Goal: Information Seeking & Learning: Learn about a topic

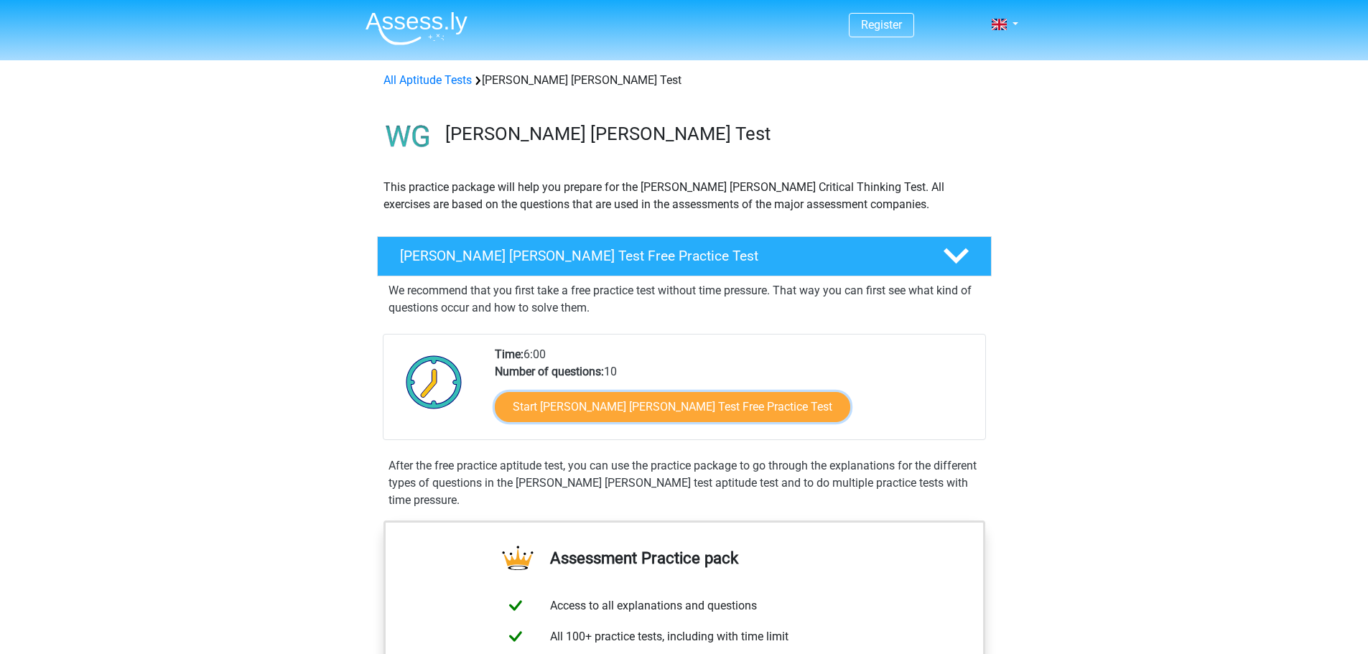
click at [555, 396] on link "Start [PERSON_NAME] [PERSON_NAME] Test Free Practice Test" at bounding box center [672, 407] width 355 height 30
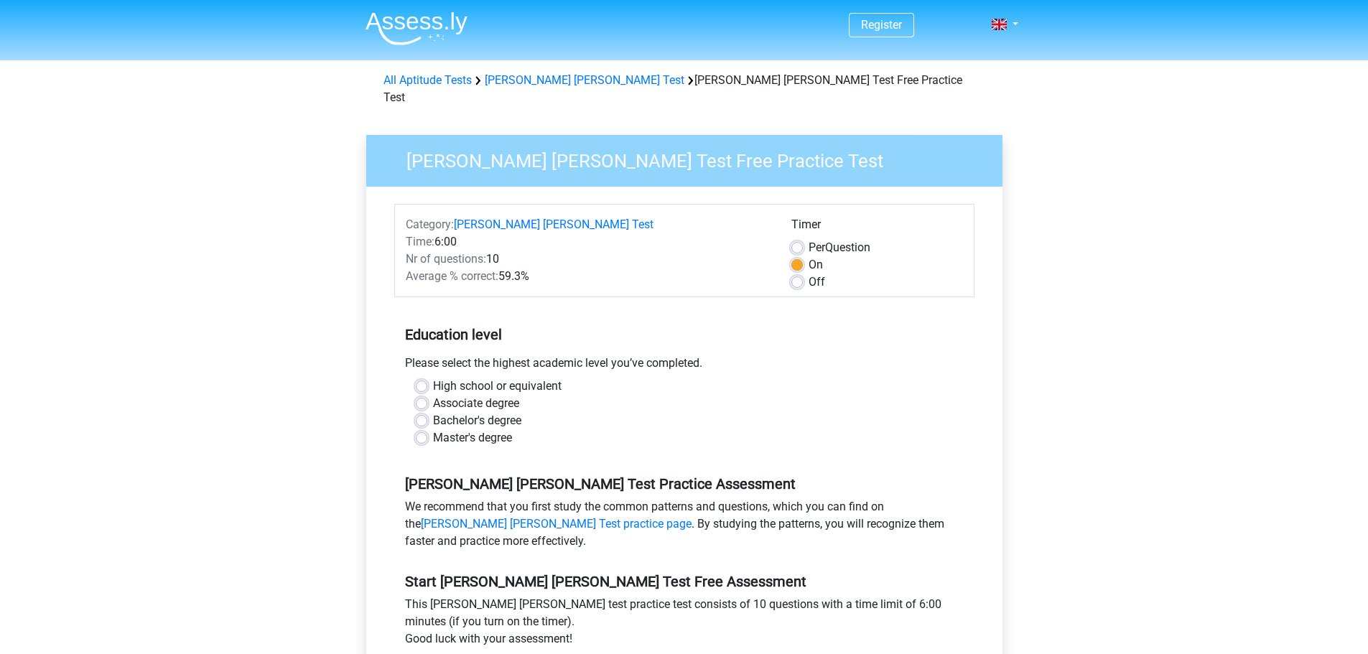
click at [467, 412] on label "Bachelor's degree" at bounding box center [477, 420] width 88 height 17
click at [427, 412] on input "Bachelor's degree" at bounding box center [421, 419] width 11 height 14
radio input "true"
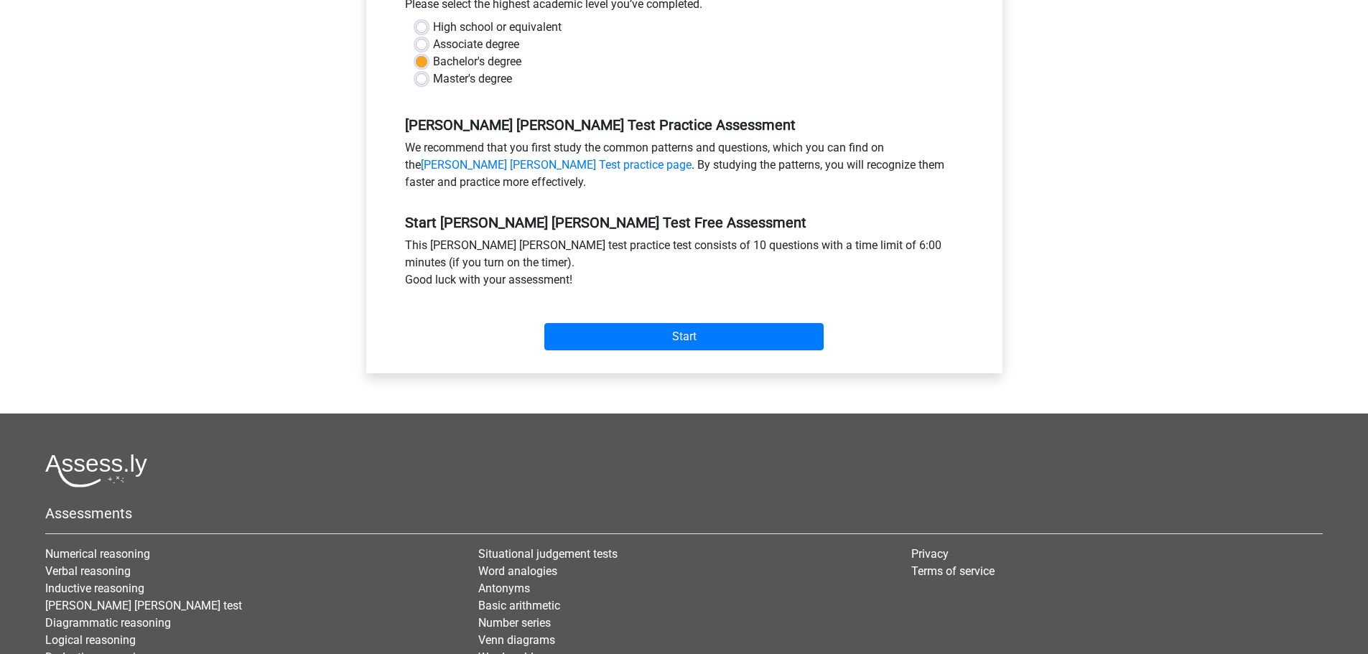
click at [687, 341] on div "Category: Watson Glaser Test Time: 6:00 Nr of questions: 10 Average % correct: …" at bounding box center [684, 101] width 614 height 546
click at [688, 330] on input "Start" at bounding box center [683, 336] width 279 height 27
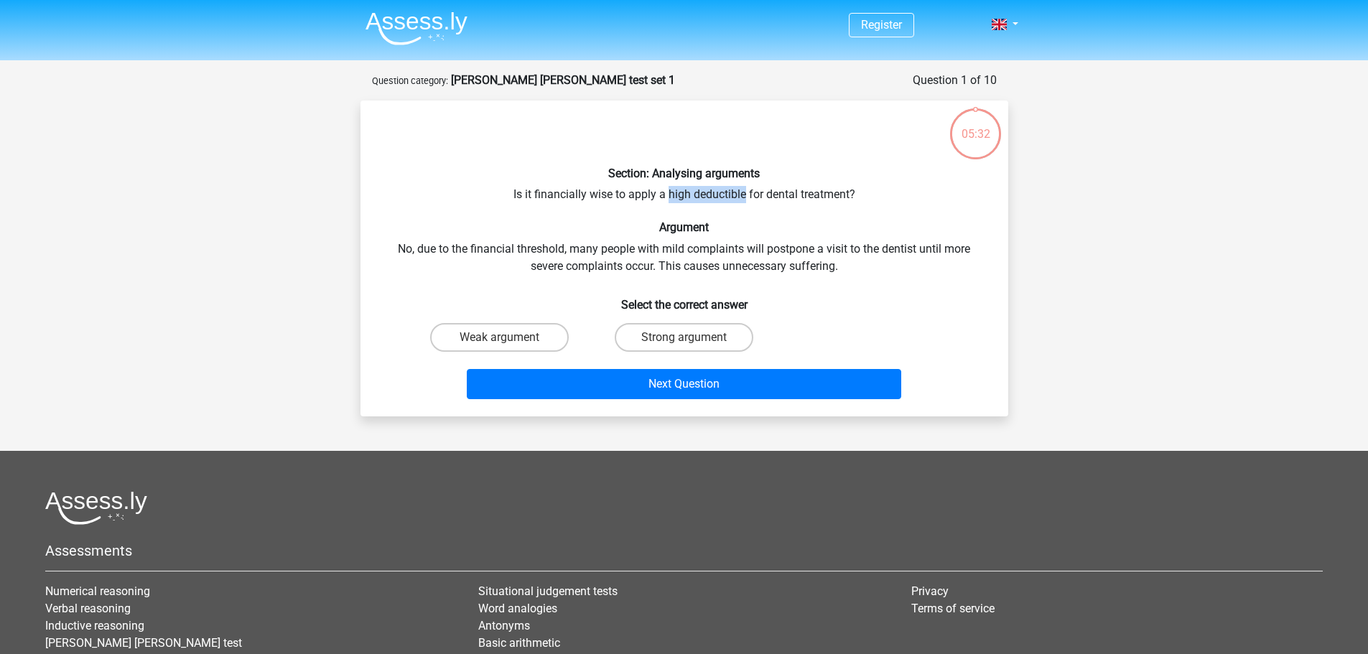
drag, startPoint x: 668, startPoint y: 192, endPoint x: 744, endPoint y: 194, distance: 76.1
click at [744, 194] on div "Section: Analysing arguments Is it financially wise to apply a high deductible …" at bounding box center [684, 258] width 636 height 293
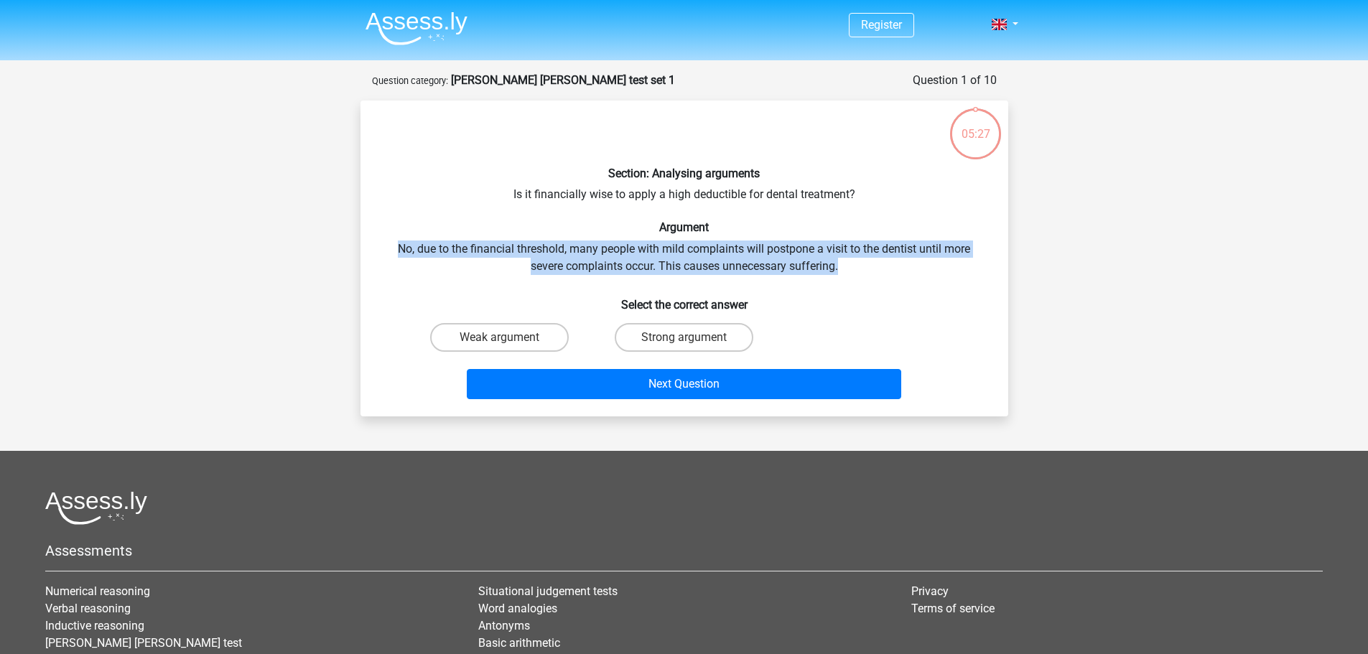
drag, startPoint x: 396, startPoint y: 252, endPoint x: 961, endPoint y: 267, distance: 565.9
click at [961, 267] on div "Section: Analysing arguments Is it financially wise to apply a high deductible …" at bounding box center [684, 258] width 636 height 293
click at [687, 343] on input "Strong argument" at bounding box center [687, 341] width 9 height 9
radio input "true"
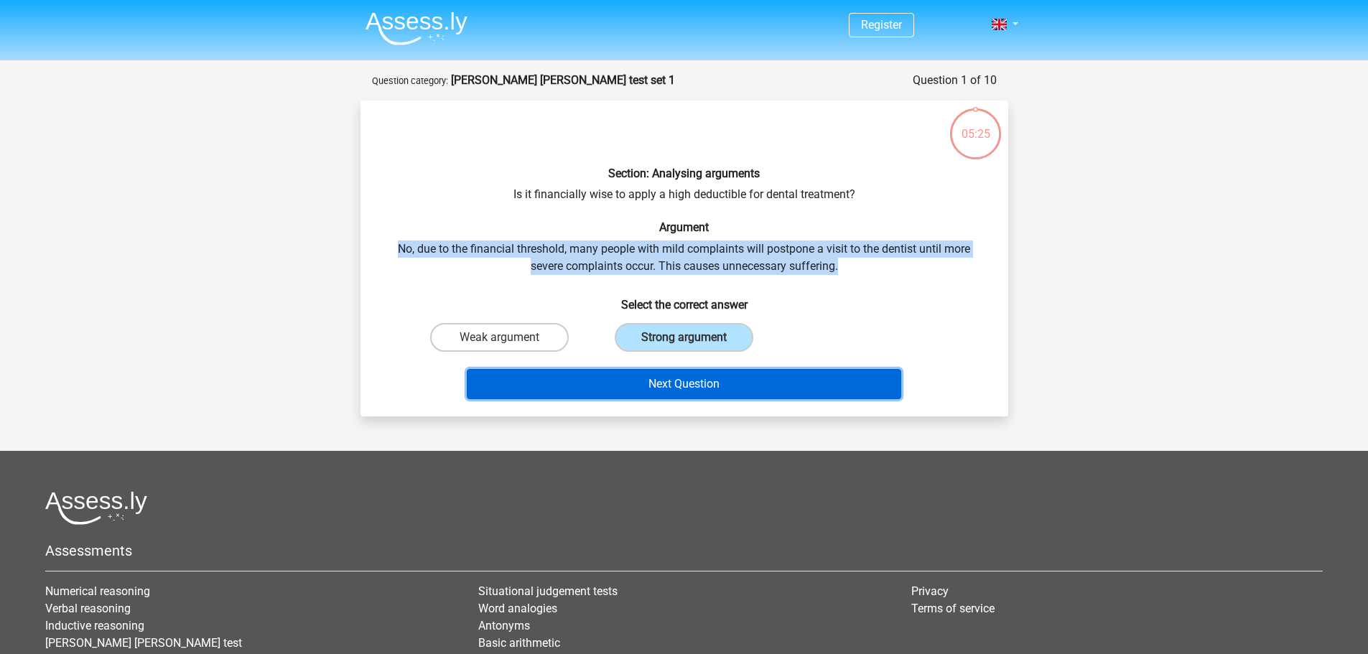
click at [691, 380] on button "Next Question" at bounding box center [684, 384] width 434 height 30
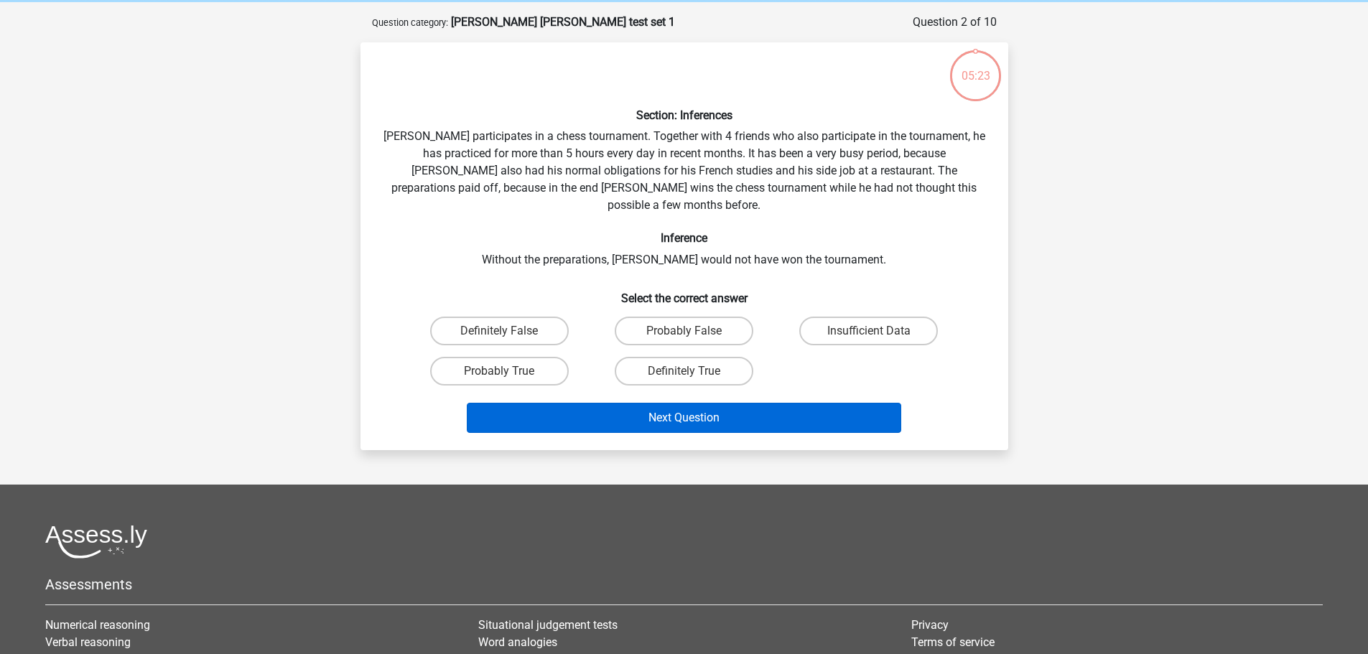
scroll to position [72, 0]
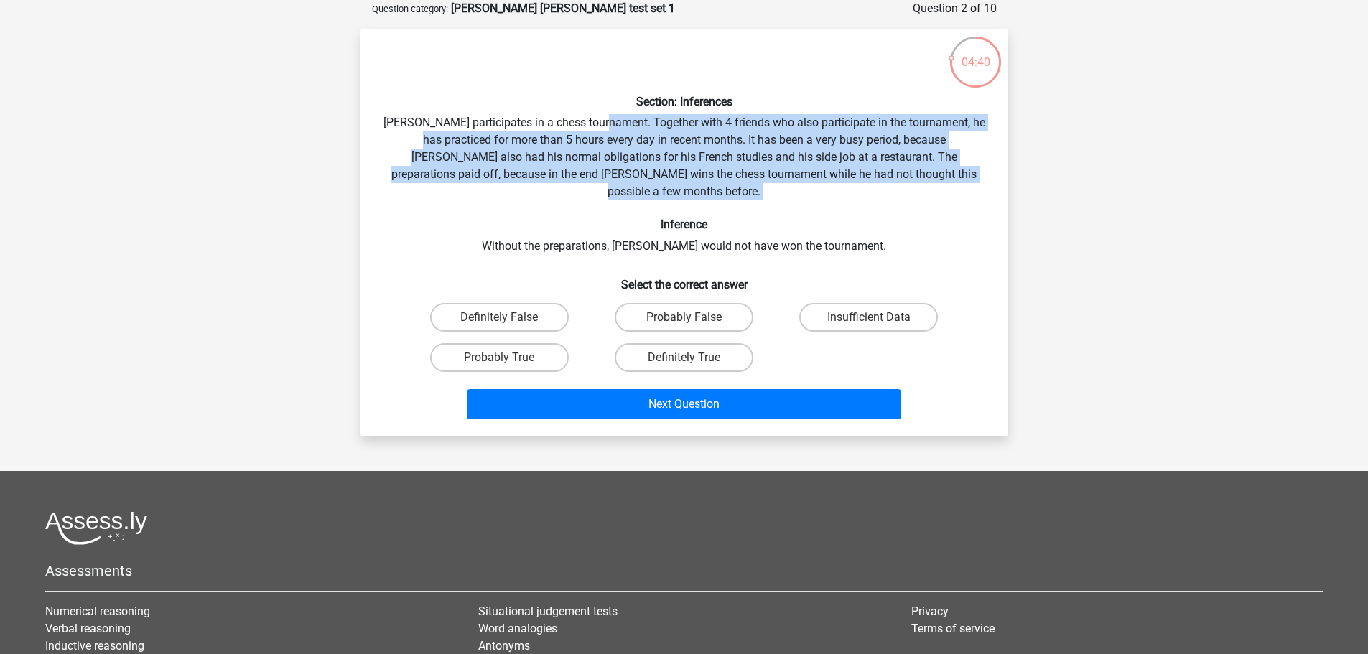
drag, startPoint x: 612, startPoint y: 121, endPoint x: 935, endPoint y: 195, distance: 331.2
click at [935, 195] on div "Section: Inferences Pablo participates in a chess tournament. Together with 4 f…" at bounding box center [684, 232] width 636 height 385
click at [528, 347] on label "Probably True" at bounding box center [499, 357] width 139 height 29
click at [508, 358] on input "Probably True" at bounding box center [503, 362] width 9 height 9
radio input "true"
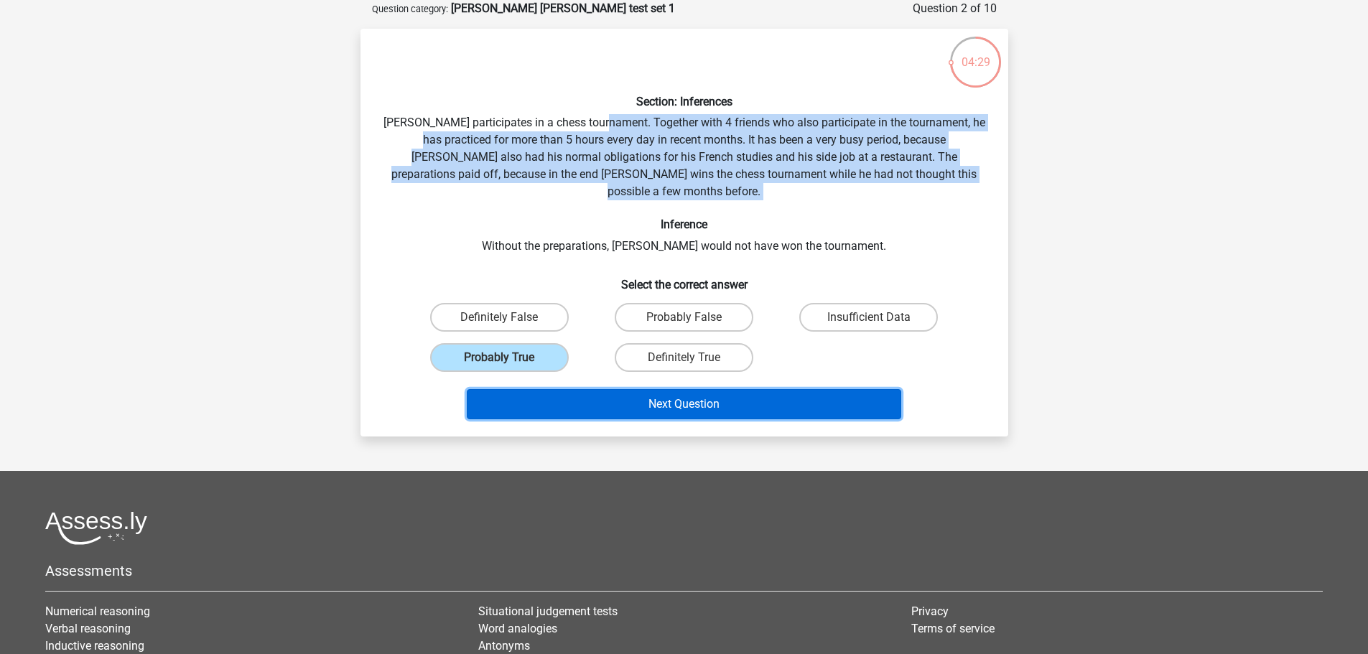
click at [663, 389] on button "Next Question" at bounding box center [684, 404] width 434 height 30
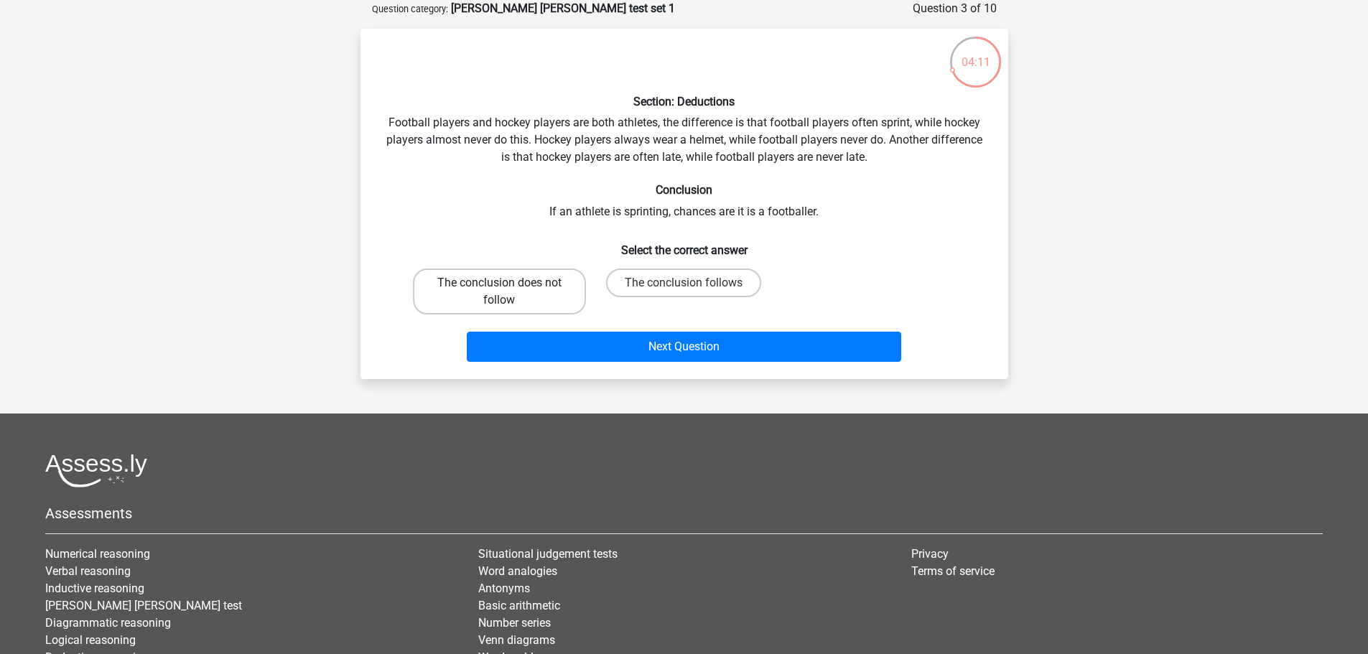
click at [540, 299] on label "The conclusion does not follow" at bounding box center [499, 291] width 173 height 46
click at [508, 292] on input "The conclusion does not follow" at bounding box center [503, 287] width 9 height 9
radio input "true"
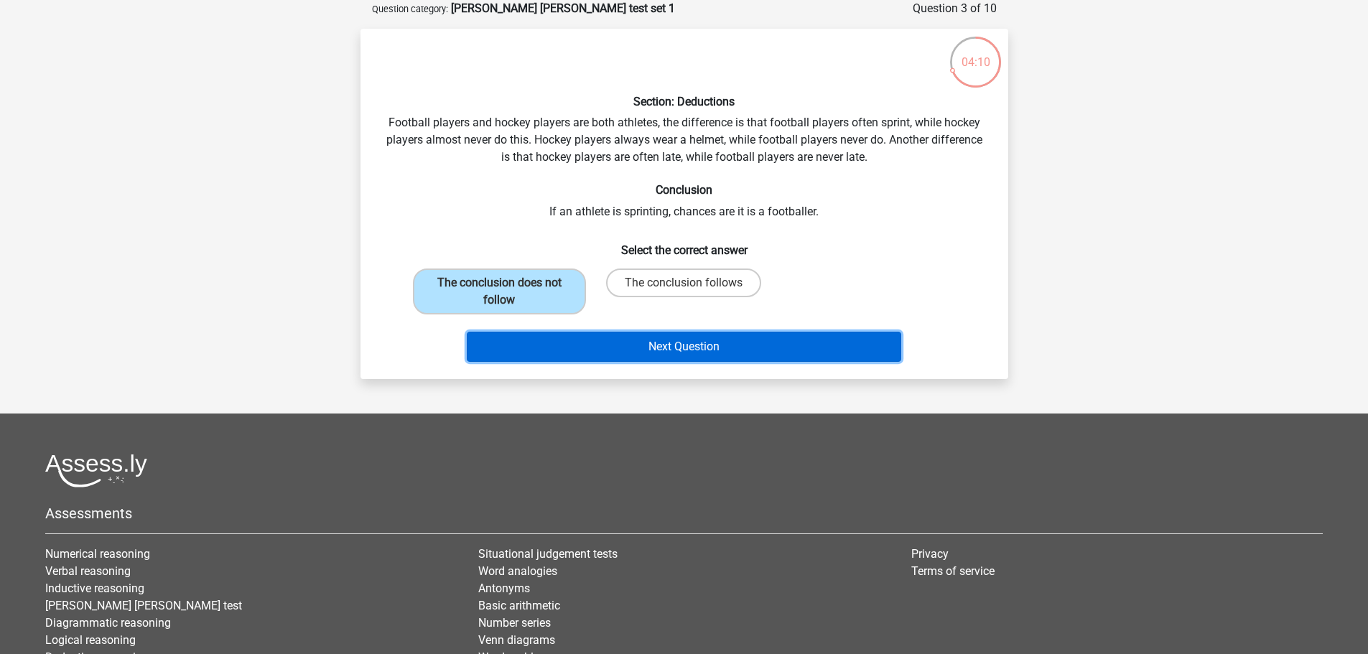
click at [620, 352] on button "Next Question" at bounding box center [684, 347] width 434 height 30
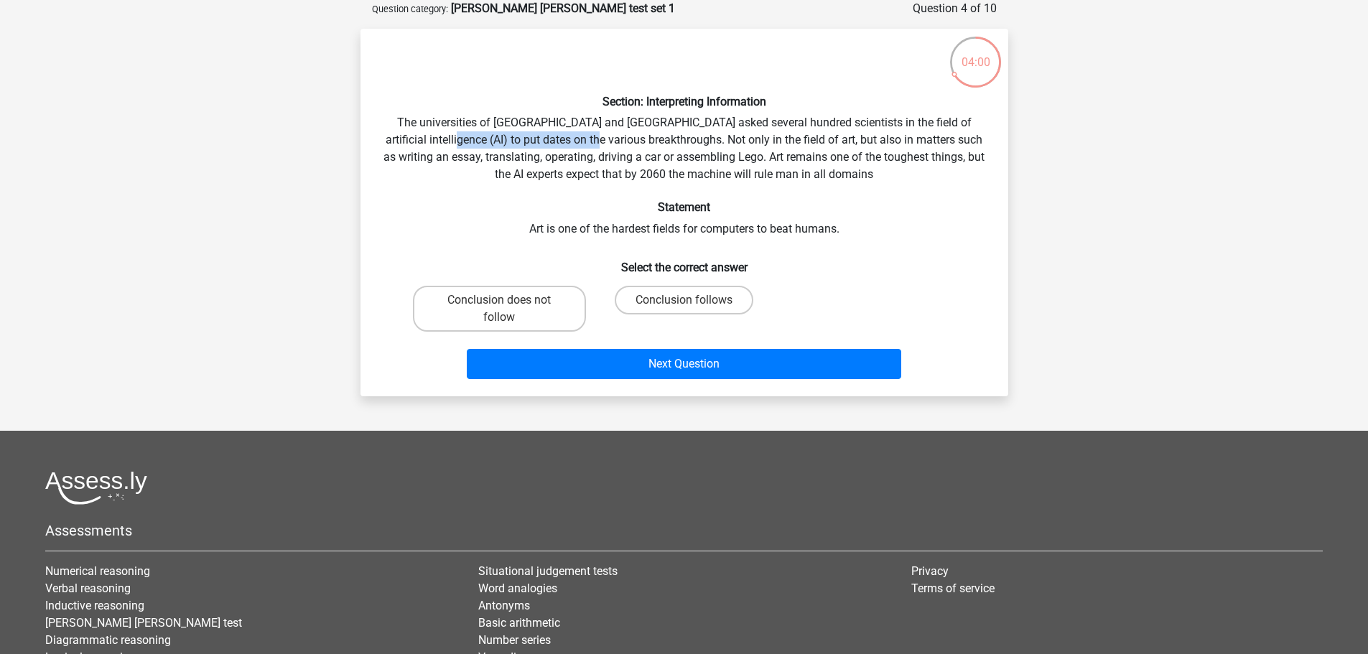
drag, startPoint x: 444, startPoint y: 141, endPoint x: 594, endPoint y: 138, distance: 150.1
click at [594, 138] on div "Section: Interpreting Information The universities of Oxford and Yale asked sev…" at bounding box center [684, 212] width 636 height 345
click at [596, 138] on div "Section: Interpreting Information The universities of Oxford and Yale asked sev…" at bounding box center [684, 212] width 636 height 345
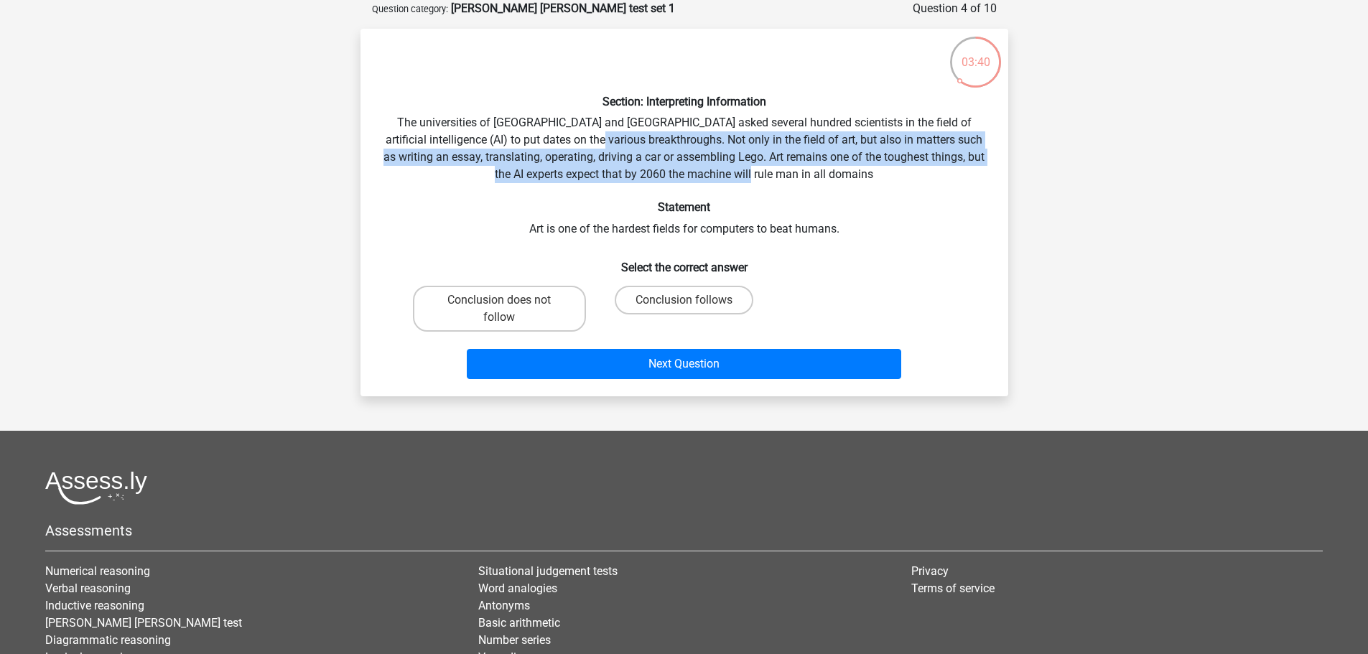
drag, startPoint x: 599, startPoint y: 138, endPoint x: 853, endPoint y: 168, distance: 255.9
click at [853, 168] on div "Section: Interpreting Information The universities of Oxford and Yale asked sev…" at bounding box center [684, 212] width 636 height 345
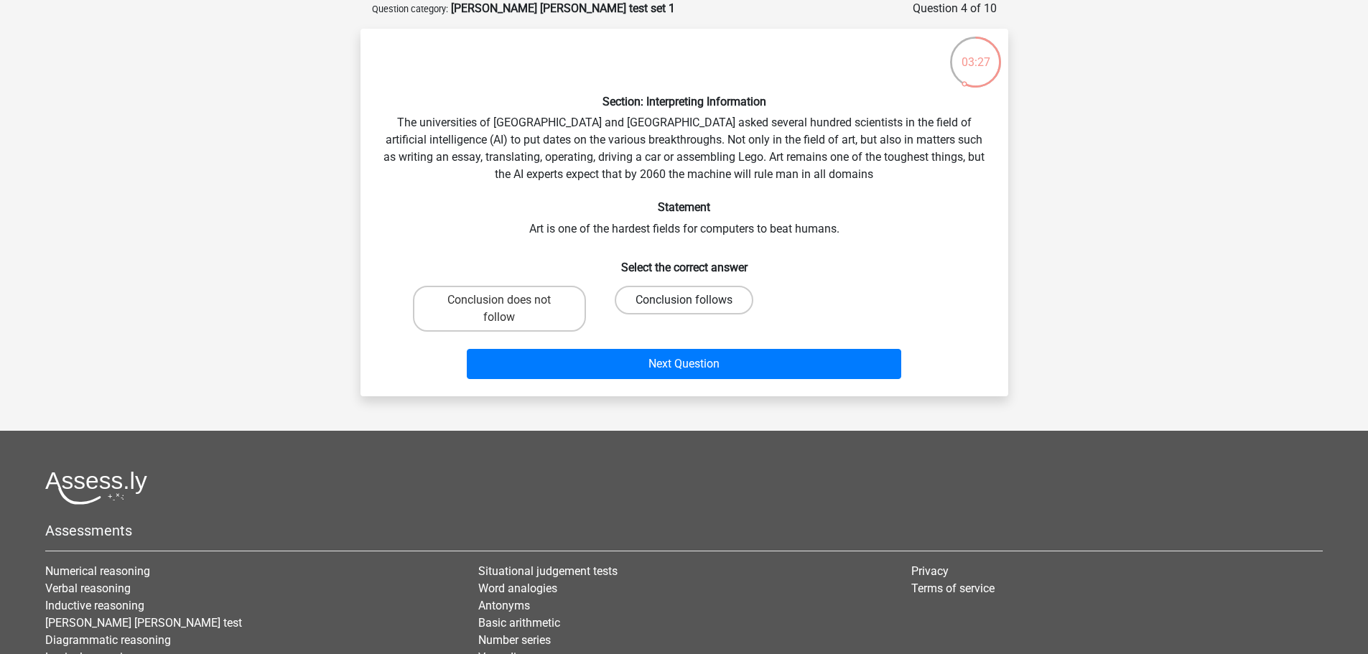
click at [672, 302] on label "Conclusion follows" at bounding box center [683, 300] width 139 height 29
click at [683, 302] on input "Conclusion follows" at bounding box center [687, 304] width 9 height 9
radio input "true"
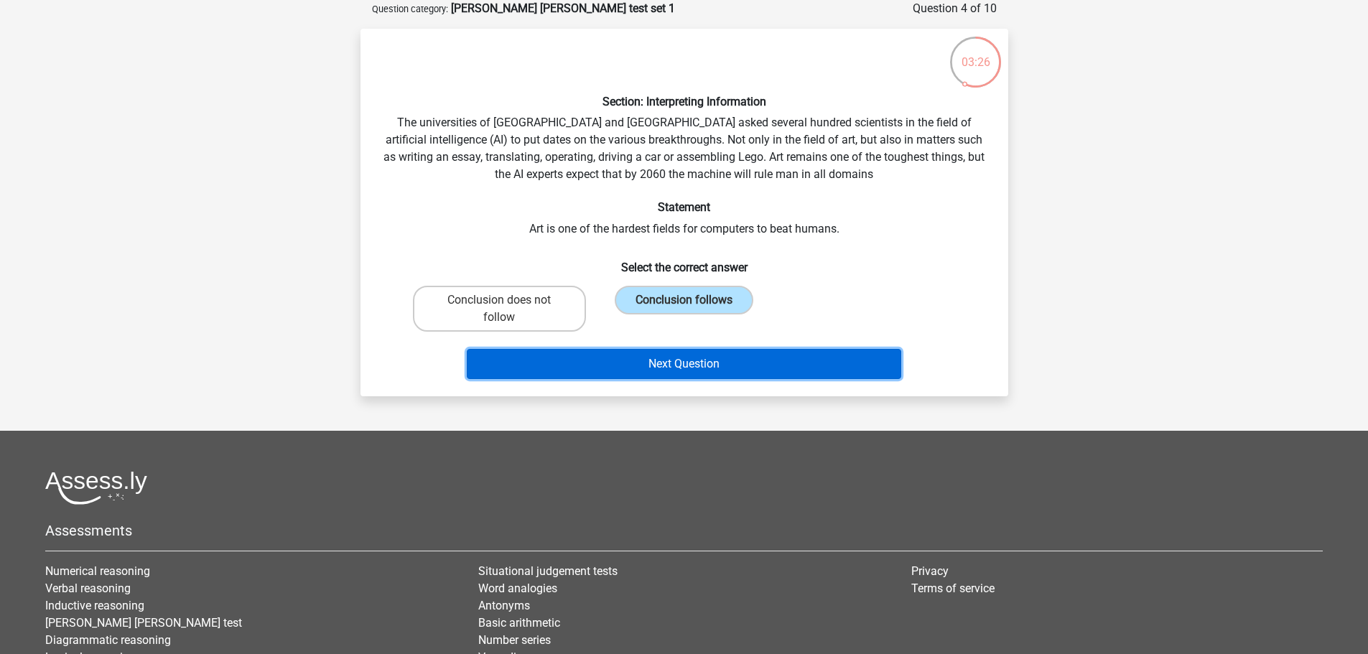
click at [680, 375] on button "Next Question" at bounding box center [684, 364] width 434 height 30
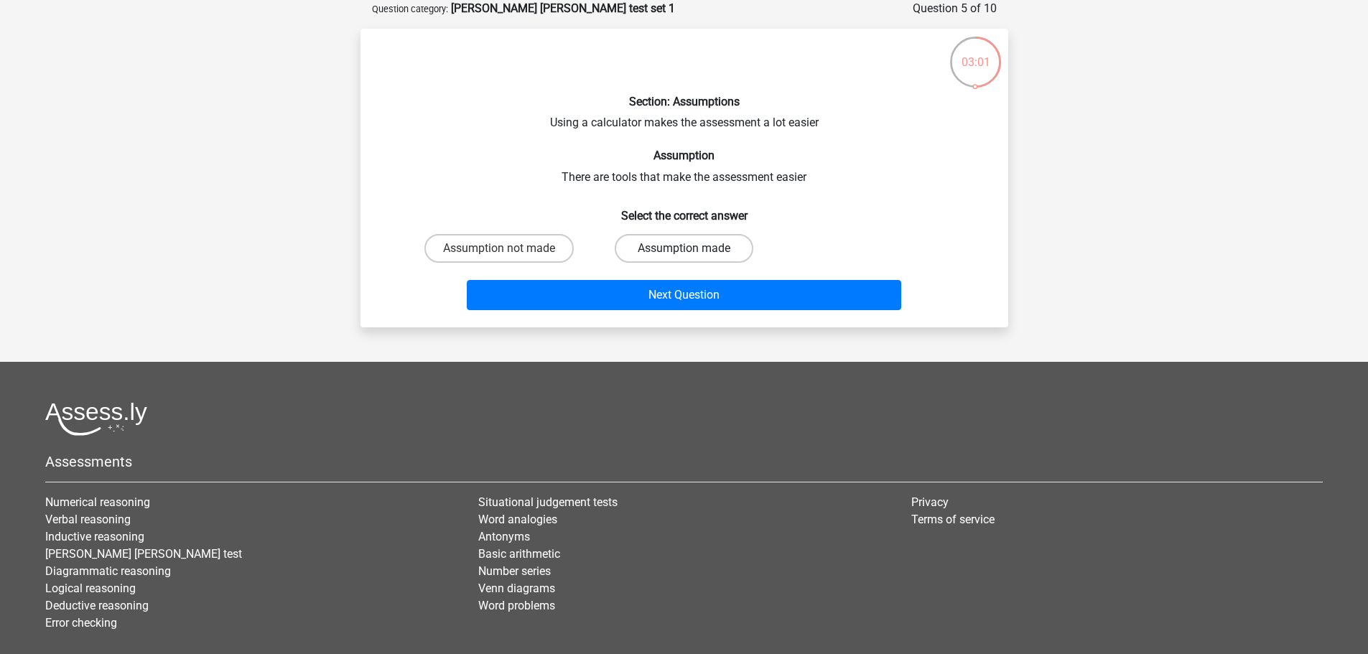
click at [701, 249] on label "Assumption made" at bounding box center [683, 248] width 139 height 29
click at [693, 249] on input "Assumption made" at bounding box center [687, 252] width 9 height 9
radio input "true"
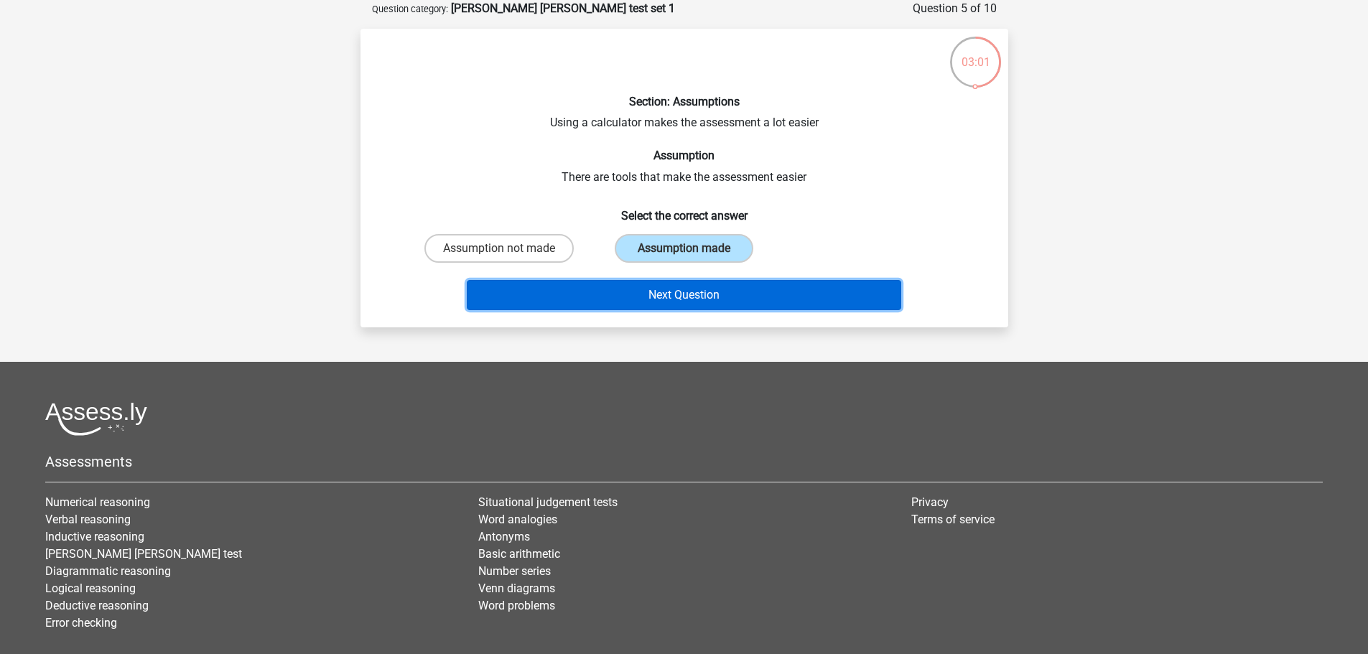
click at [693, 296] on button "Next Question" at bounding box center [684, 295] width 434 height 30
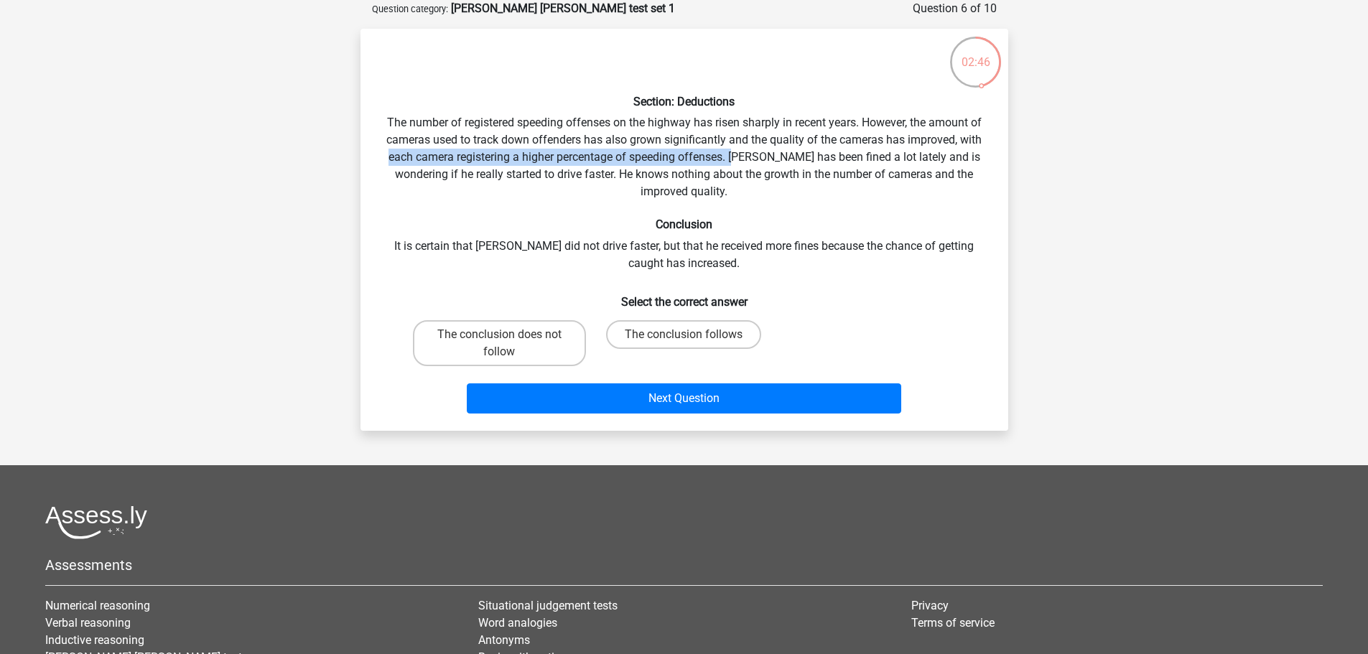
drag, startPoint x: 382, startPoint y: 161, endPoint x: 737, endPoint y: 163, distance: 355.4
click at [737, 163] on div "Section: Deductions The number of registered speeding offenses on the highway h…" at bounding box center [684, 229] width 636 height 379
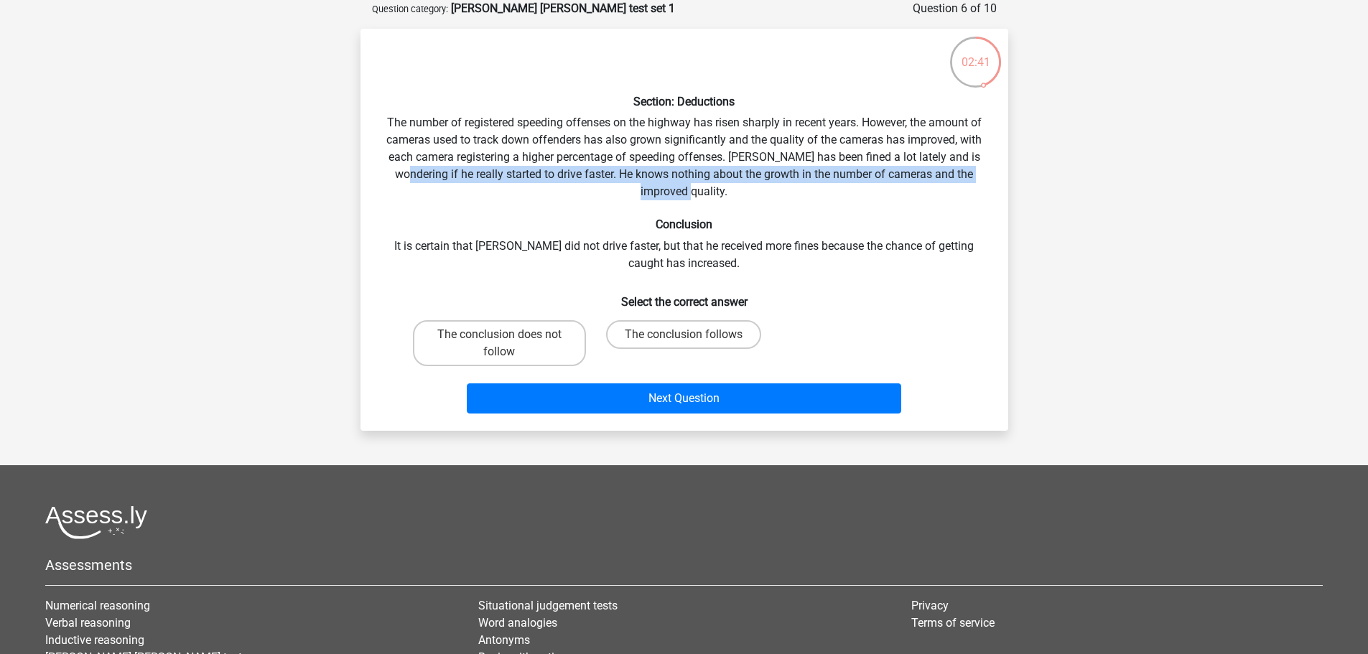
drag, startPoint x: 375, startPoint y: 176, endPoint x: 903, endPoint y: 195, distance: 528.0
click at [903, 195] on div "Section: Deductions The number of registered speeding offenses on the highway h…" at bounding box center [684, 229] width 636 height 379
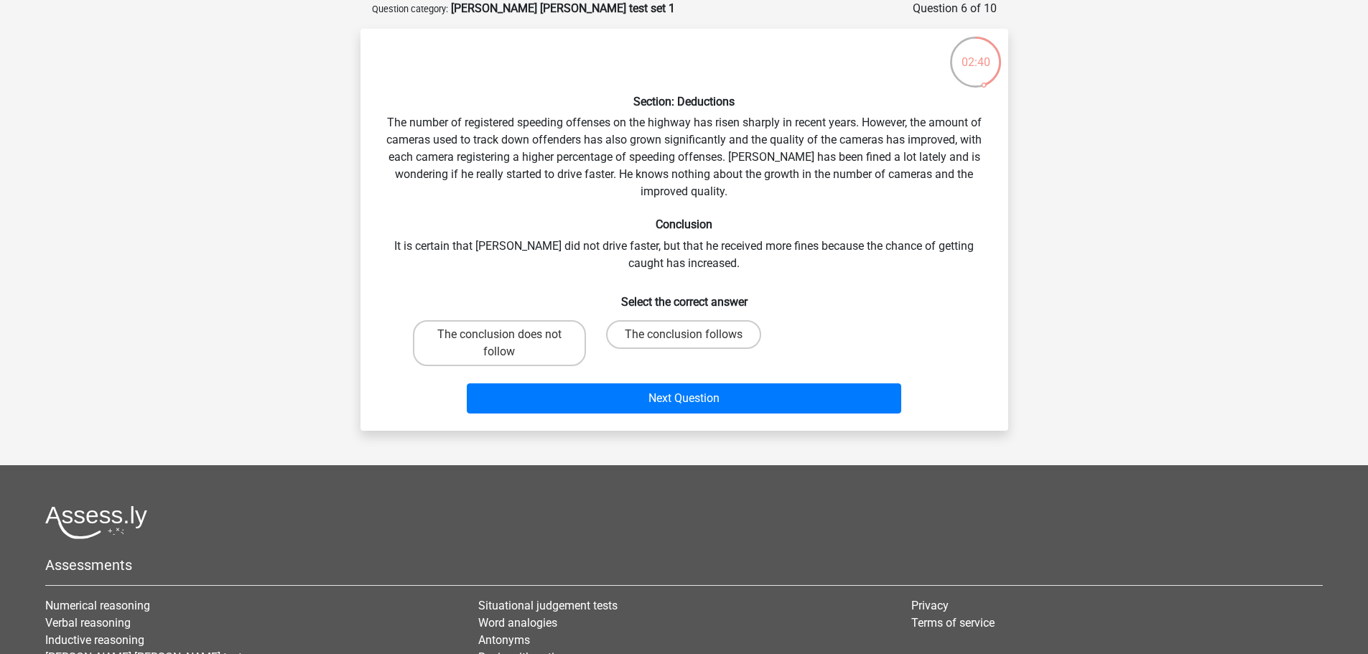
click at [810, 203] on div "Section: Deductions The number of registered speeding offenses on the highway h…" at bounding box center [684, 229] width 636 height 379
drag, startPoint x: 678, startPoint y: 246, endPoint x: 815, endPoint y: 246, distance: 137.1
click at [814, 246] on div "Section: Deductions The number of registered speeding offenses on the highway h…" at bounding box center [684, 229] width 636 height 379
click at [819, 246] on div "Section: Deductions The number of registered speeding offenses on the highway h…" at bounding box center [684, 229] width 636 height 379
click at [551, 348] on label "The conclusion does not follow" at bounding box center [499, 343] width 173 height 46
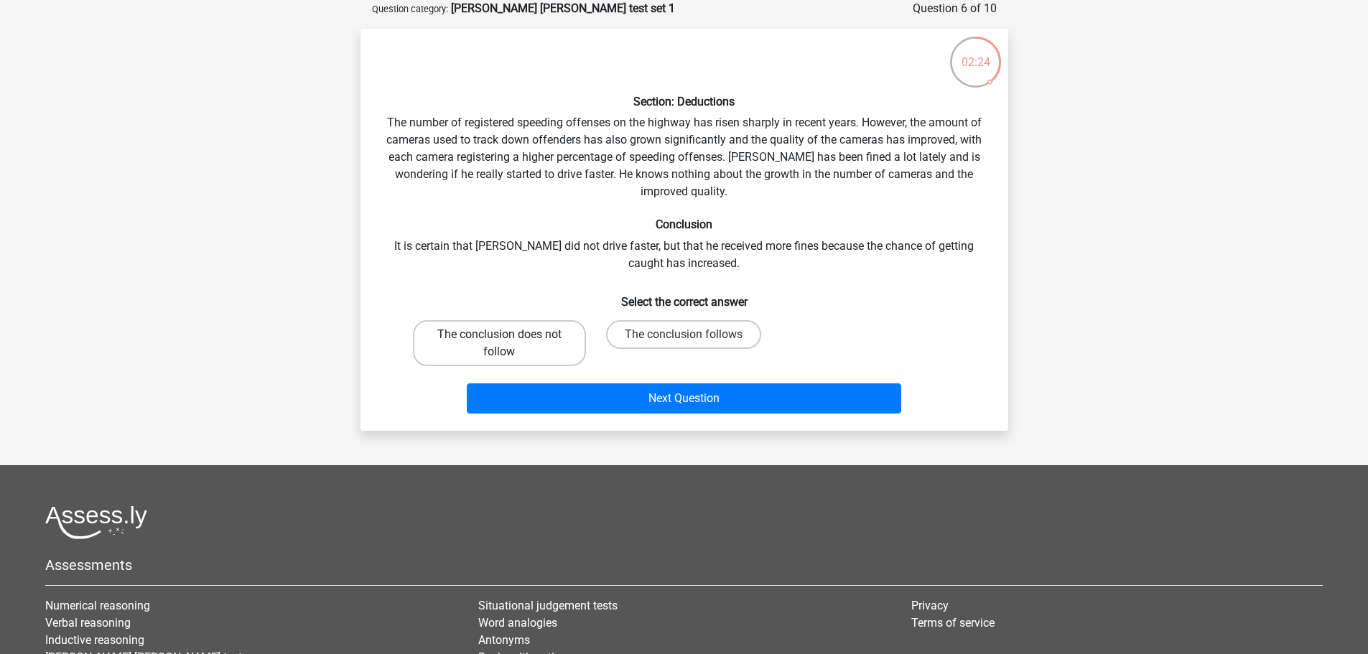
click at [508, 344] on input "The conclusion does not follow" at bounding box center [503, 339] width 9 height 9
radio input "true"
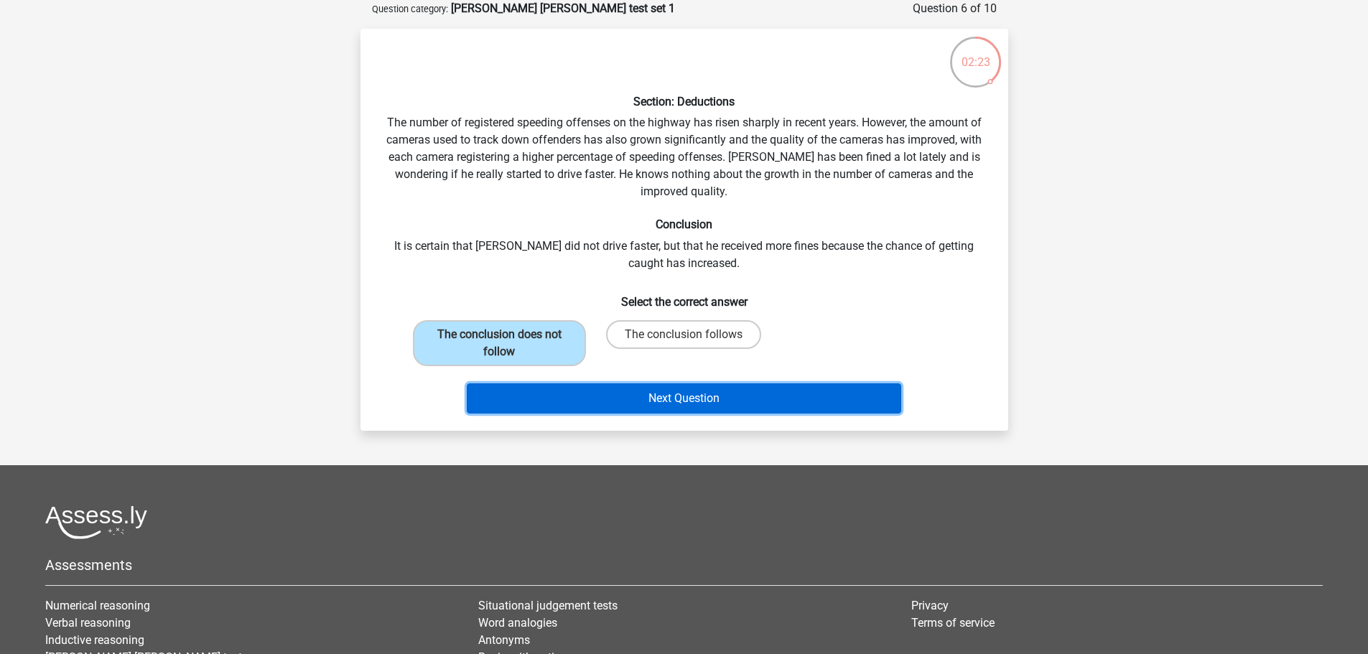
click at [604, 400] on button "Next Question" at bounding box center [684, 398] width 434 height 30
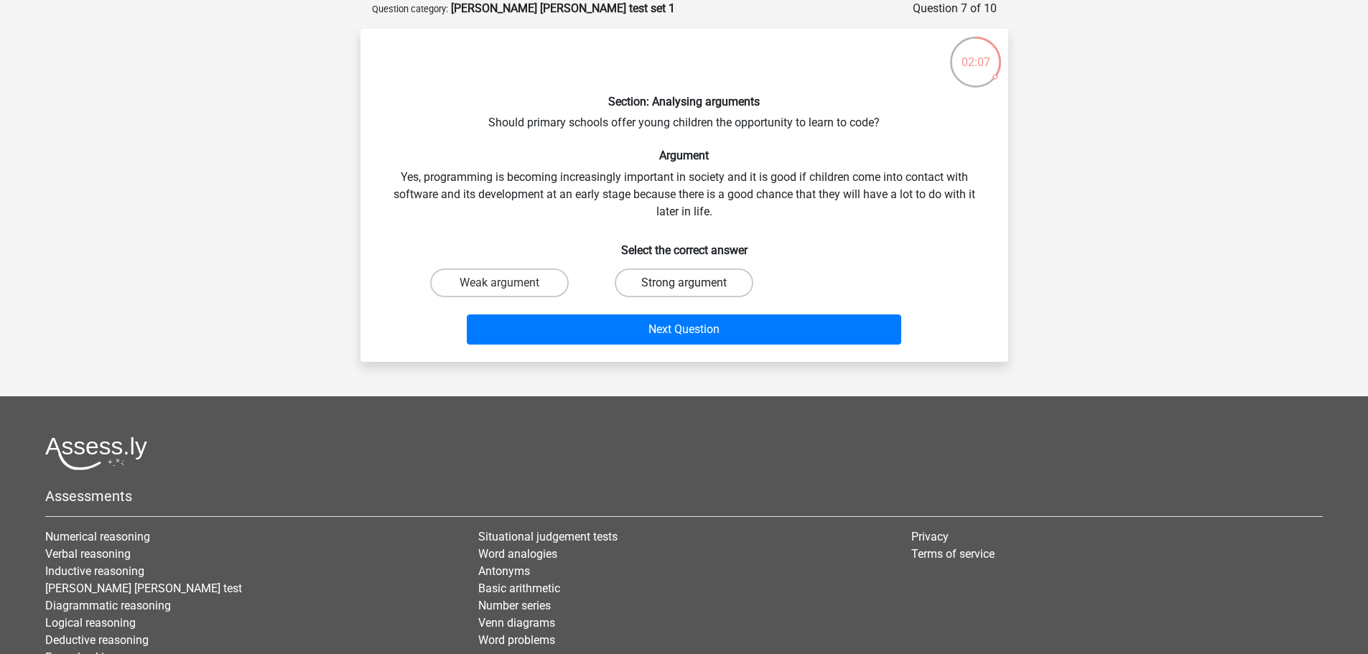
click at [663, 275] on label "Strong argument" at bounding box center [683, 282] width 139 height 29
click at [683, 283] on input "Strong argument" at bounding box center [687, 287] width 9 height 9
radio input "true"
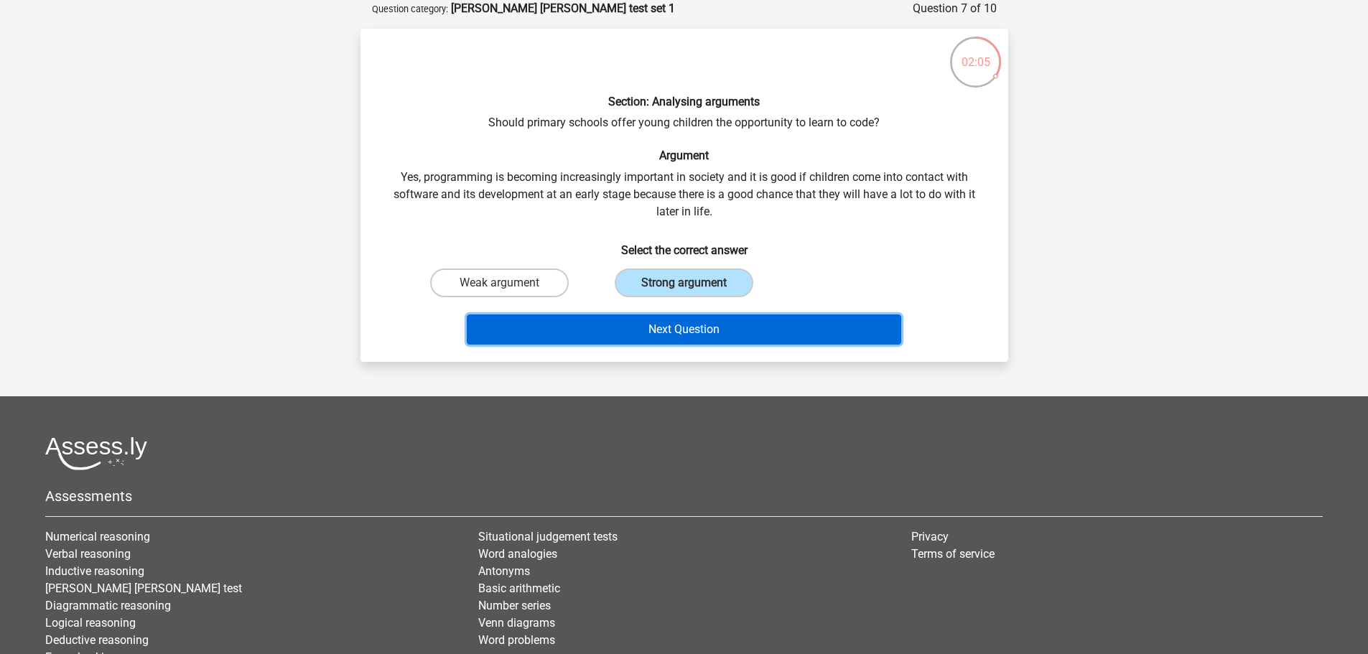
click at [702, 325] on button "Next Question" at bounding box center [684, 329] width 434 height 30
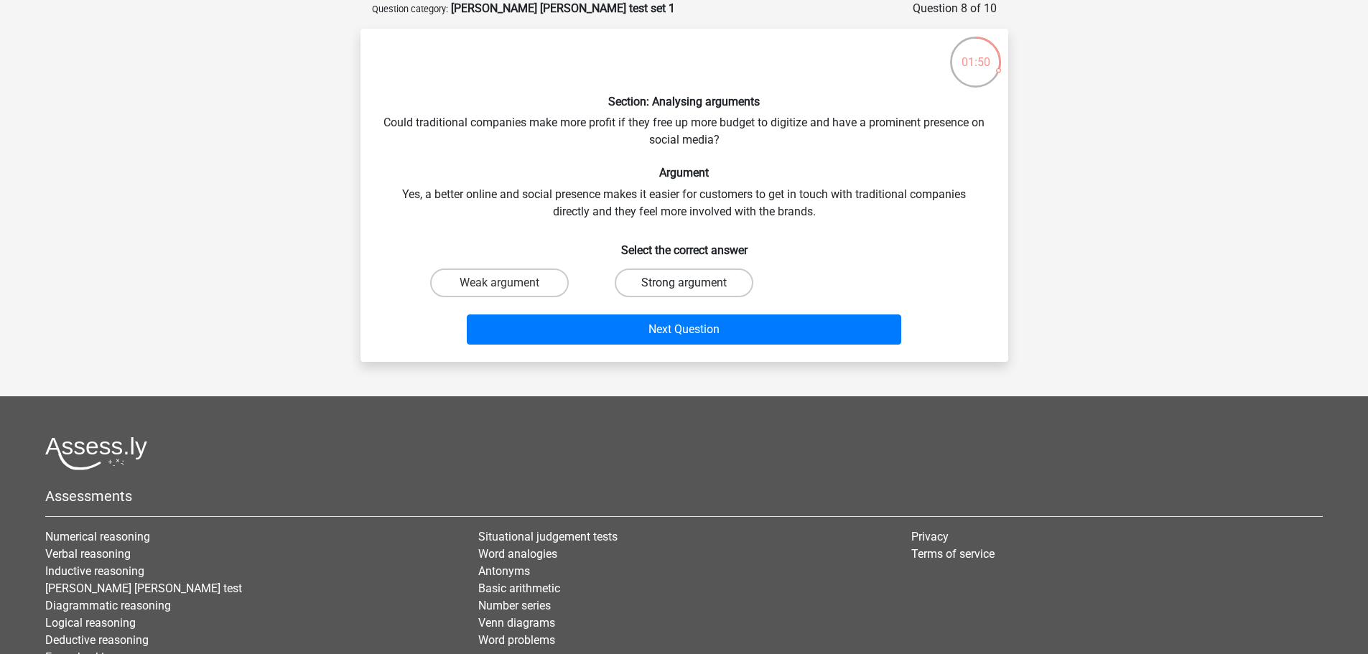
click at [635, 279] on label "Strong argument" at bounding box center [683, 282] width 139 height 29
click at [683, 283] on input "Strong argument" at bounding box center [687, 287] width 9 height 9
radio input "true"
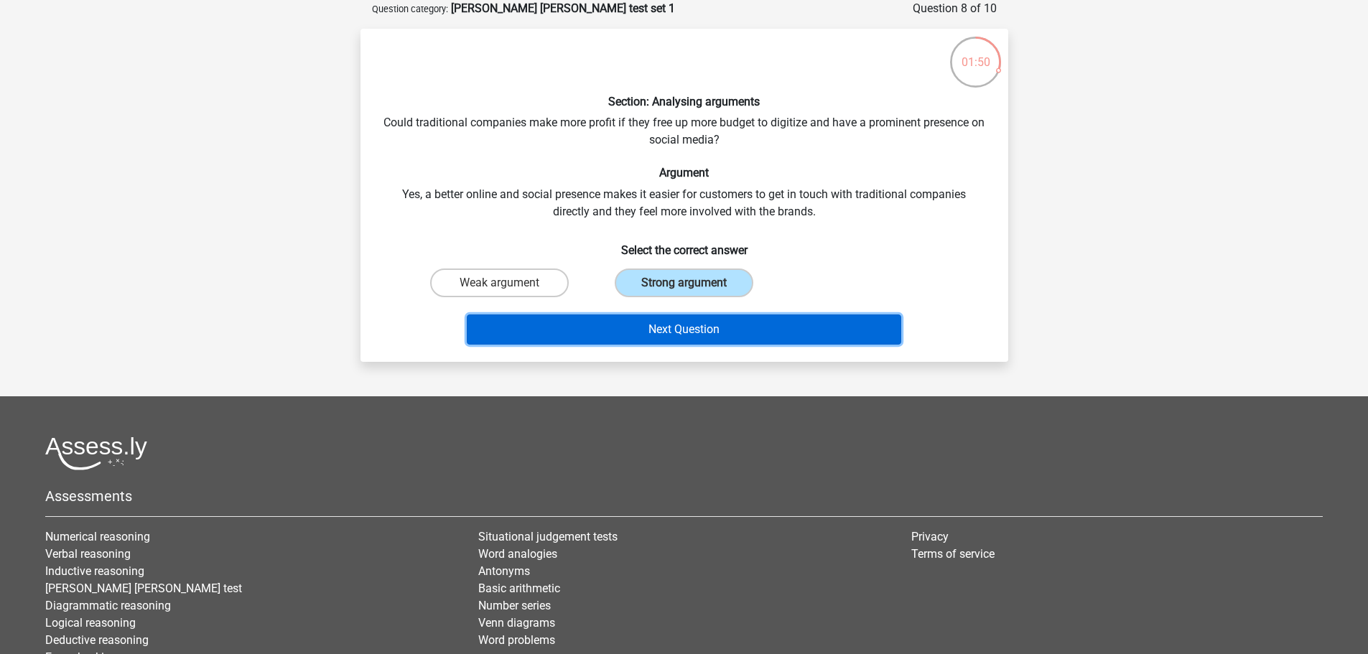
click at [689, 329] on button "Next Question" at bounding box center [684, 329] width 434 height 30
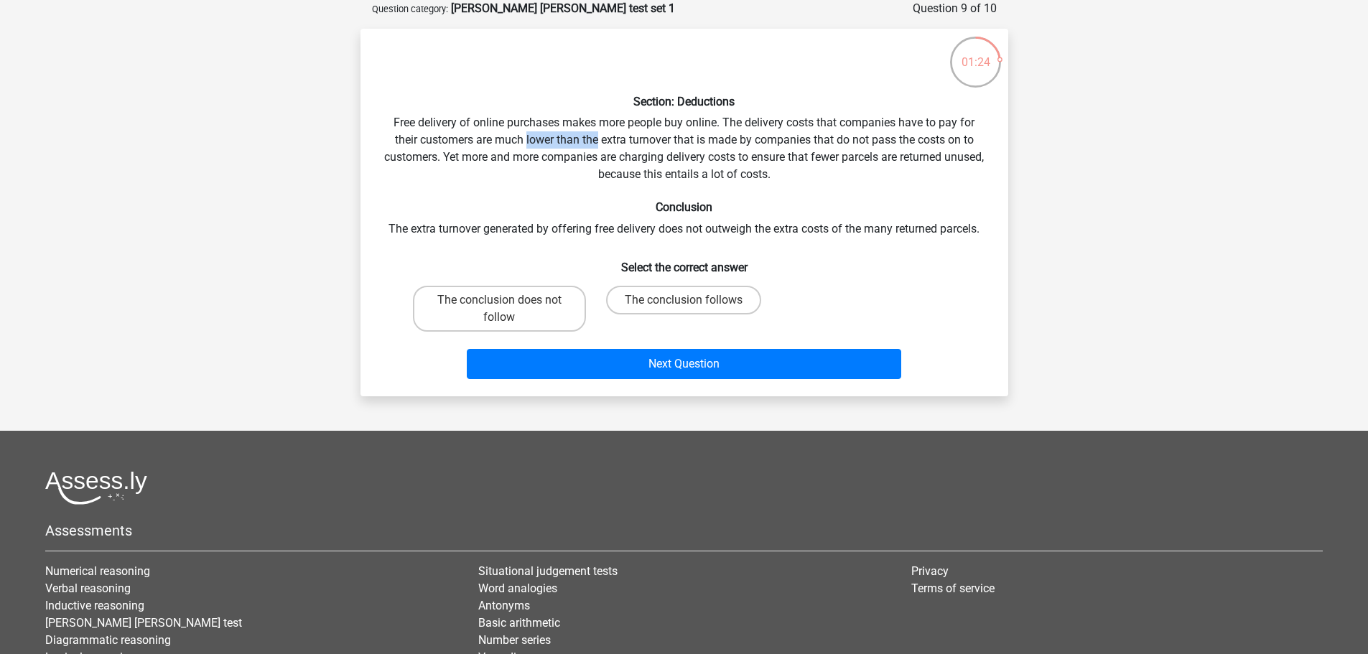
drag, startPoint x: 525, startPoint y: 141, endPoint x: 597, endPoint y: 141, distance: 72.5
click at [597, 141] on div "Section: Deductions Free delivery of online purchases makes more people buy onl…" at bounding box center [684, 212] width 636 height 345
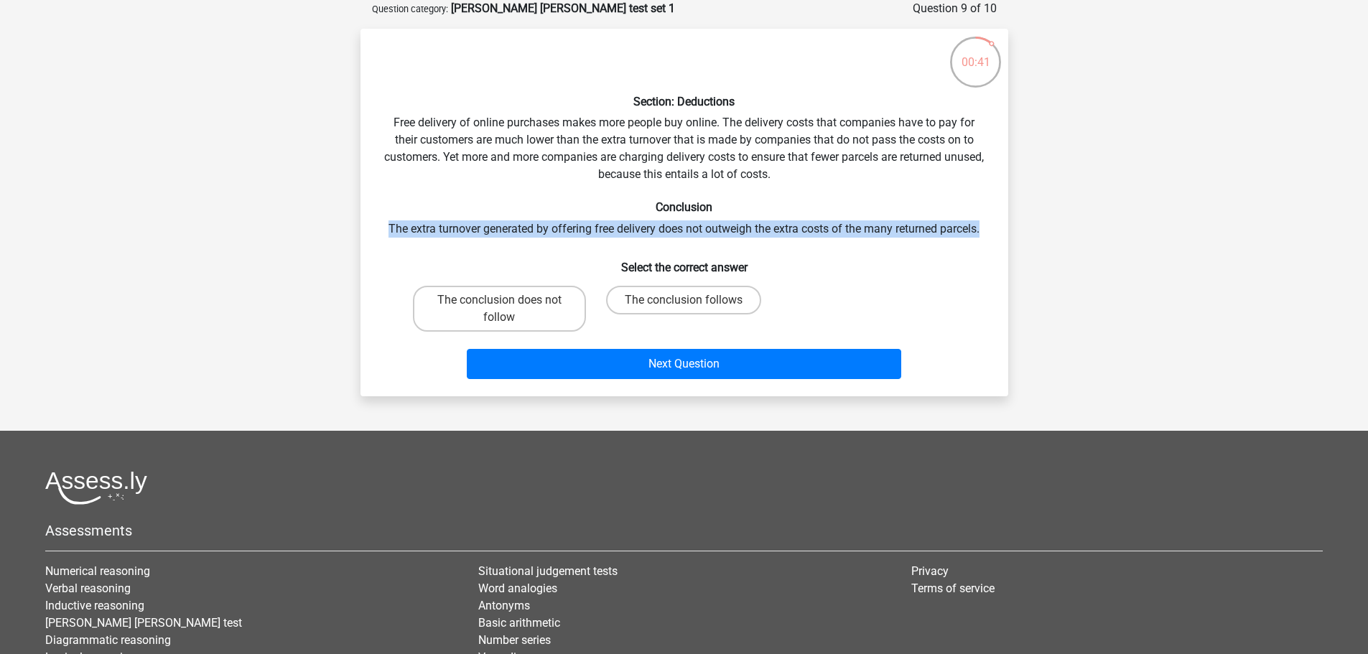
drag, startPoint x: 383, startPoint y: 228, endPoint x: 998, endPoint y: 230, distance: 614.5
click at [998, 230] on div "Section: Deductions Free delivery of online purchases makes more people buy onl…" at bounding box center [684, 212] width 636 height 345
click at [714, 299] on label "The conclusion follows" at bounding box center [683, 300] width 155 height 29
click at [693, 300] on input "The conclusion follows" at bounding box center [687, 304] width 9 height 9
radio input "true"
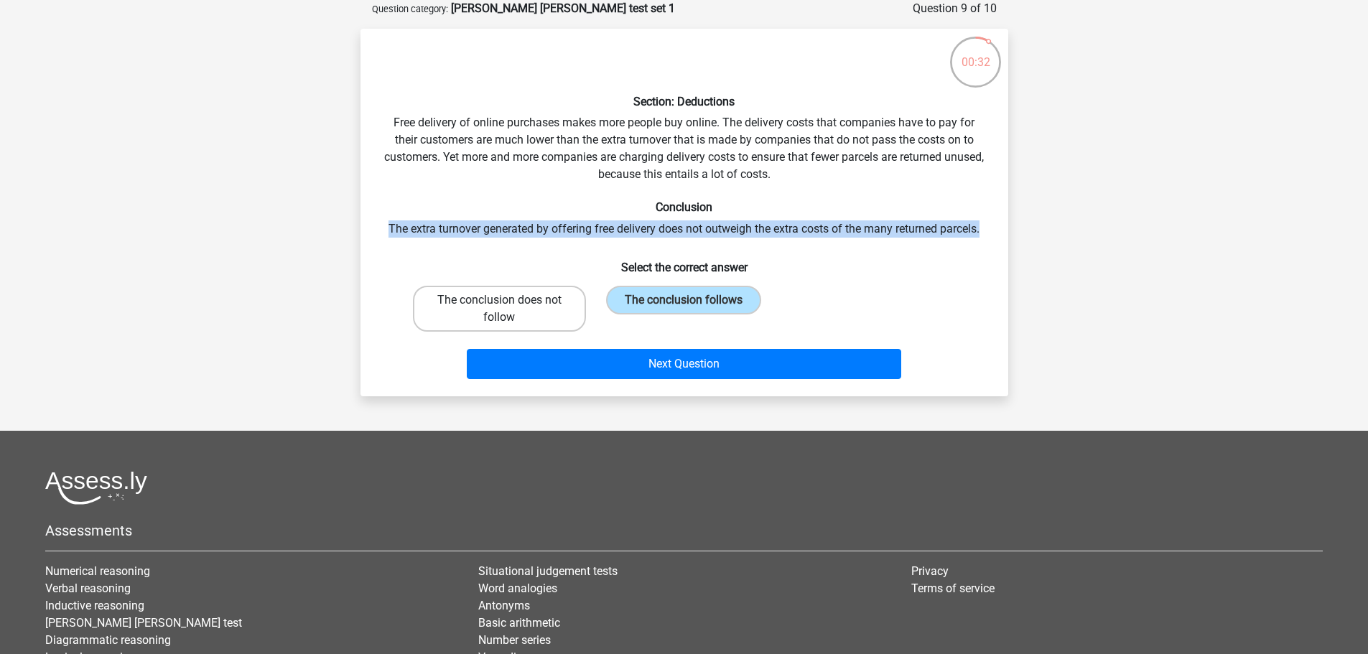
click at [539, 314] on label "The conclusion does not follow" at bounding box center [499, 309] width 173 height 46
click at [508, 309] on input "The conclusion does not follow" at bounding box center [503, 304] width 9 height 9
radio input "true"
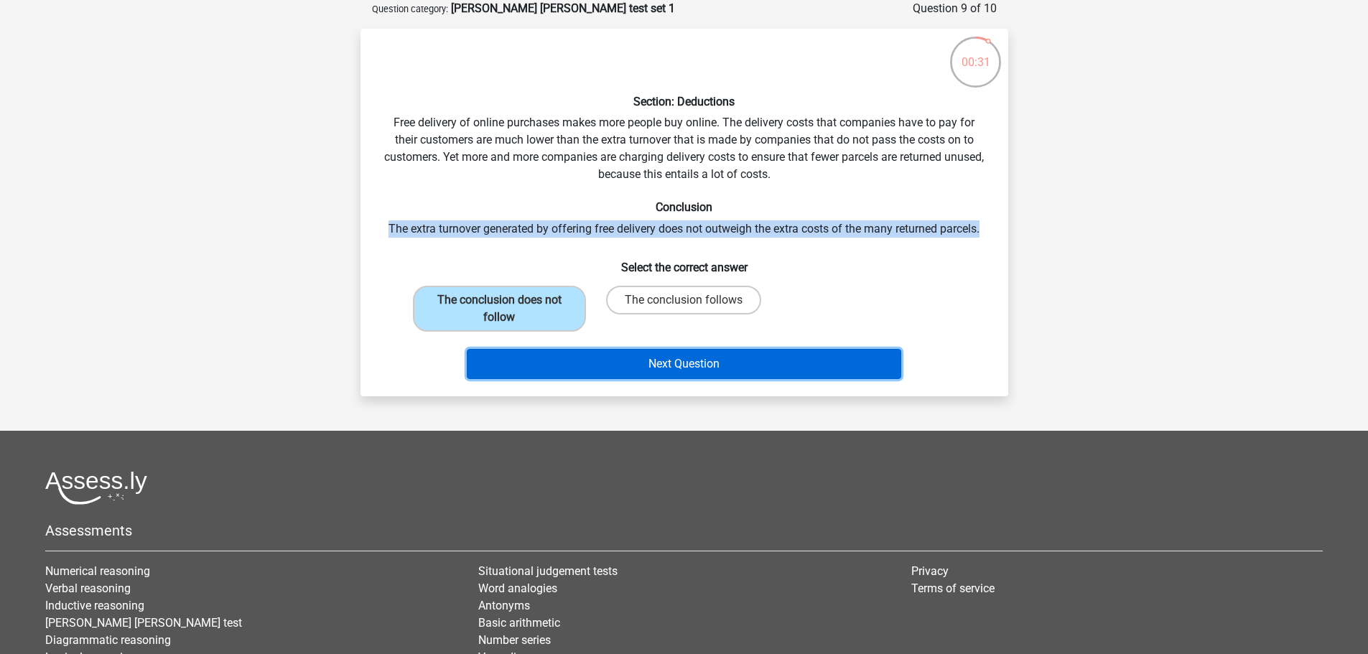
click at [673, 363] on button "Next Question" at bounding box center [684, 364] width 434 height 30
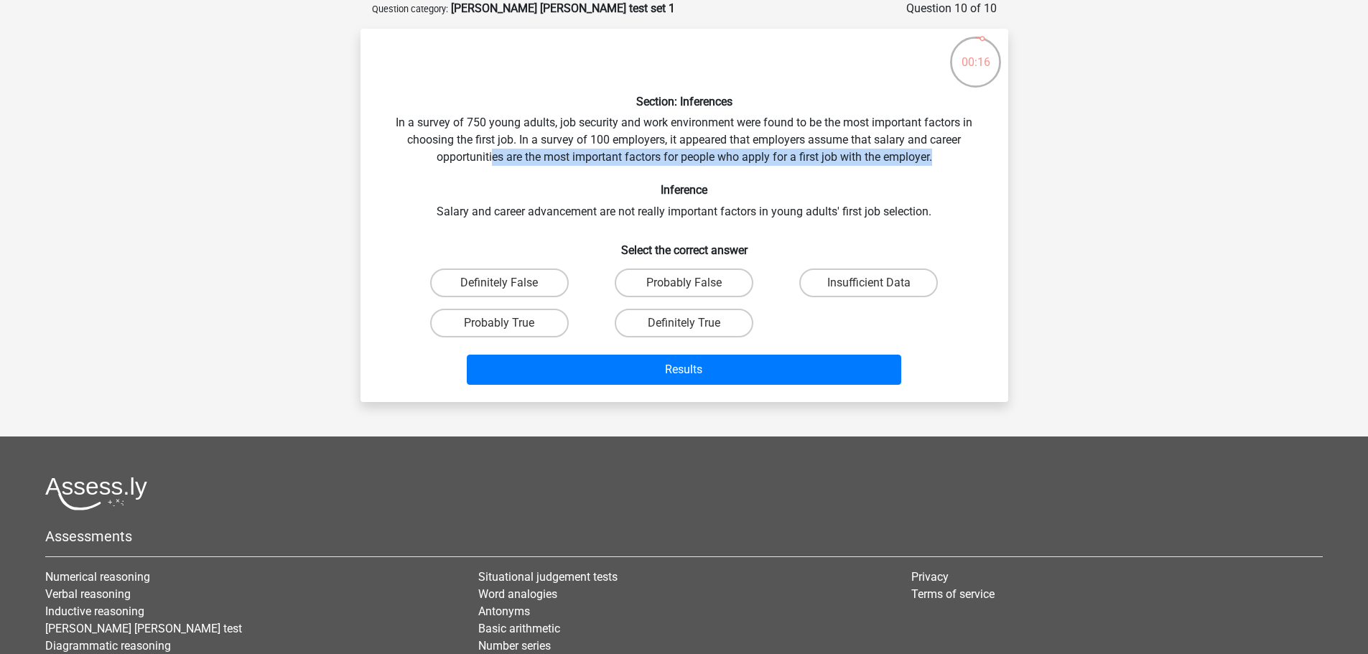
drag, startPoint x: 492, startPoint y: 158, endPoint x: 943, endPoint y: 155, distance: 451.6
click at [943, 155] on div "Section: Inferences In a survey of 750 young adults, job security and work envi…" at bounding box center [684, 215] width 636 height 350
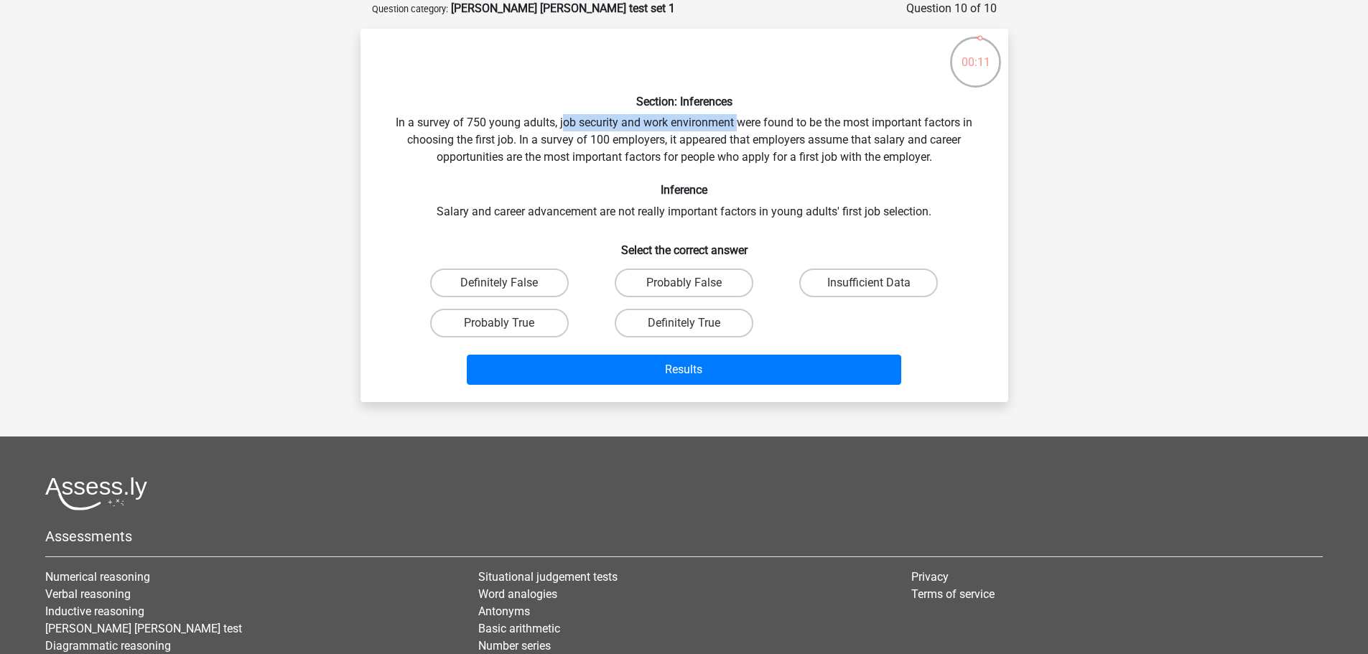
drag, startPoint x: 562, startPoint y: 118, endPoint x: 737, endPoint y: 120, distance: 174.5
click at [737, 120] on div "Section: Inferences In a survey of 750 young adults, job security and work envi…" at bounding box center [684, 215] width 636 height 350
click at [521, 289] on label "Definitely False" at bounding box center [499, 282] width 139 height 29
click at [508, 289] on input "Definitely False" at bounding box center [503, 287] width 9 height 9
radio input "true"
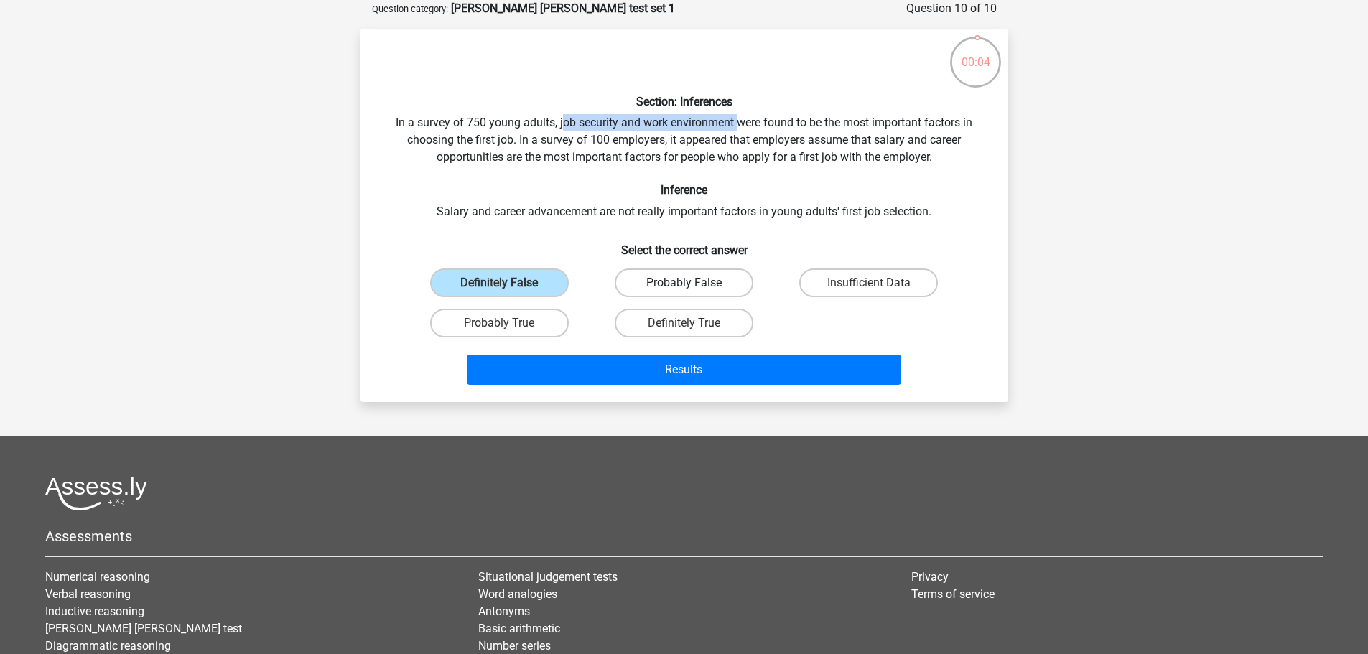
click at [664, 289] on label "Probably False" at bounding box center [683, 282] width 139 height 29
click at [683, 289] on input "Probably False" at bounding box center [687, 287] width 9 height 9
radio input "true"
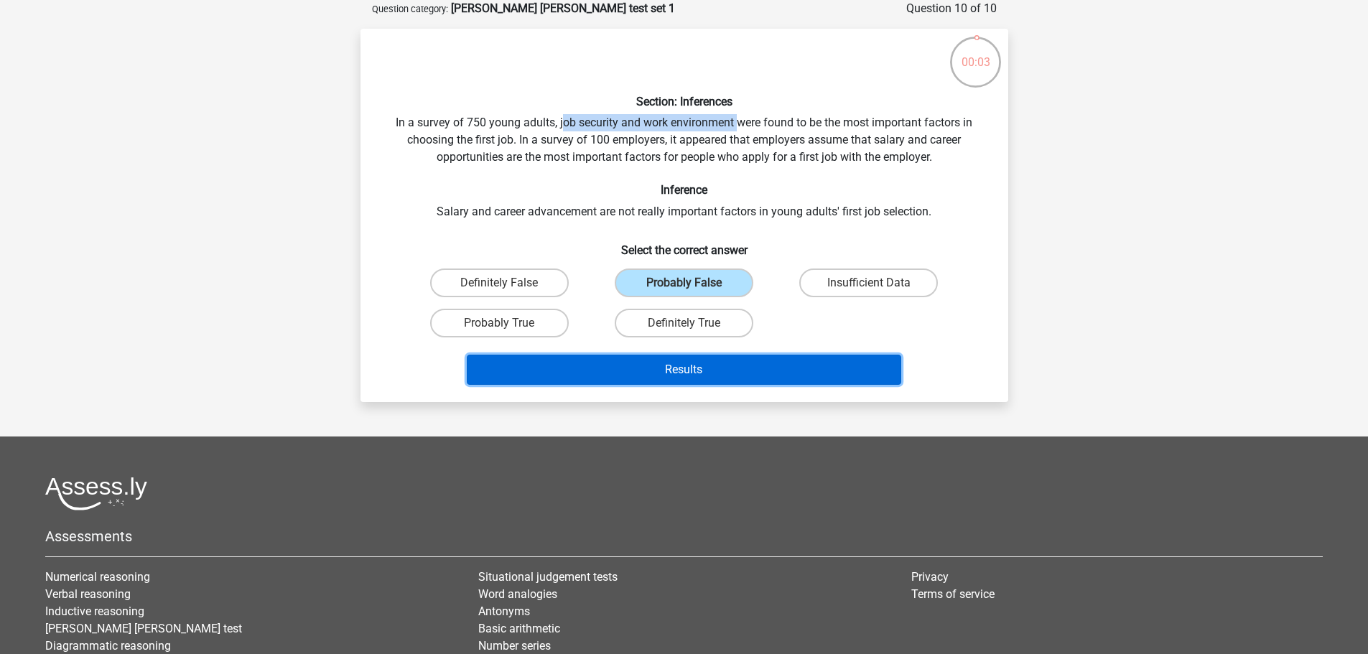
click at [713, 370] on button "Results" at bounding box center [684, 370] width 434 height 30
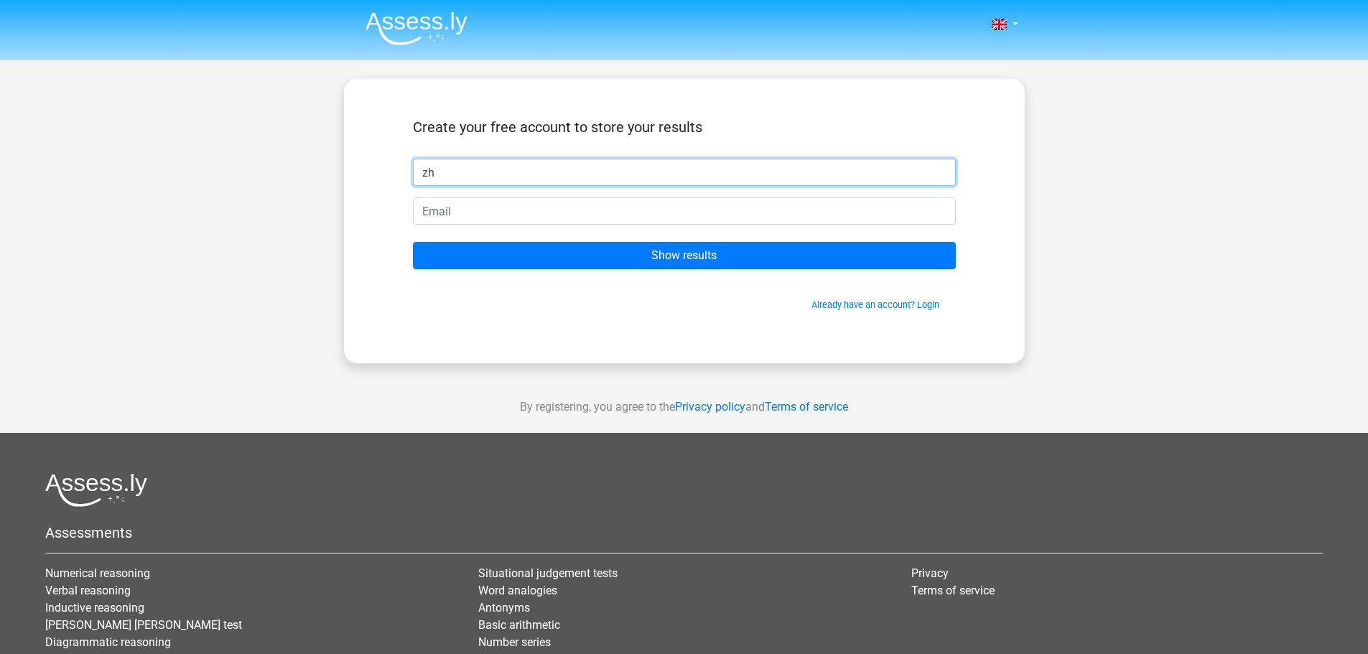
type input "z"
type input "Char"
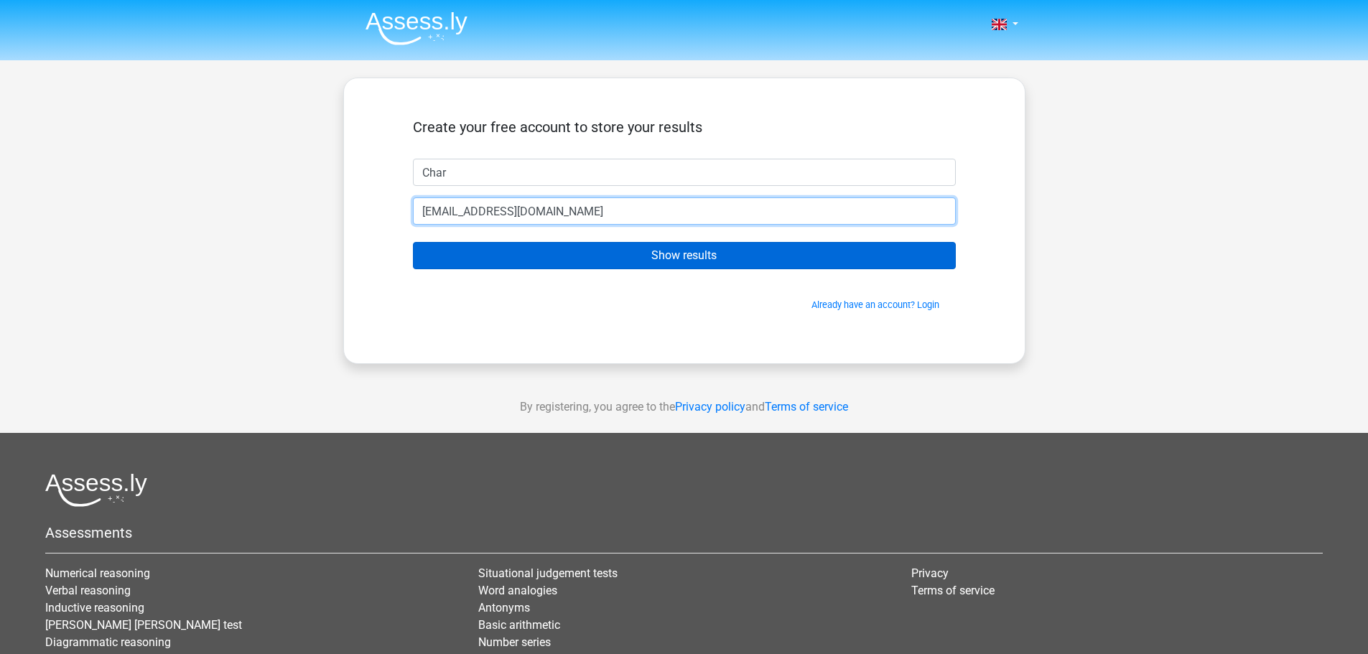
type input "zhiyee1994@hotmail.com"
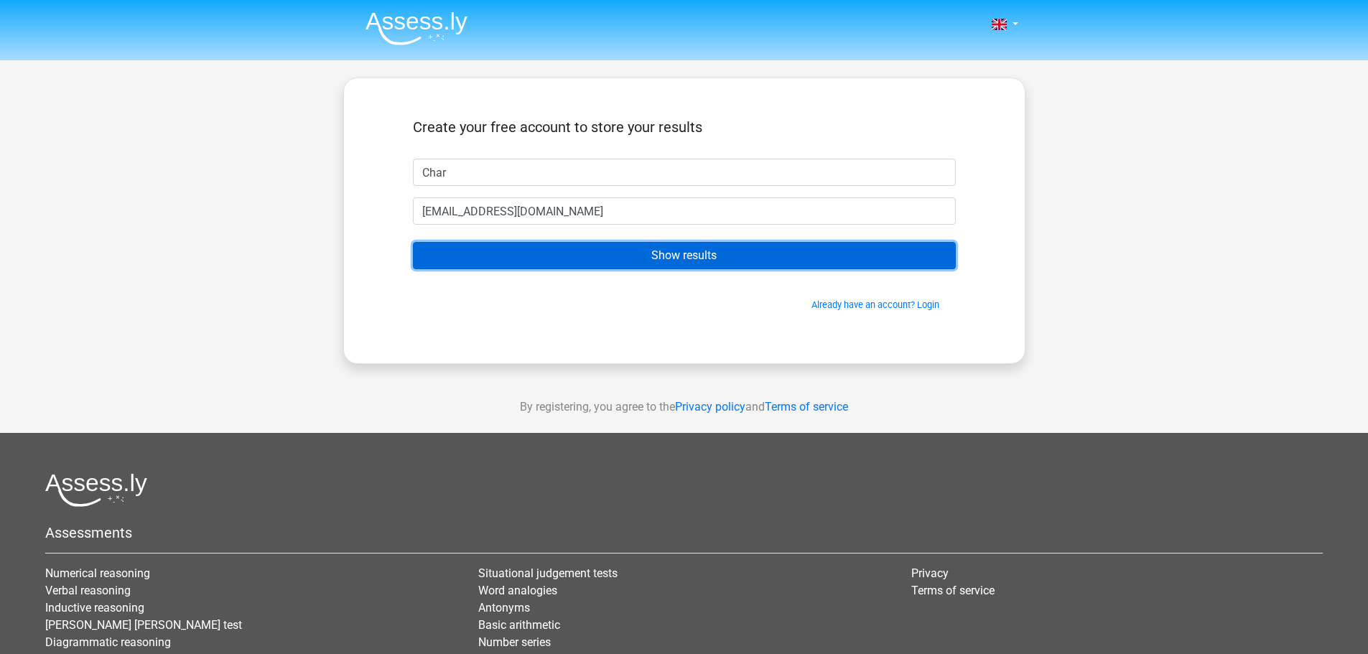
click at [658, 251] on input "Show results" at bounding box center [684, 255] width 543 height 27
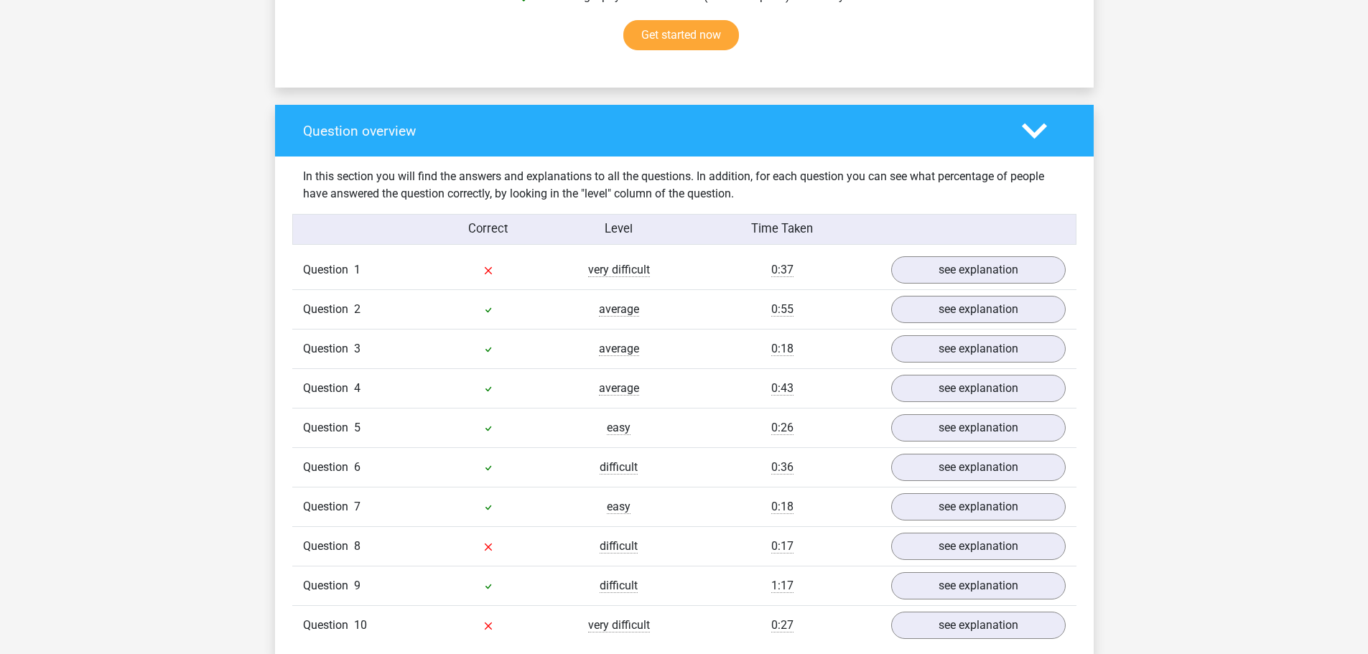
scroll to position [1005, 0]
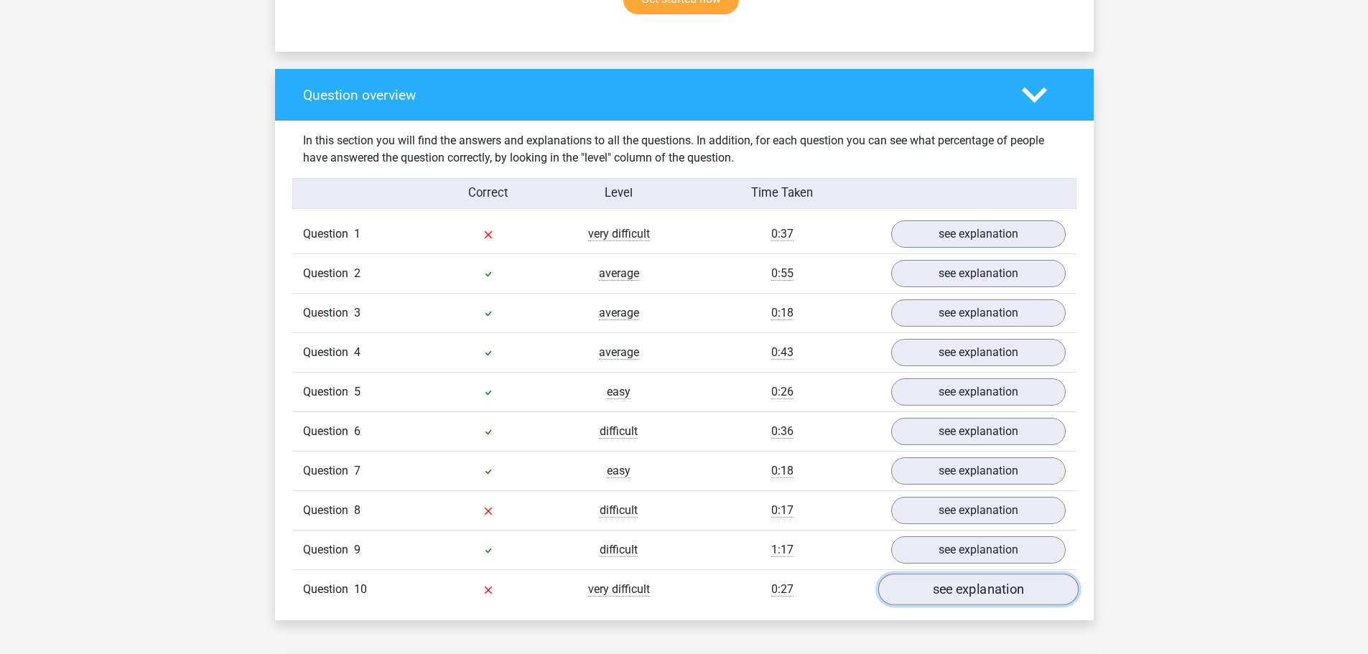
click at [952, 588] on link "see explanation" at bounding box center [977, 590] width 200 height 32
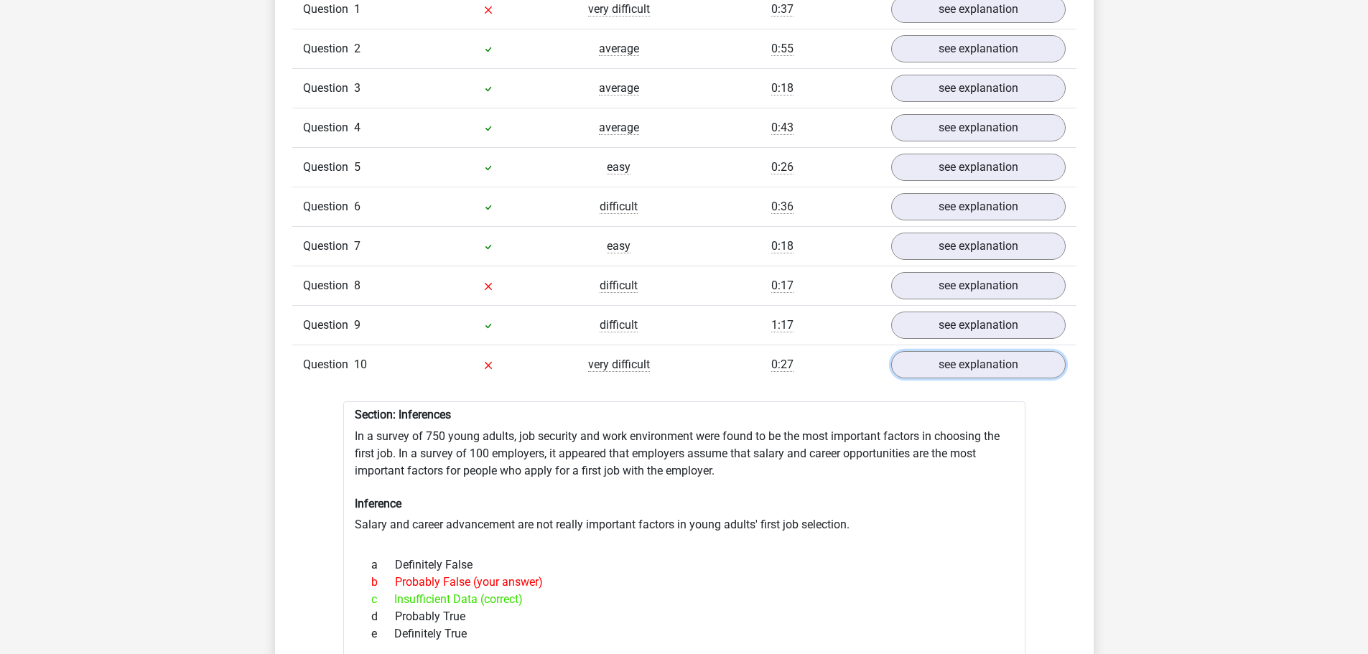
scroll to position [1077, 0]
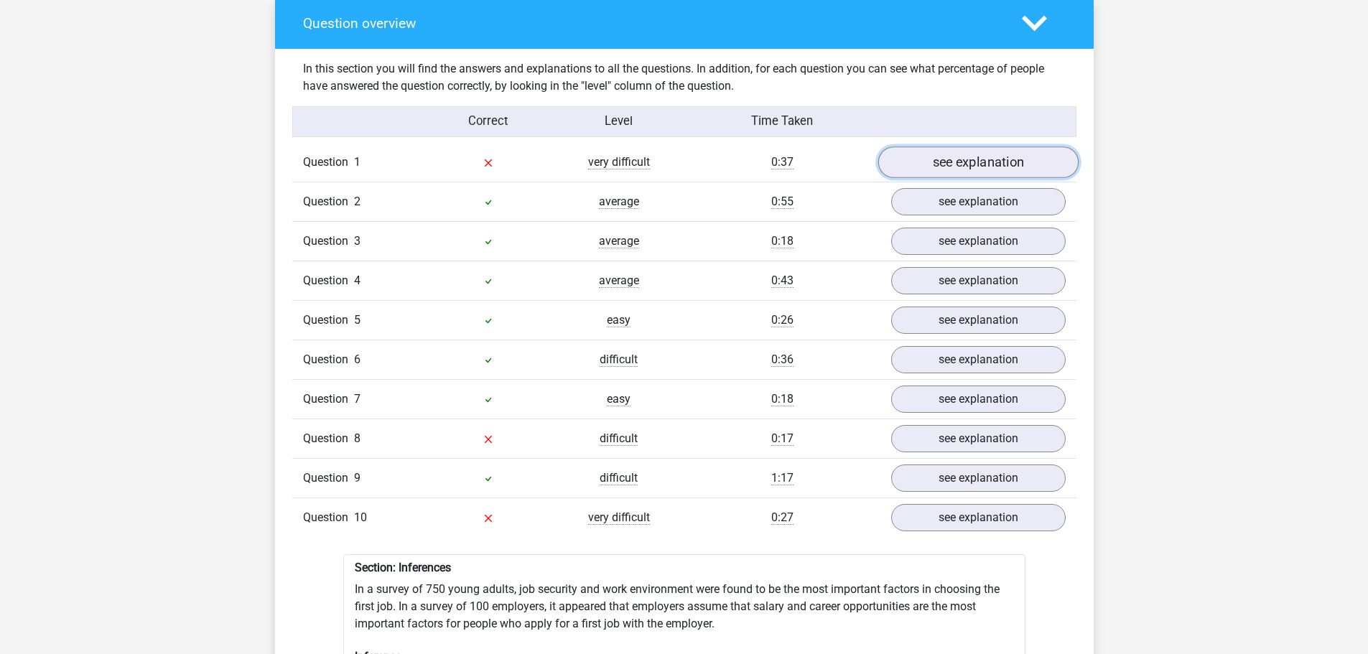
click at [966, 155] on link "see explanation" at bounding box center [977, 163] width 200 height 32
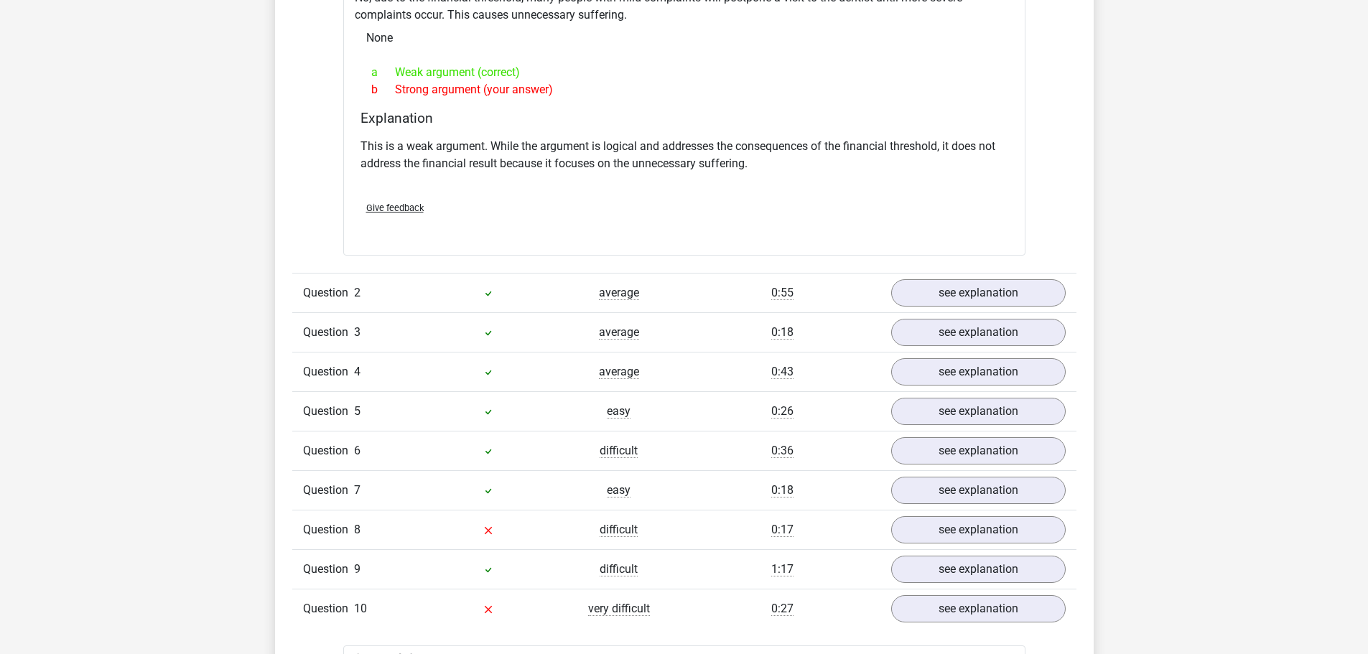
scroll to position [1508, 0]
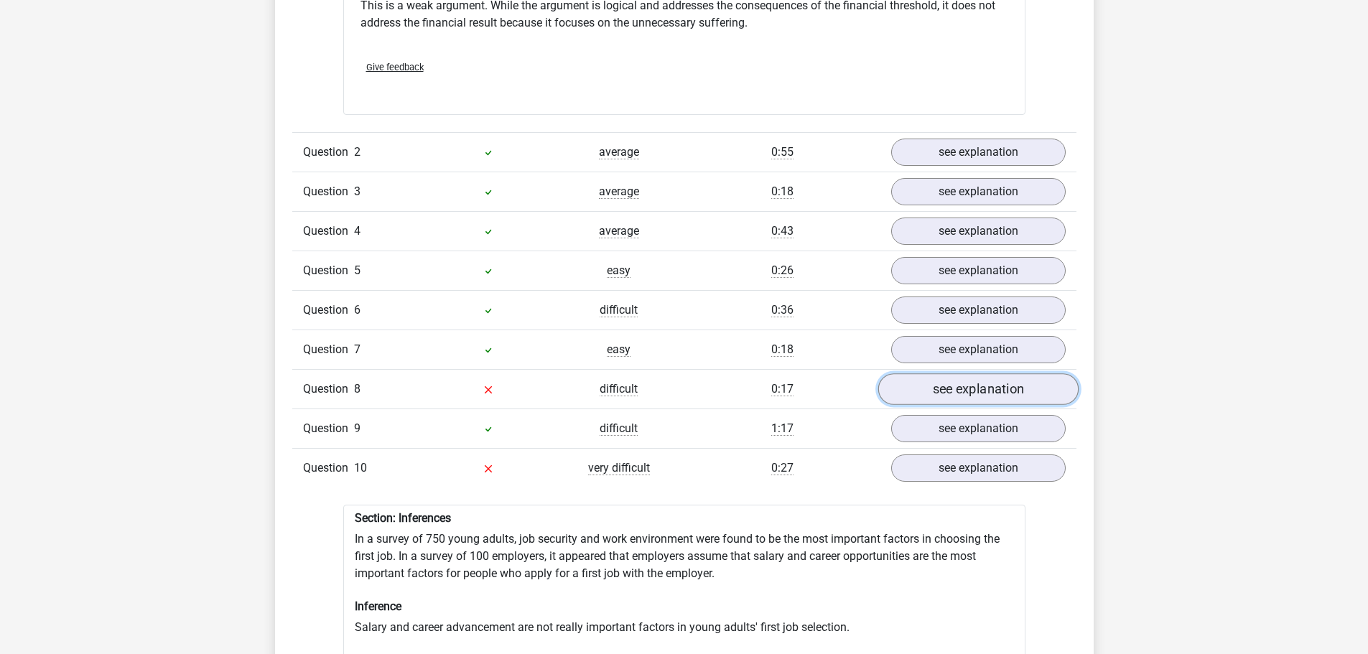
click at [1052, 378] on link "see explanation" at bounding box center [977, 389] width 200 height 32
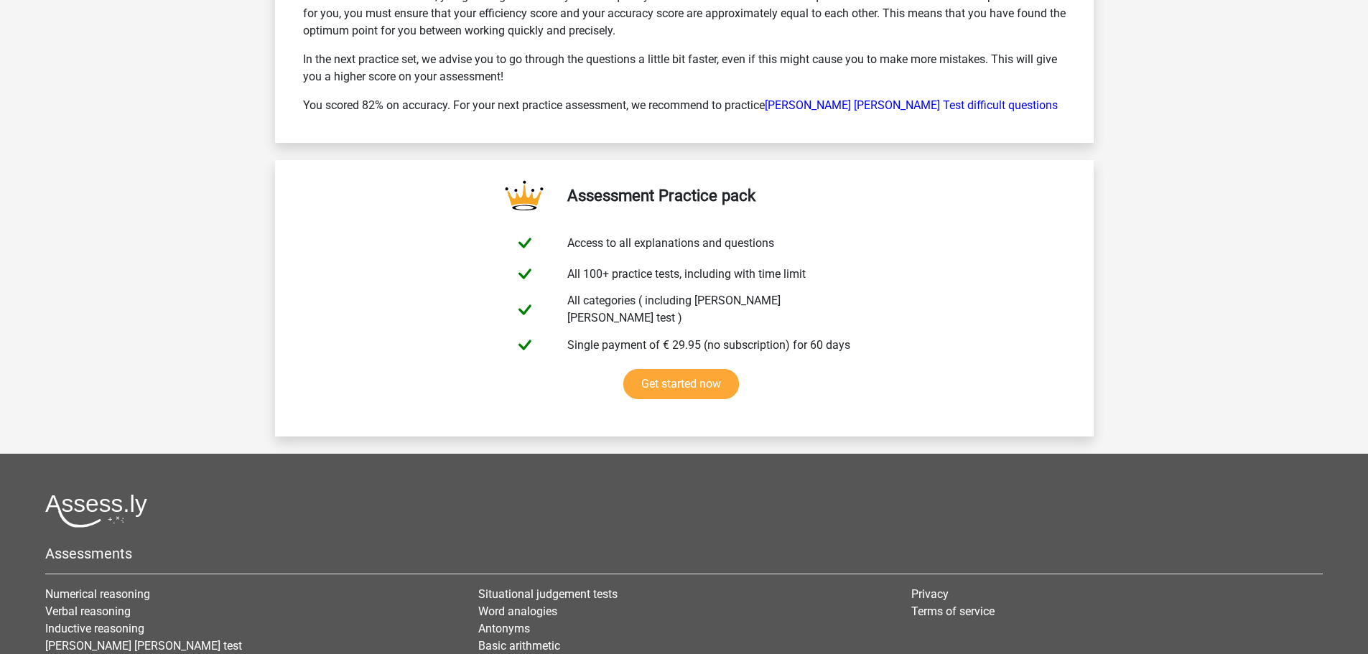
scroll to position [3877, 0]
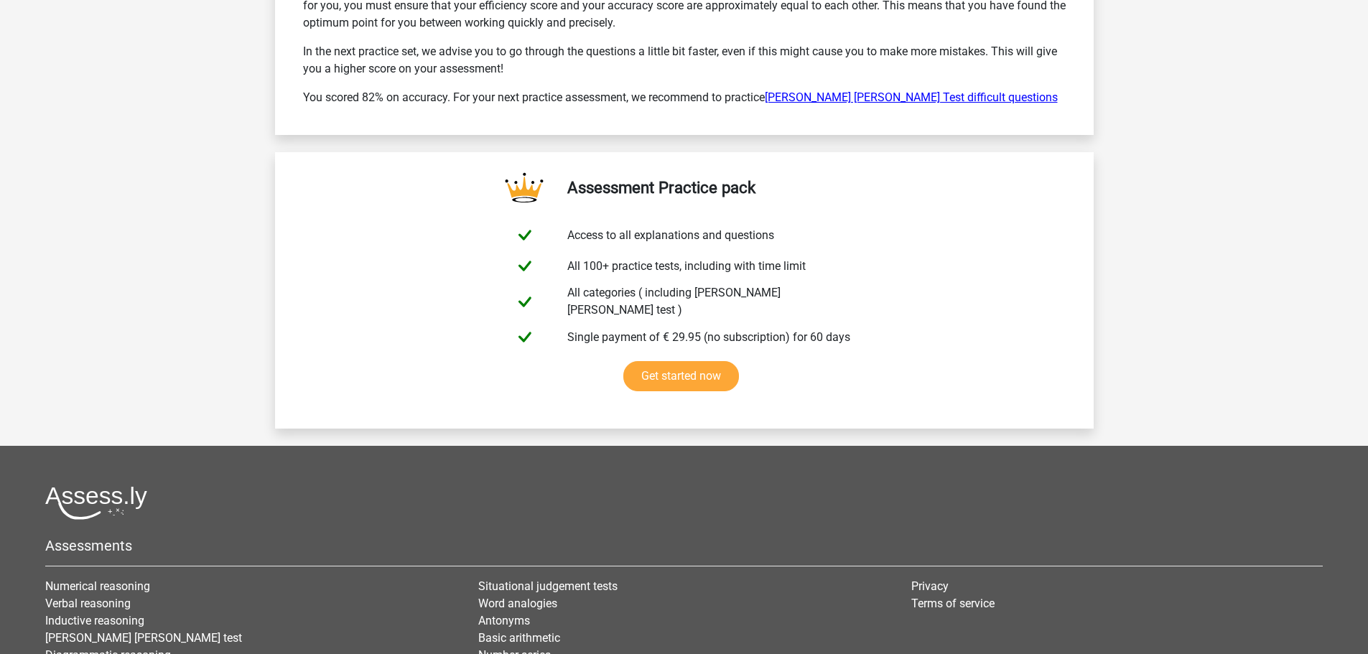
click at [885, 90] on link "Watson Glaser Test difficult questions" at bounding box center [911, 97] width 293 height 14
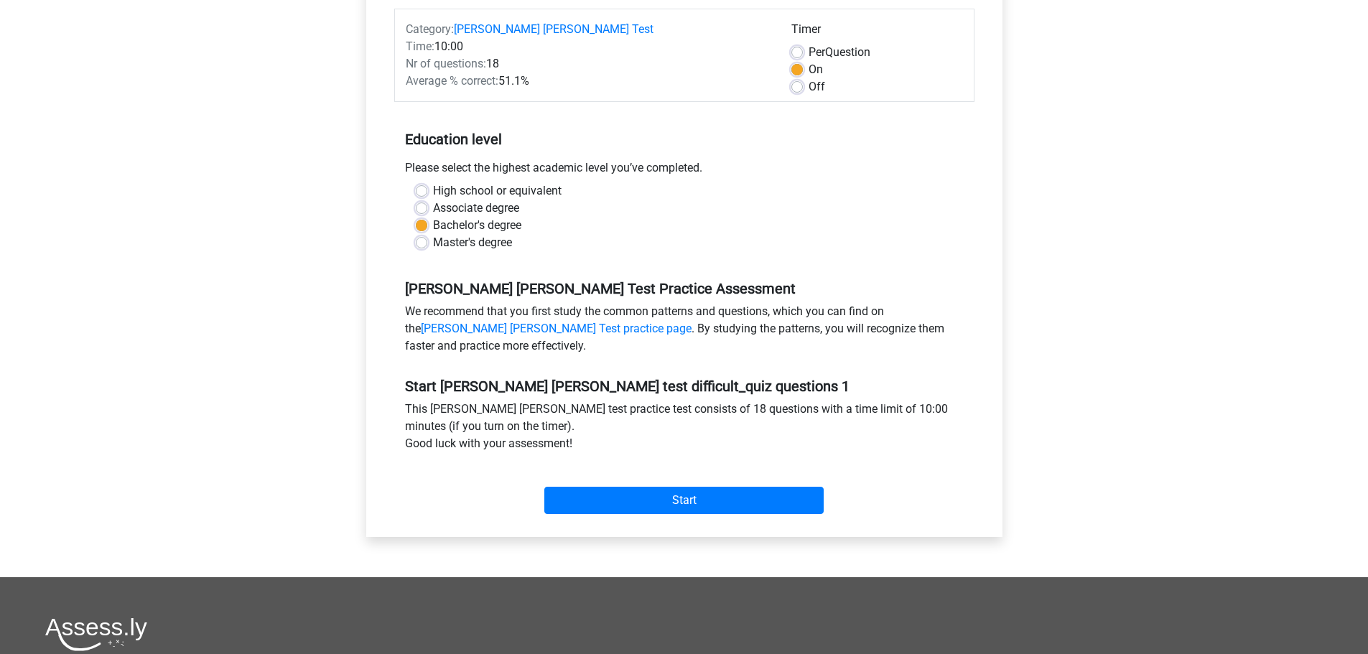
scroll to position [287, 0]
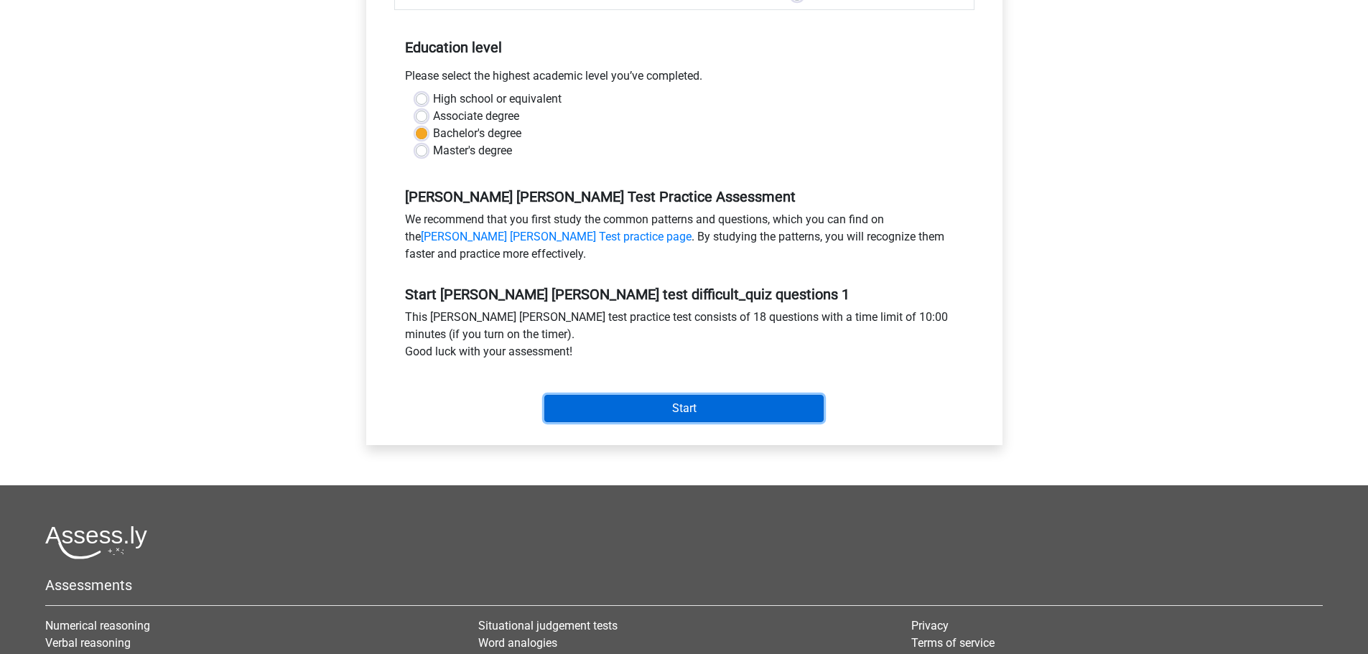
click at [713, 397] on input "Start" at bounding box center [683, 408] width 279 height 27
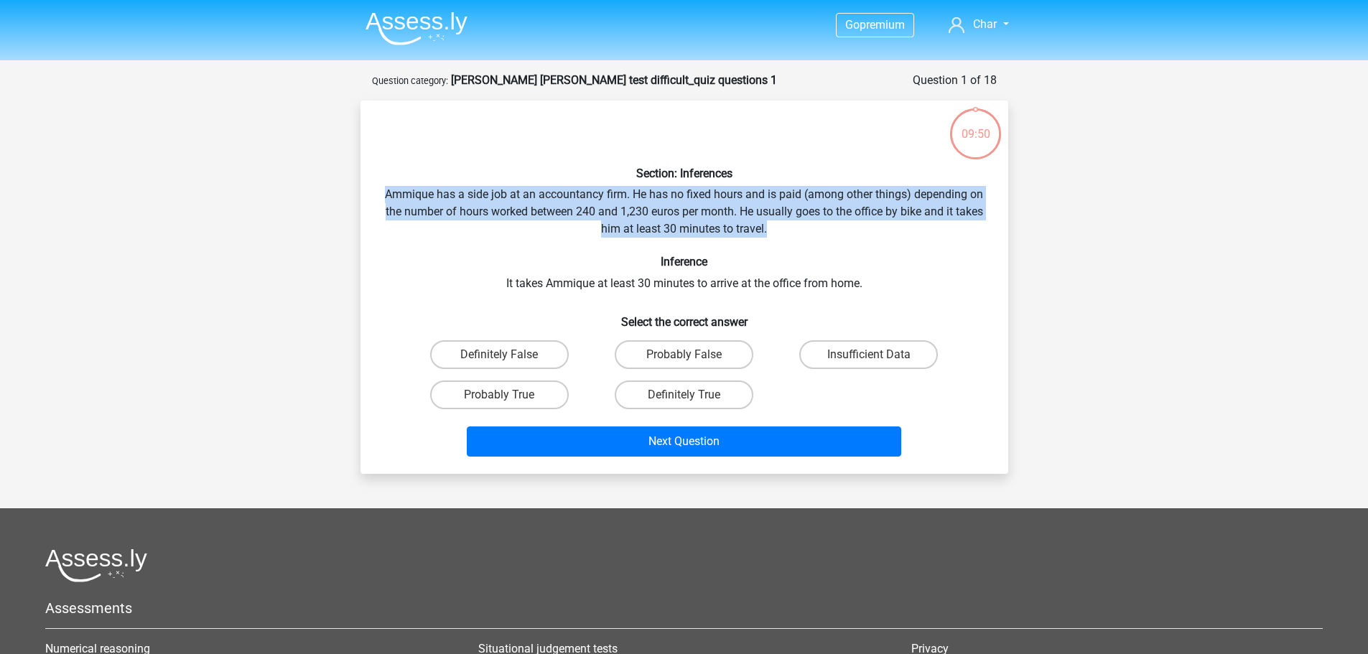
drag, startPoint x: 376, startPoint y: 200, endPoint x: 987, endPoint y: 229, distance: 611.6
click at [987, 229] on div "Section: Inferences Ammique has a side job at an accountancy firm. He has no fi…" at bounding box center [684, 287] width 636 height 350
click at [985, 233] on div "Section: Inferences Ammique has a side job at an accountancy firm. He has no fi…" at bounding box center [684, 287] width 636 height 350
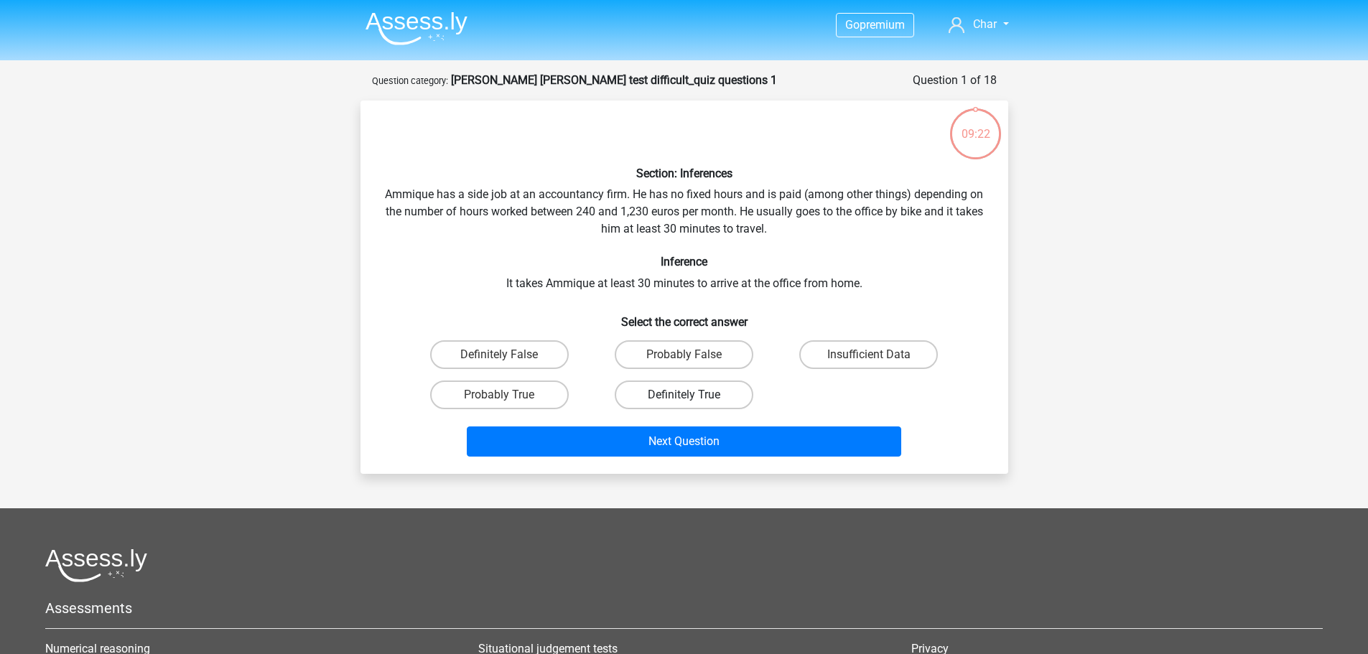
click at [652, 399] on label "Definitely True" at bounding box center [683, 394] width 139 height 29
click at [683, 399] on input "Definitely True" at bounding box center [687, 399] width 9 height 9
radio input "true"
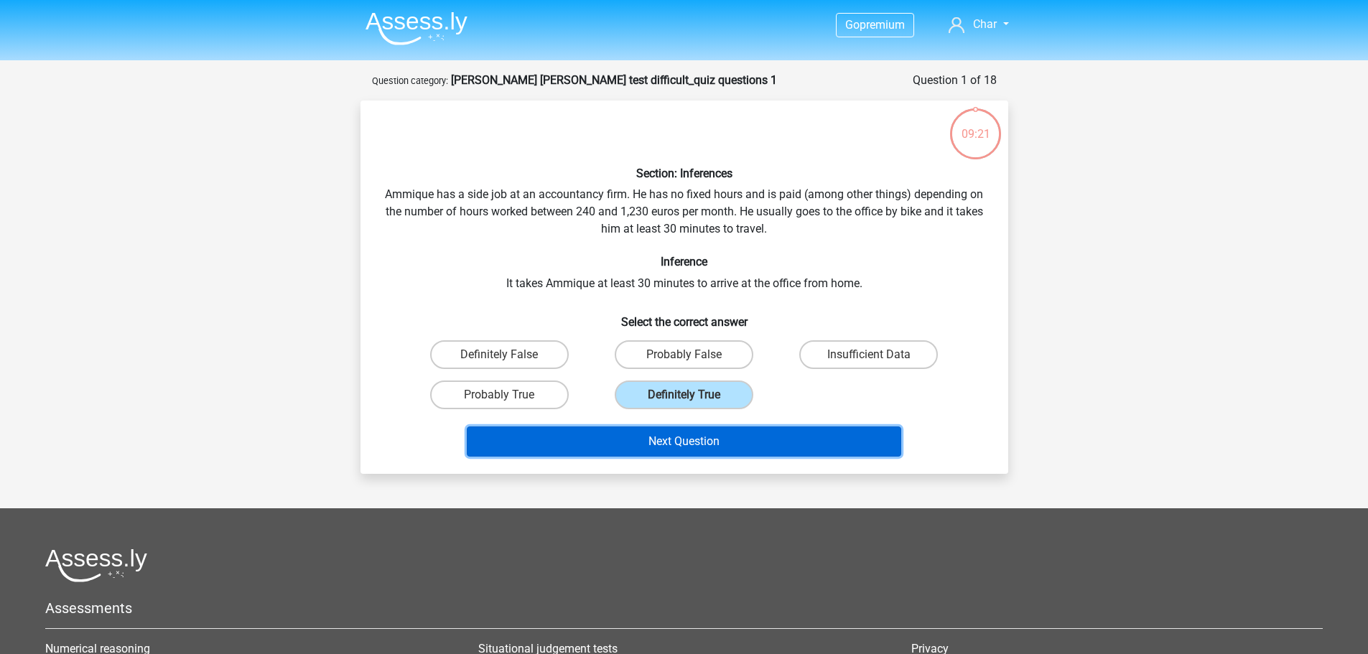
click at [685, 433] on button "Next Question" at bounding box center [684, 441] width 434 height 30
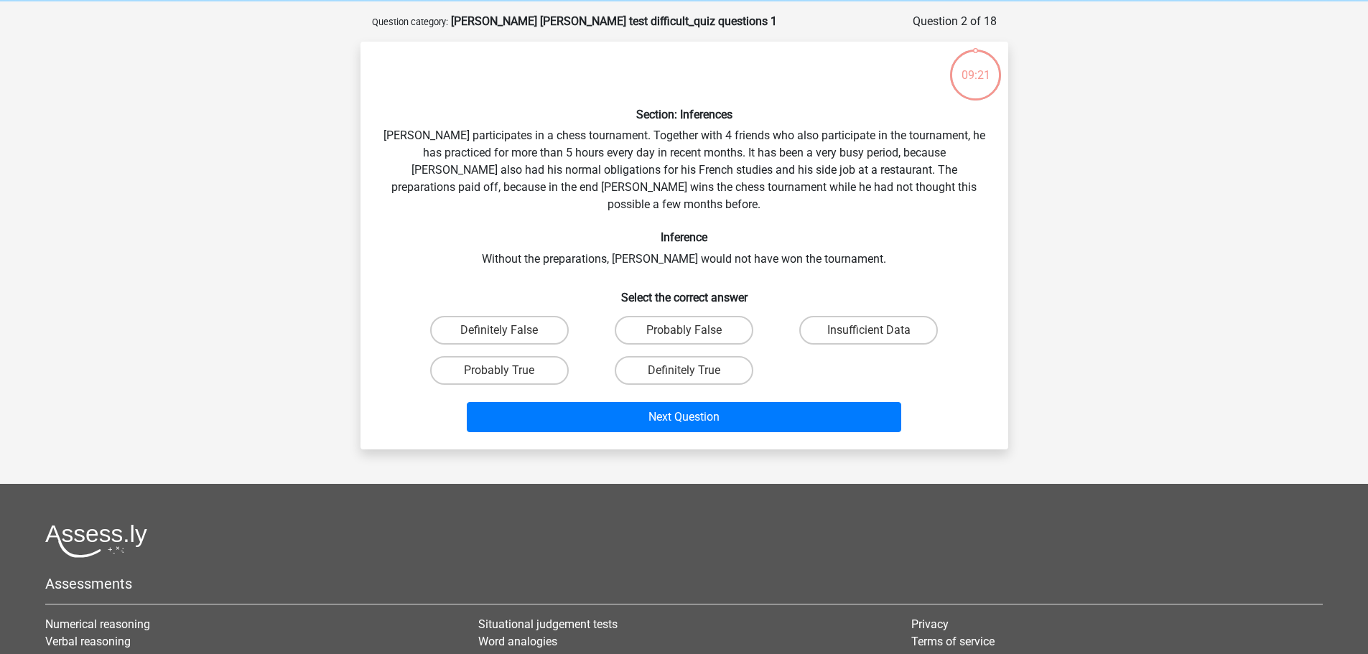
scroll to position [72, 0]
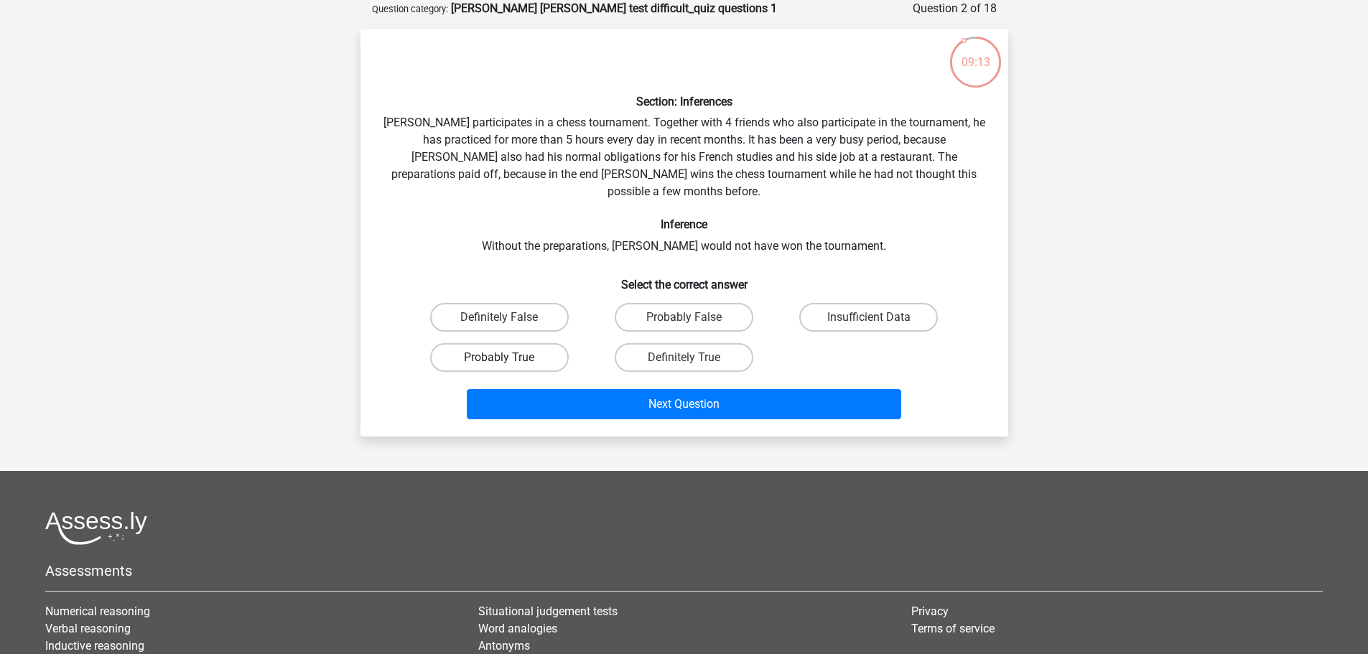
click at [552, 343] on label "Probably True" at bounding box center [499, 357] width 139 height 29
click at [508, 358] on input "Probably True" at bounding box center [503, 362] width 9 height 9
radio input "true"
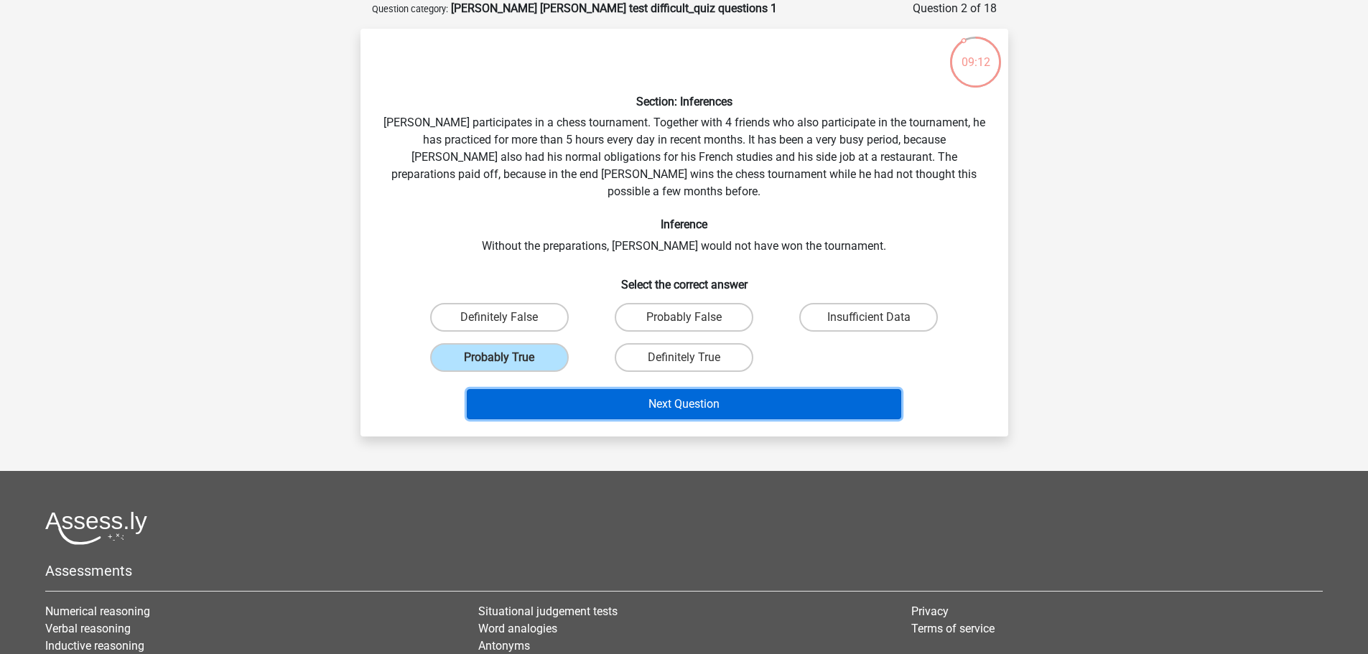
click at [645, 389] on button "Next Question" at bounding box center [684, 404] width 434 height 30
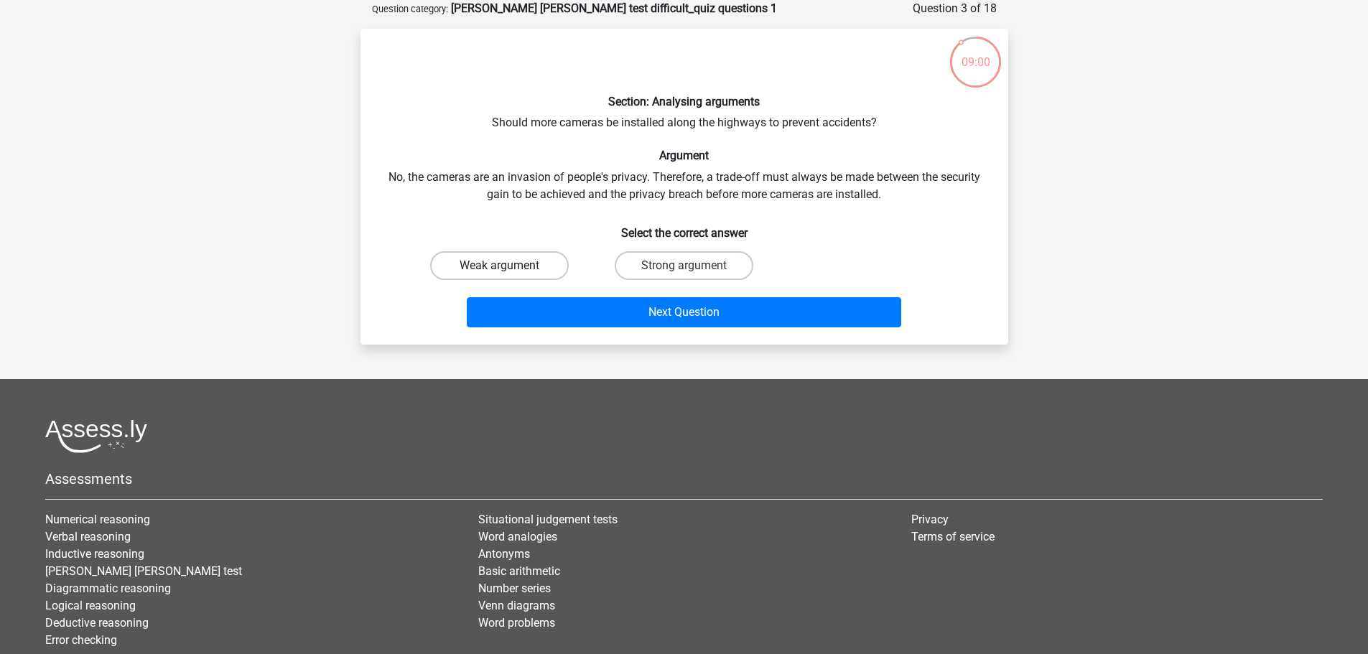
click at [518, 260] on label "Weak argument" at bounding box center [499, 265] width 139 height 29
click at [508, 266] on input "Weak argument" at bounding box center [503, 270] width 9 height 9
radio input "true"
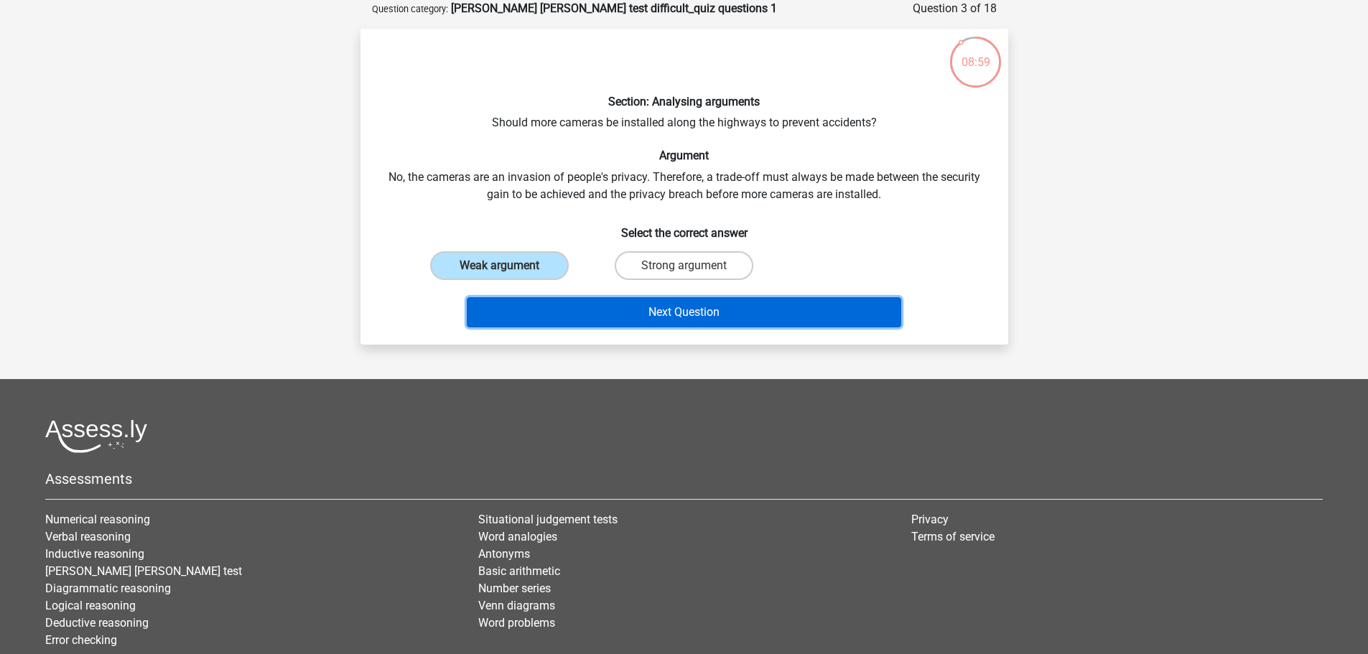
click at [620, 304] on button "Next Question" at bounding box center [684, 312] width 434 height 30
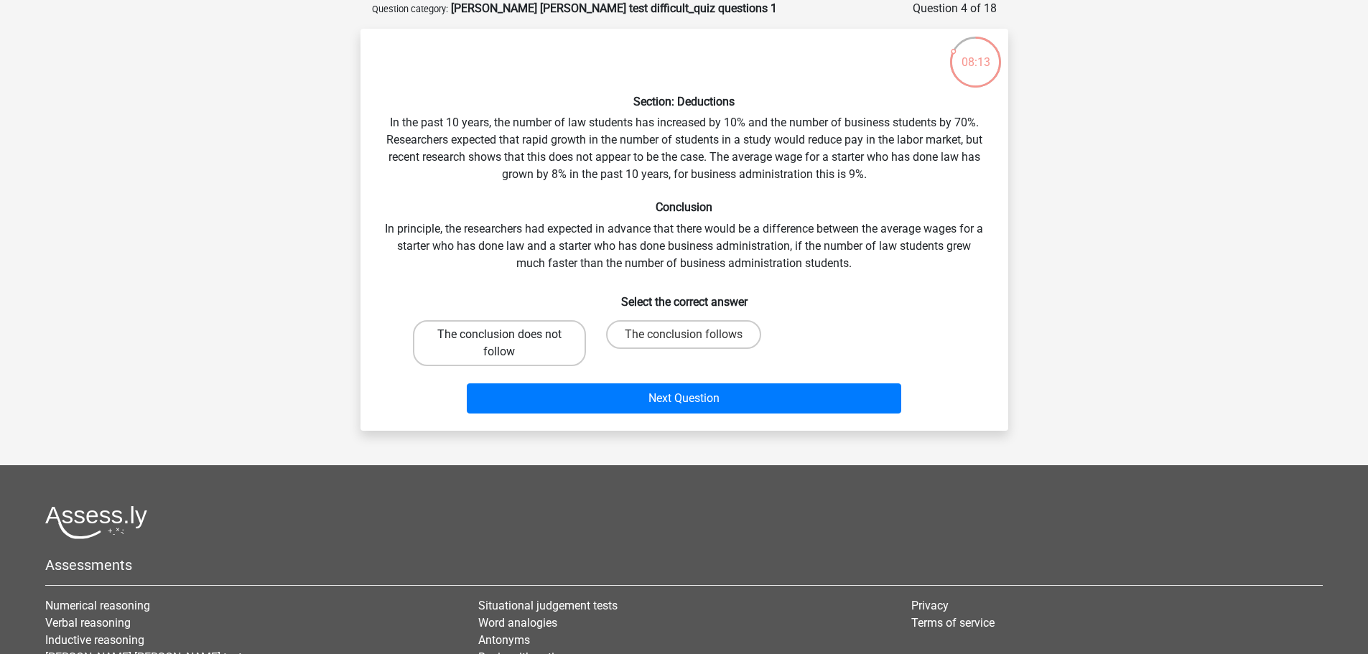
click at [559, 345] on label "The conclusion does not follow" at bounding box center [499, 343] width 173 height 46
click at [508, 344] on input "The conclusion does not follow" at bounding box center [503, 339] width 9 height 9
radio input "true"
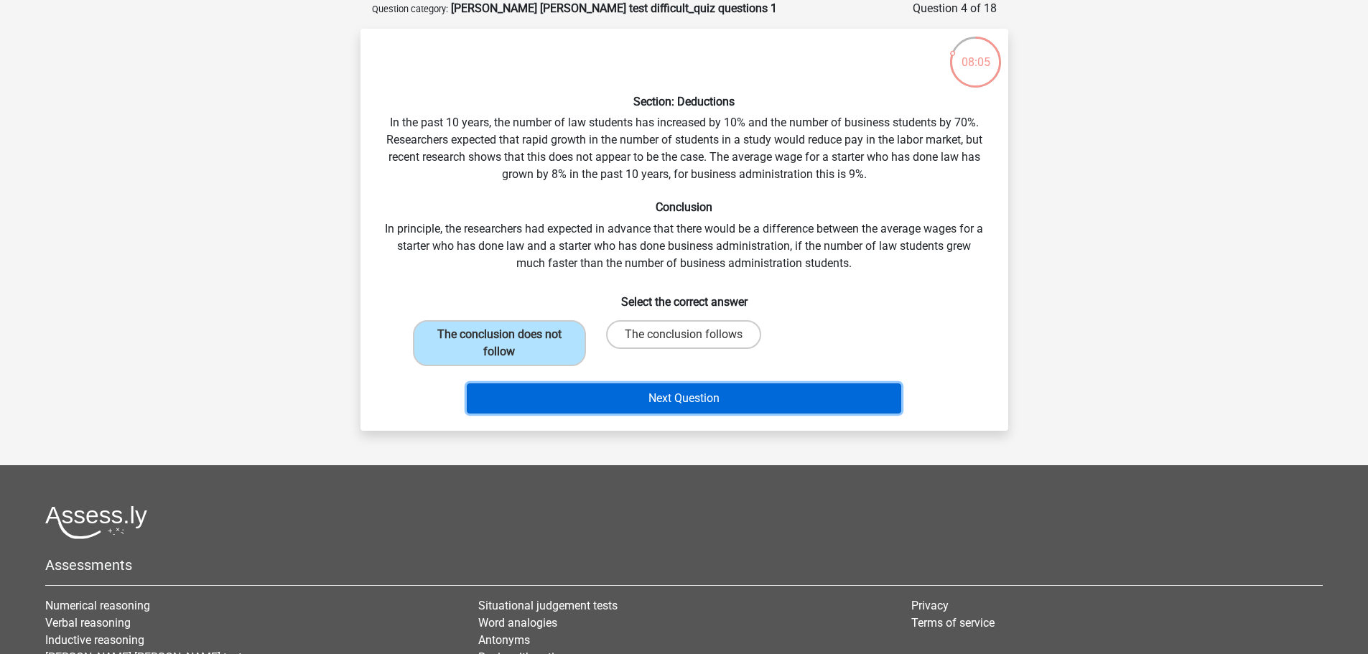
click at [716, 405] on button "Next Question" at bounding box center [684, 398] width 434 height 30
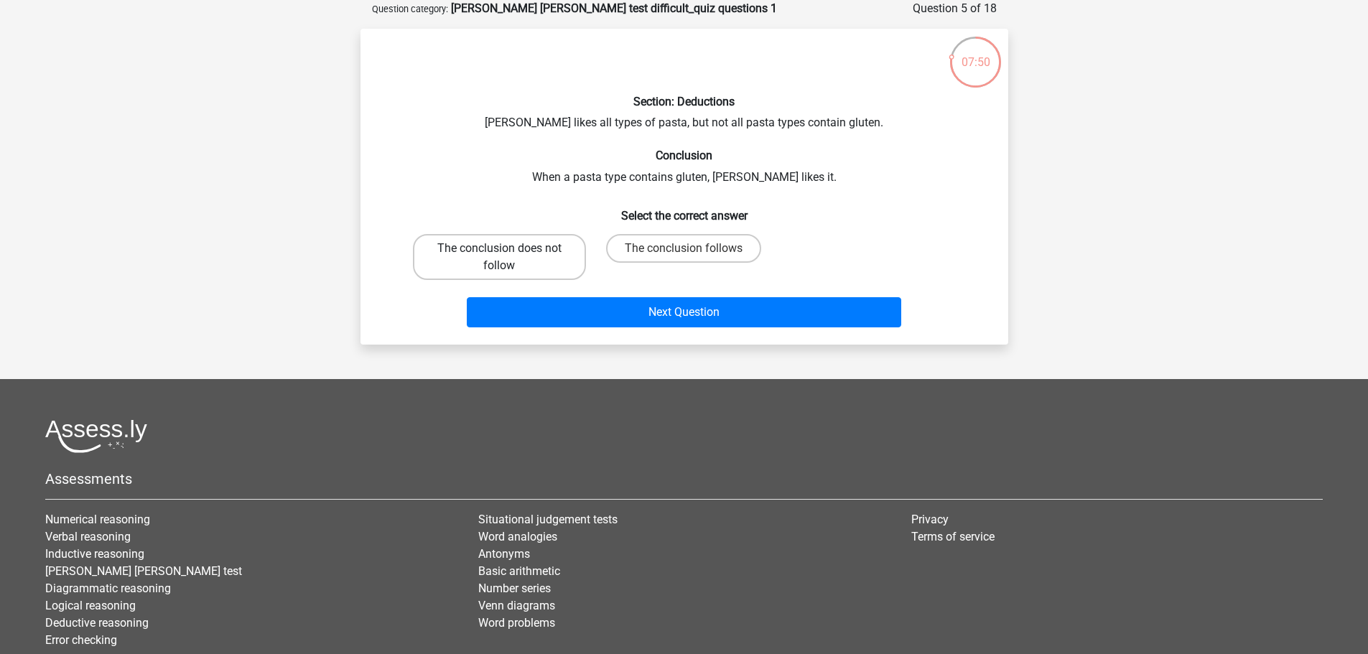
click at [537, 256] on label "The conclusion does not follow" at bounding box center [499, 257] width 173 height 46
click at [508, 256] on input "The conclusion does not follow" at bounding box center [503, 252] width 9 height 9
radio input "true"
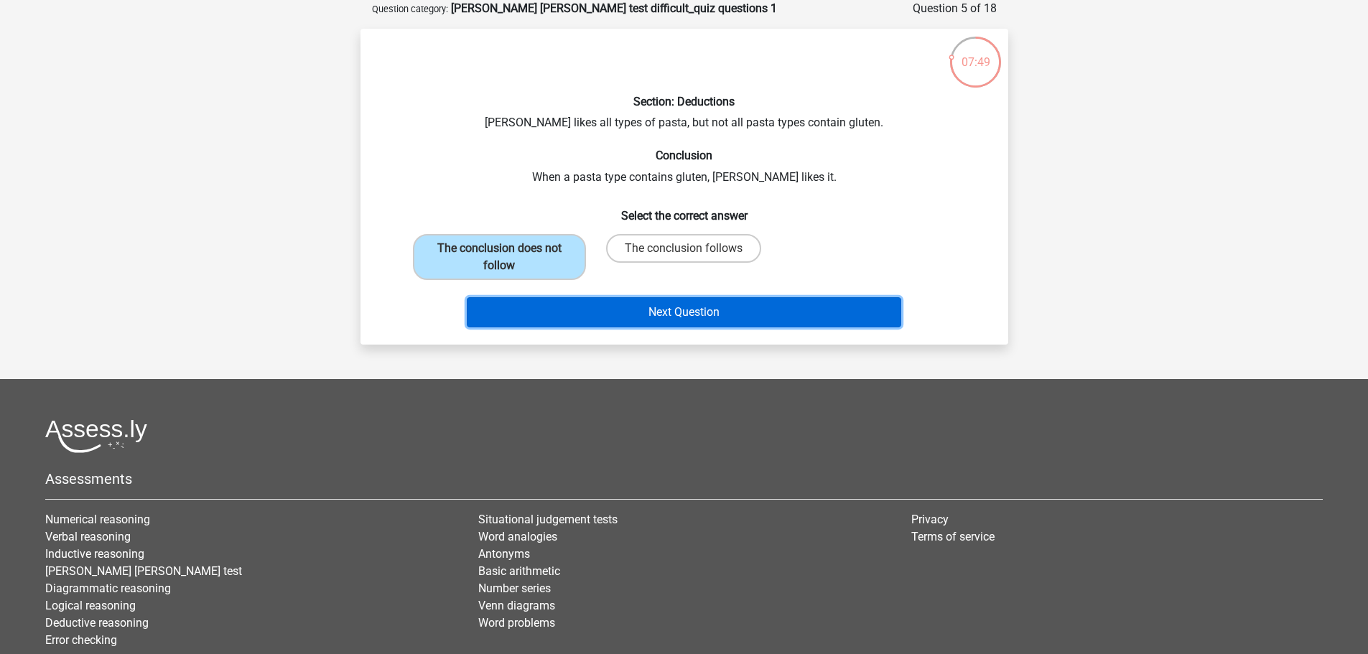
click at [600, 312] on button "Next Question" at bounding box center [684, 312] width 434 height 30
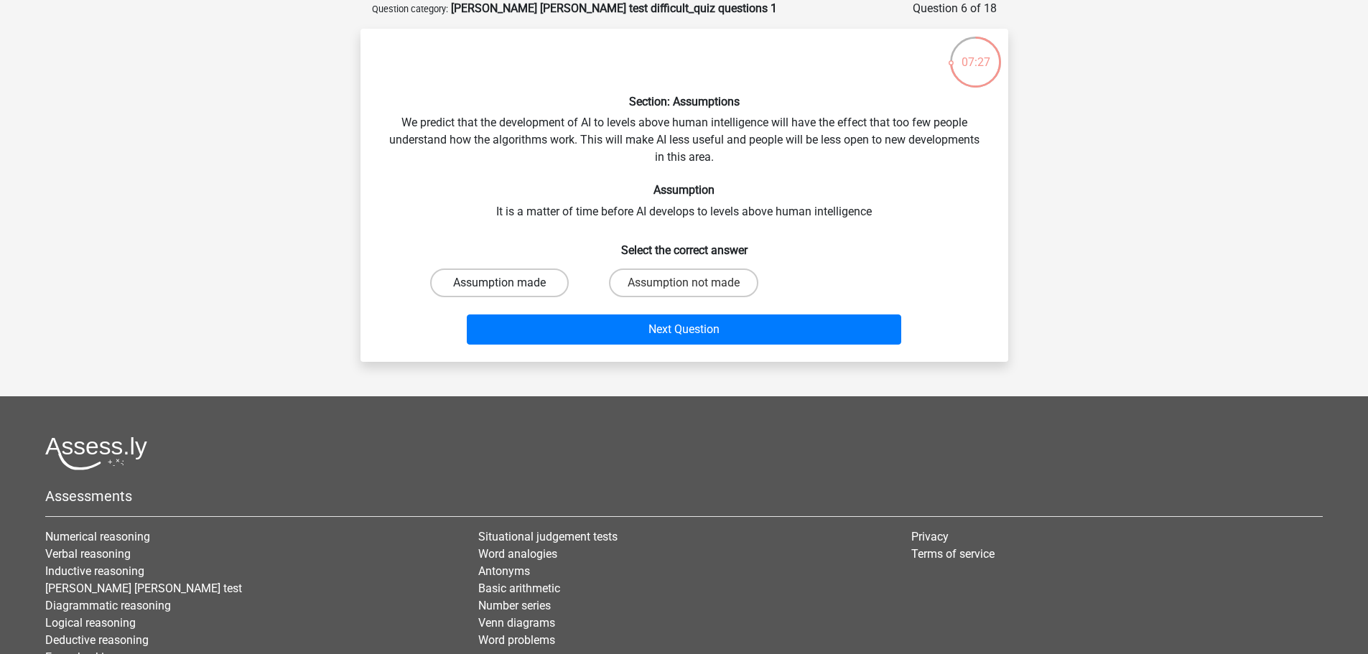
click at [491, 270] on label "Assumption made" at bounding box center [499, 282] width 139 height 29
click at [499, 283] on input "Assumption made" at bounding box center [503, 287] width 9 height 9
radio input "true"
click at [652, 284] on label "Assumption not made" at bounding box center [683, 282] width 149 height 29
click at [683, 284] on input "Assumption not made" at bounding box center [687, 287] width 9 height 9
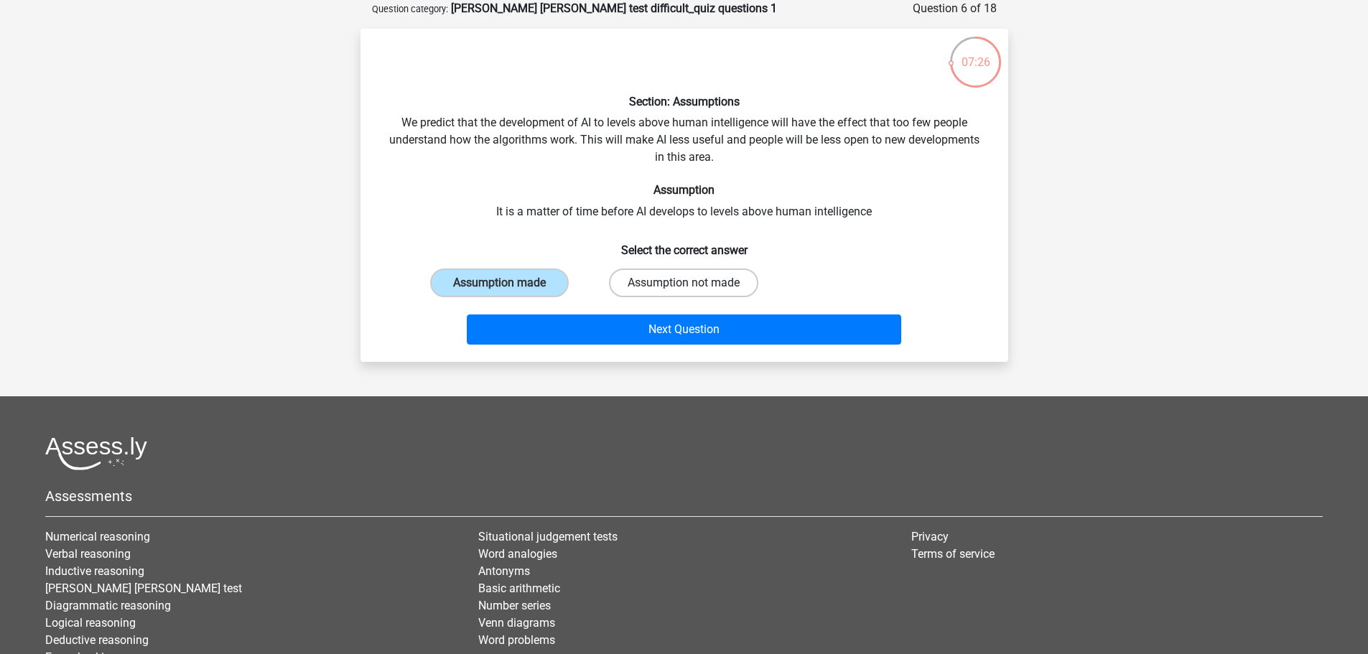
radio input "true"
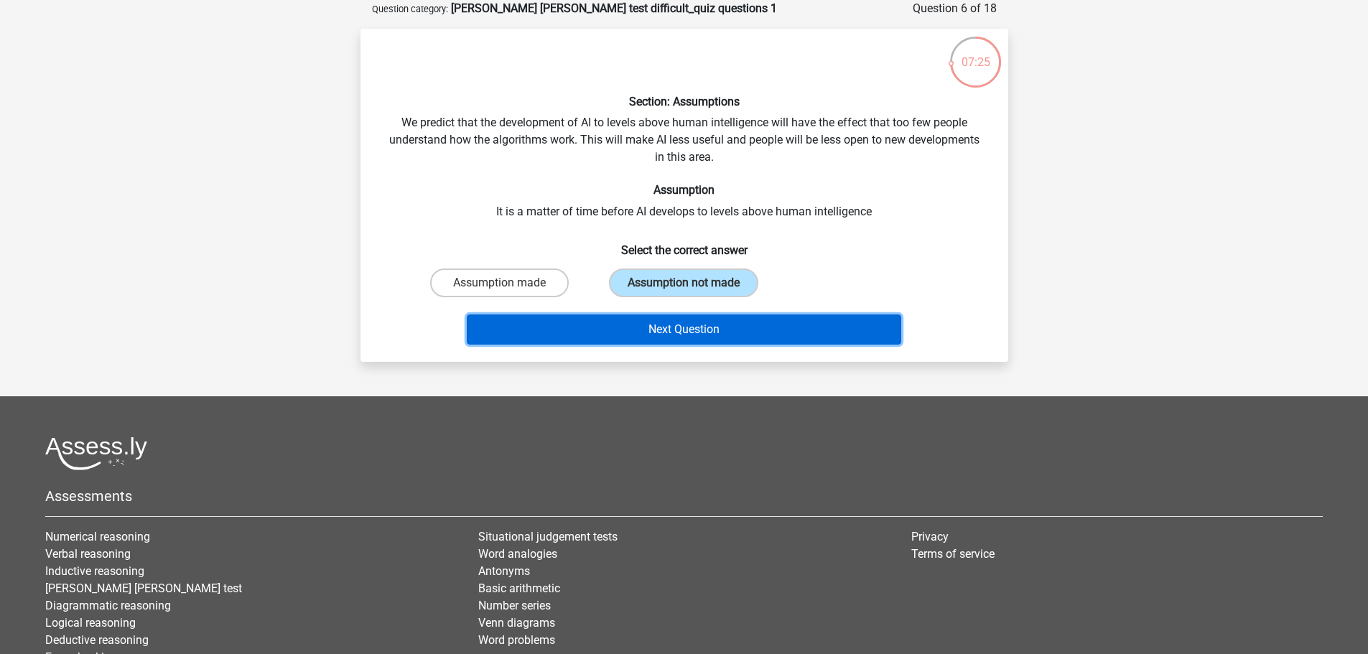
click at [672, 330] on button "Next Question" at bounding box center [684, 329] width 434 height 30
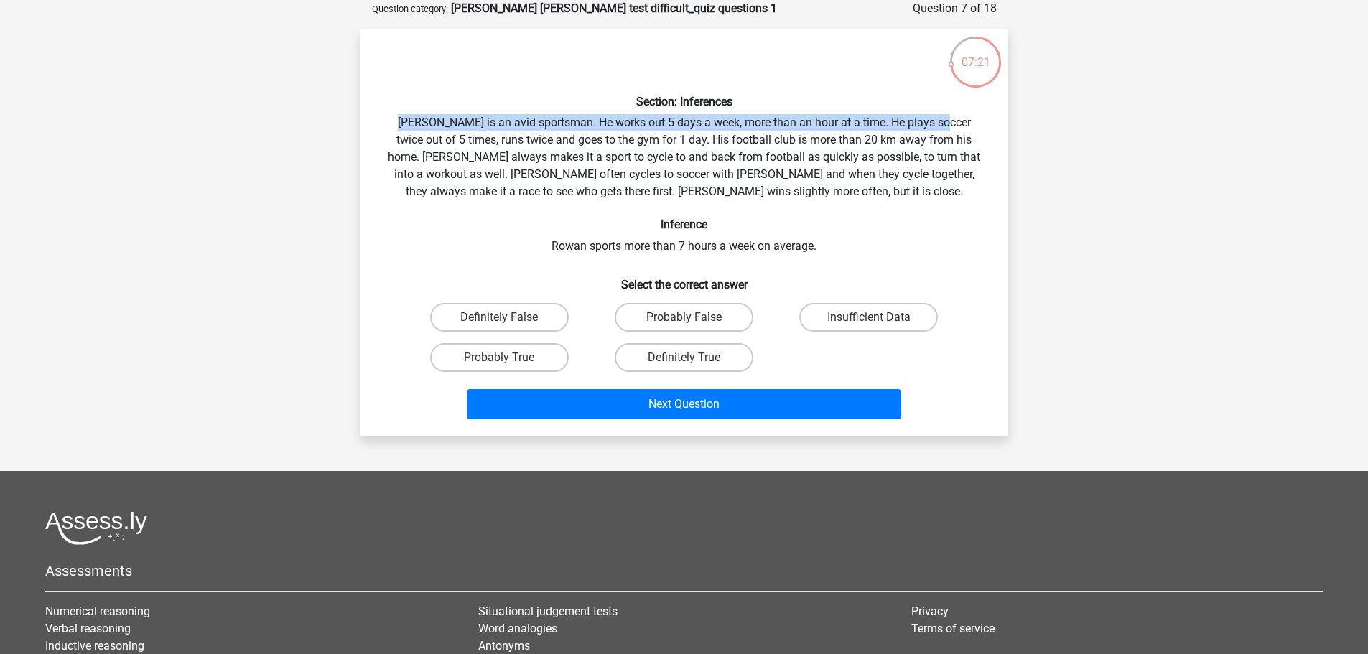
drag, startPoint x: 388, startPoint y: 129, endPoint x: 929, endPoint y: 128, distance: 540.6
click at [929, 128] on div "Section: Inferences Rowan is an avid sportsman. He works out 5 days a week, mor…" at bounding box center [684, 232] width 636 height 385
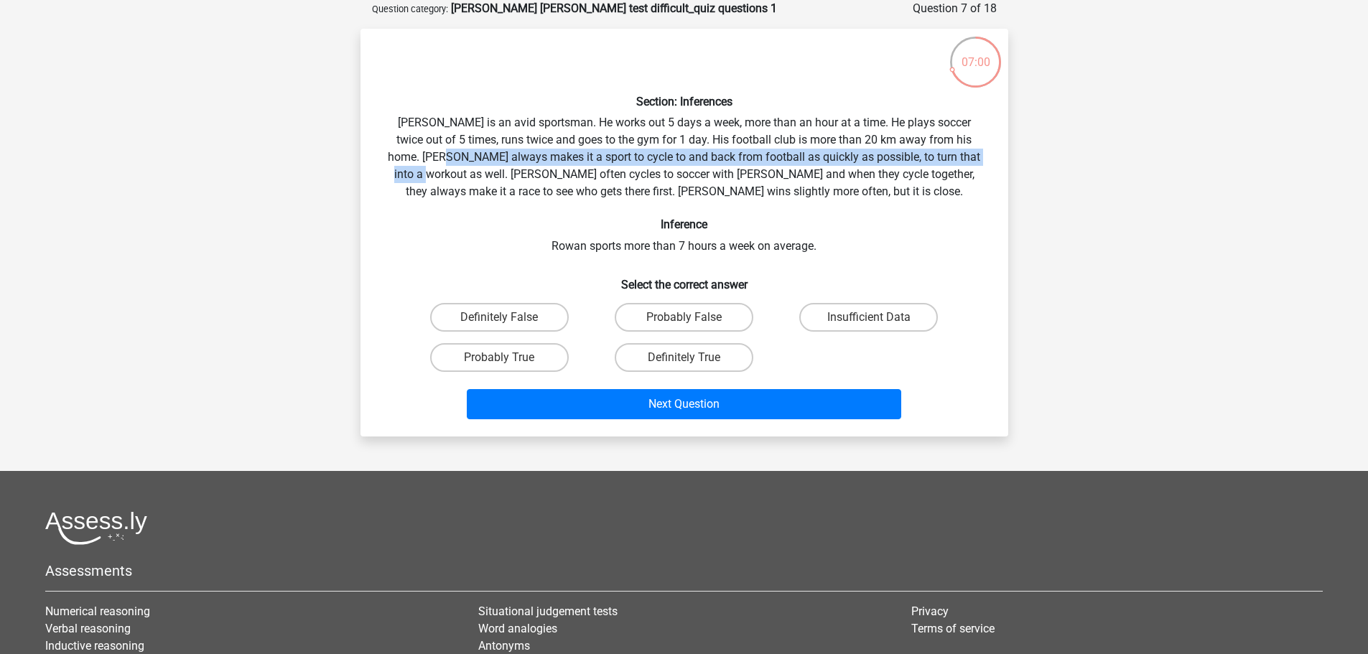
drag, startPoint x: 424, startPoint y: 157, endPoint x: 980, endPoint y: 157, distance: 556.4
click at [980, 157] on div "Section: Inferences Rowan is an avid sportsman. He works out 5 days a week, mor…" at bounding box center [684, 232] width 636 height 385
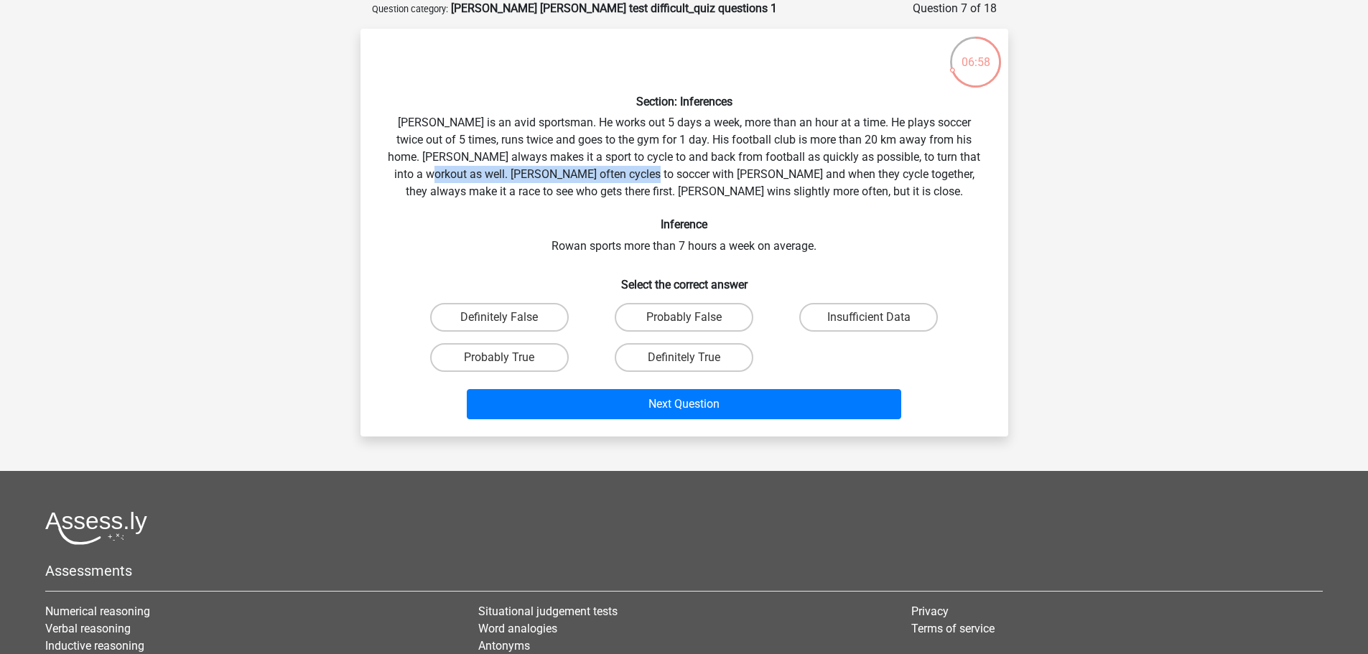
drag, startPoint x: 375, startPoint y: 179, endPoint x: 606, endPoint y: 179, distance: 231.2
click at [606, 179] on div "Section: Inferences Rowan is an avid sportsman. He works out 5 days a week, mor…" at bounding box center [684, 232] width 636 height 385
click at [859, 317] on label "Insufficient Data" at bounding box center [868, 317] width 139 height 29
click at [869, 317] on input "Insufficient Data" at bounding box center [873, 321] width 9 height 9
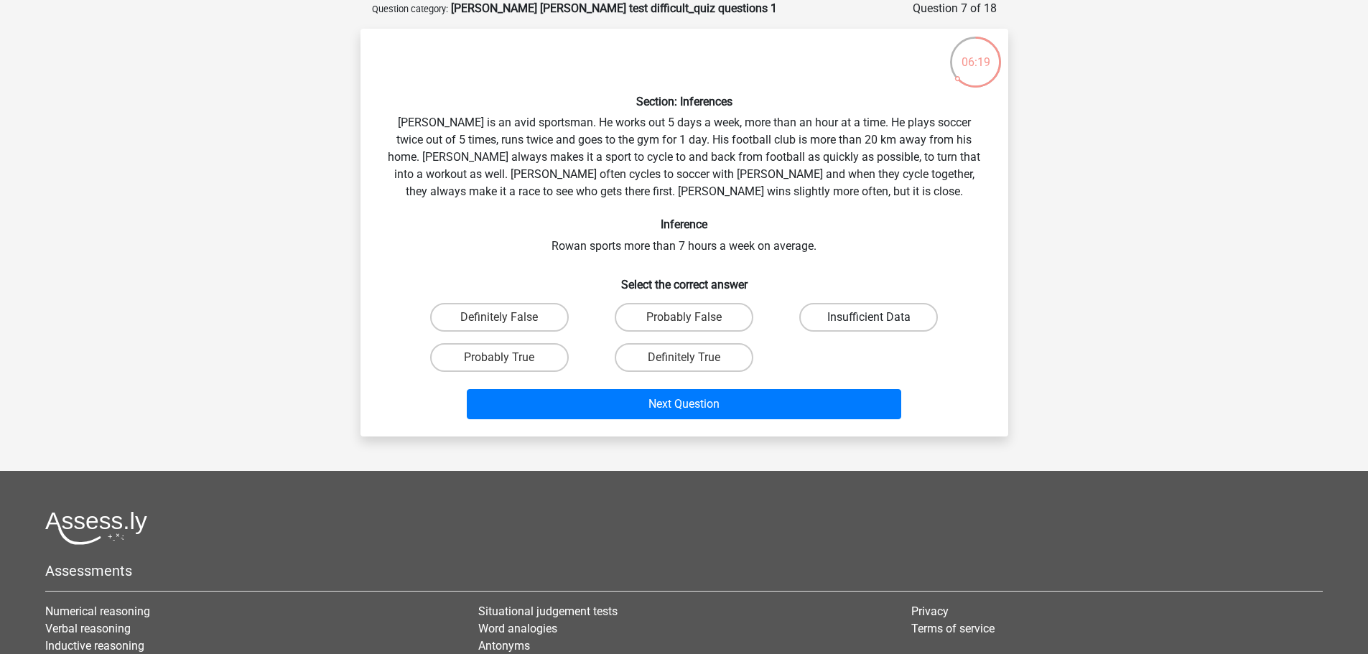
radio input "true"
click at [800, 438] on div "Go premium Char zhiyee1994@hotmail.com" at bounding box center [684, 389] width 1368 height 922
click at [796, 429] on div "Section: Inferences Rowan is an avid sportsman. He works out 5 days a week, mor…" at bounding box center [684, 233] width 648 height 408
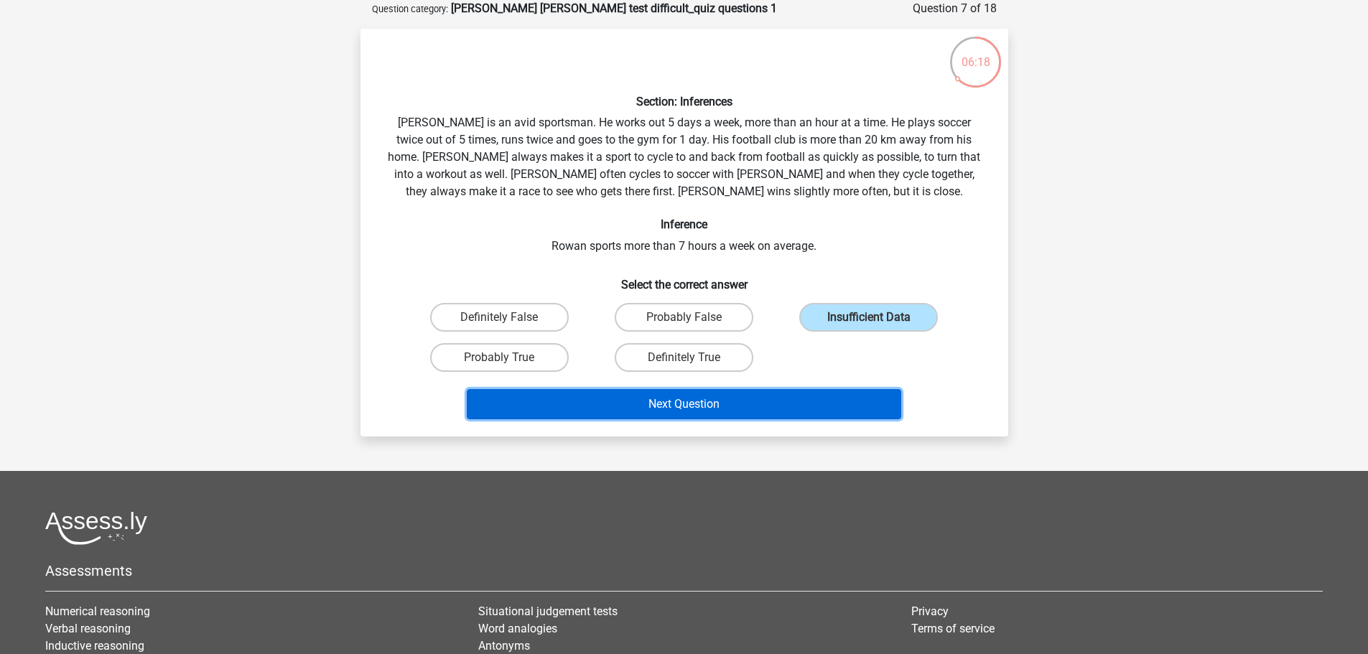
click at [795, 409] on button "Next Question" at bounding box center [684, 404] width 434 height 30
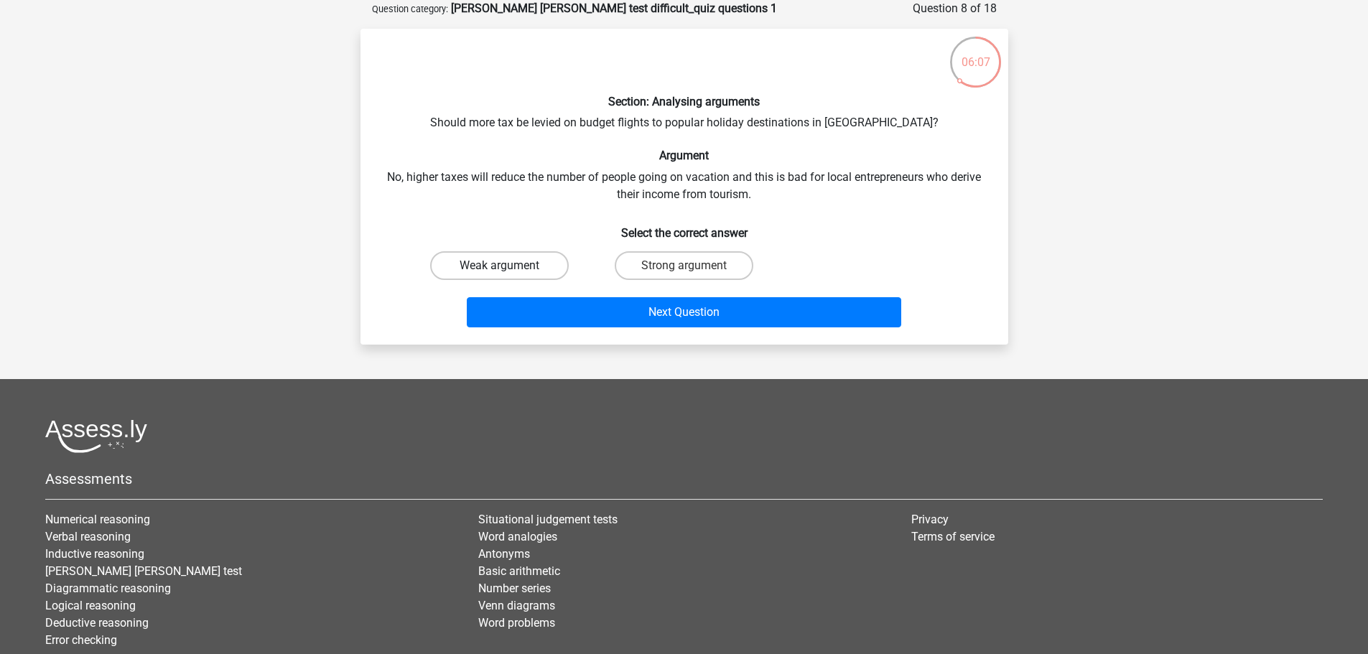
click at [518, 267] on label "Weak argument" at bounding box center [499, 265] width 139 height 29
click at [508, 267] on input "Weak argument" at bounding box center [503, 270] width 9 height 9
radio input "true"
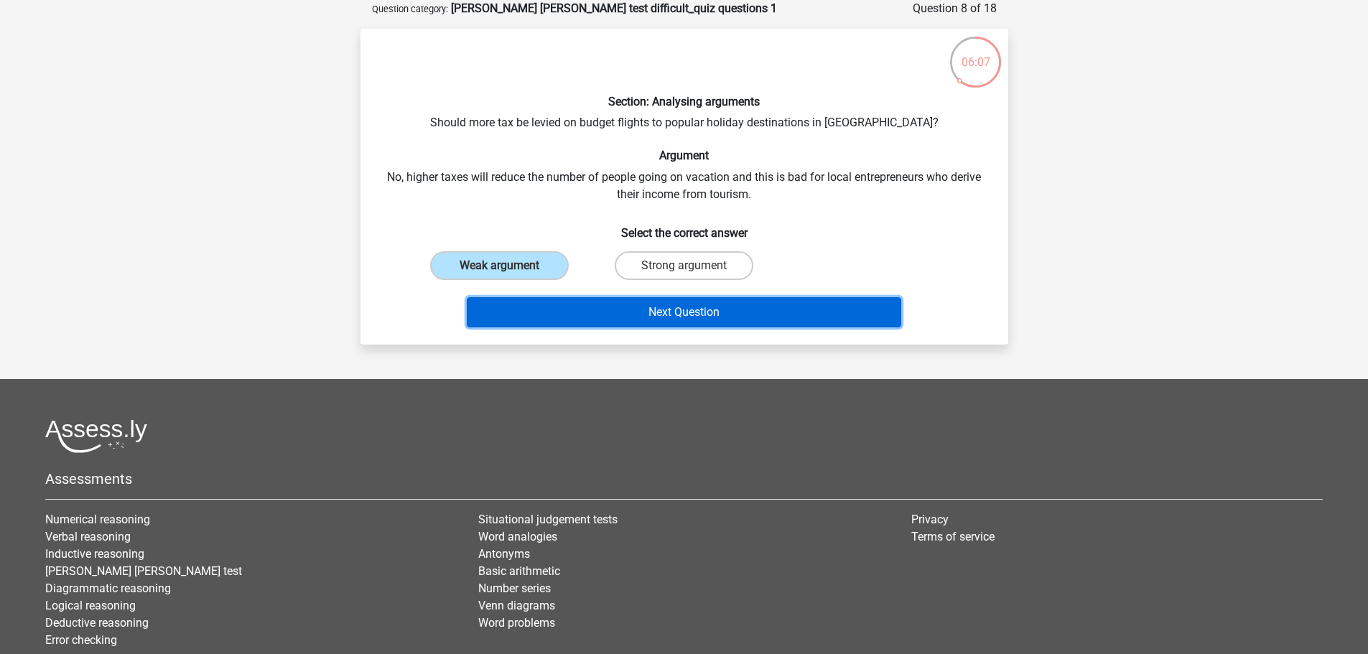
click at [654, 311] on button "Next Question" at bounding box center [684, 312] width 434 height 30
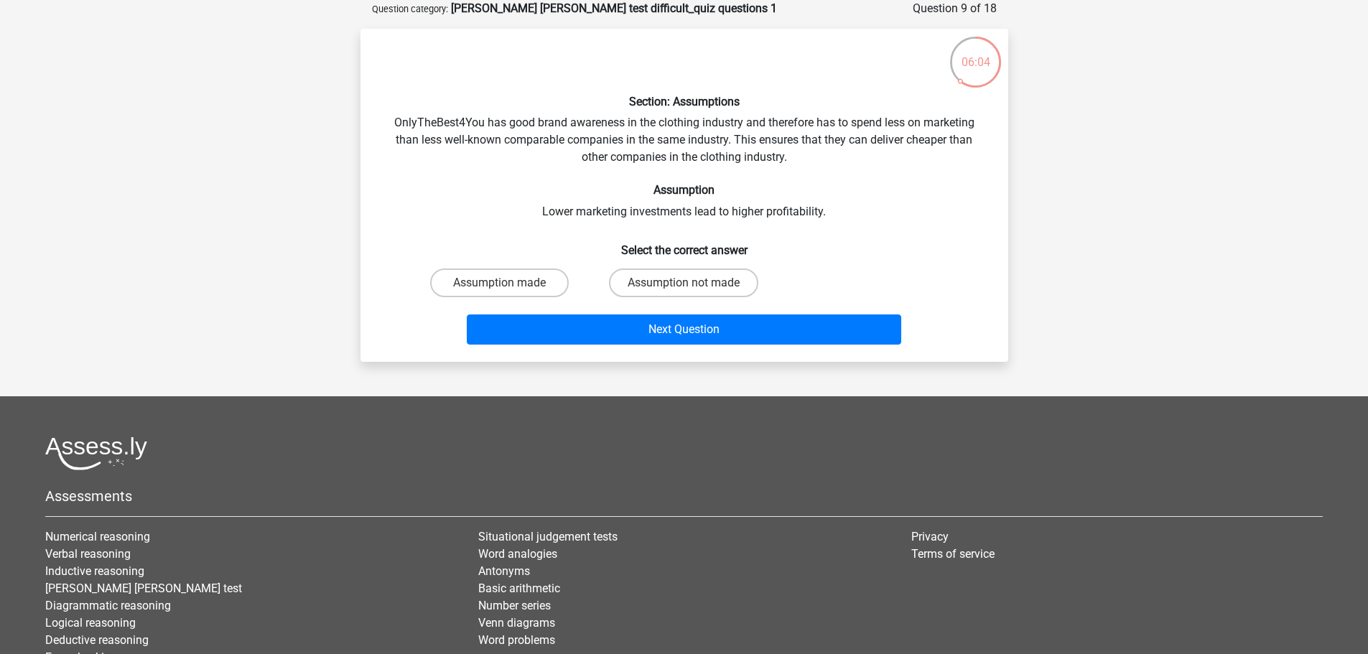
click at [398, 135] on div "Section: Assumptions OnlyTheBest4You has good brand awareness in the clothing i…" at bounding box center [684, 195] width 636 height 310
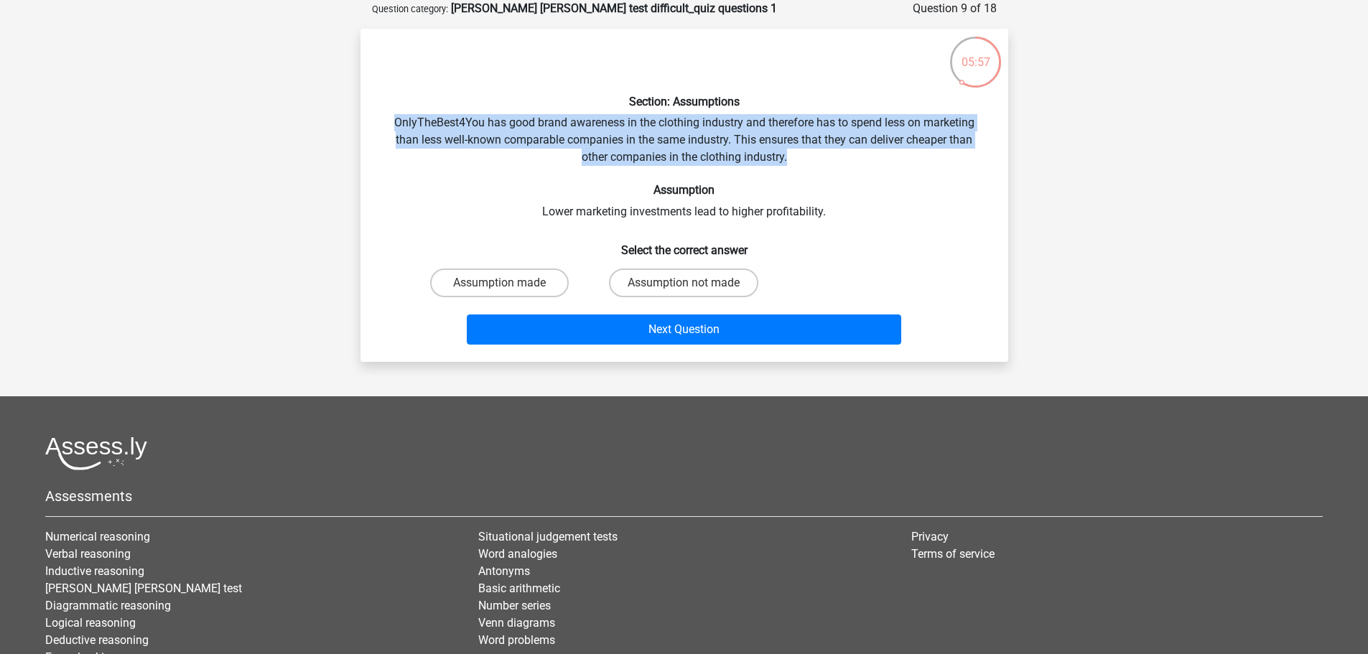
drag, startPoint x: 396, startPoint y: 128, endPoint x: 980, endPoint y: 158, distance: 585.1
click at [980, 158] on div "Section: Assumptions OnlyTheBest4You has good brand awareness in the clothing i…" at bounding box center [684, 195] width 636 height 310
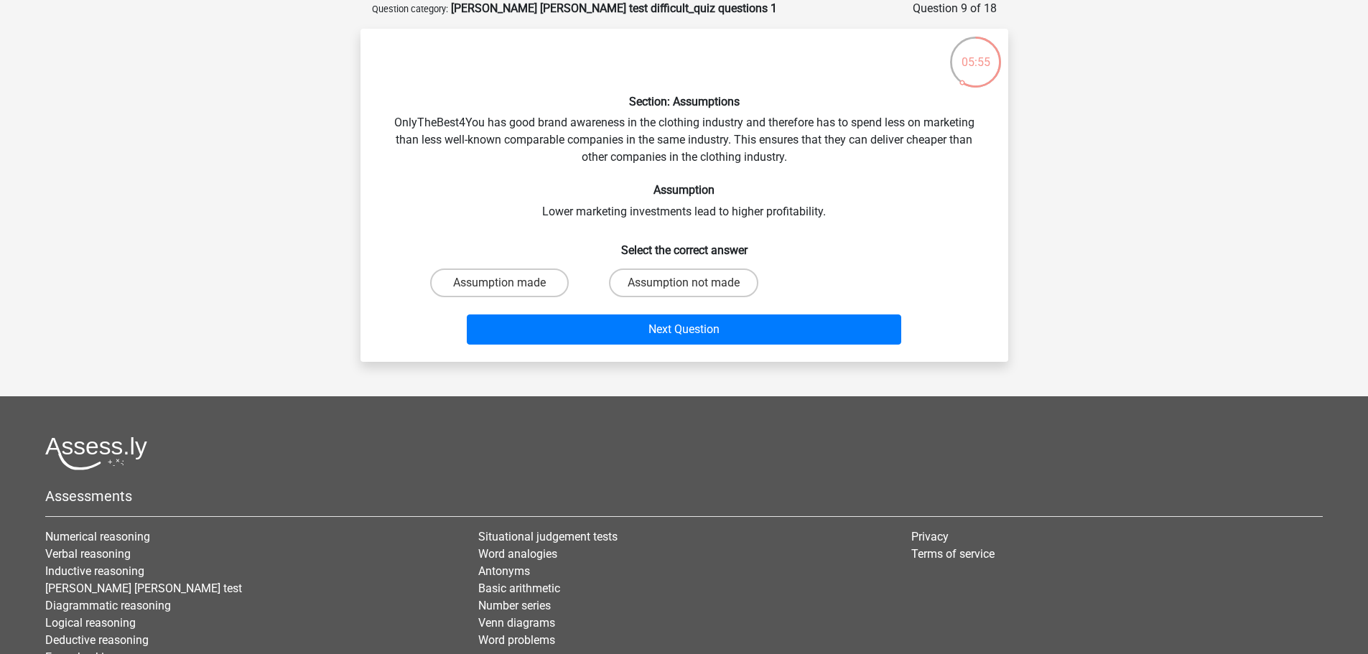
click at [637, 210] on div "Section: Assumptions OnlyTheBest4You has good brand awareness in the clothing i…" at bounding box center [684, 195] width 636 height 310
click at [669, 287] on label "Assumption not made" at bounding box center [683, 282] width 149 height 29
click at [683, 287] on input "Assumption not made" at bounding box center [687, 287] width 9 height 9
radio input "true"
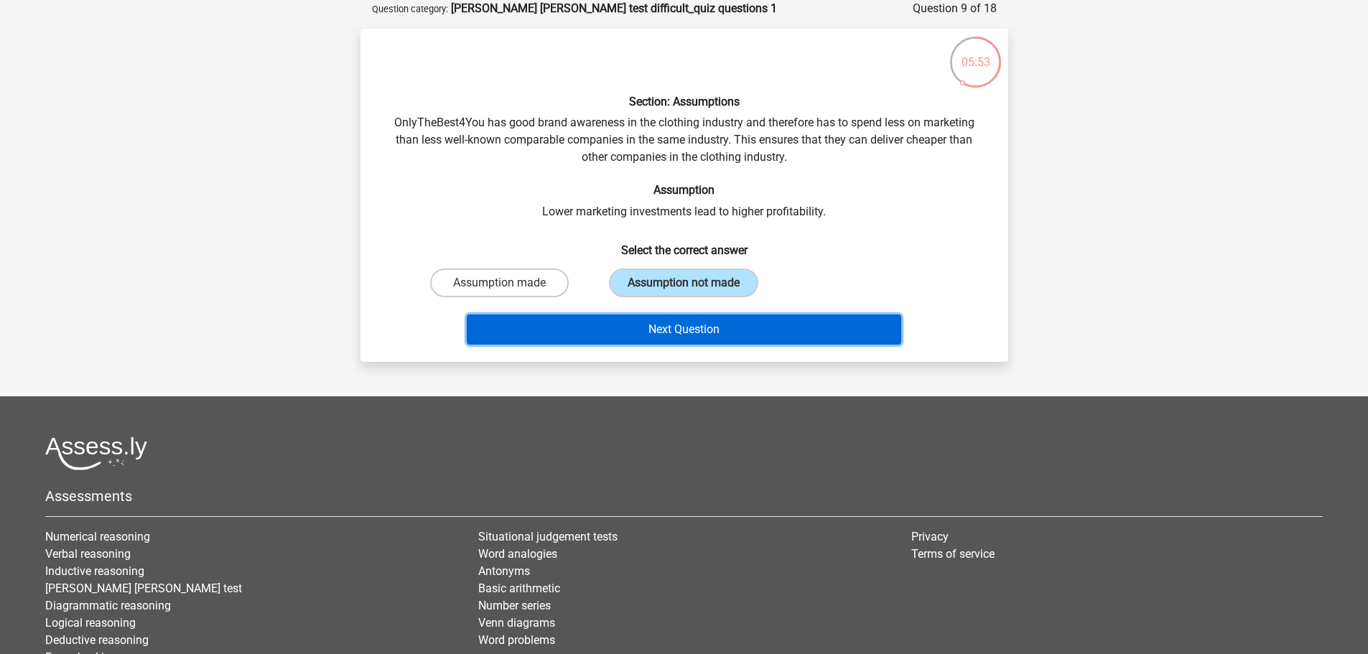
click at [683, 337] on button "Next Question" at bounding box center [684, 329] width 434 height 30
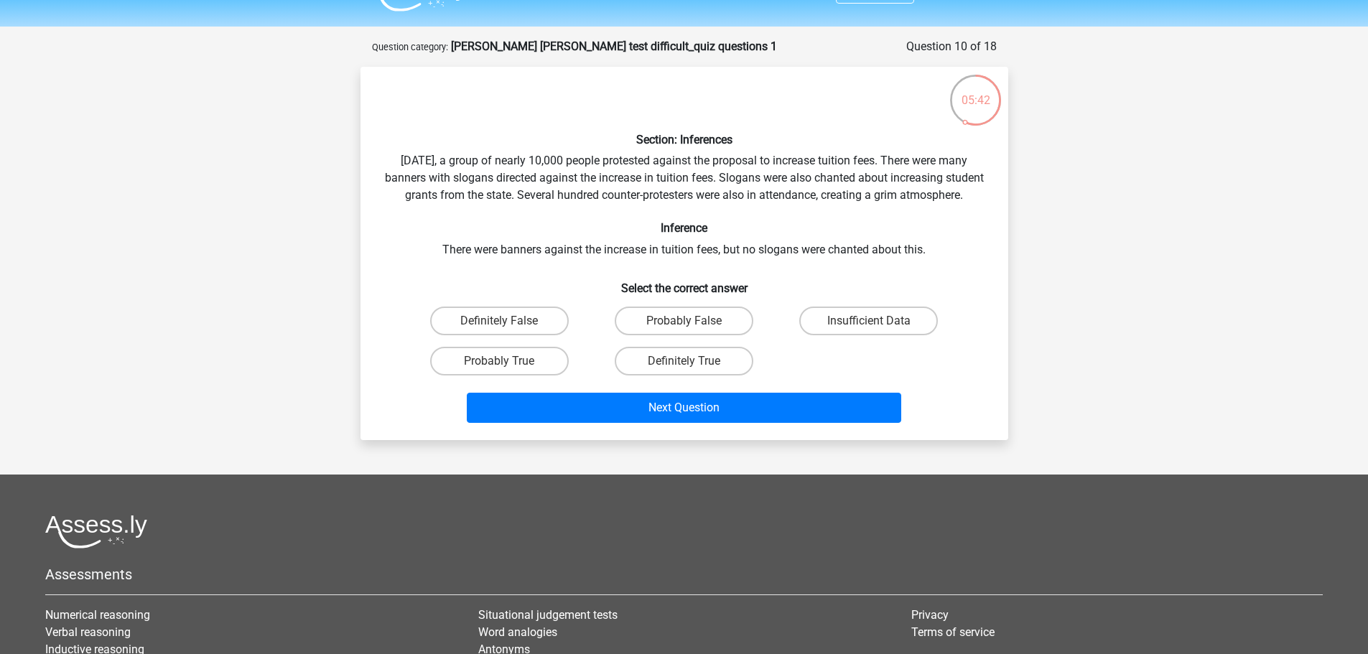
scroll to position [0, 0]
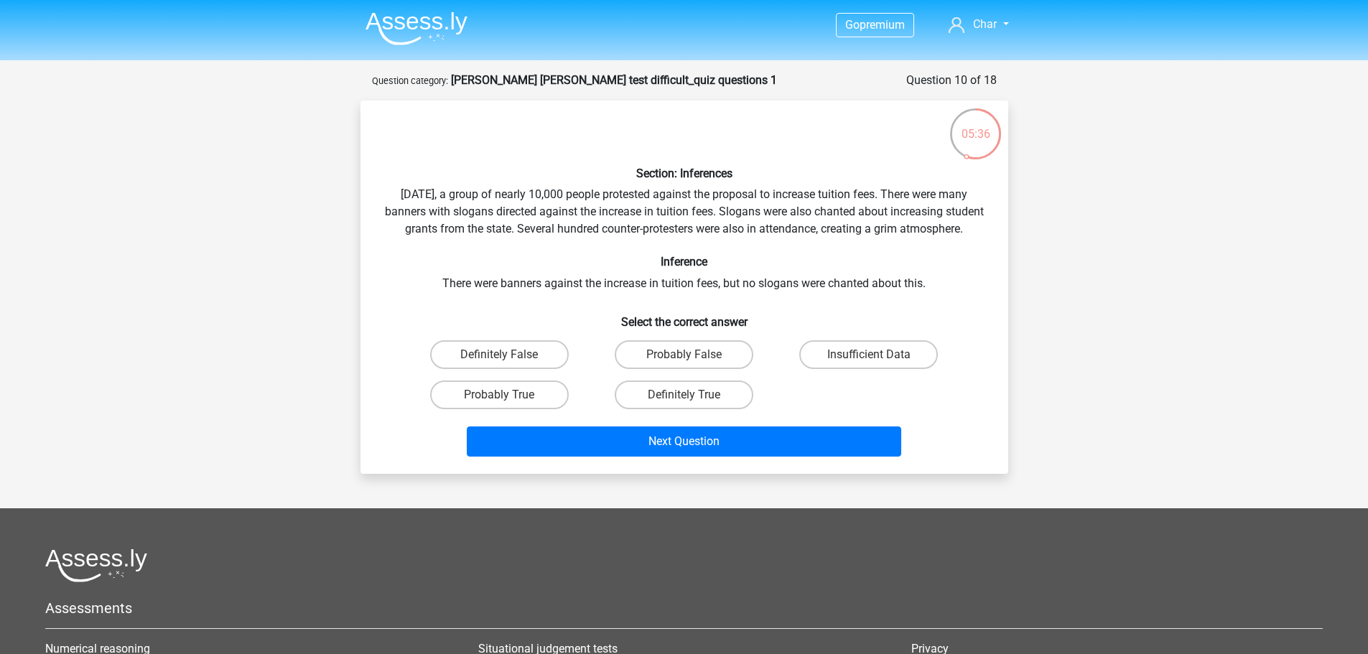
drag, startPoint x: 408, startPoint y: 229, endPoint x: 907, endPoint y: 269, distance: 500.5
click at [989, 255] on div "Section: Inferences Last Saturday, a group of nearly 10,000 people protested ag…" at bounding box center [684, 287] width 636 height 350
drag, startPoint x: 427, startPoint y: 299, endPoint x: 726, endPoint y: 307, distance: 298.7
click at [726, 307] on div "Section: Inferences Last Saturday, a group of nearly 10,000 people protested ag…" at bounding box center [684, 287] width 636 height 350
click at [851, 369] on label "Insufficient Data" at bounding box center [868, 354] width 139 height 29
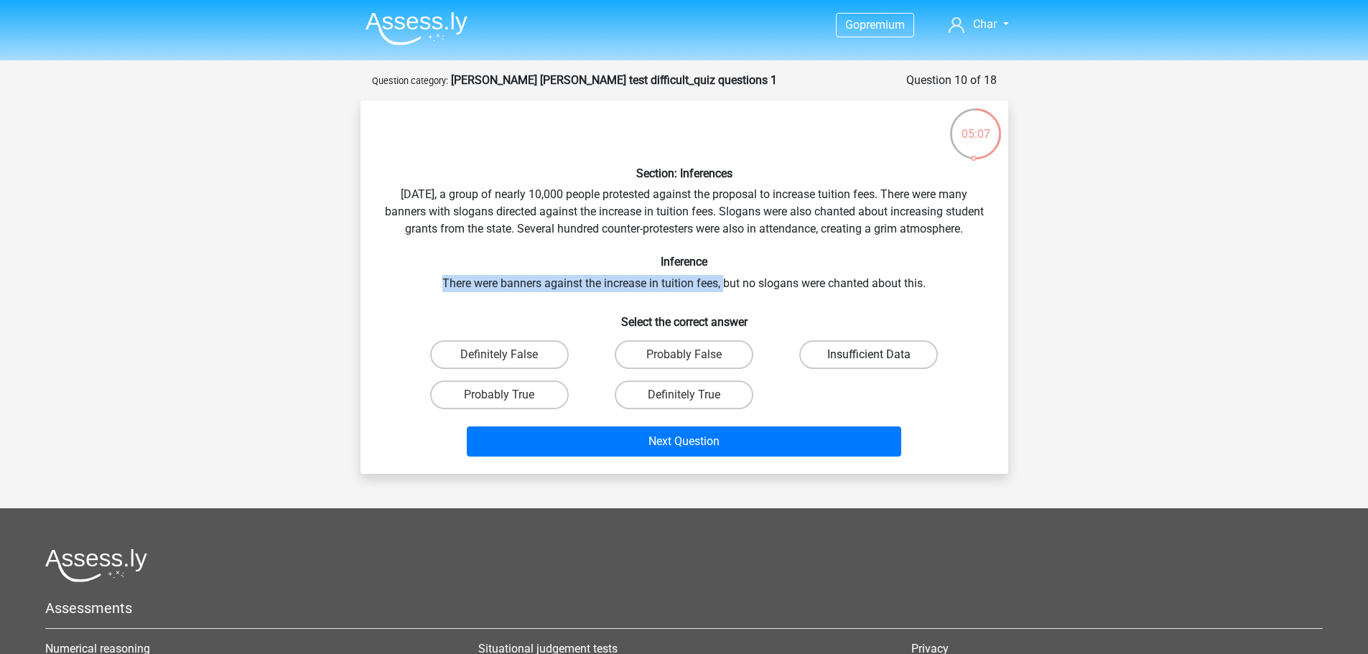
click at [869, 364] on input "Insufficient Data" at bounding box center [873, 359] width 9 height 9
radio input "true"
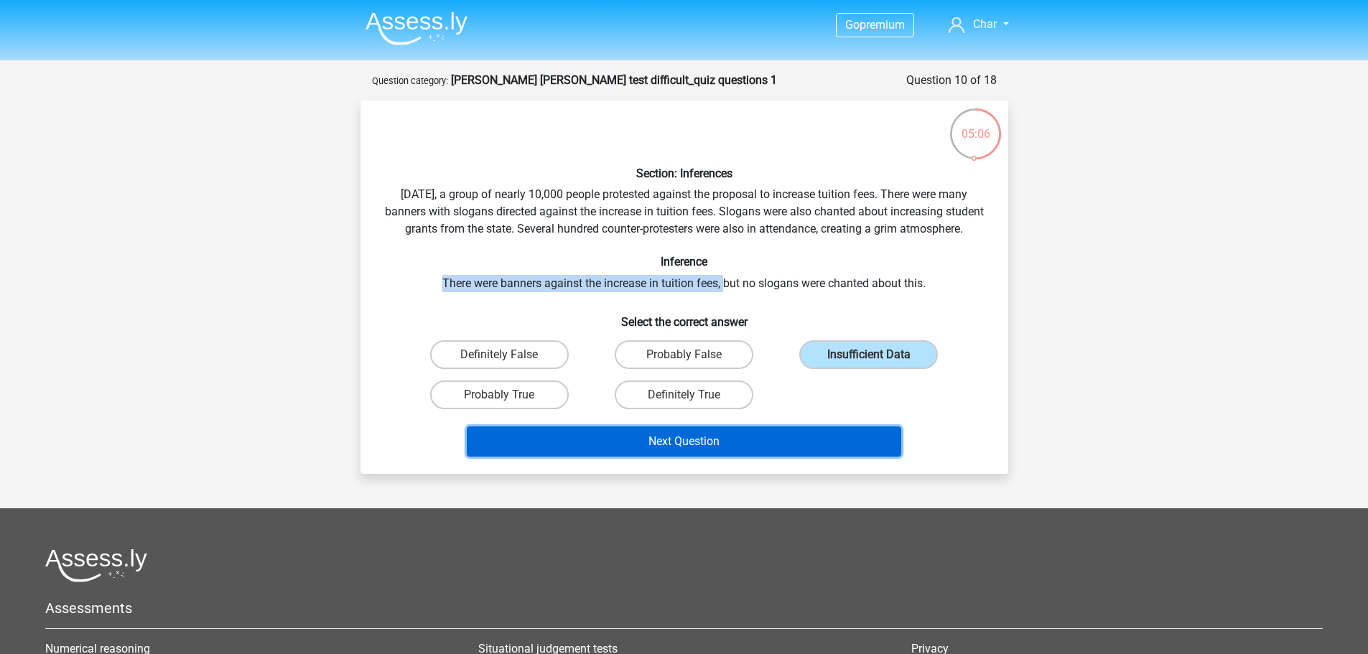
click at [781, 457] on button "Next Question" at bounding box center [684, 441] width 434 height 30
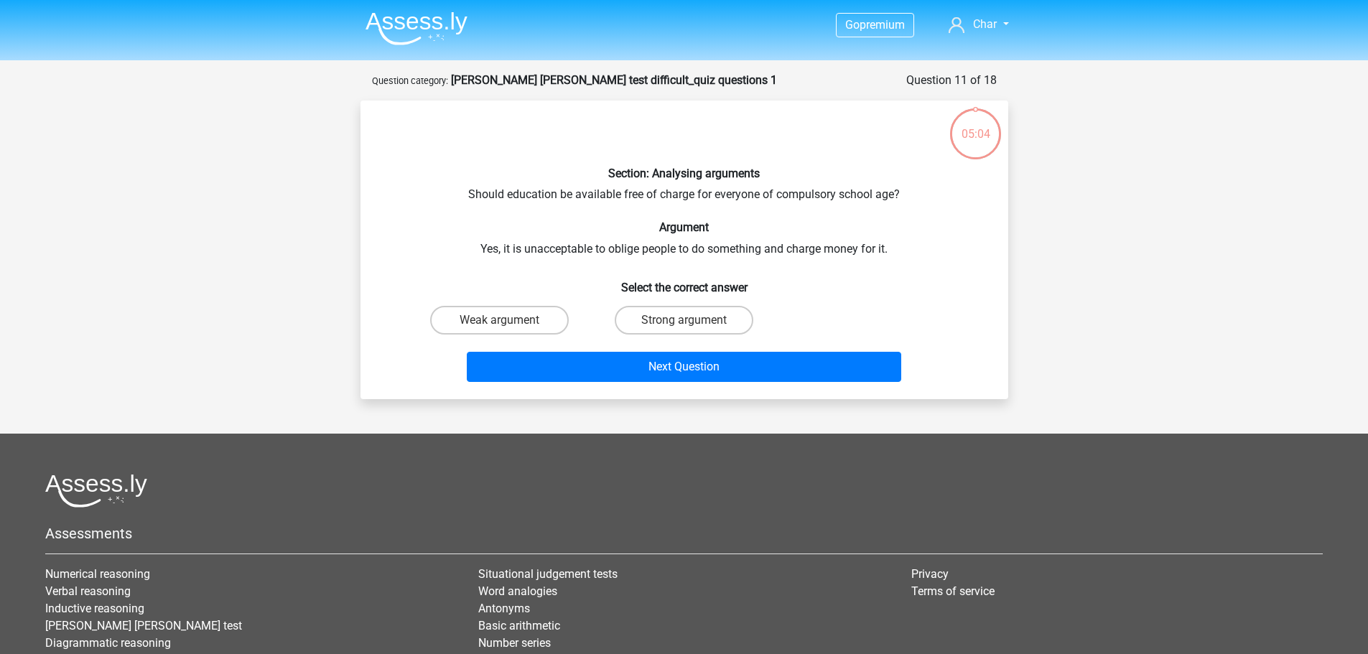
scroll to position [72, 0]
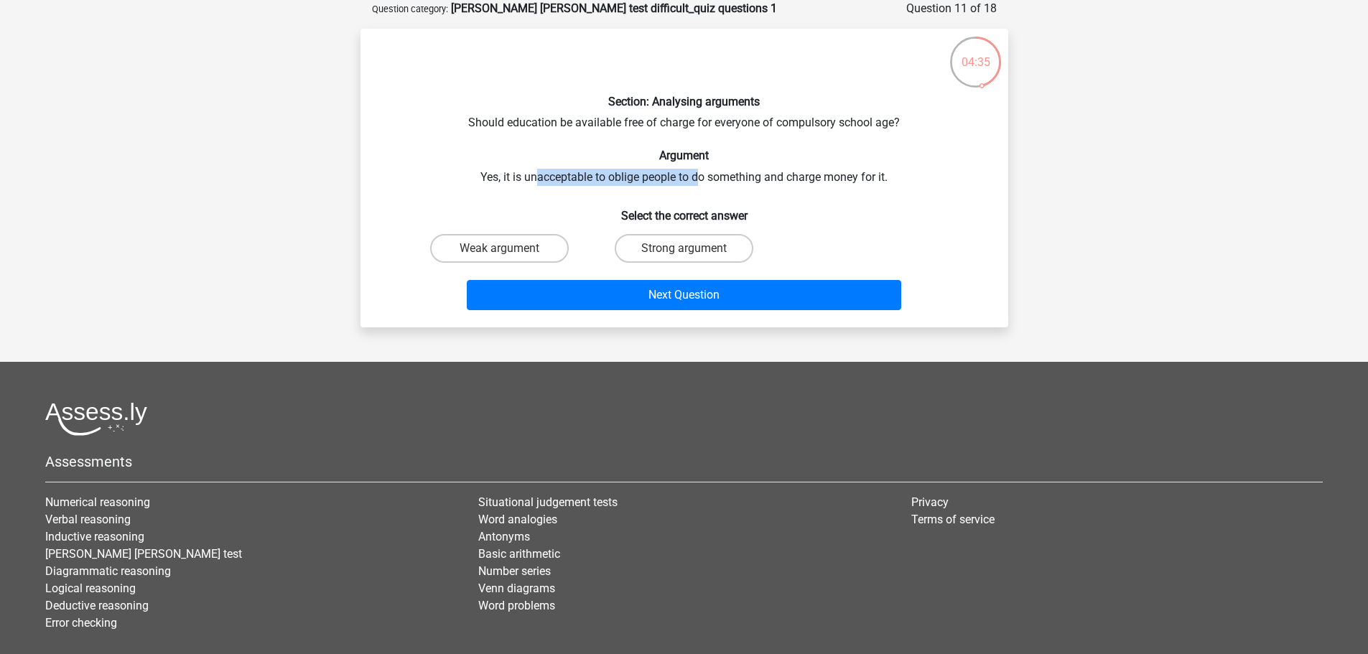
drag, startPoint x: 536, startPoint y: 176, endPoint x: 701, endPoint y: 179, distance: 165.1
click at [701, 179] on div "Section: Analysing arguments Should education be available free of charge for e…" at bounding box center [684, 178] width 636 height 276
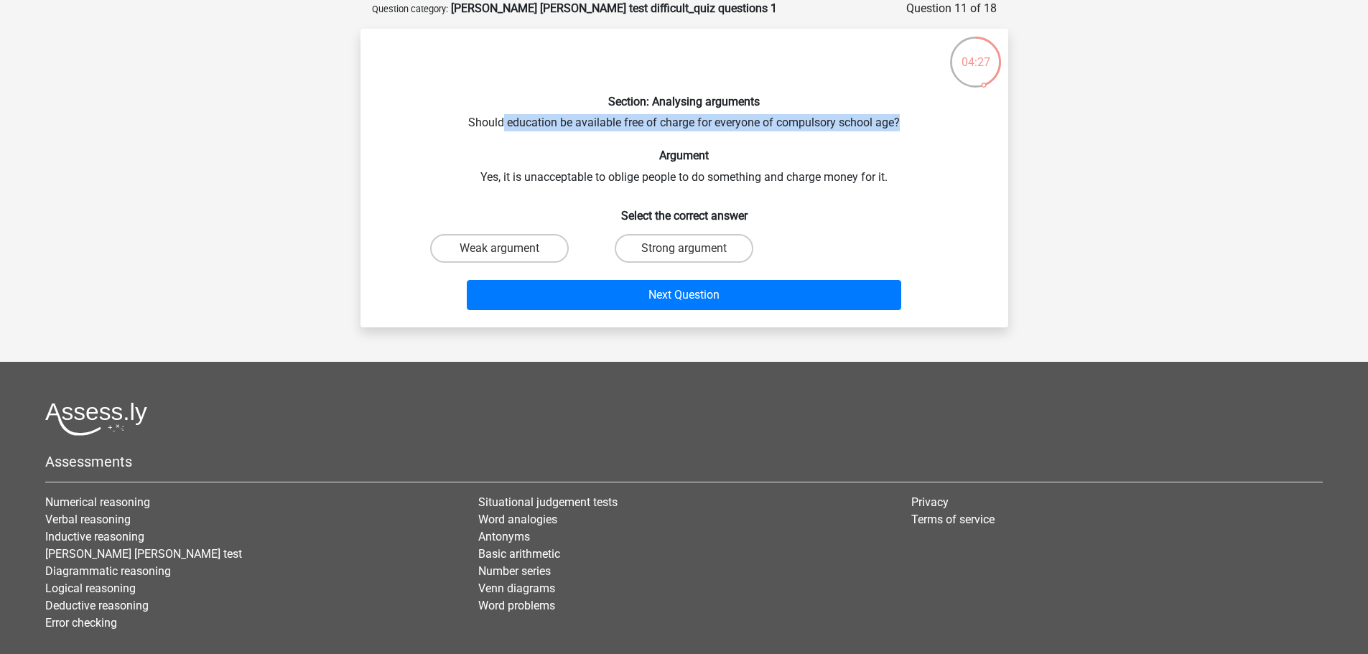
drag, startPoint x: 500, startPoint y: 127, endPoint x: 932, endPoint y: 128, distance: 432.2
click at [932, 128] on div "Section: Analysing arguments Should education be available free of charge for e…" at bounding box center [684, 178] width 636 height 276
click at [488, 251] on label "Weak argument" at bounding box center [499, 248] width 139 height 29
click at [499, 251] on input "Weak argument" at bounding box center [503, 252] width 9 height 9
radio input "true"
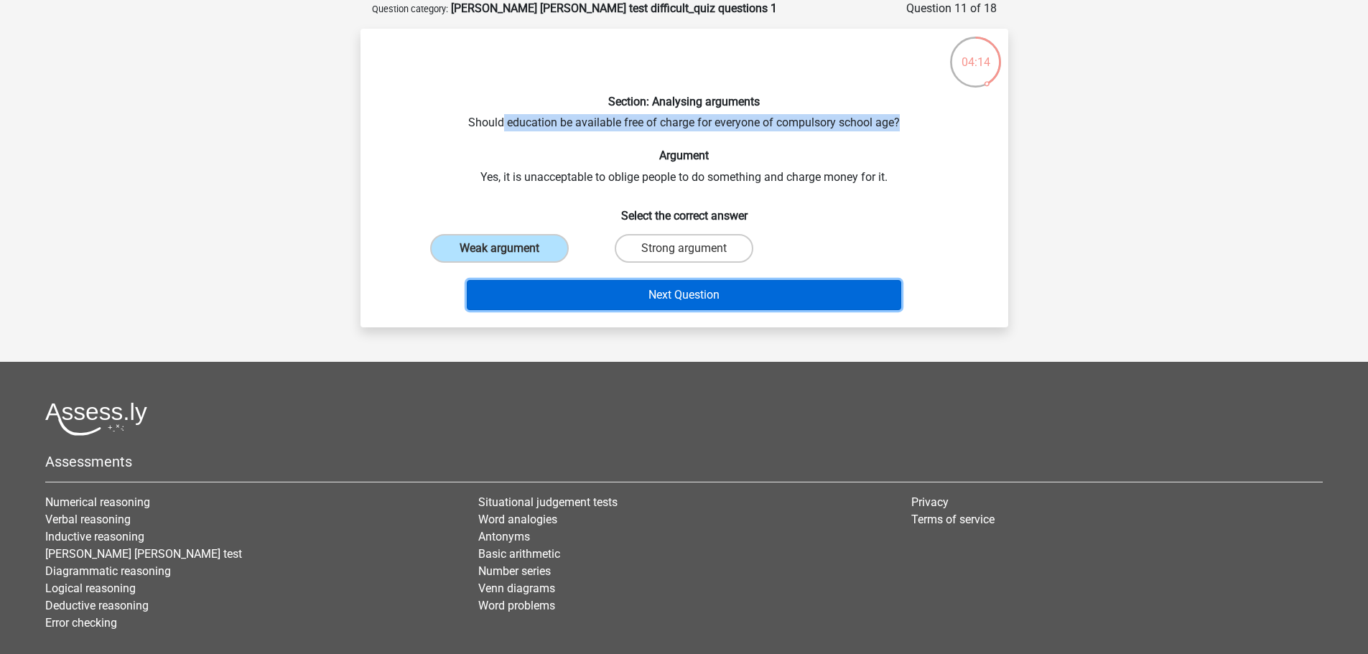
click at [740, 302] on button "Next Question" at bounding box center [684, 295] width 434 height 30
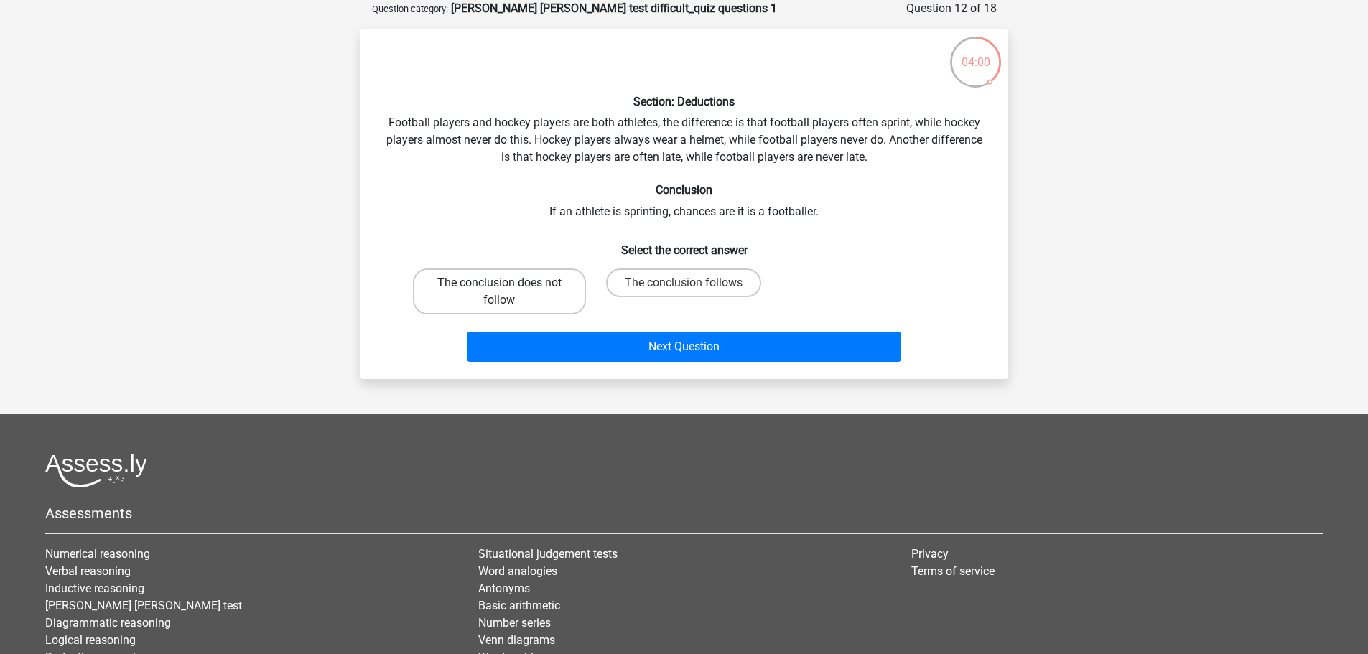
click at [519, 299] on label "The conclusion does not follow" at bounding box center [499, 291] width 173 height 46
click at [508, 292] on input "The conclusion does not follow" at bounding box center [503, 287] width 9 height 9
radio input "true"
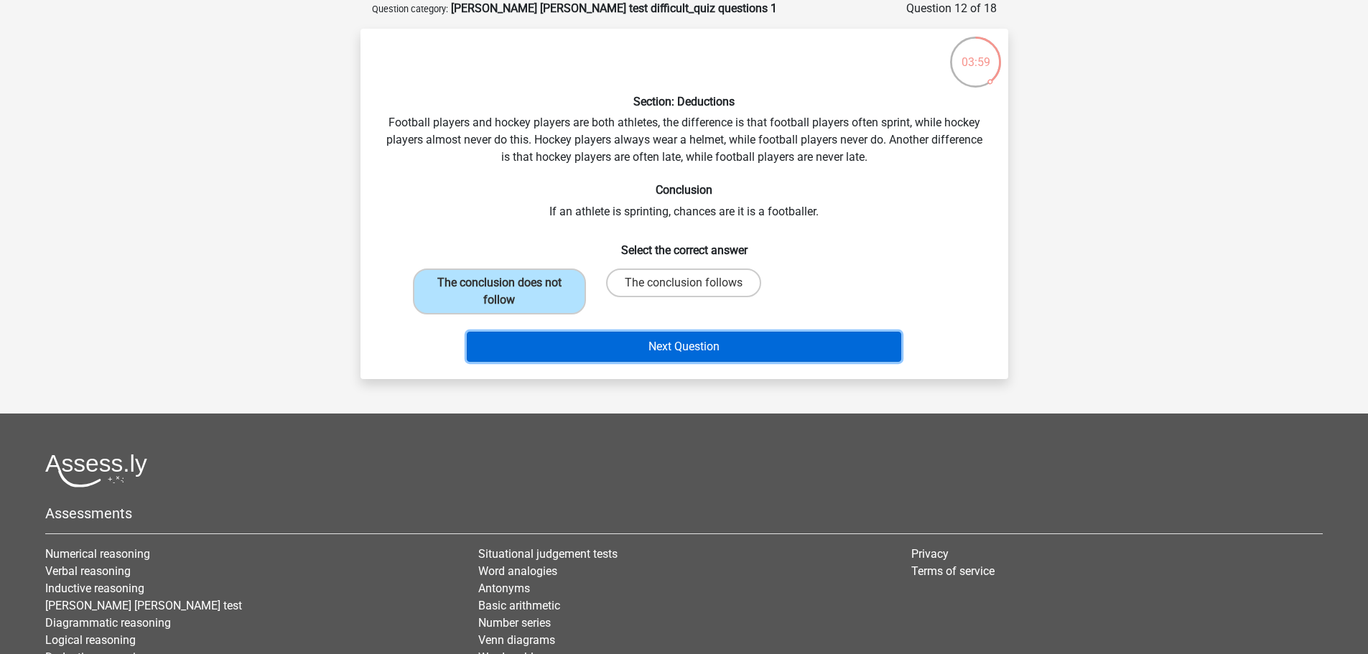
click at [653, 357] on button "Next Question" at bounding box center [684, 347] width 434 height 30
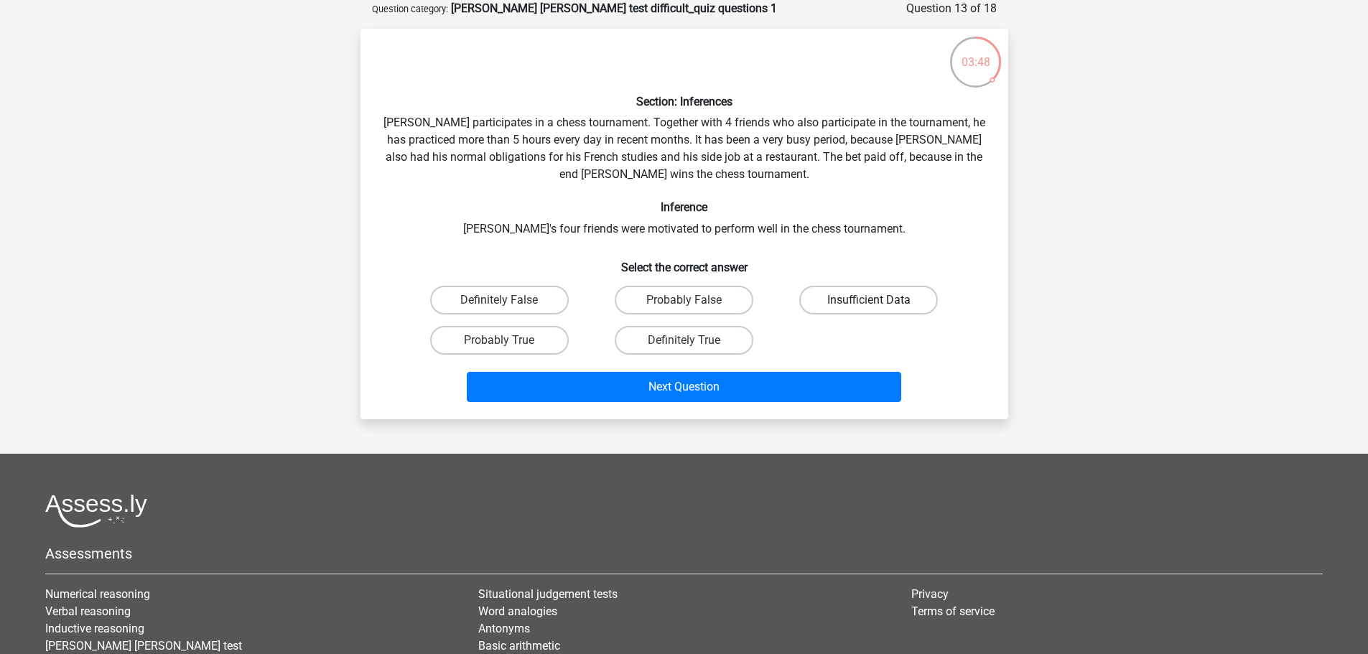
click at [831, 302] on label "Insufficient Data" at bounding box center [868, 300] width 139 height 29
click at [869, 302] on input "Insufficient Data" at bounding box center [873, 304] width 9 height 9
radio input "true"
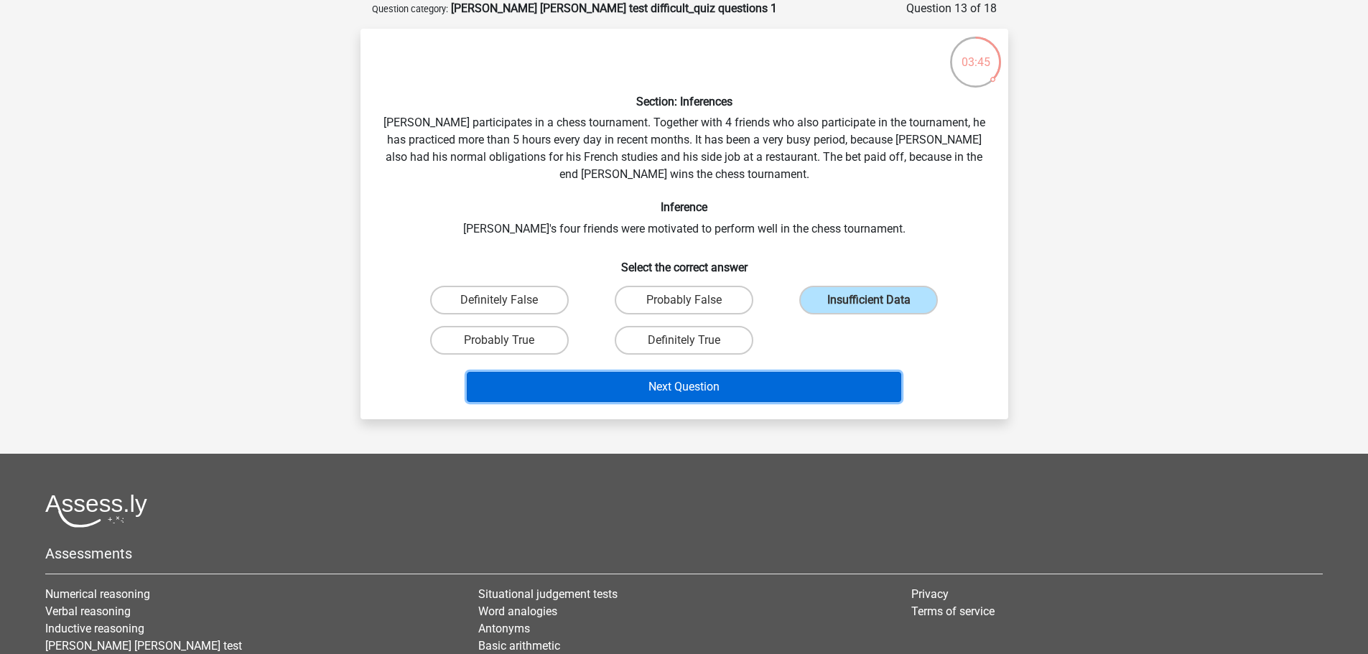
click at [794, 391] on button "Next Question" at bounding box center [684, 387] width 434 height 30
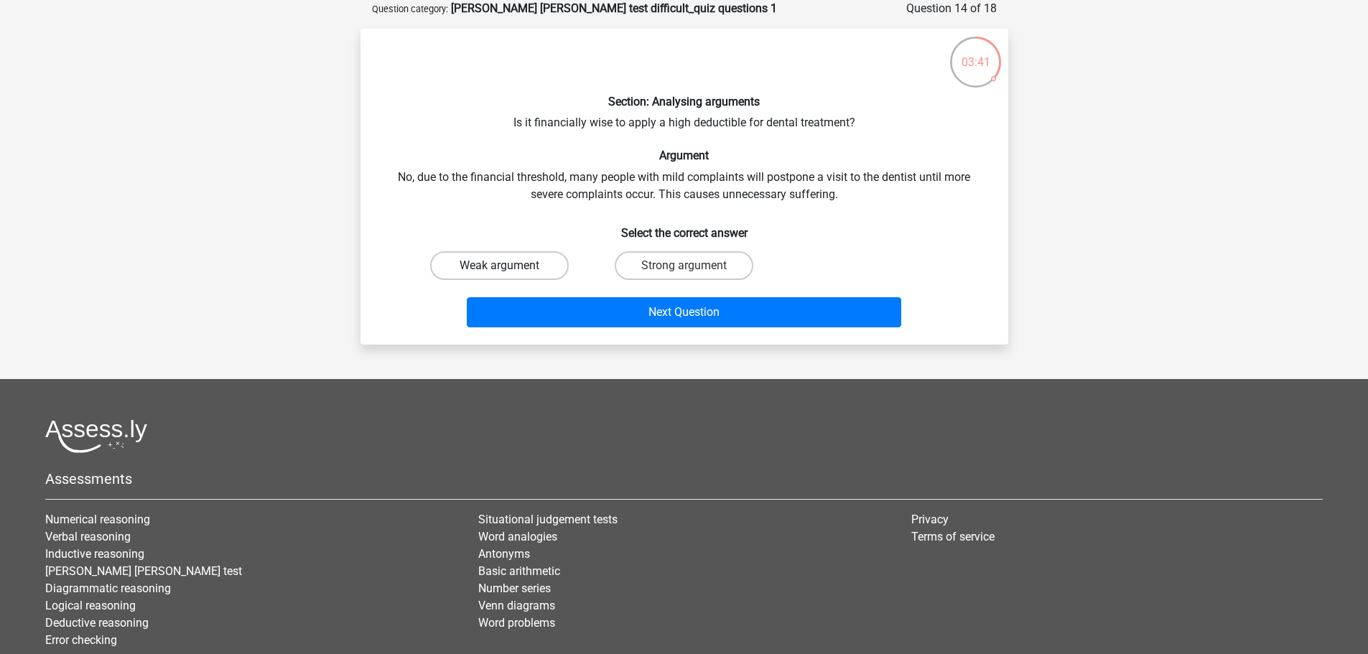
click at [520, 271] on label "Weak argument" at bounding box center [499, 265] width 139 height 29
click at [508, 271] on input "Weak argument" at bounding box center [503, 270] width 9 height 9
radio input "true"
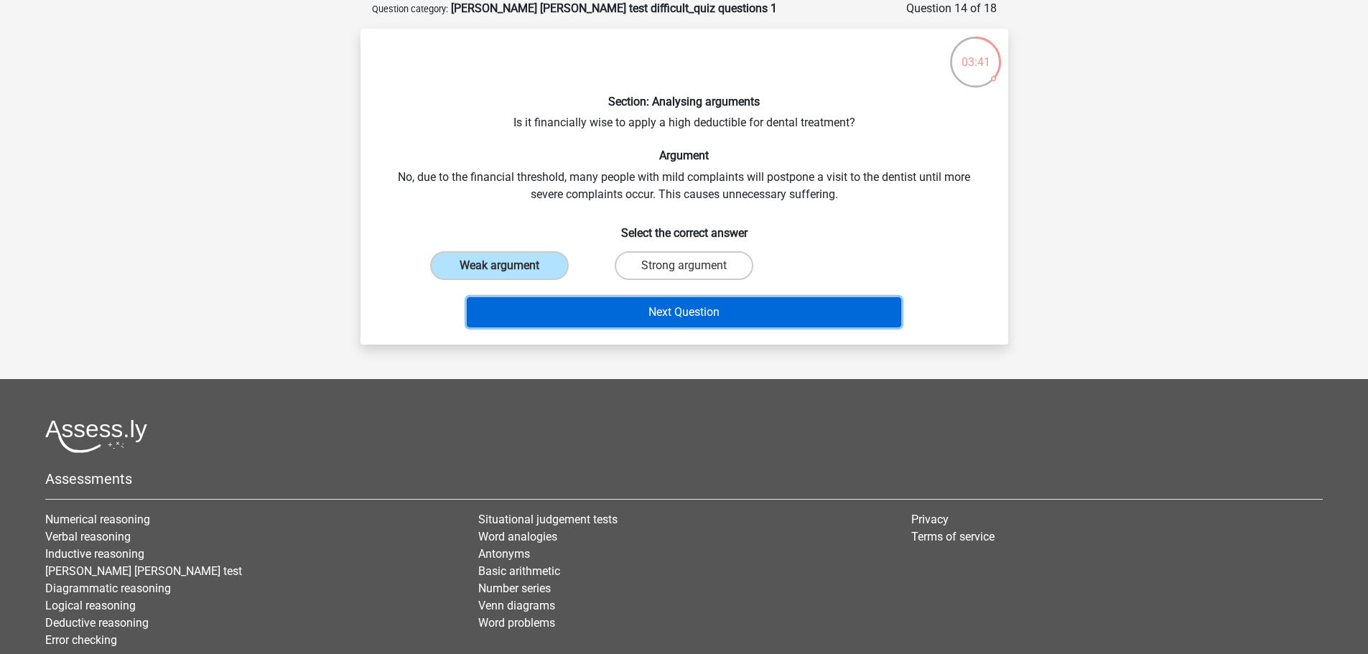
click at [592, 305] on button "Next Question" at bounding box center [684, 312] width 434 height 30
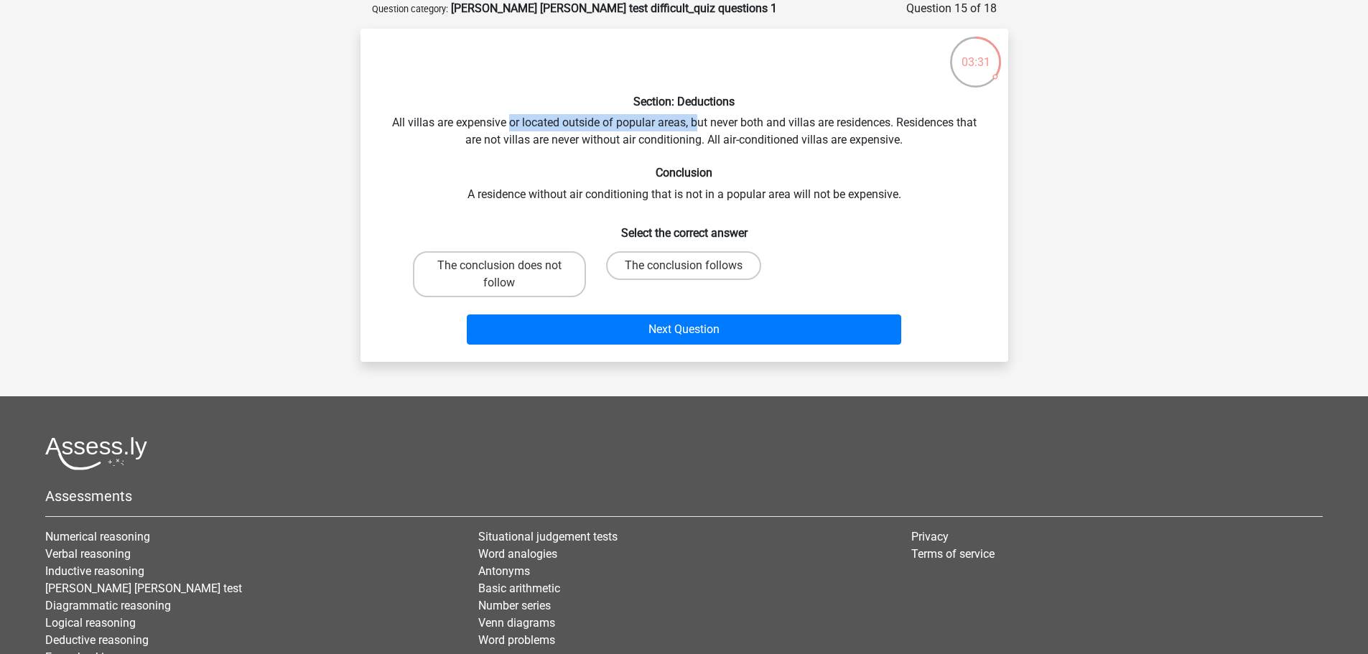
drag, startPoint x: 506, startPoint y: 123, endPoint x: 697, endPoint y: 129, distance: 191.0
click at [697, 129] on div "Section: Deductions All villas are expensive or located outside of popular area…" at bounding box center [684, 195] width 636 height 310
drag, startPoint x: 698, startPoint y: 121, endPoint x: 893, endPoint y: 118, distance: 195.3
click at [893, 118] on div "Section: Deductions All villas are expensive or located outside of popular area…" at bounding box center [684, 195] width 636 height 310
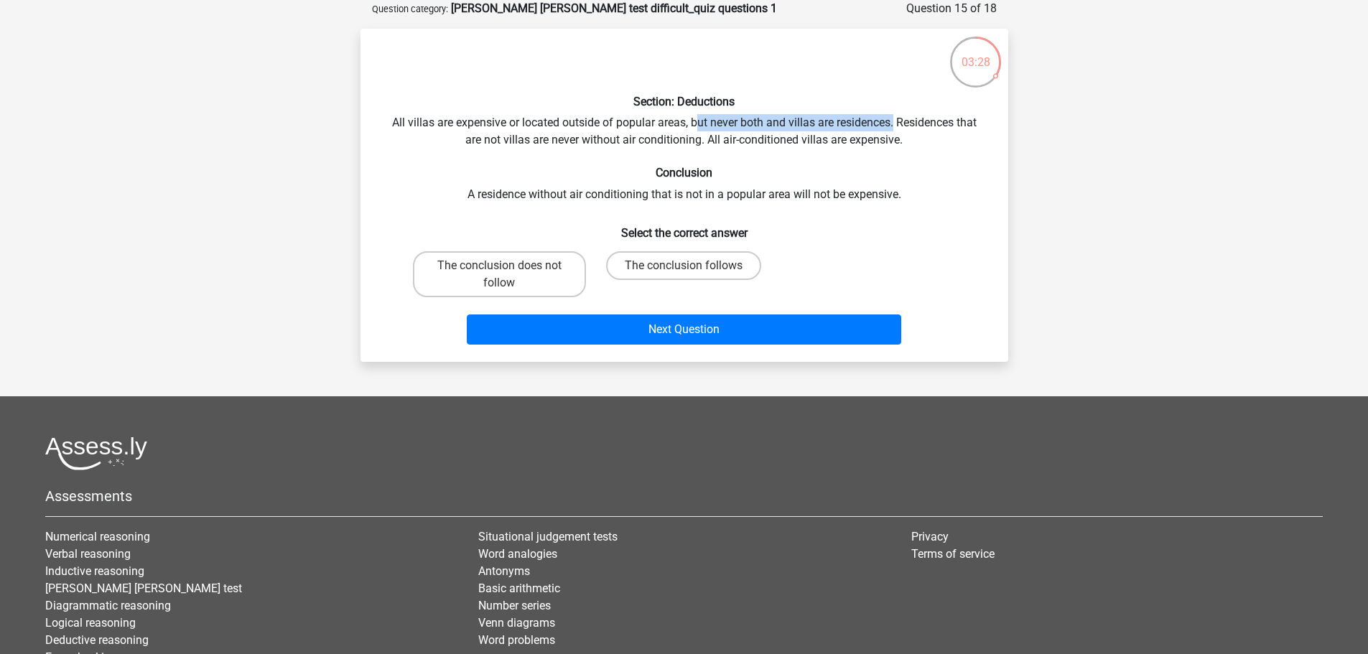
click at [893, 118] on div "Section: Deductions All villas are expensive or located outside of popular area…" at bounding box center [684, 195] width 636 height 310
click at [894, 123] on div "Section: Deductions All villas are expensive or located outside of popular area…" at bounding box center [684, 195] width 636 height 310
drag, startPoint x: 536, startPoint y: 139, endPoint x: 698, endPoint y: 144, distance: 161.6
click at [698, 144] on div "Section: Deductions All villas are expensive or located outside of popular area…" at bounding box center [684, 195] width 636 height 310
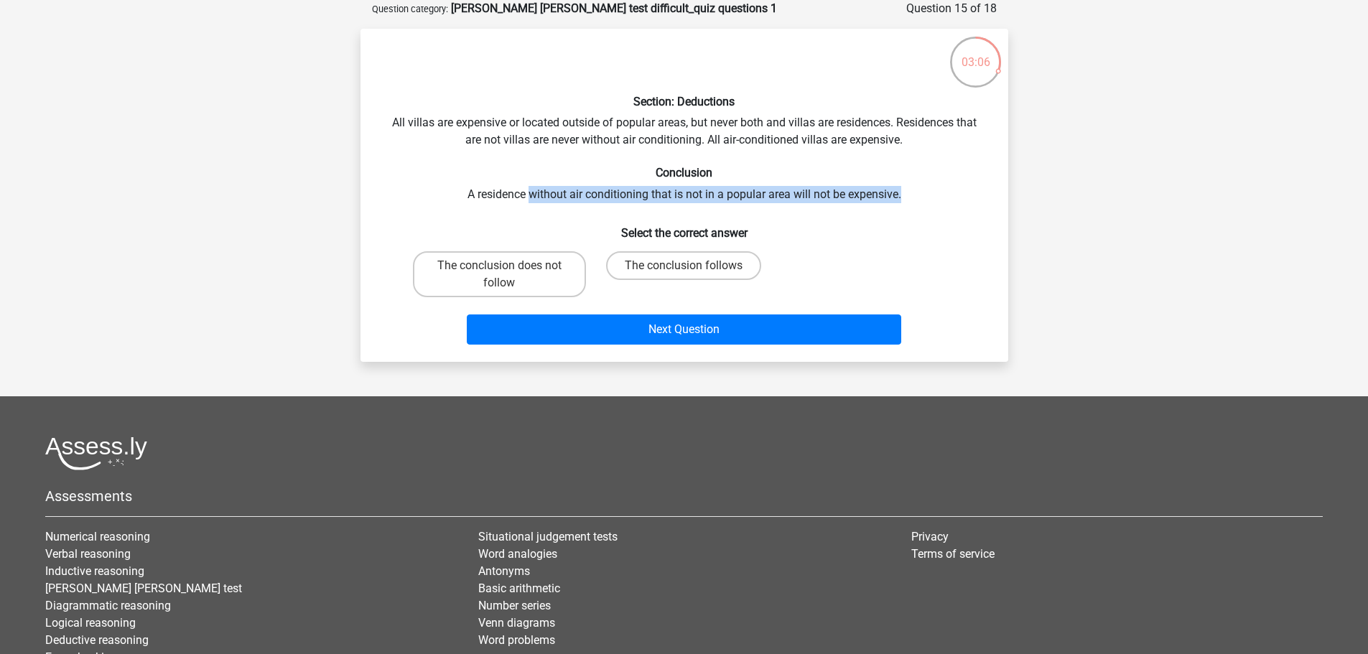
drag, startPoint x: 531, startPoint y: 193, endPoint x: 949, endPoint y: 200, distance: 418.6
click at [949, 200] on div "Section: Deductions All villas are expensive or located outside of popular area…" at bounding box center [684, 195] width 636 height 310
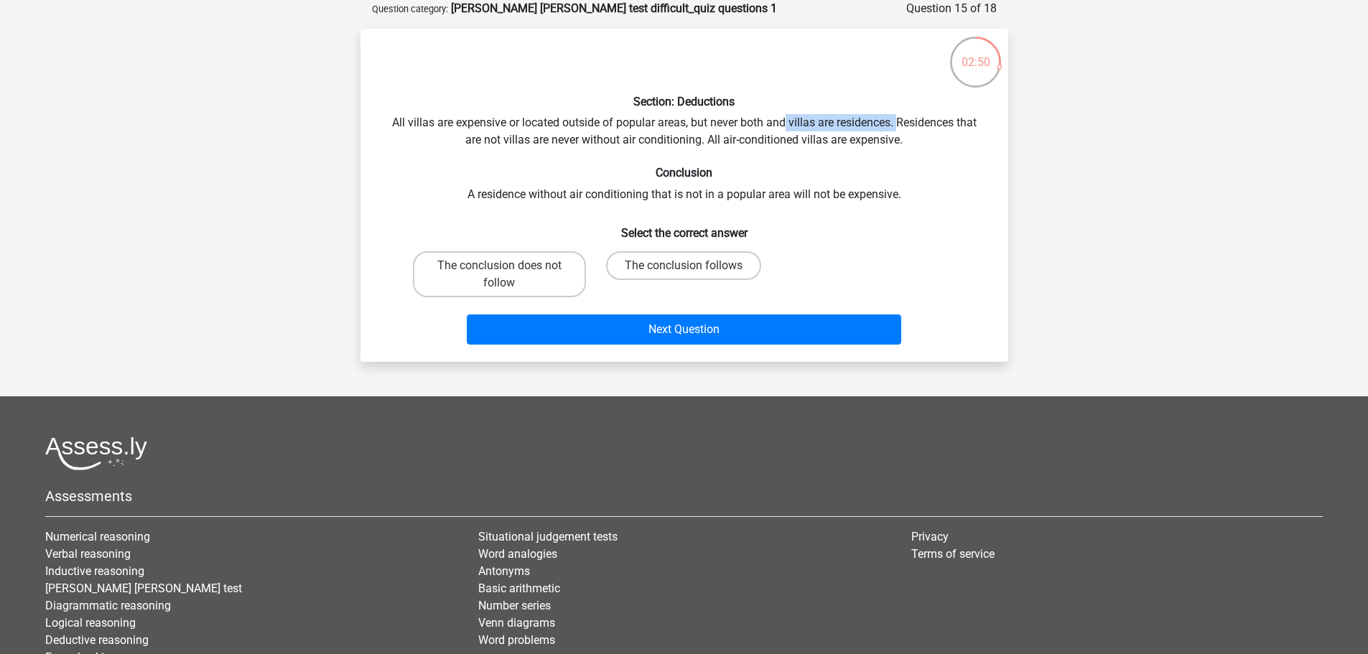
drag, startPoint x: 785, startPoint y: 124, endPoint x: 899, endPoint y: 123, distance: 113.4
click at [899, 123] on div "Section: Deductions All villas are expensive or located outside of popular area…" at bounding box center [684, 195] width 636 height 310
drag, startPoint x: 899, startPoint y: 123, endPoint x: 535, endPoint y: 140, distance: 364.4
click at [535, 140] on div "Section: Deductions All villas are expensive or located outside of popular area…" at bounding box center [684, 195] width 636 height 310
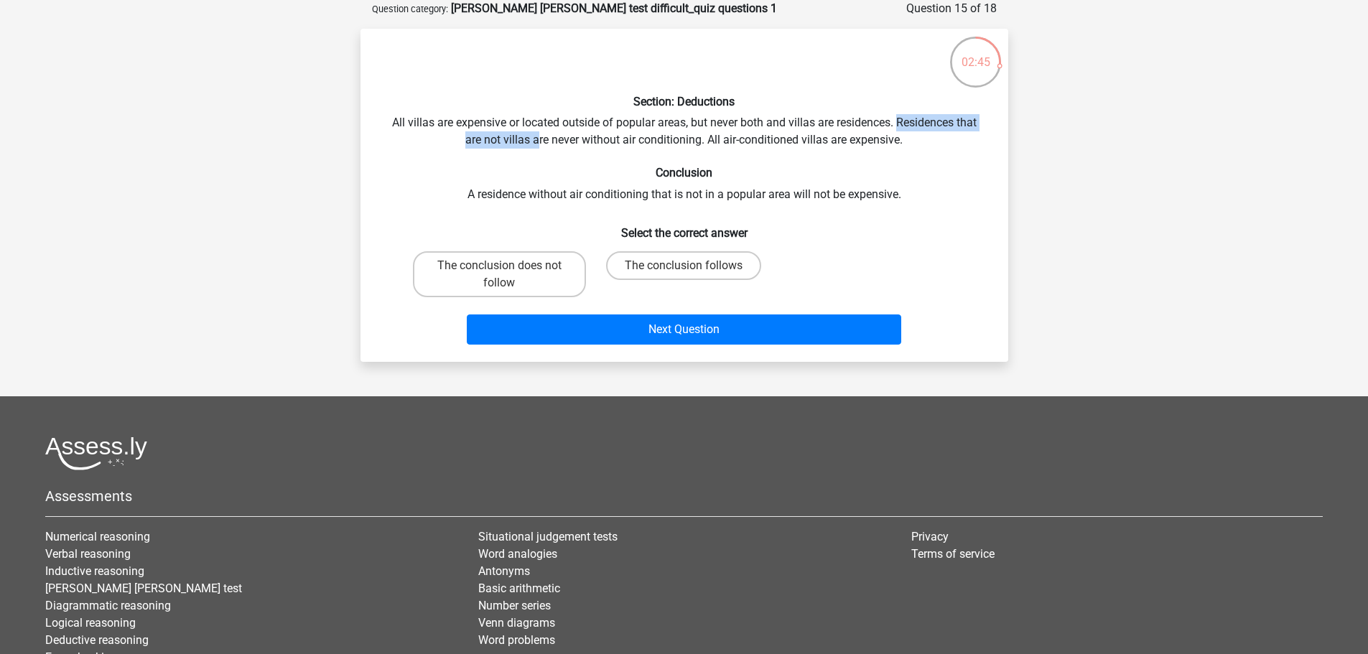
click at [535, 140] on div "Section: Deductions All villas are expensive or located outside of popular area…" at bounding box center [684, 195] width 636 height 310
click at [649, 195] on div "Section: Deductions All villas are expensive or located outside of popular area…" at bounding box center [684, 195] width 636 height 310
click at [648, 271] on label "The conclusion follows" at bounding box center [683, 265] width 155 height 29
click at [683, 271] on input "The conclusion follows" at bounding box center [687, 270] width 9 height 9
radio input "true"
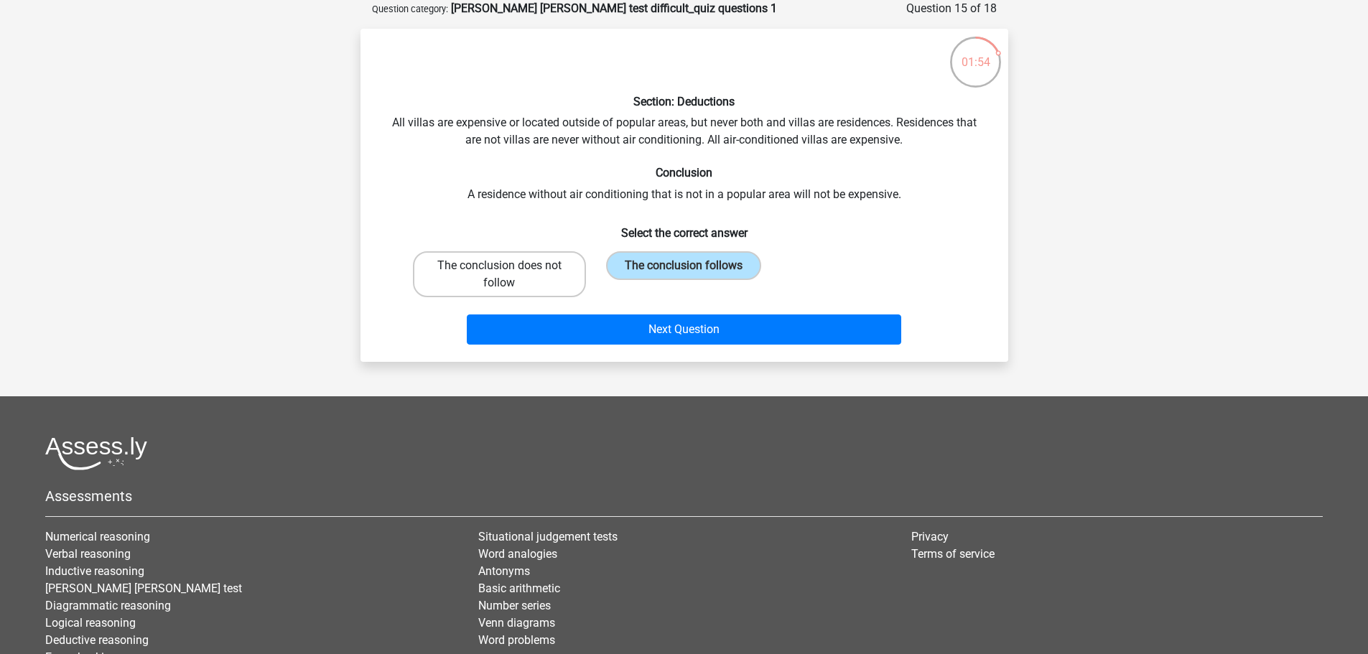
click at [531, 287] on label "The conclusion does not follow" at bounding box center [499, 274] width 173 height 46
click at [508, 275] on input "The conclusion does not follow" at bounding box center [503, 270] width 9 height 9
radio input "true"
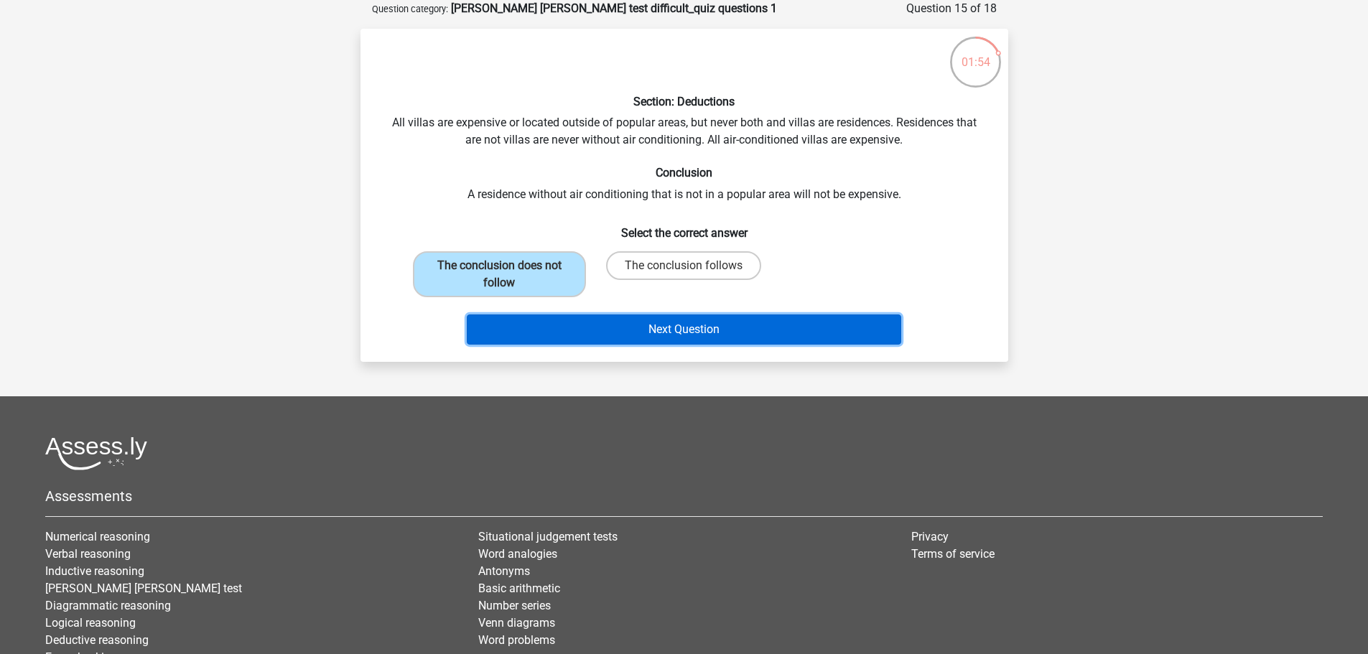
click at [587, 330] on button "Next Question" at bounding box center [684, 329] width 434 height 30
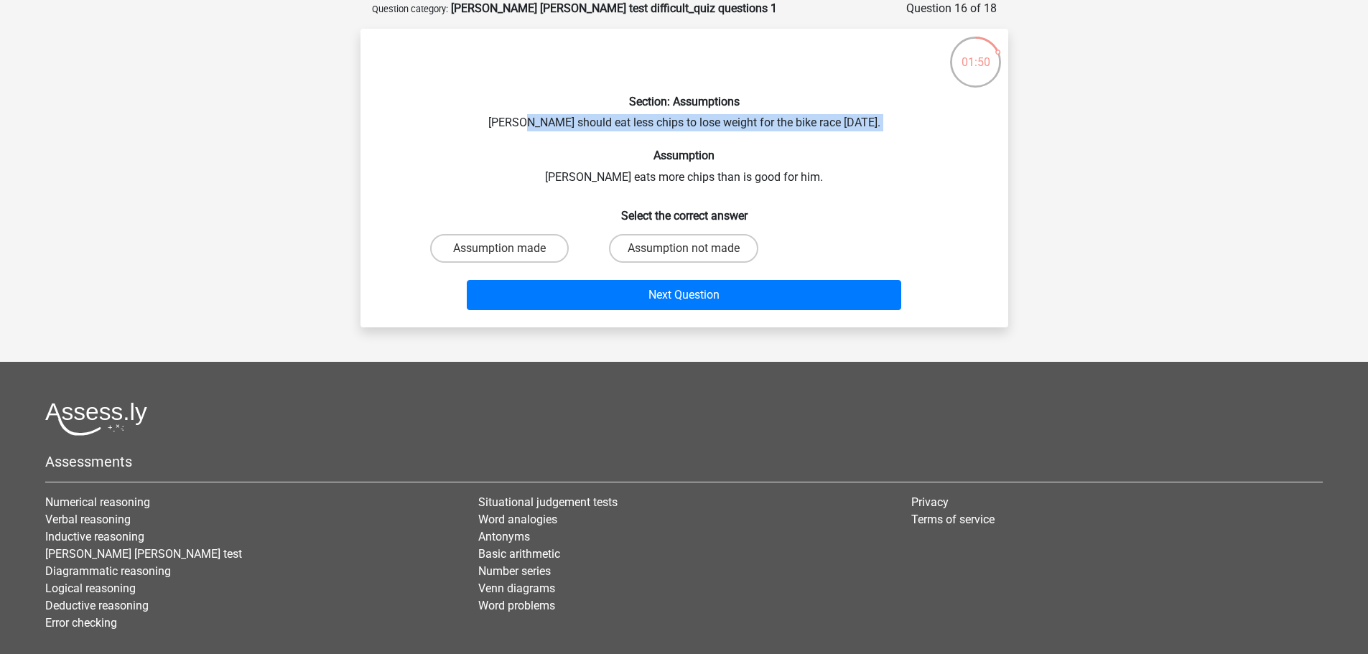
drag, startPoint x: 526, startPoint y: 118, endPoint x: 733, endPoint y: 135, distance: 207.5
click at [733, 135] on div "Section: Assumptions Chris should eat less chips to lose weight for the bike ra…" at bounding box center [684, 178] width 636 height 276
drag, startPoint x: 725, startPoint y: 120, endPoint x: 862, endPoint y: 120, distance: 137.1
click at [862, 120] on div "Section: Assumptions Chris should eat less chips to lose weight for the bike ra…" at bounding box center [684, 178] width 636 height 276
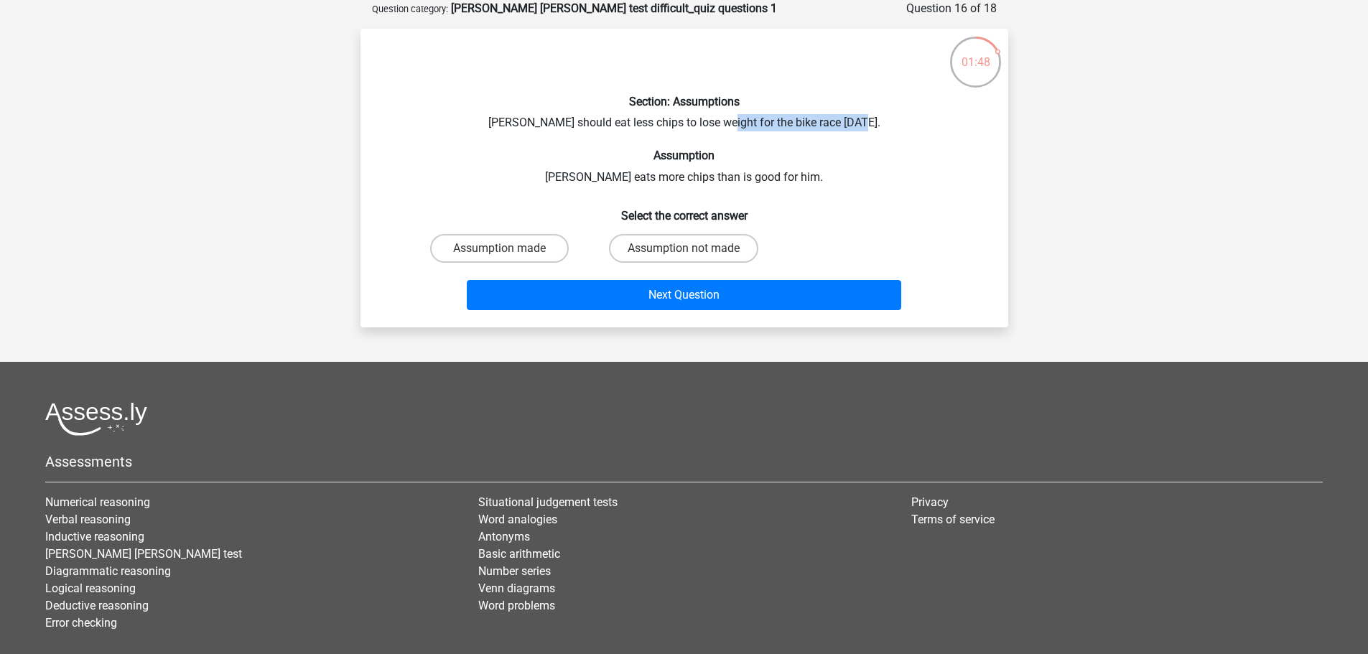
click at [862, 120] on div "Section: Assumptions Chris should eat less chips to lose weight for the bike ra…" at bounding box center [684, 178] width 636 height 276
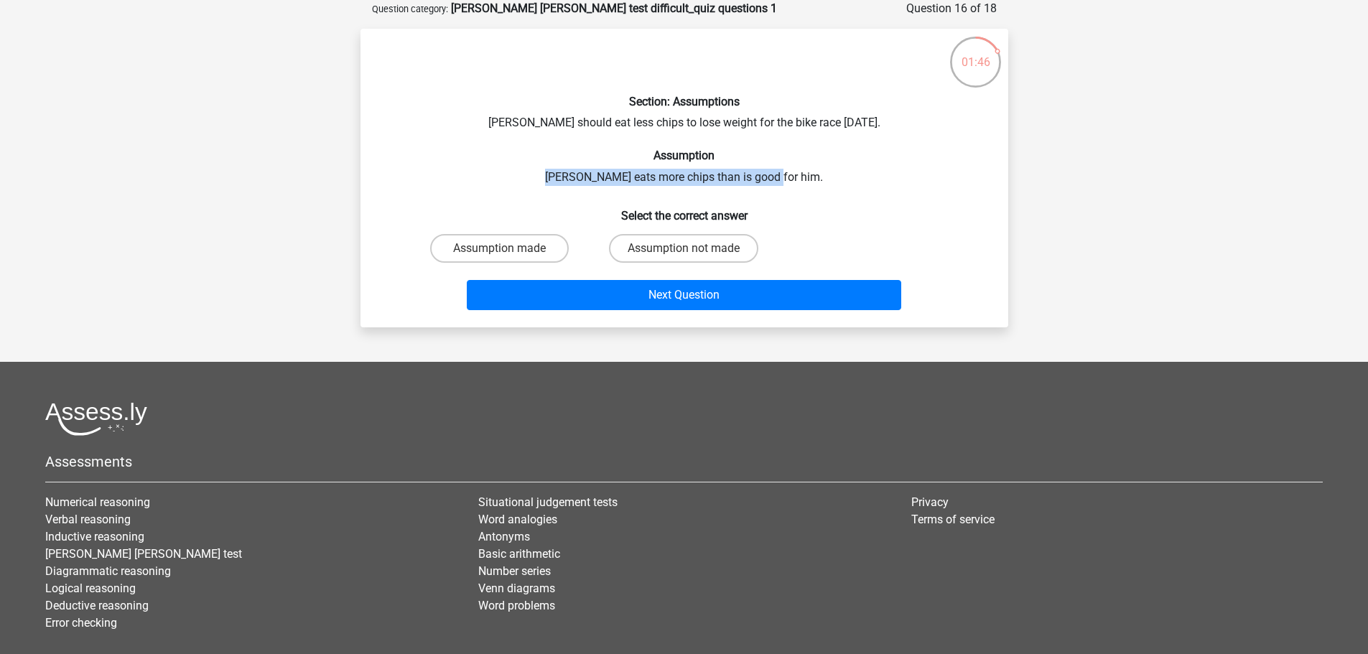
drag, startPoint x: 566, startPoint y: 178, endPoint x: 822, endPoint y: 179, distance: 256.3
click at [822, 179] on div "Section: Assumptions Chris should eat less chips to lose weight for the bike ra…" at bounding box center [684, 178] width 636 height 276
click at [651, 250] on label "Assumption not made" at bounding box center [683, 248] width 149 height 29
click at [683, 250] on input "Assumption not made" at bounding box center [687, 252] width 9 height 9
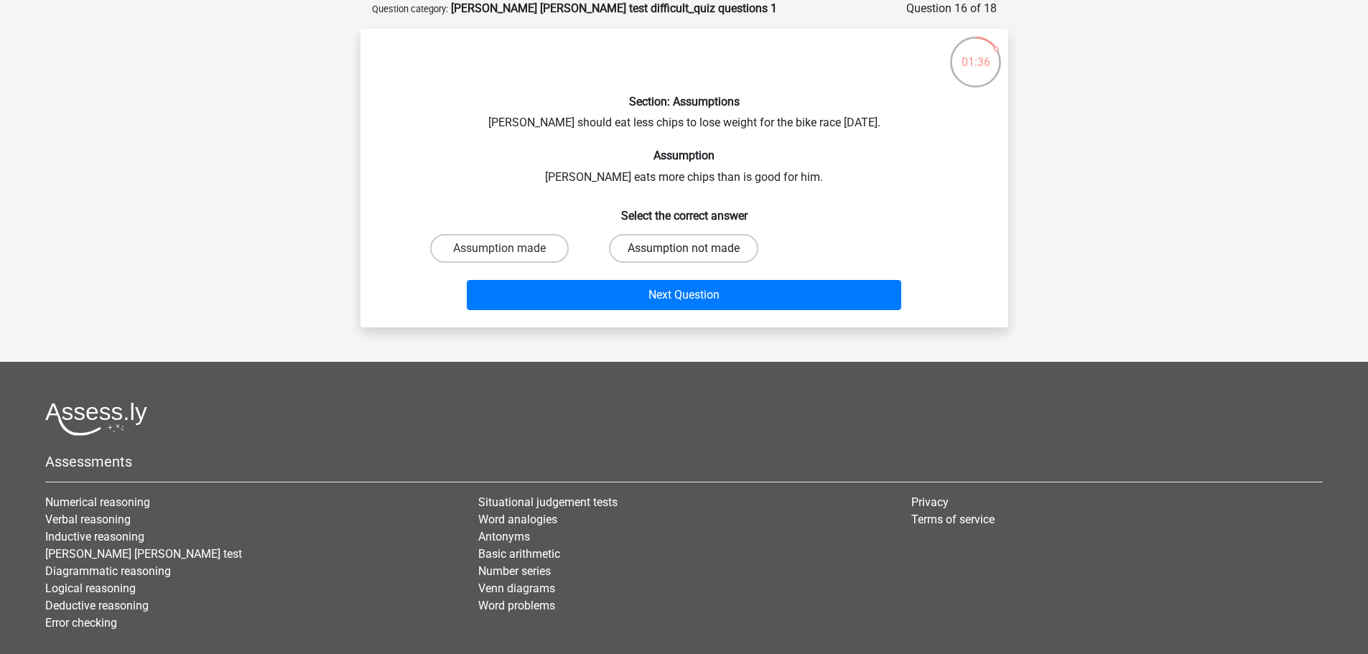
radio input "true"
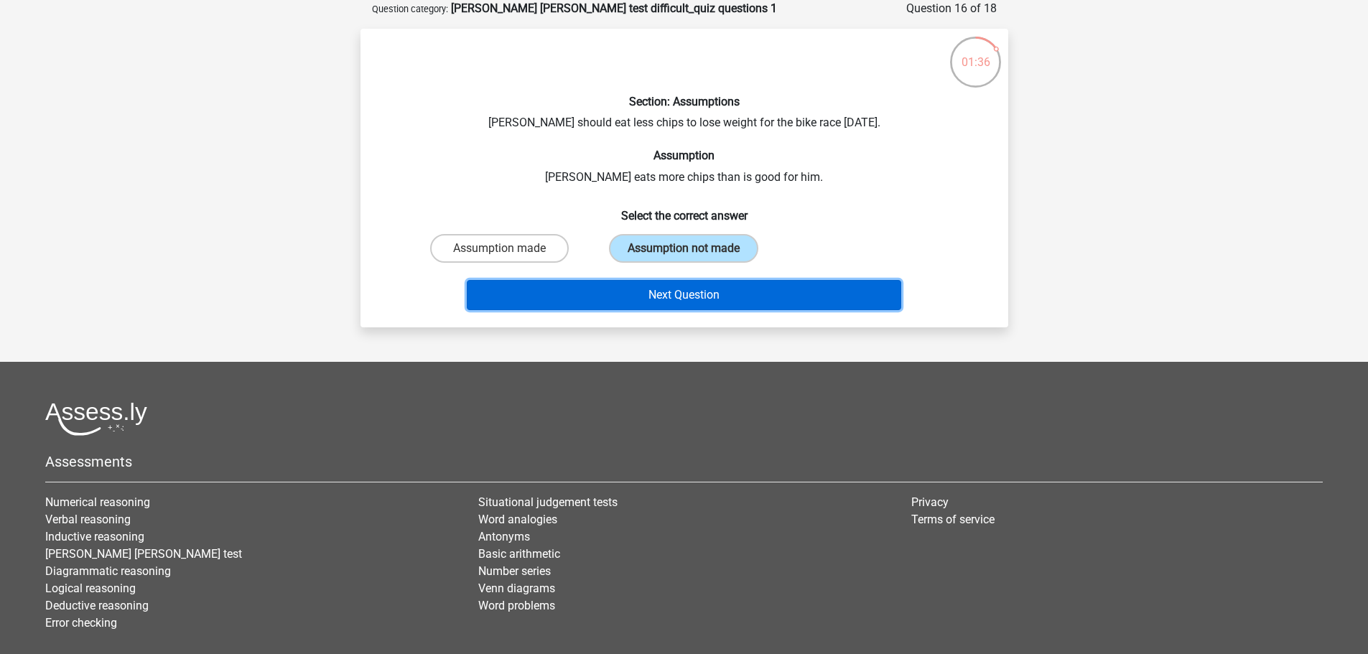
click at [704, 308] on button "Next Question" at bounding box center [684, 295] width 434 height 30
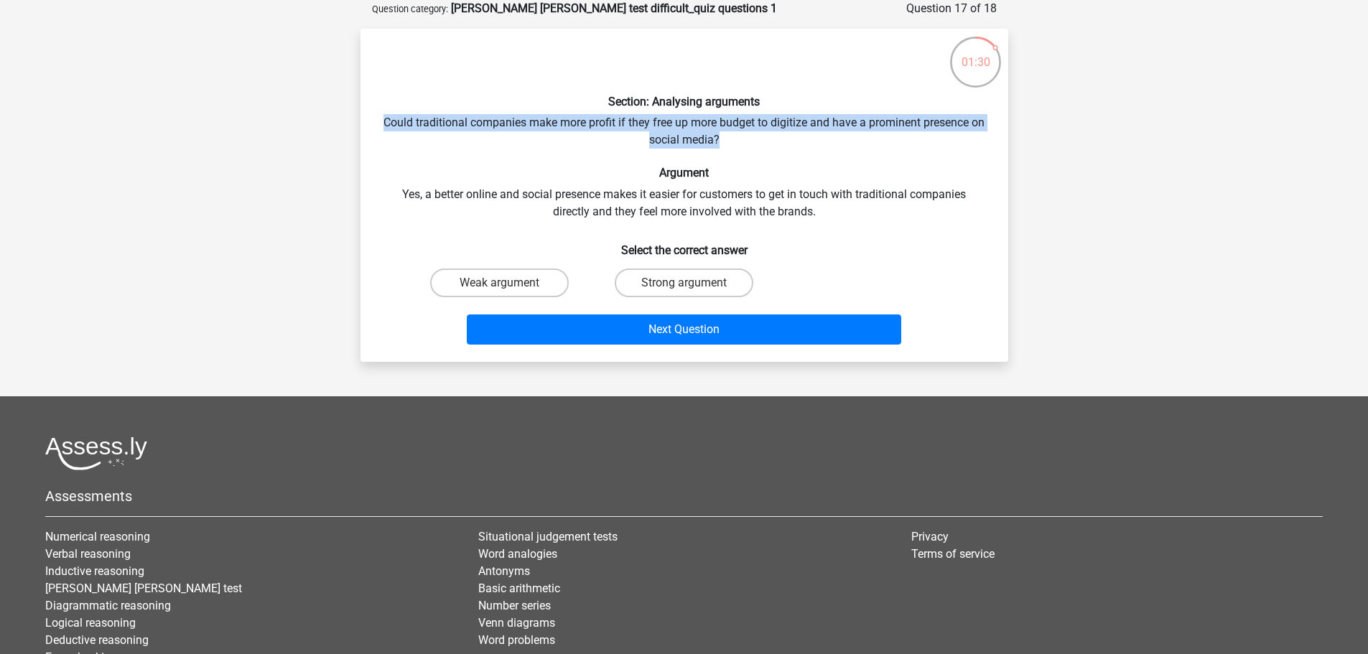
drag, startPoint x: 391, startPoint y: 123, endPoint x: 991, endPoint y: 144, distance: 601.2
click at [991, 144] on div "Section: Analysing arguments Could traditional companies make more profit if th…" at bounding box center [684, 195] width 636 height 310
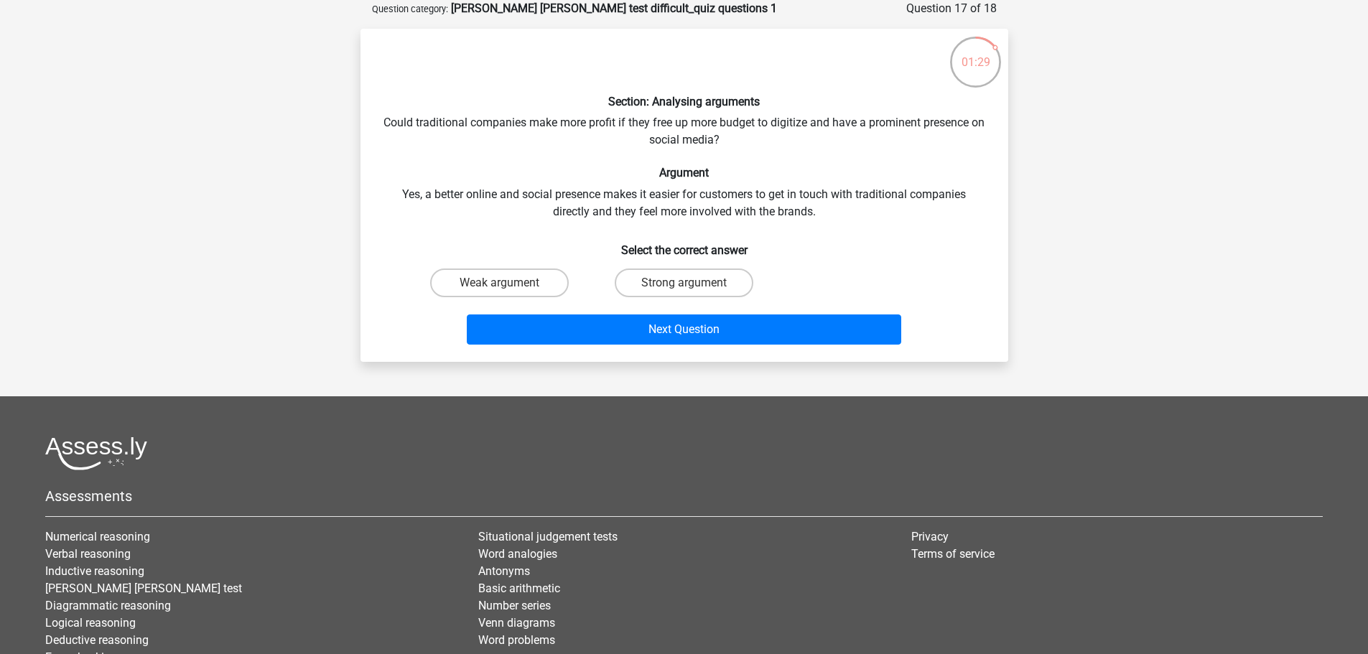
click at [485, 300] on div "Weak argument" at bounding box center [499, 283] width 184 height 40
click at [495, 288] on label "Weak argument" at bounding box center [499, 282] width 139 height 29
click at [499, 288] on input "Weak argument" at bounding box center [503, 287] width 9 height 9
radio input "true"
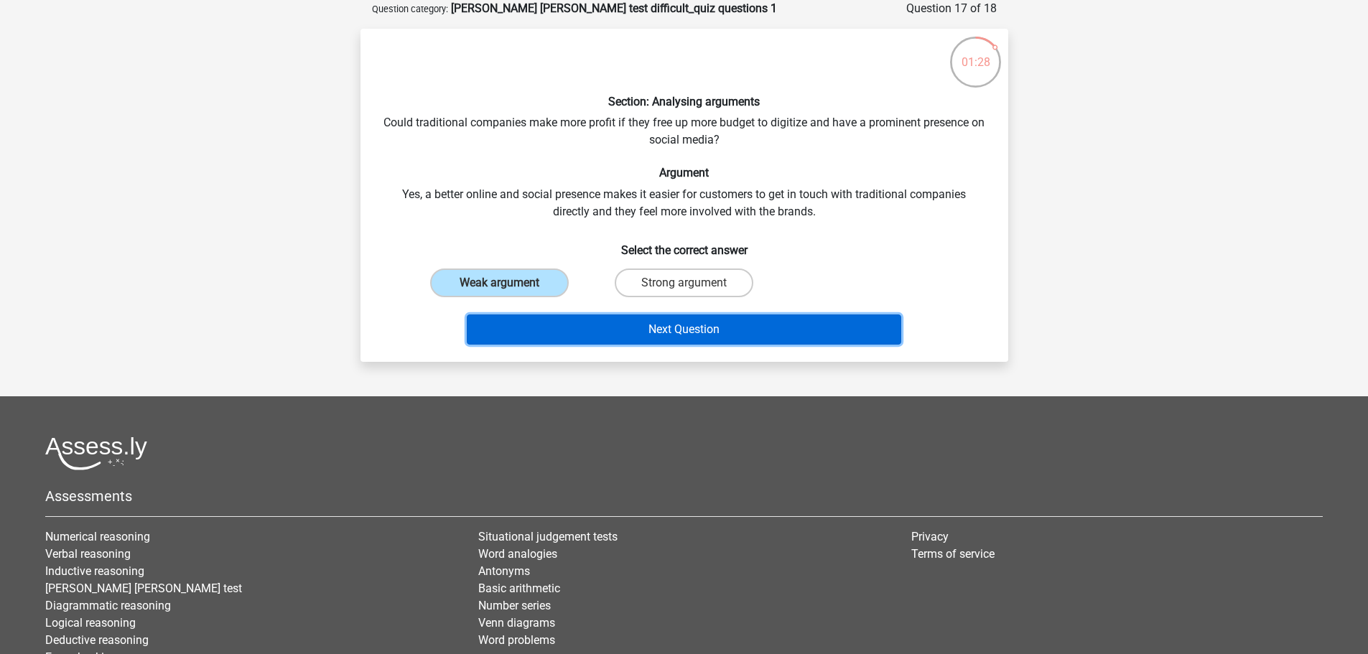
click at [614, 335] on button "Next Question" at bounding box center [684, 329] width 434 height 30
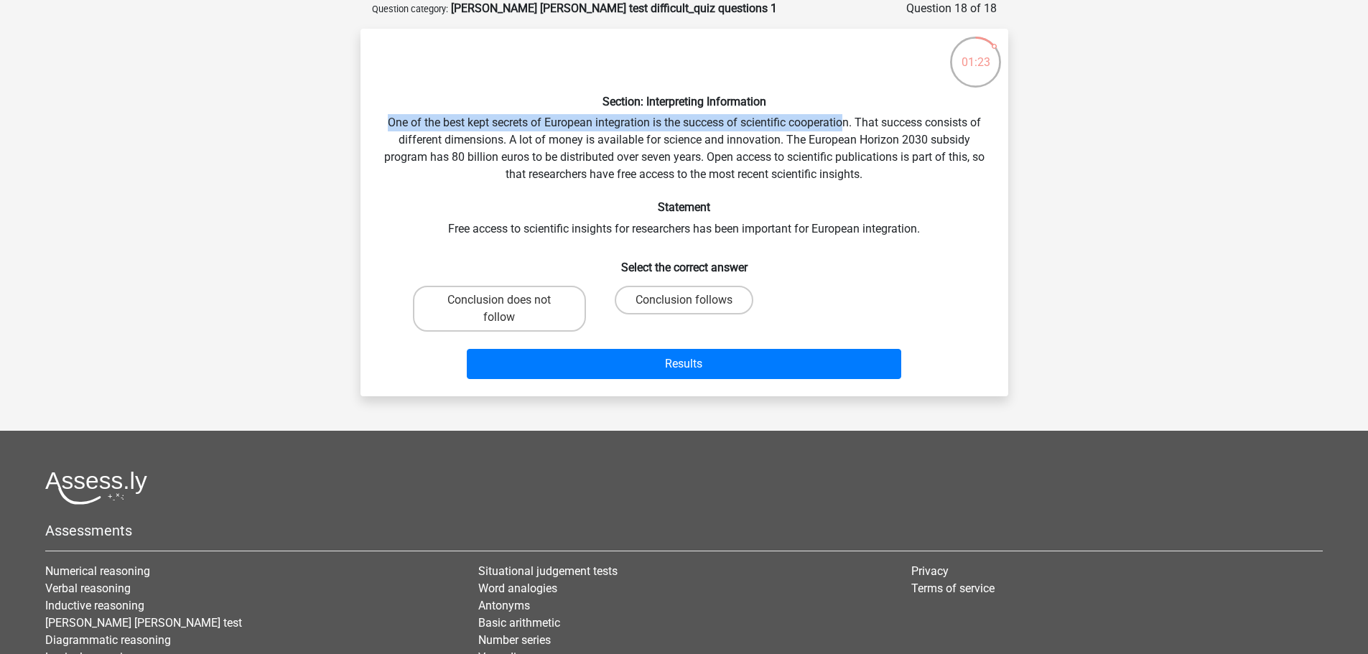
drag, startPoint x: 385, startPoint y: 121, endPoint x: 847, endPoint y: 116, distance: 461.6
click at [847, 116] on div "Section: Interpreting Information One of the best kept secrets of European inte…" at bounding box center [684, 212] width 636 height 345
click at [506, 299] on label "Conclusion does not follow" at bounding box center [499, 309] width 173 height 46
click at [506, 300] on input "Conclusion does not follow" at bounding box center [503, 304] width 9 height 9
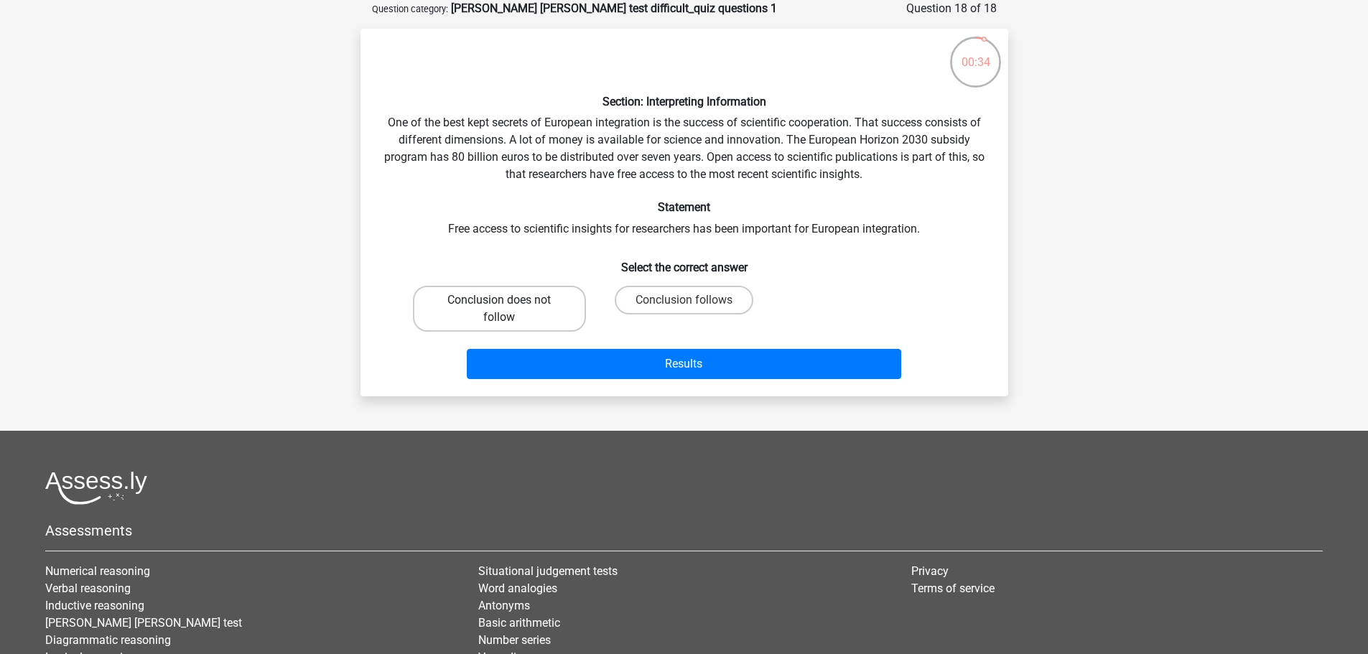
radio input "true"
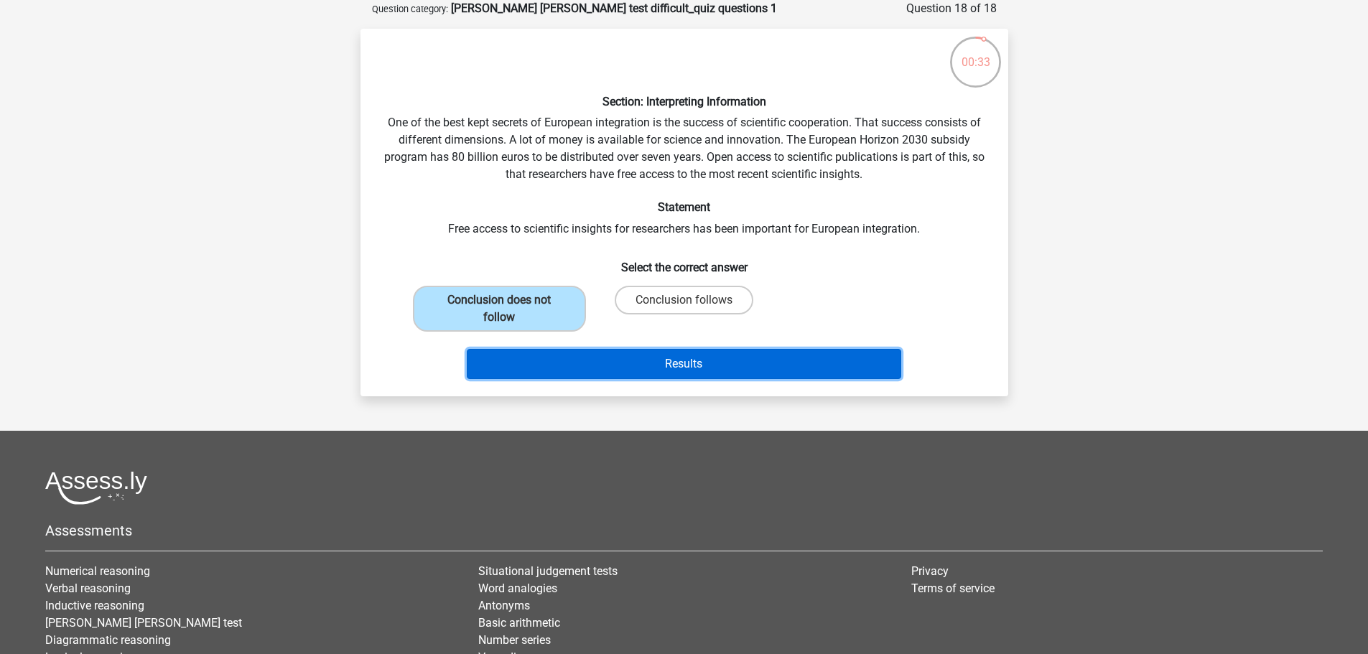
click at [660, 366] on button "Results" at bounding box center [684, 364] width 434 height 30
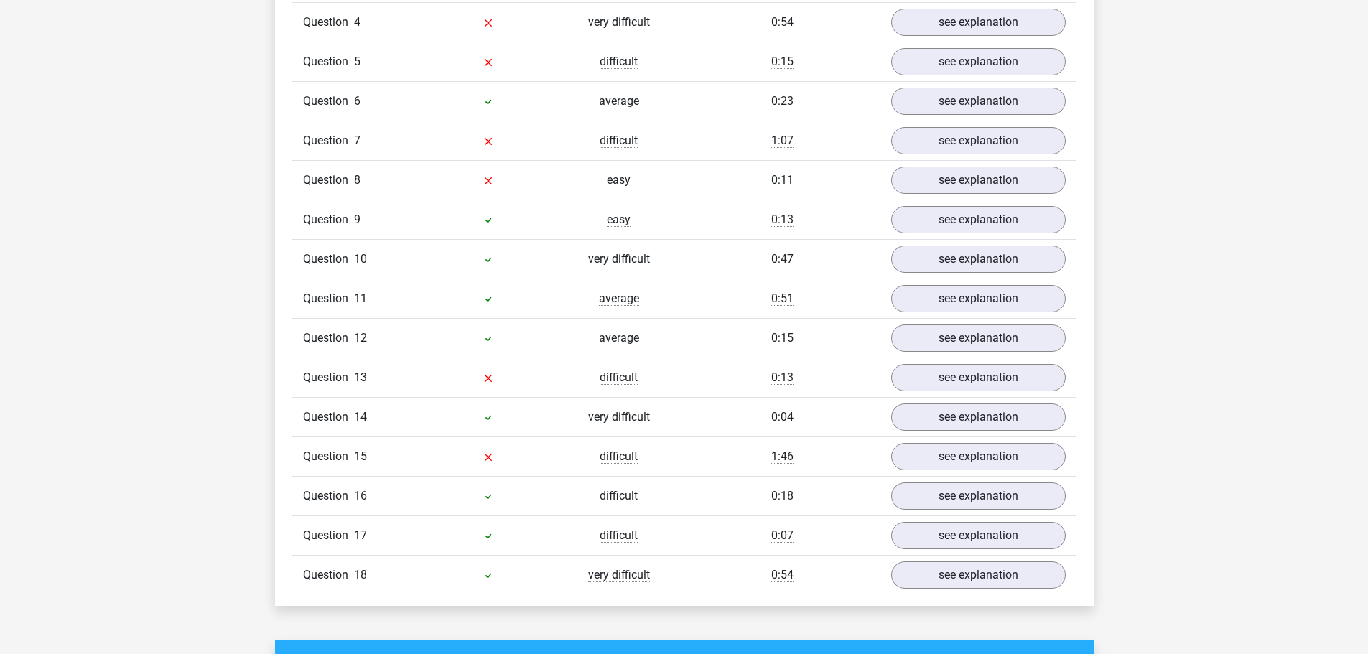
scroll to position [1508, 0]
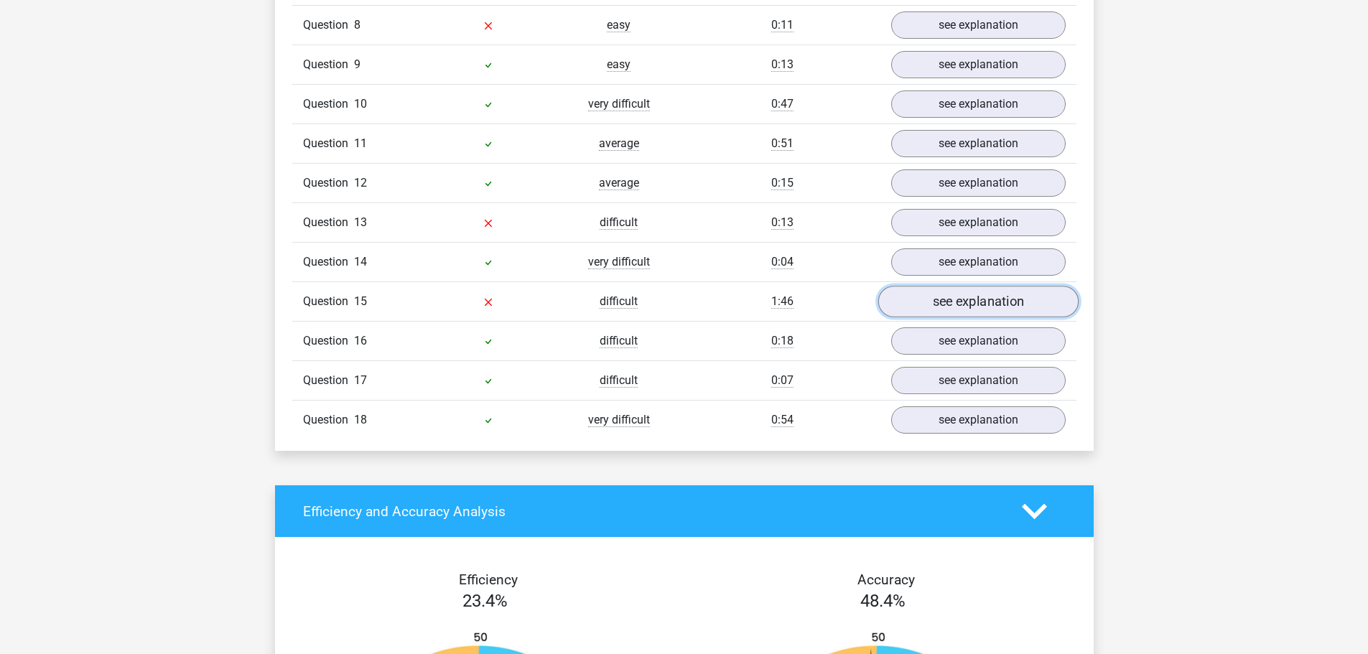
click at [974, 286] on link "see explanation" at bounding box center [977, 302] width 200 height 32
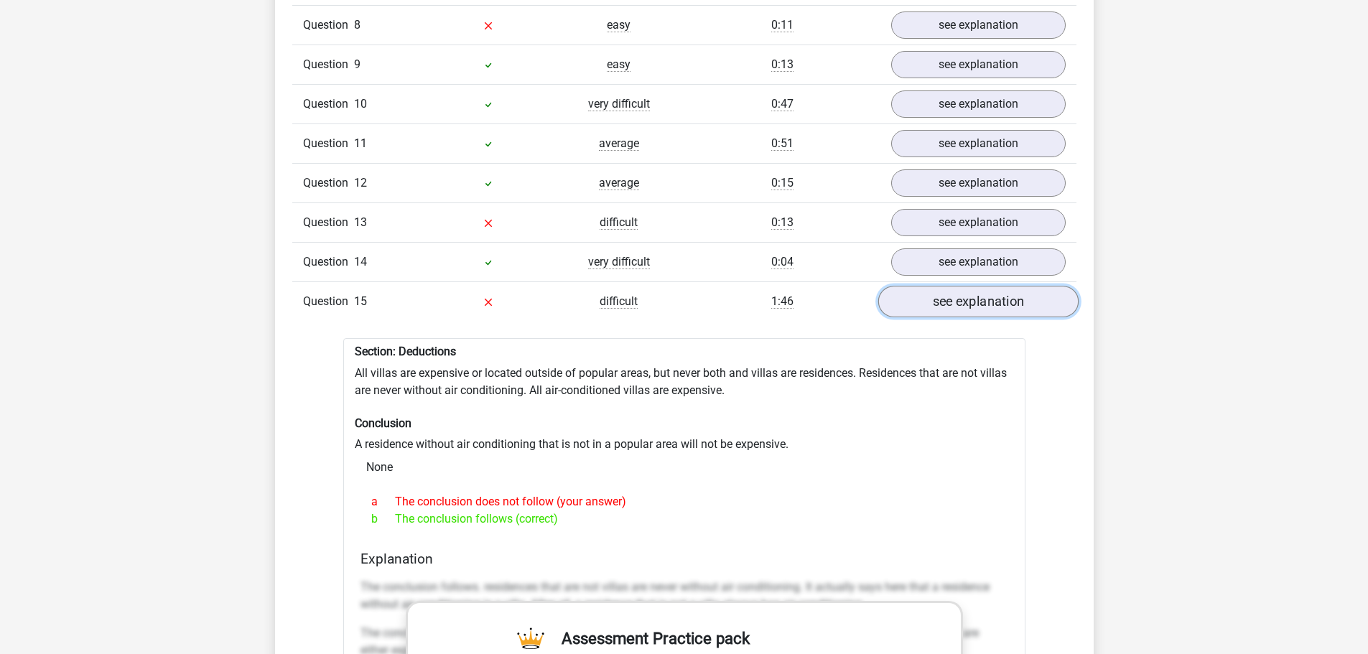
scroll to position [1651, 0]
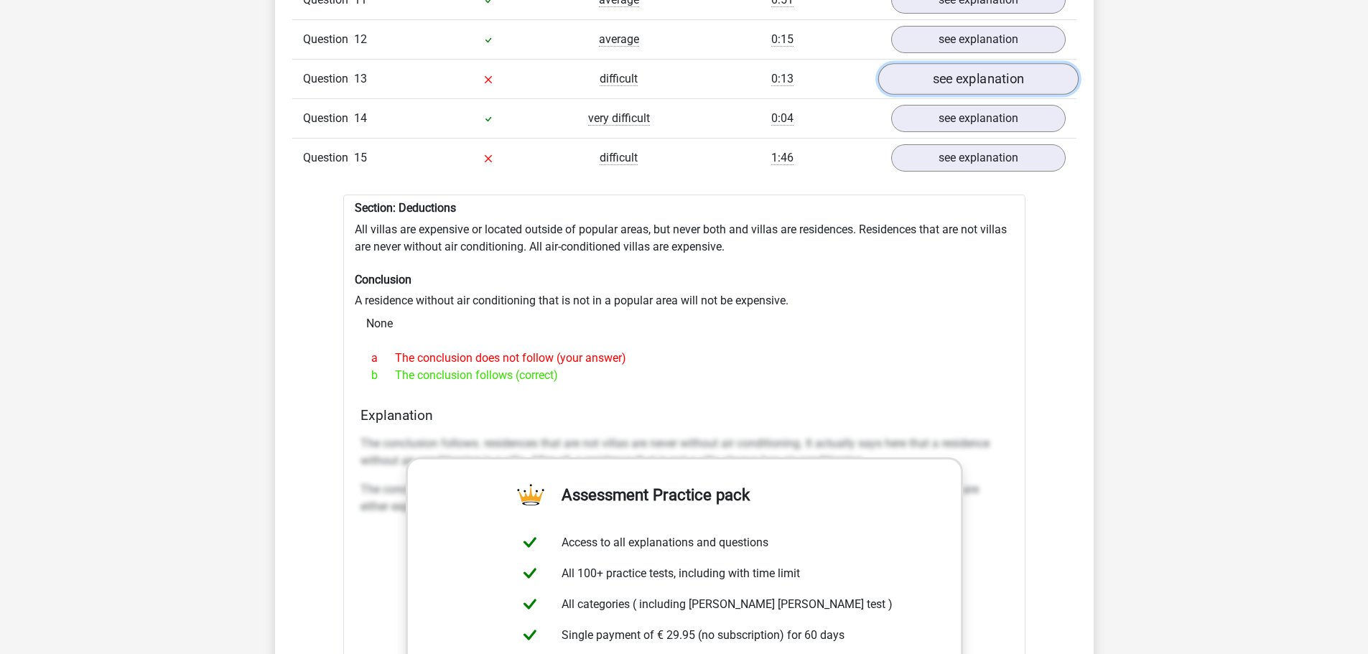
click at [1014, 64] on link "see explanation" at bounding box center [977, 80] width 200 height 32
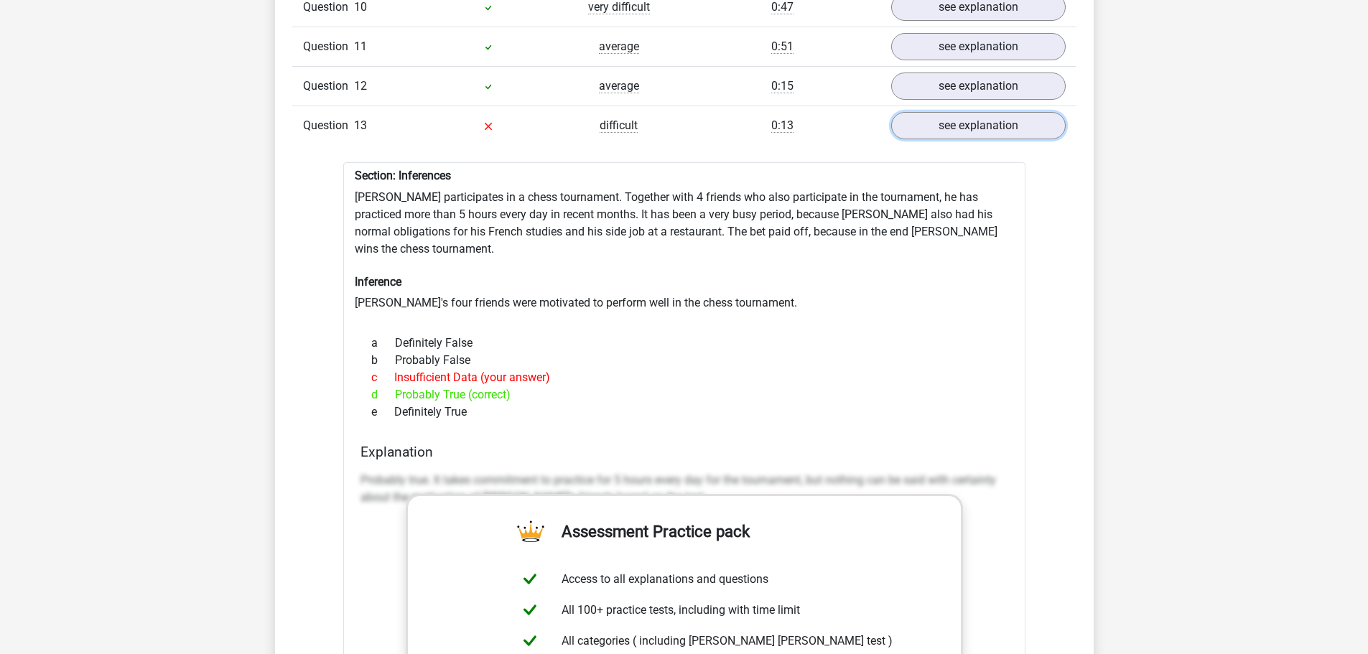
scroll to position [1579, 0]
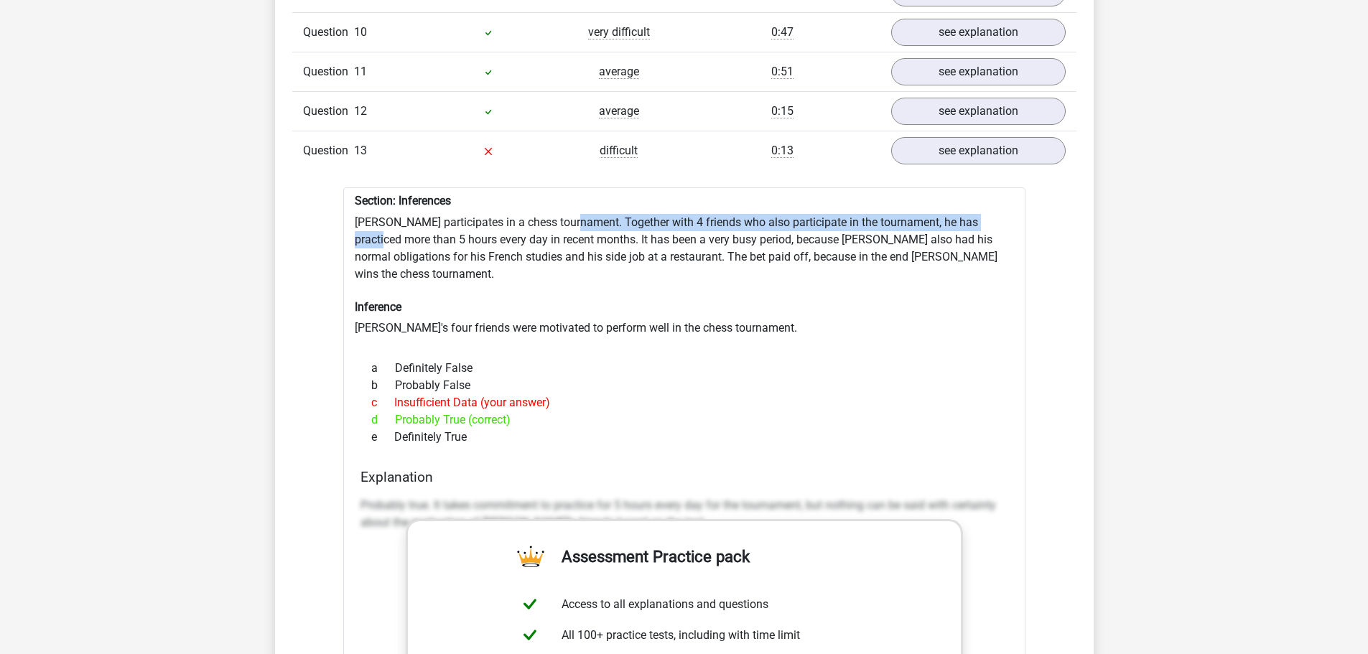
drag, startPoint x: 570, startPoint y: 195, endPoint x: 1027, endPoint y: 195, distance: 457.3
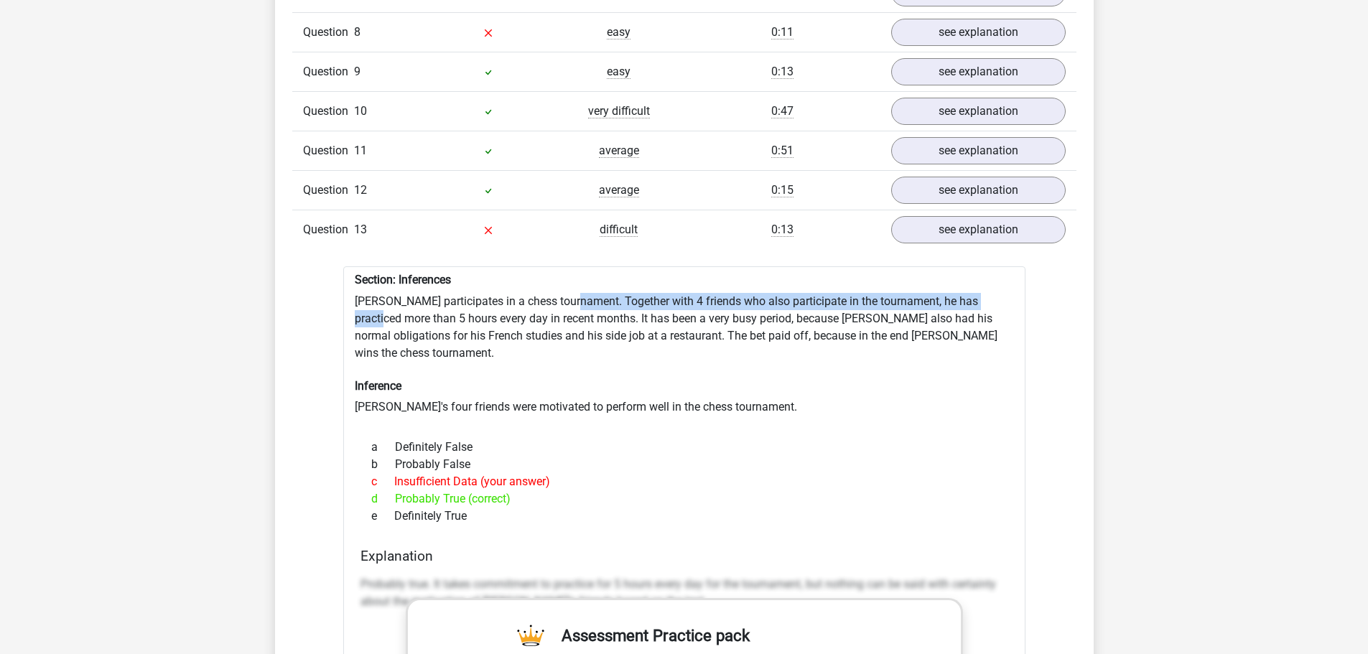
scroll to position [1364, 0]
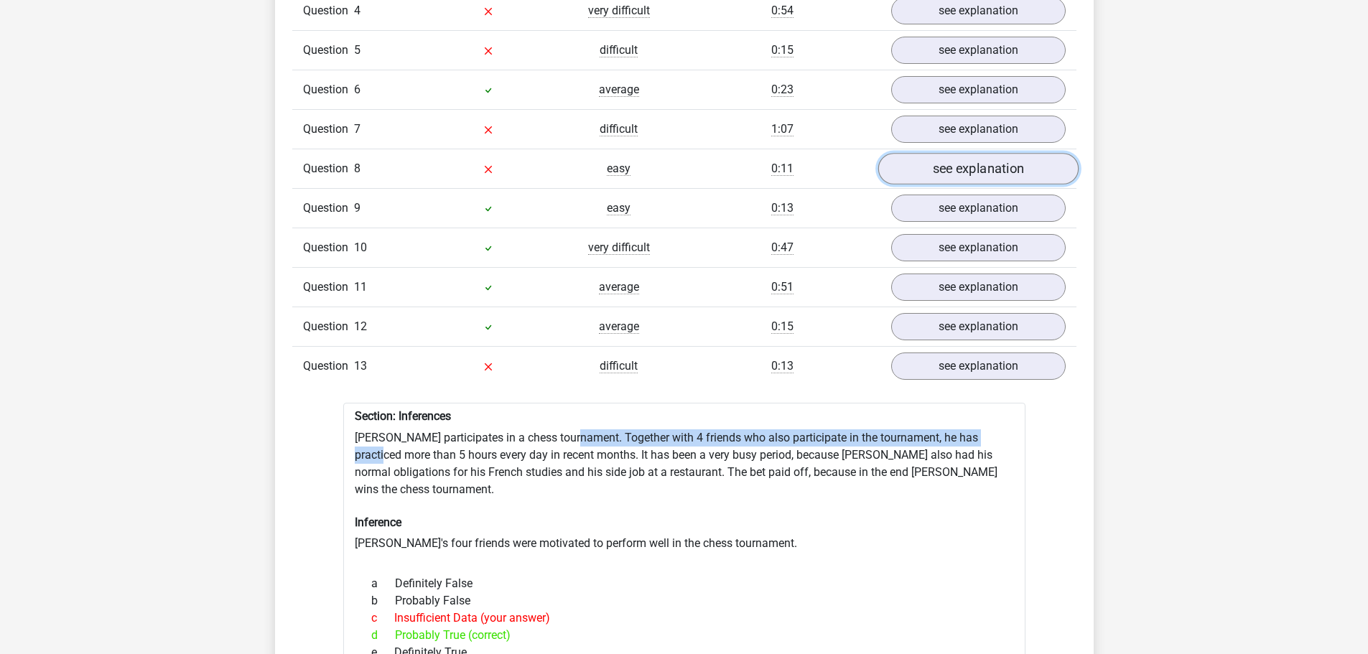
click at [983, 154] on link "see explanation" at bounding box center [977, 170] width 200 height 32
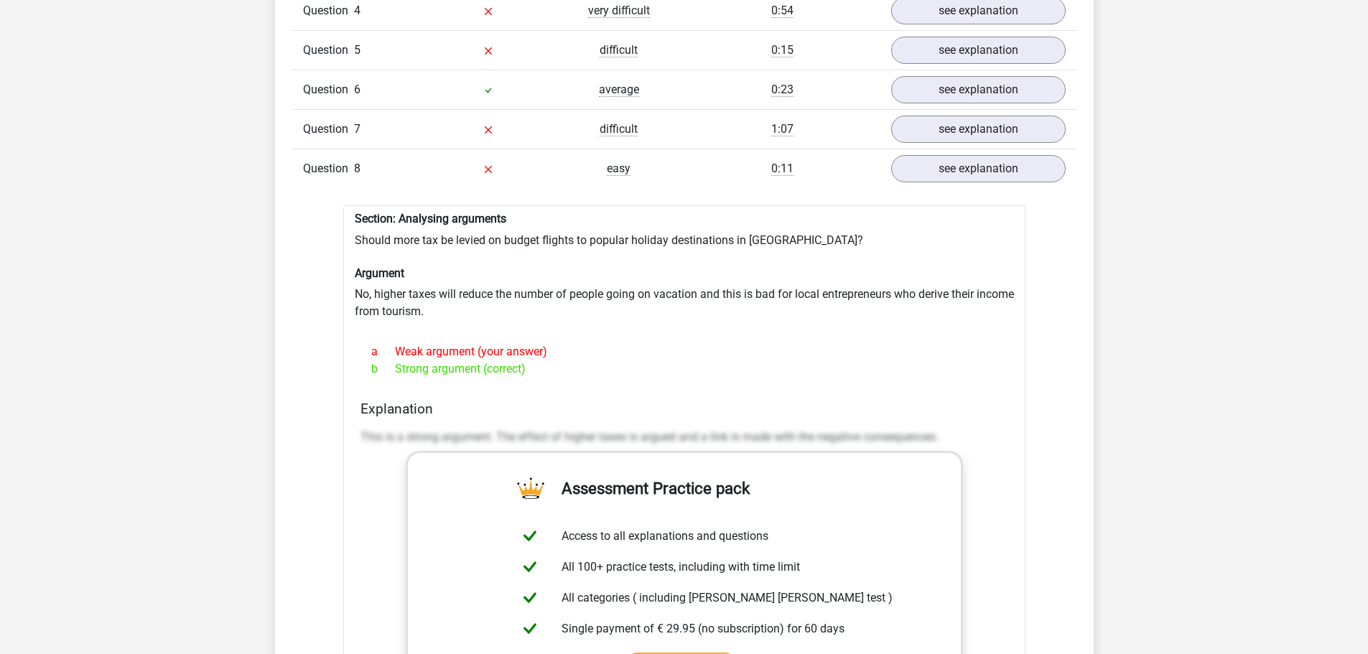
drag, startPoint x: 358, startPoint y: 210, endPoint x: 795, endPoint y: 338, distance: 454.8
click at [795, 338] on div "Section: Analysing arguments Should more tax be levied on budget flights to pop…" at bounding box center [684, 562] width 682 height 714
click at [795, 360] on div "b Strong argument (correct)" at bounding box center [684, 368] width 648 height 17
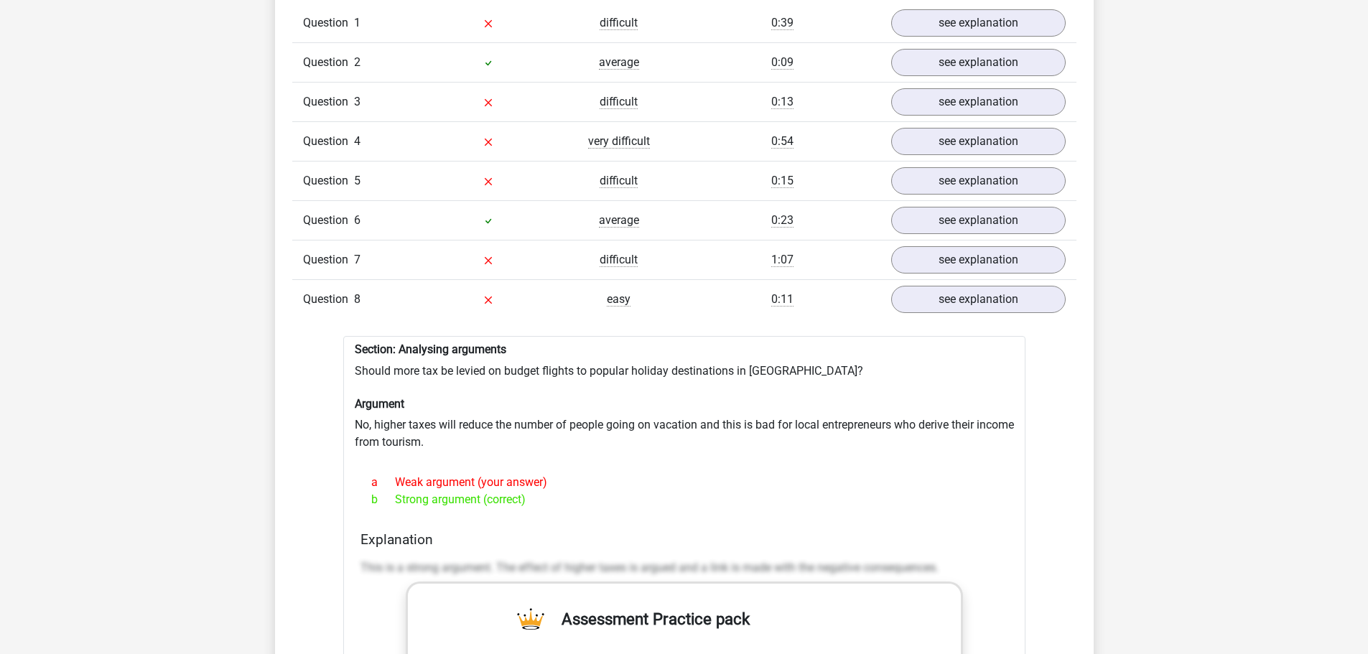
scroll to position [1149, 0]
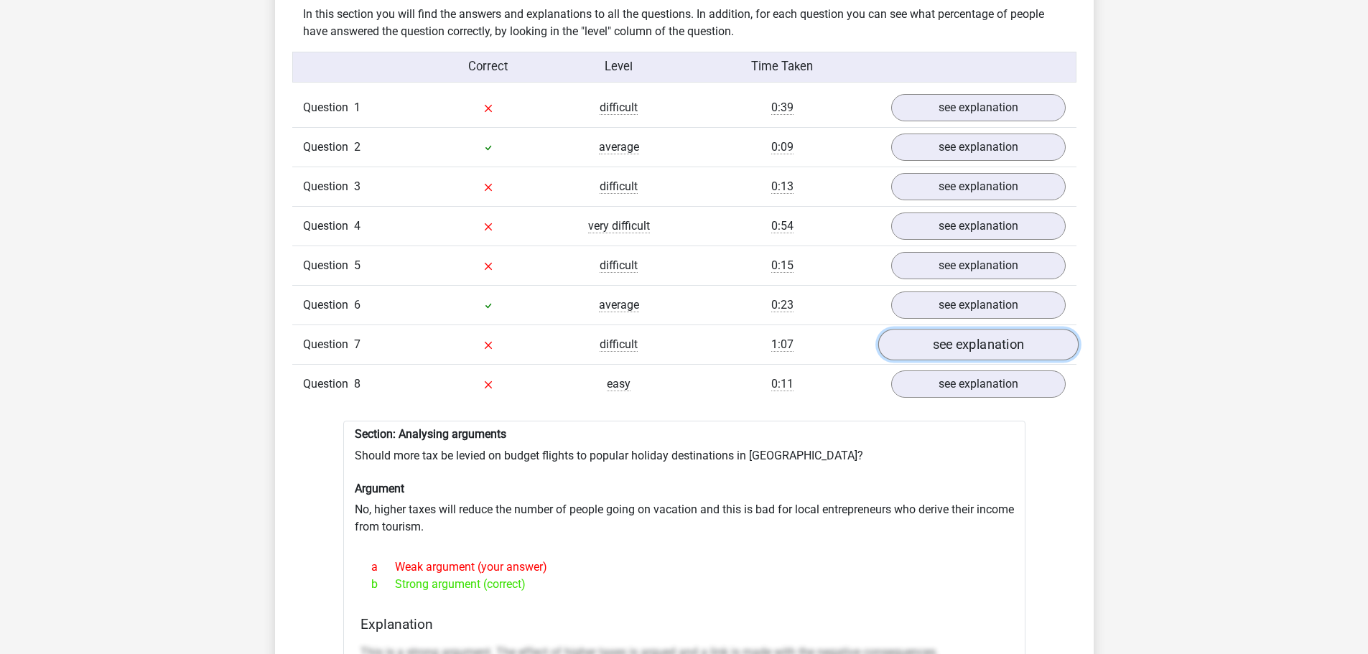
click at [941, 330] on link "see explanation" at bounding box center [977, 346] width 200 height 32
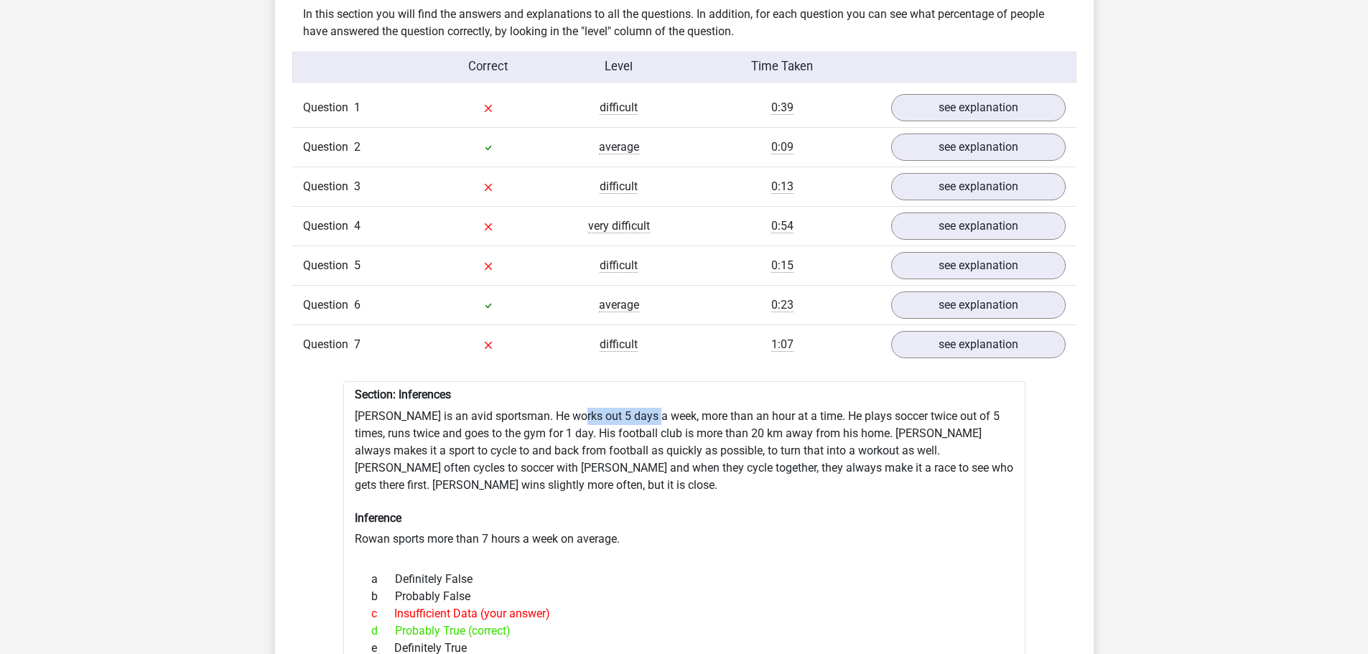
drag, startPoint x: 576, startPoint y: 391, endPoint x: 655, endPoint y: 396, distance: 79.1
drag, startPoint x: 650, startPoint y: 389, endPoint x: 790, endPoint y: 391, distance: 140.0
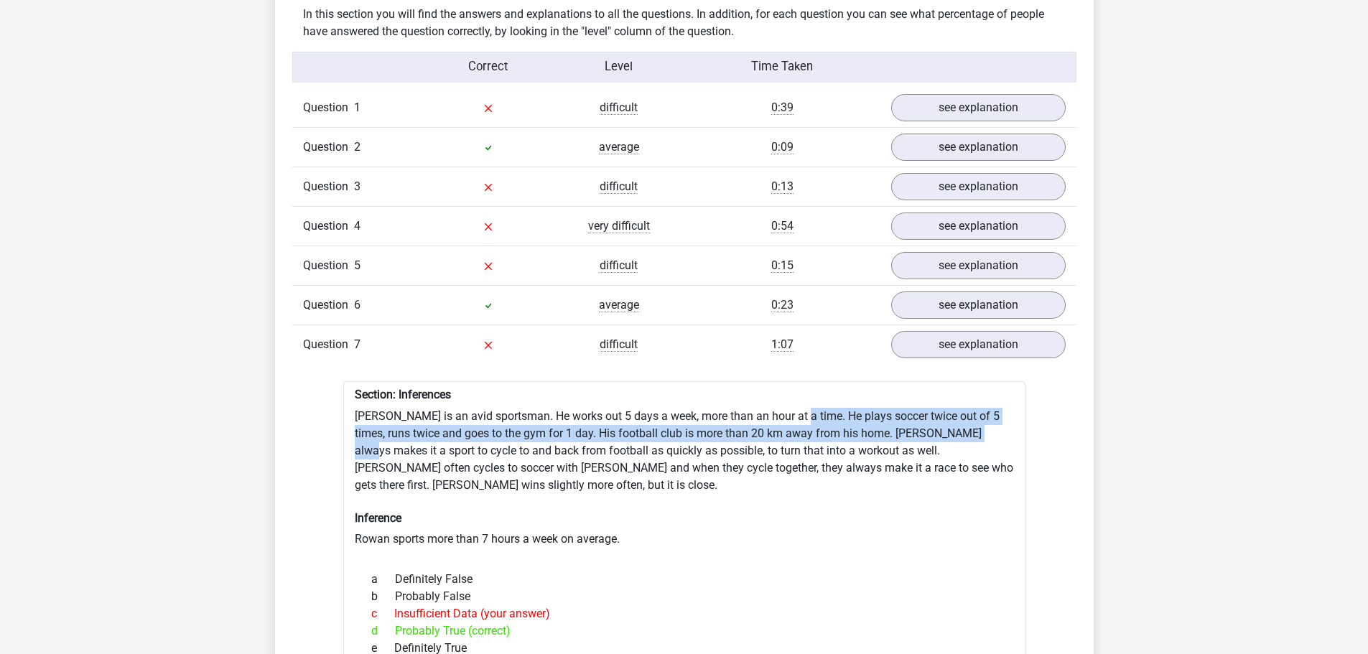
drag, startPoint x: 801, startPoint y: 387, endPoint x: 983, endPoint y: 403, distance: 182.3
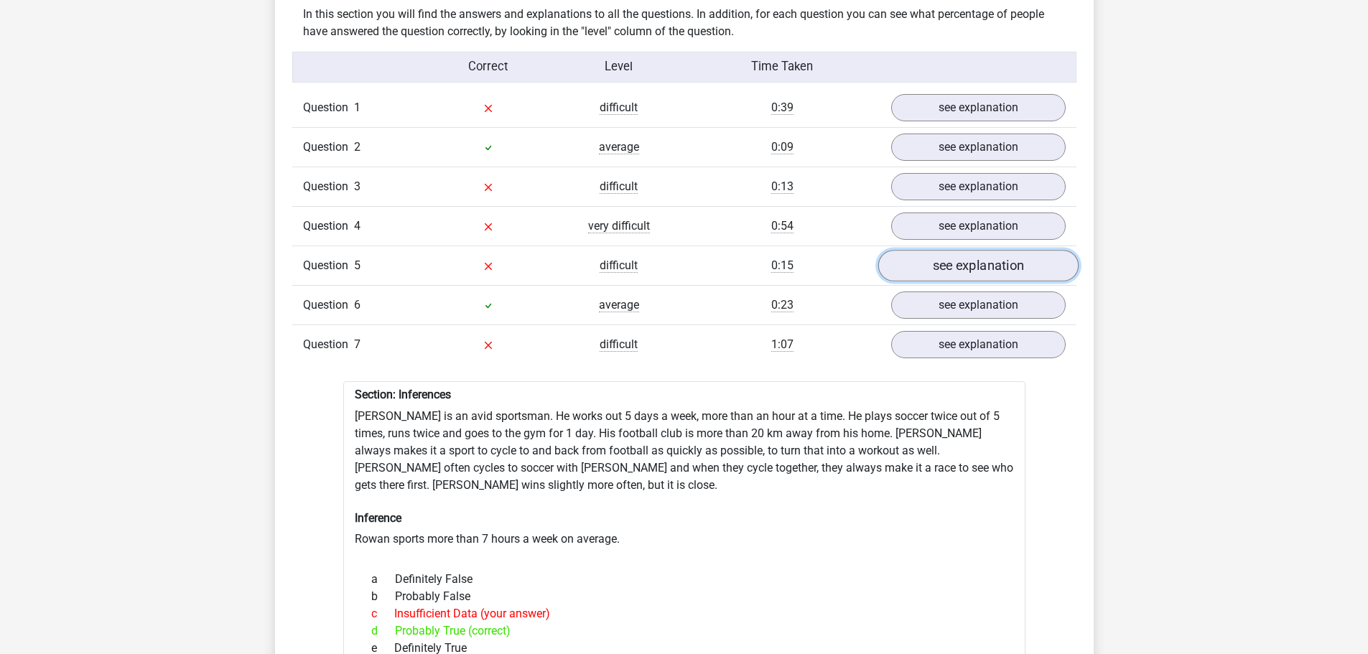
click at [996, 251] on link "see explanation" at bounding box center [977, 267] width 200 height 32
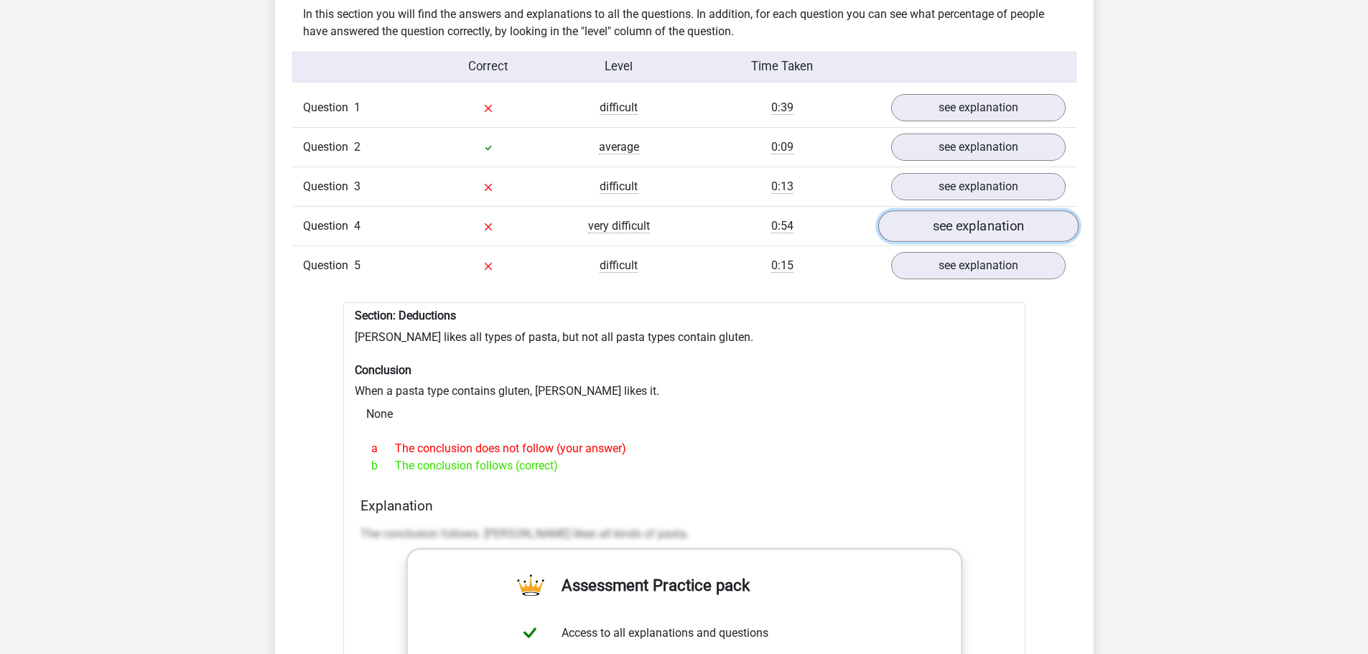
click at [969, 211] on link "see explanation" at bounding box center [977, 227] width 200 height 32
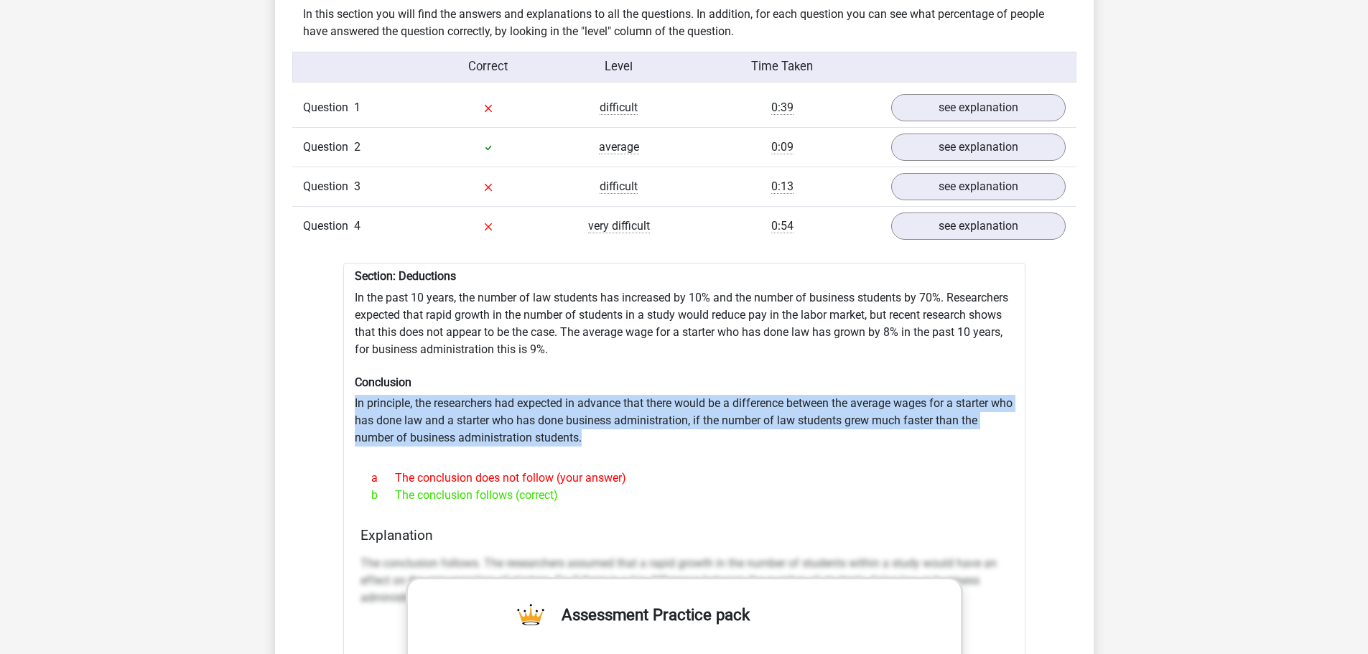
drag, startPoint x: 350, startPoint y: 372, endPoint x: 642, endPoint y: 418, distance: 295.8
click at [642, 418] on div "Section: Deductions In the past 10 years, the number of law students has increa…" at bounding box center [684, 654] width 682 height 783
click at [644, 418] on div "Section: Deductions In the past 10 years, the number of law students has increa…" at bounding box center [684, 654] width 682 height 783
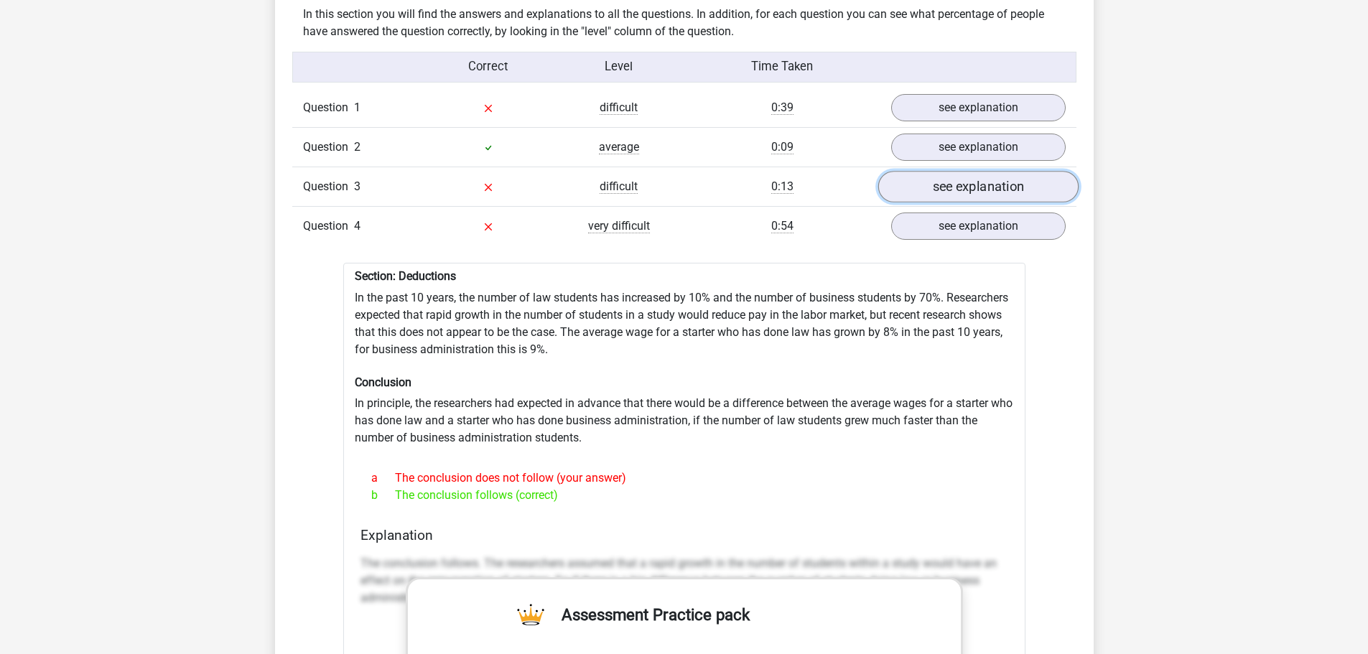
click at [1004, 172] on link "see explanation" at bounding box center [977, 188] width 200 height 32
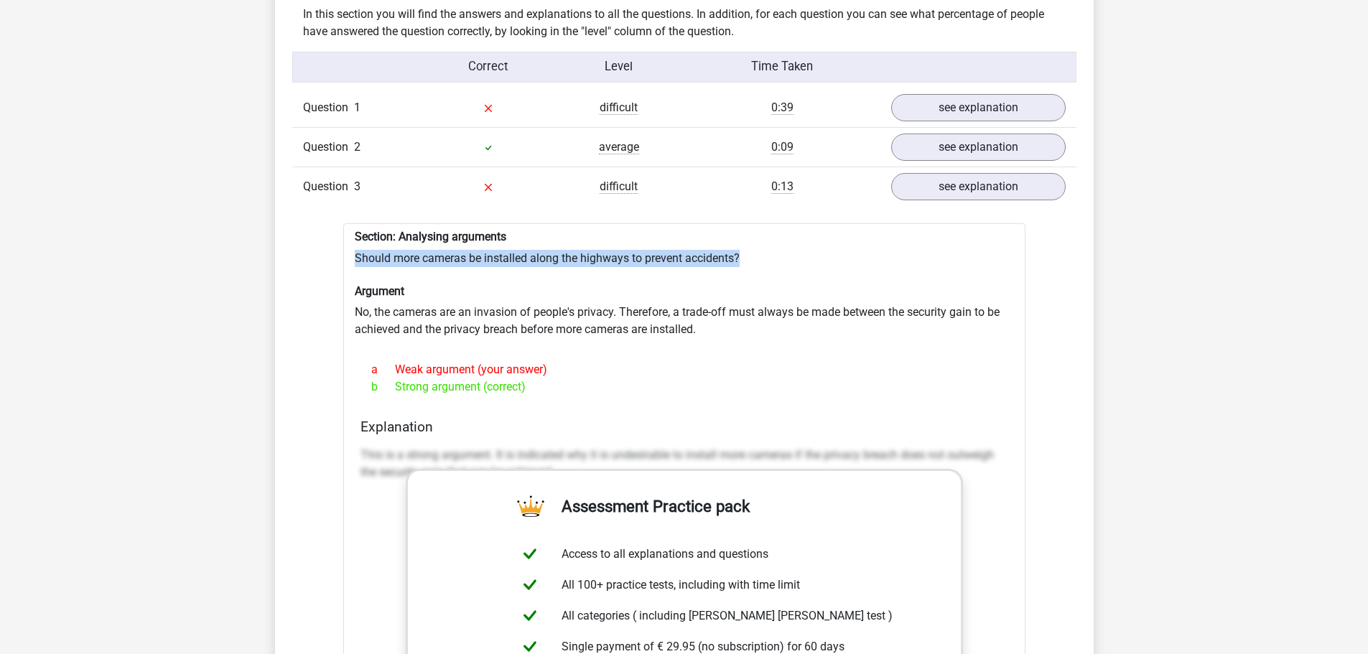
drag, startPoint x: 355, startPoint y: 228, endPoint x: 765, endPoint y: 233, distance: 410.7
click at [765, 233] on div "Section: Analysing arguments Should more cameras be installed along the highway…" at bounding box center [684, 580] width 682 height 714
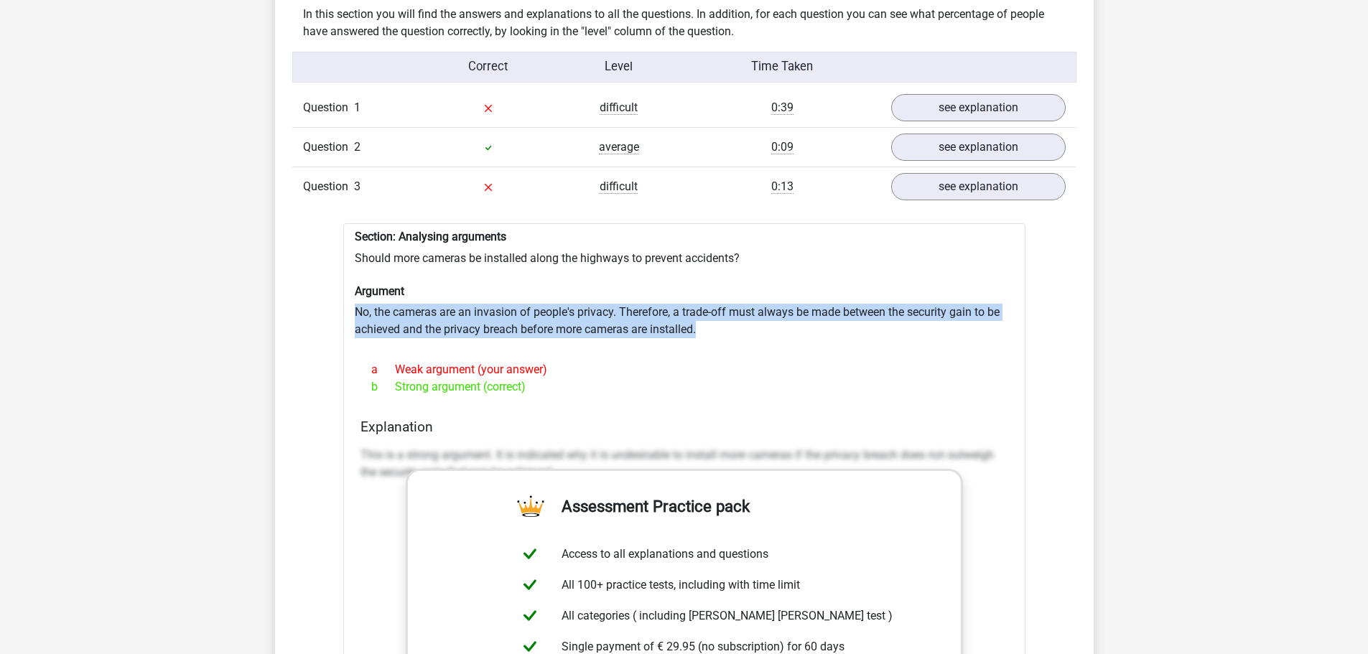
drag, startPoint x: 350, startPoint y: 284, endPoint x: 785, endPoint y: 299, distance: 436.0
click at [785, 299] on div "Section: Analysing arguments Should more cameras be installed along the highway…" at bounding box center [684, 580] width 682 height 714
click at [990, 93] on link "see explanation" at bounding box center [977, 109] width 200 height 32
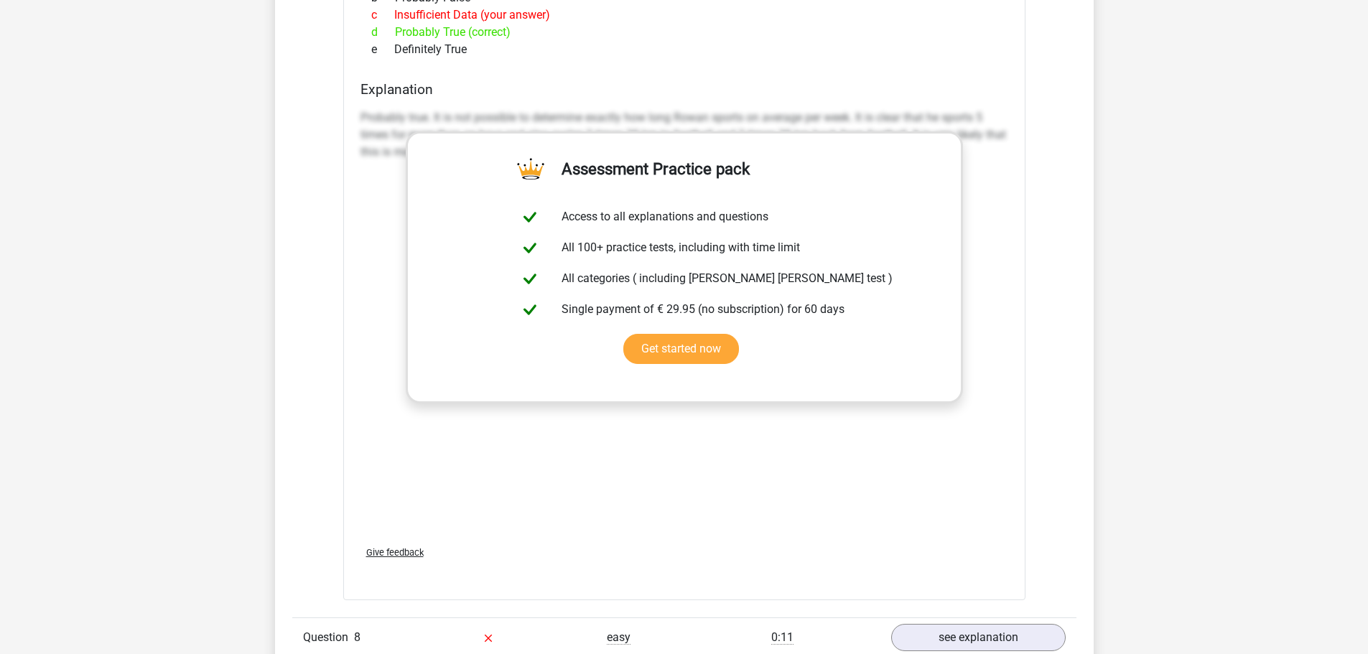
scroll to position [5240, 0]
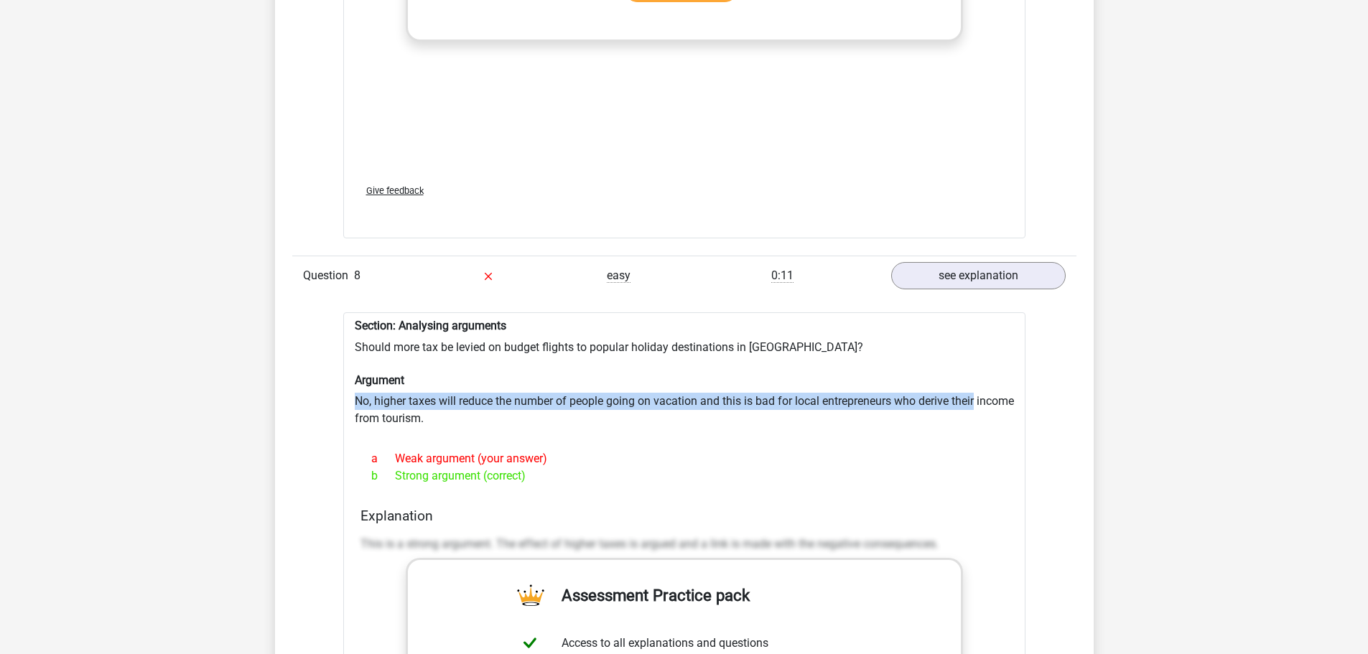
drag, startPoint x: 1365, startPoint y: 350, endPoint x: 1375, endPoint y: 379, distance: 30.2
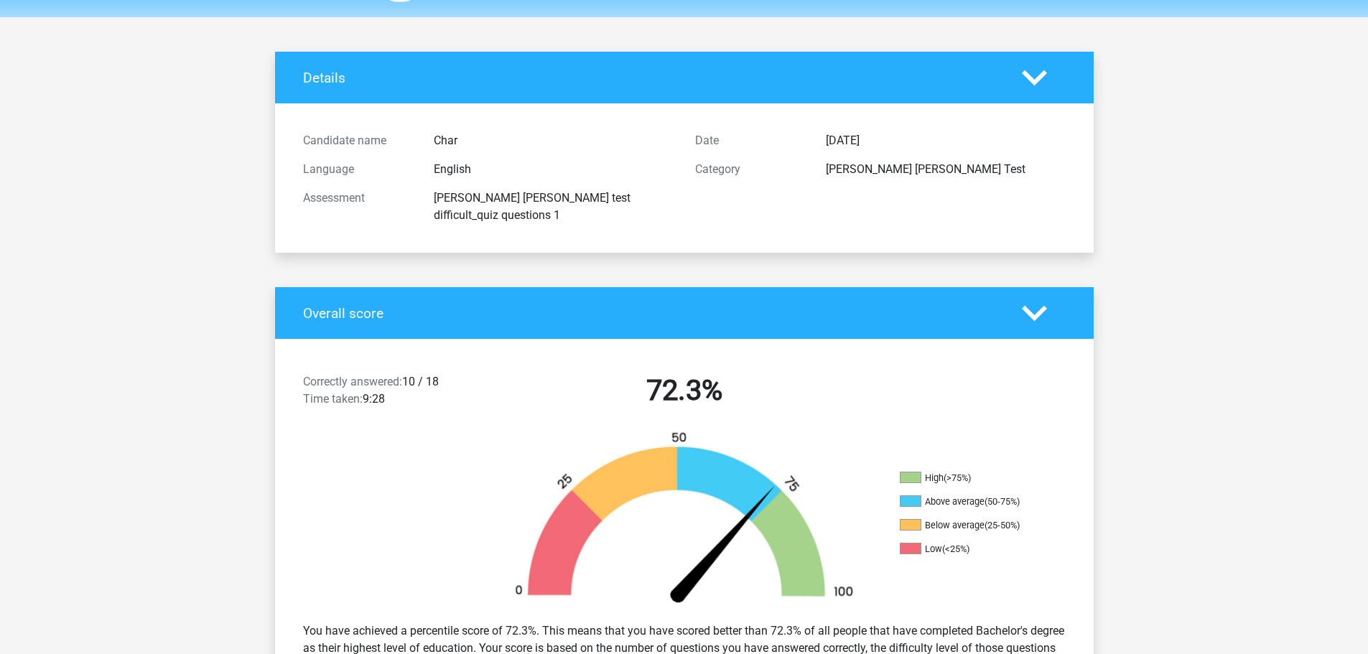
scroll to position [0, 0]
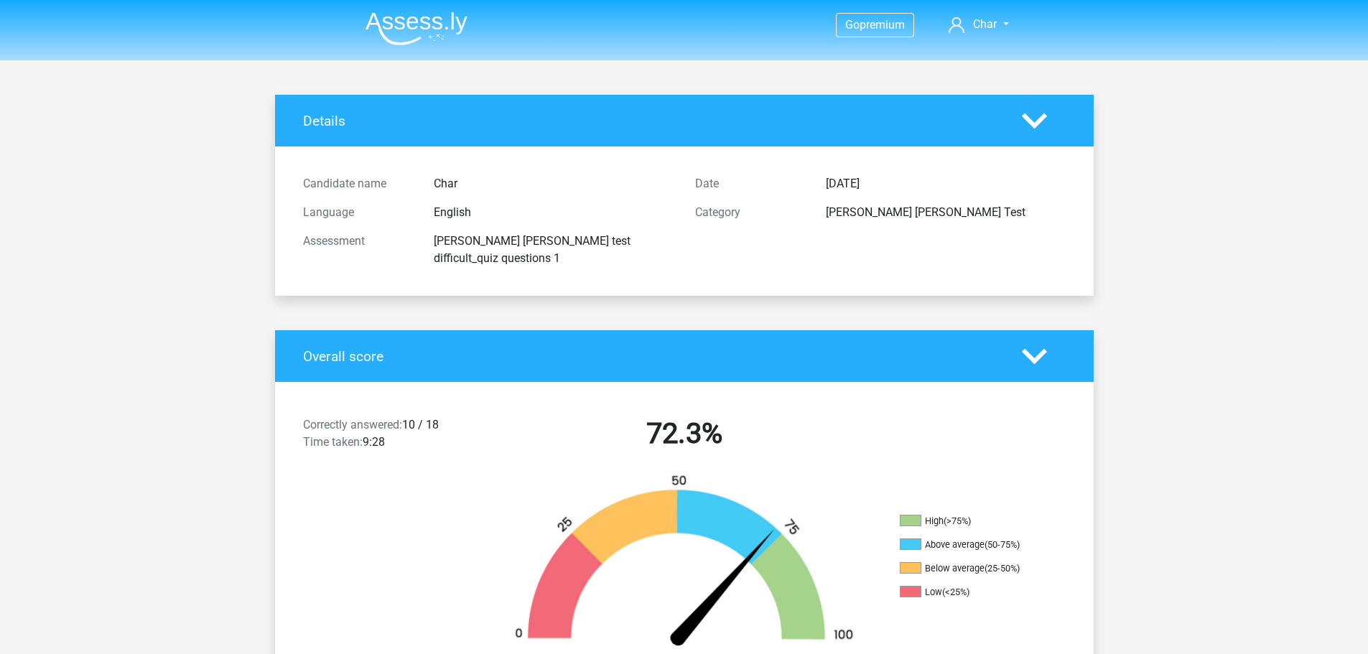
click at [1006, 139] on div "Details" at bounding box center [684, 121] width 818 height 52
click at [1028, 130] on icon at bounding box center [1034, 120] width 25 height 25
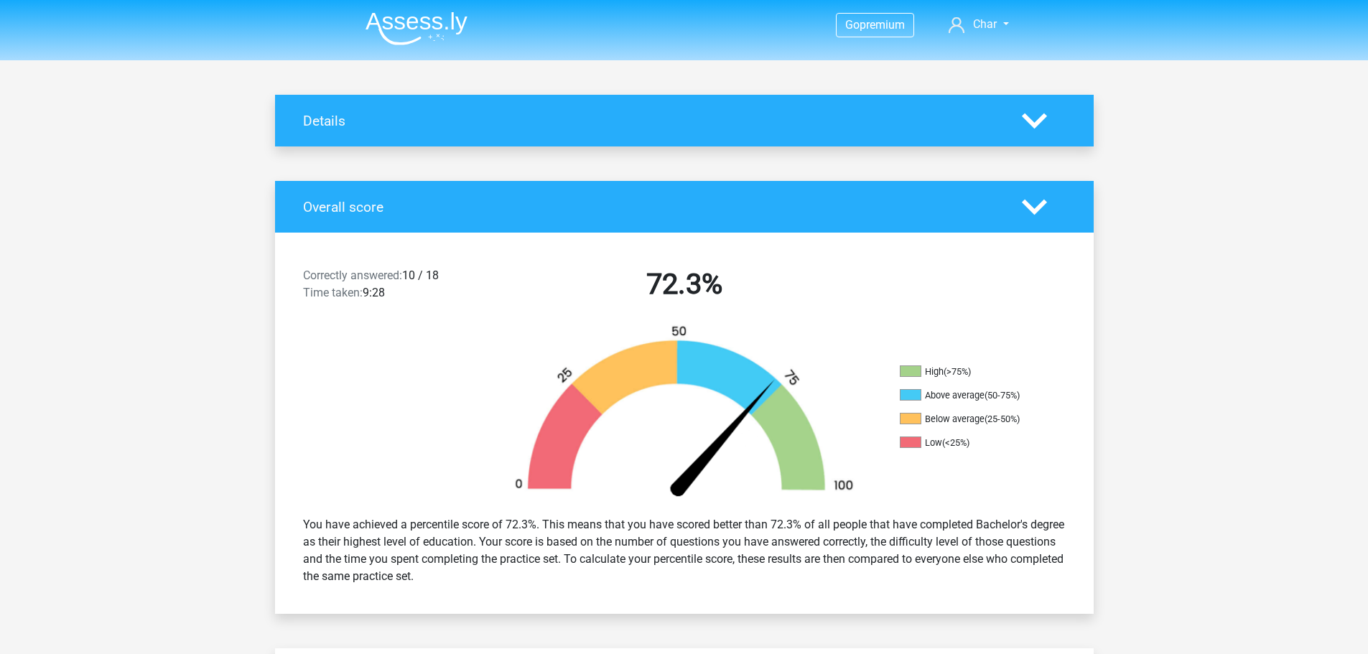
click at [400, 19] on img at bounding box center [416, 28] width 102 height 34
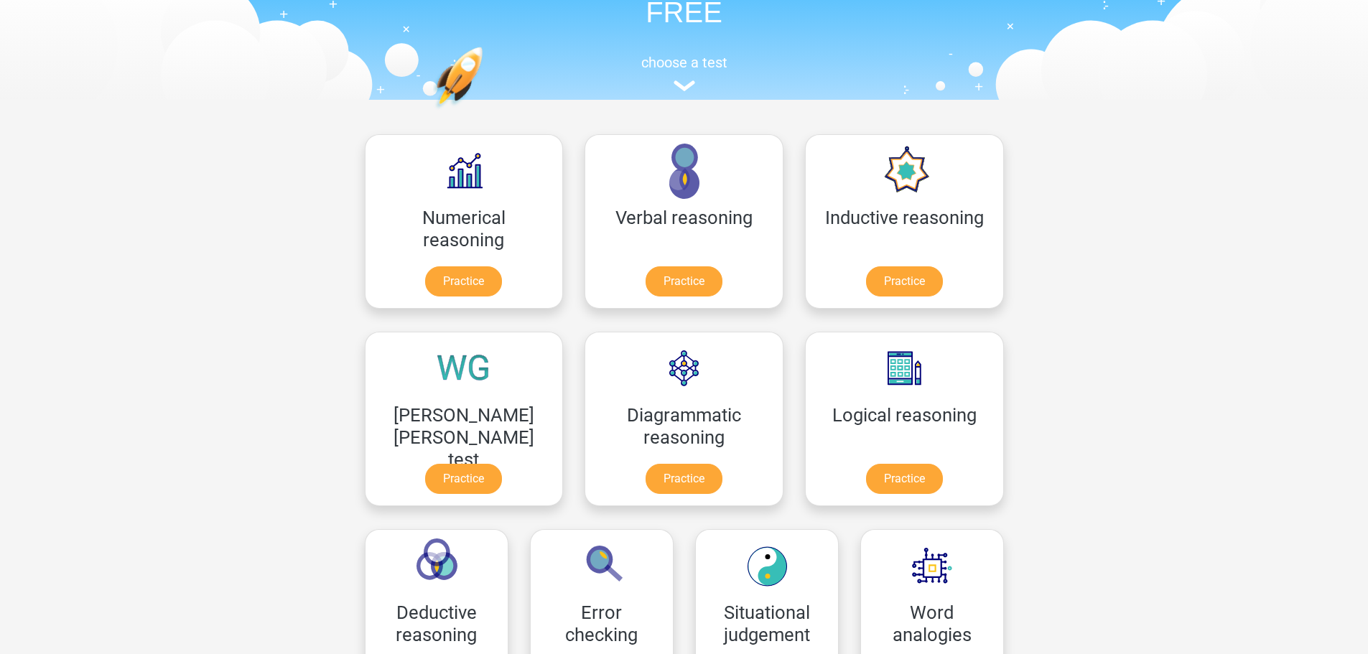
scroll to position [215, 0]
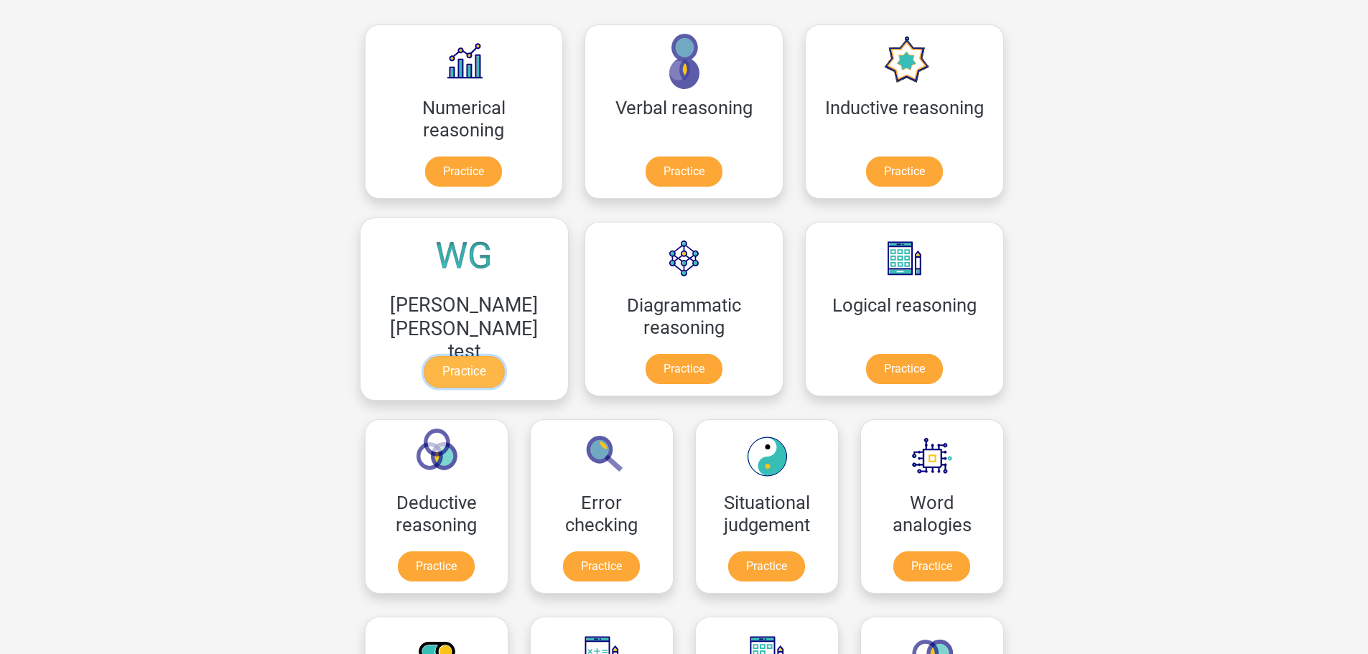
click at [504, 356] on link "Practice" at bounding box center [464, 372] width 80 height 32
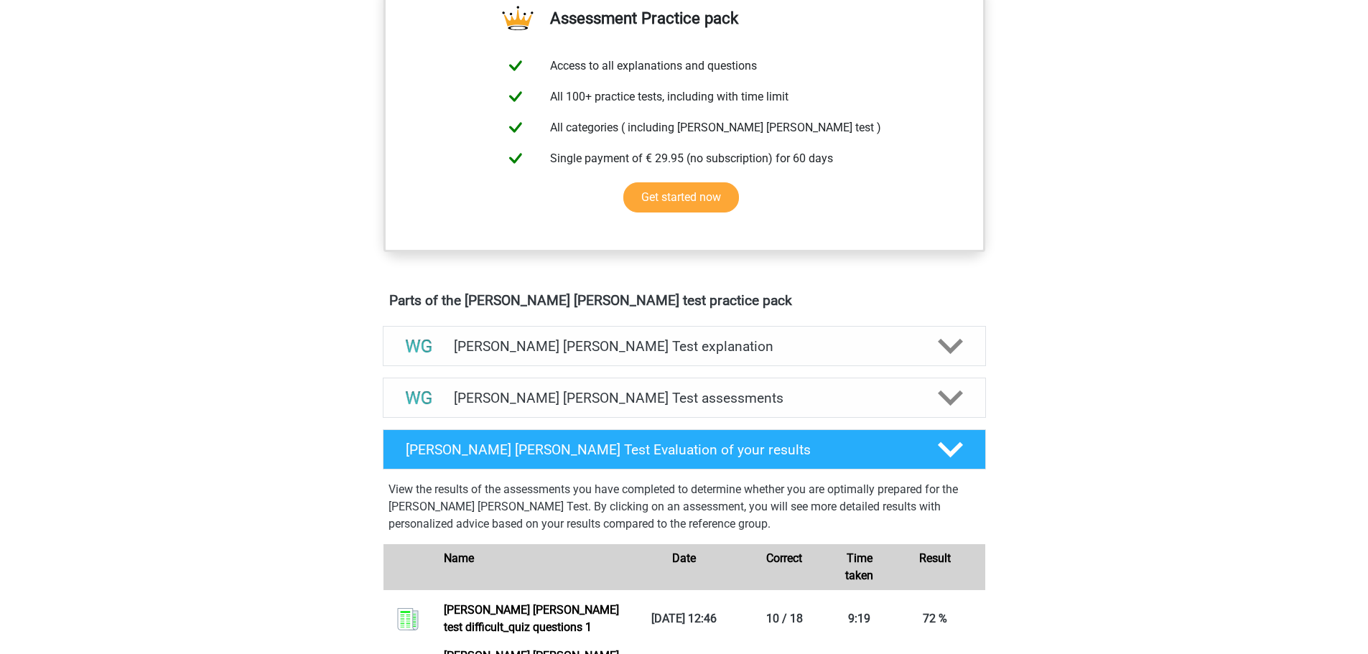
scroll to position [646, 0]
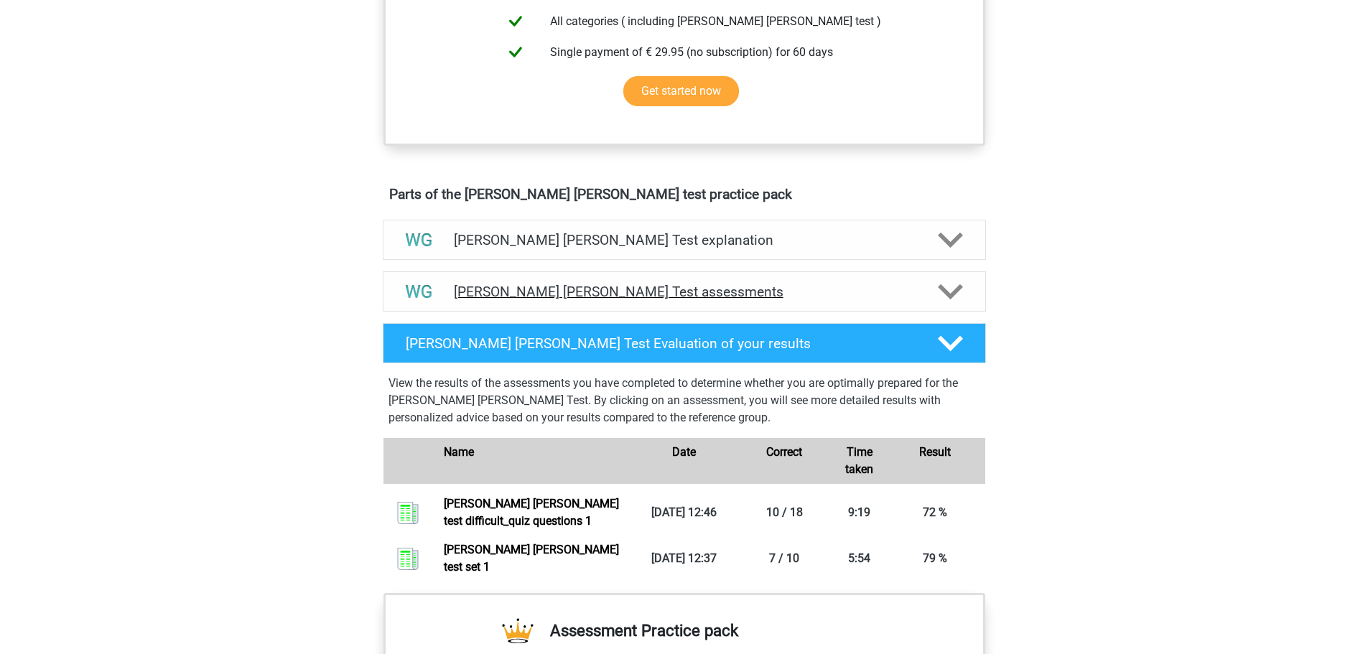
click at [689, 297] on h4 "[PERSON_NAME] [PERSON_NAME] Test assessments" at bounding box center [684, 292] width 461 height 17
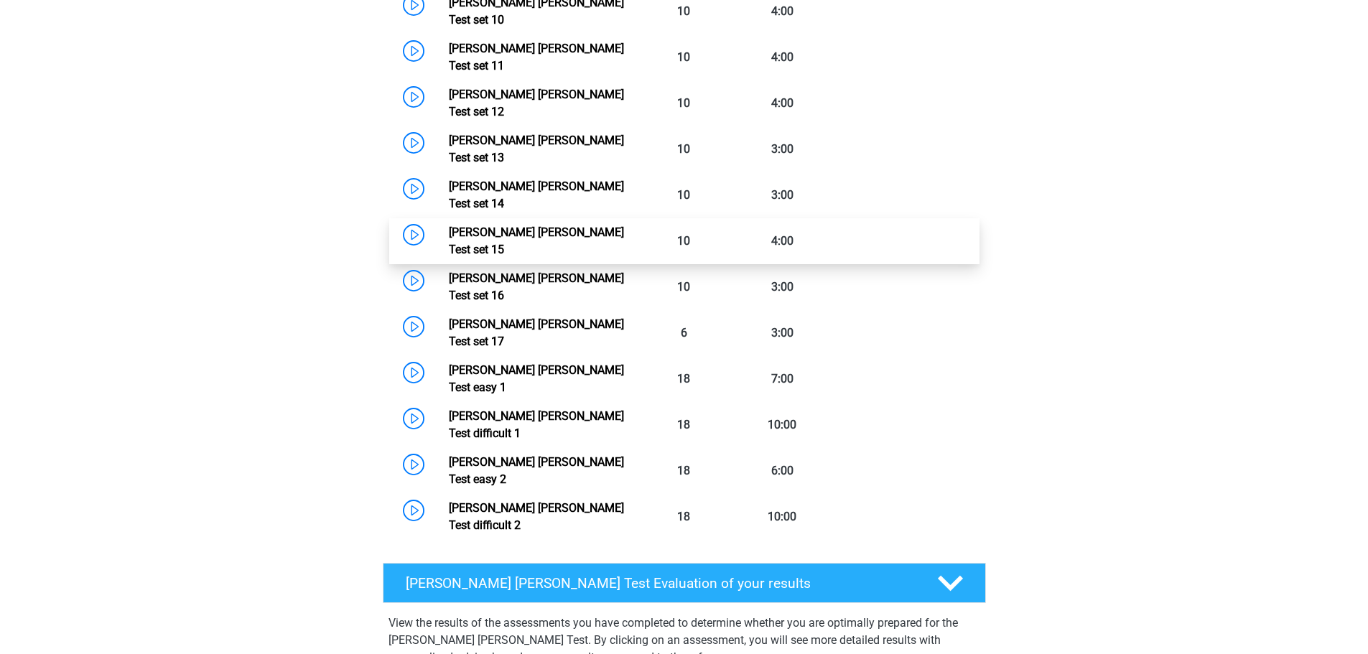
scroll to position [1651, 0]
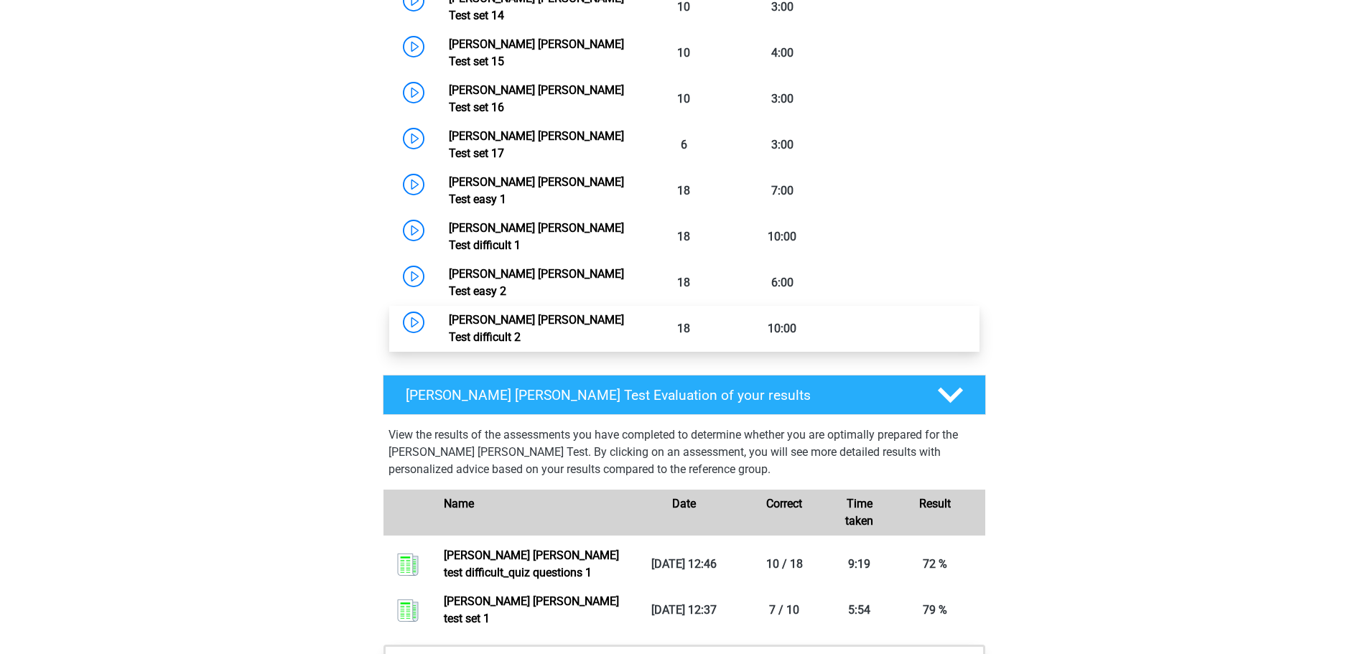
click at [564, 313] on link "[PERSON_NAME] [PERSON_NAME] Test difficult 2" at bounding box center [536, 328] width 175 height 31
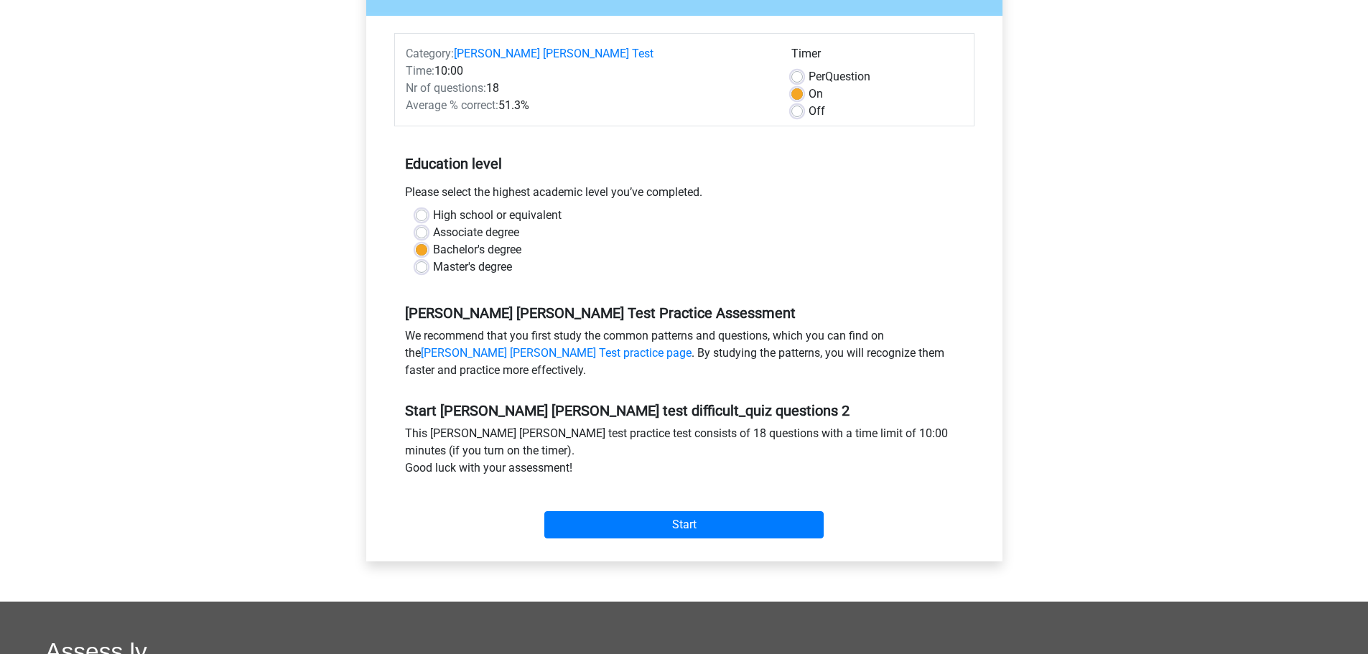
scroll to position [480, 0]
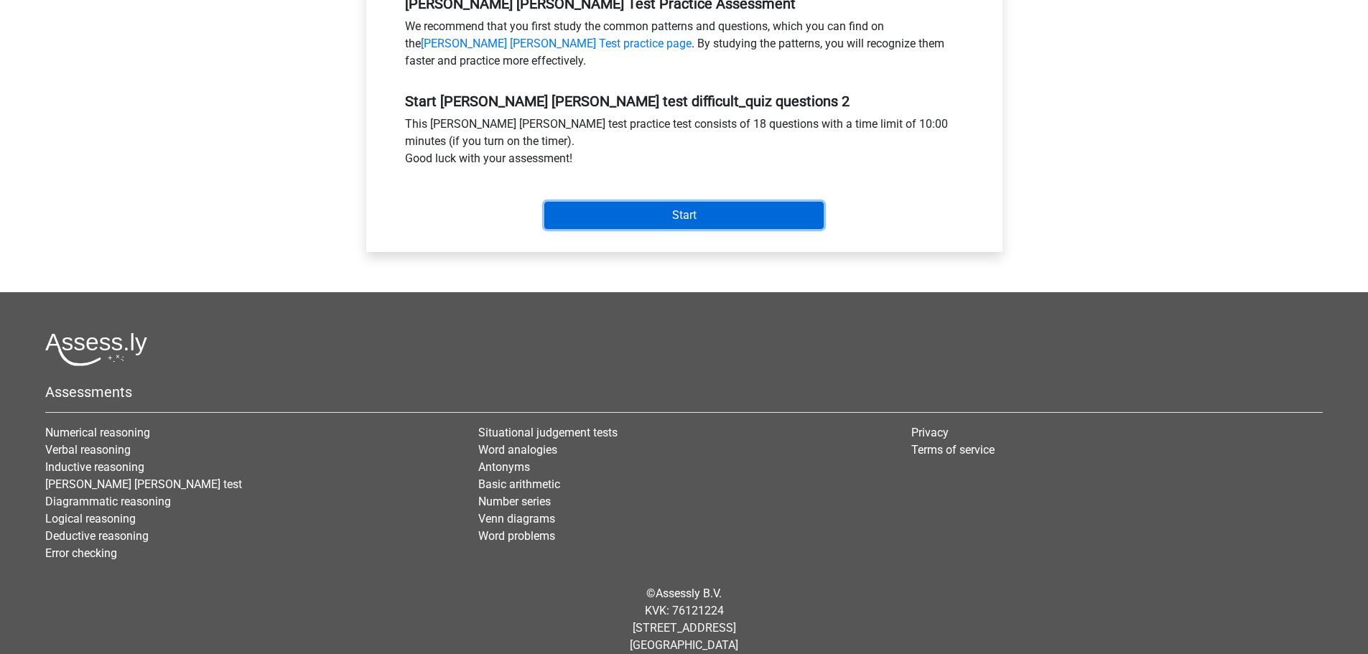
click at [772, 205] on input "Start" at bounding box center [683, 215] width 279 height 27
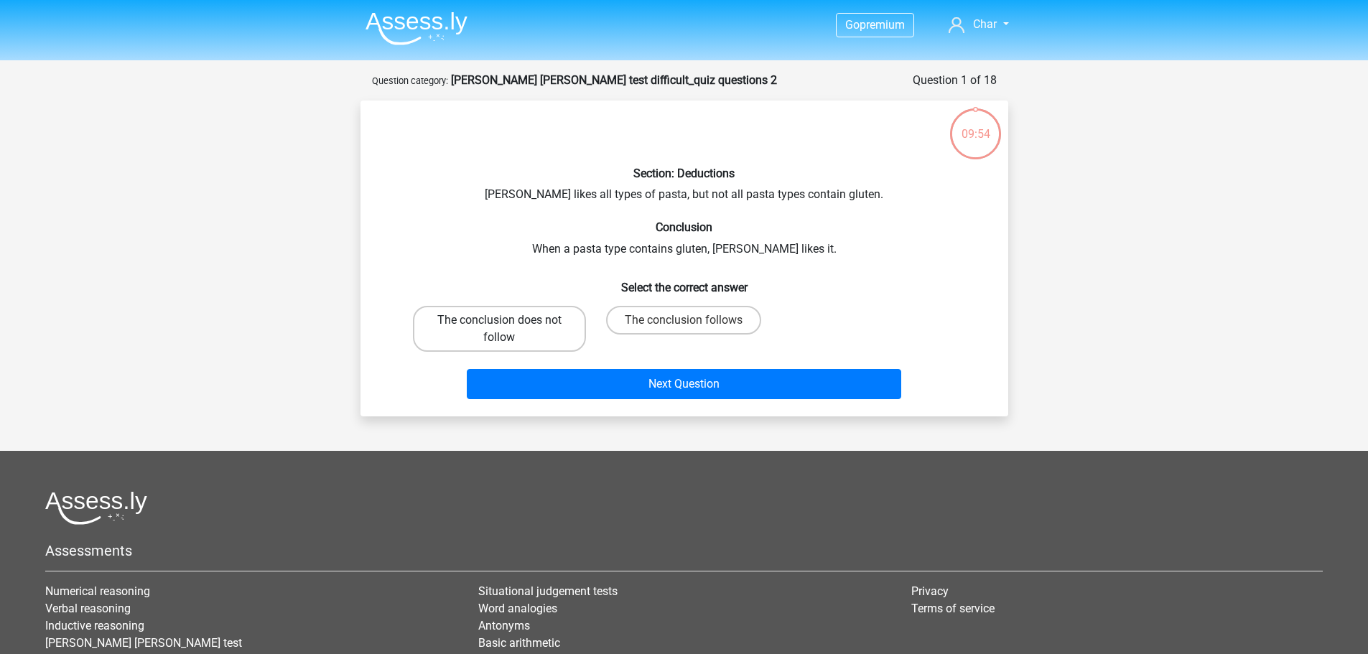
click at [523, 340] on label "The conclusion does not follow" at bounding box center [499, 329] width 173 height 46
click at [508, 330] on input "The conclusion does not follow" at bounding box center [503, 324] width 9 height 9
radio input "true"
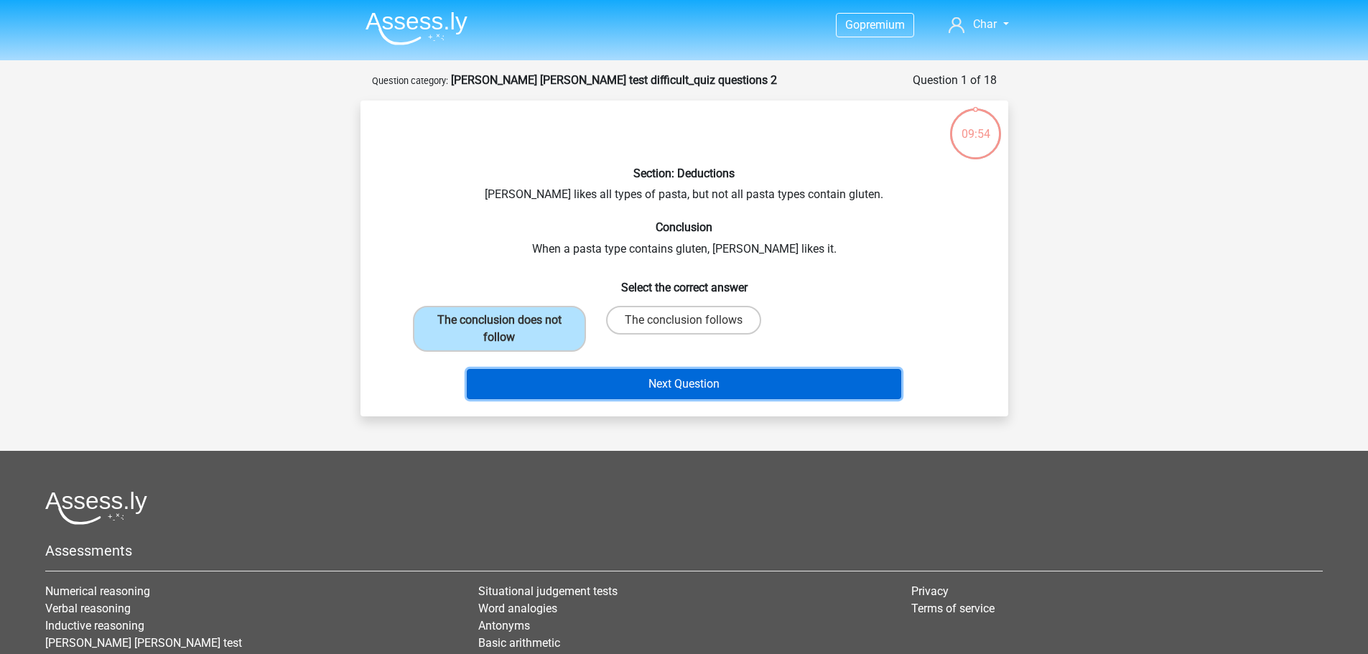
click at [586, 392] on button "Next Question" at bounding box center [684, 384] width 434 height 30
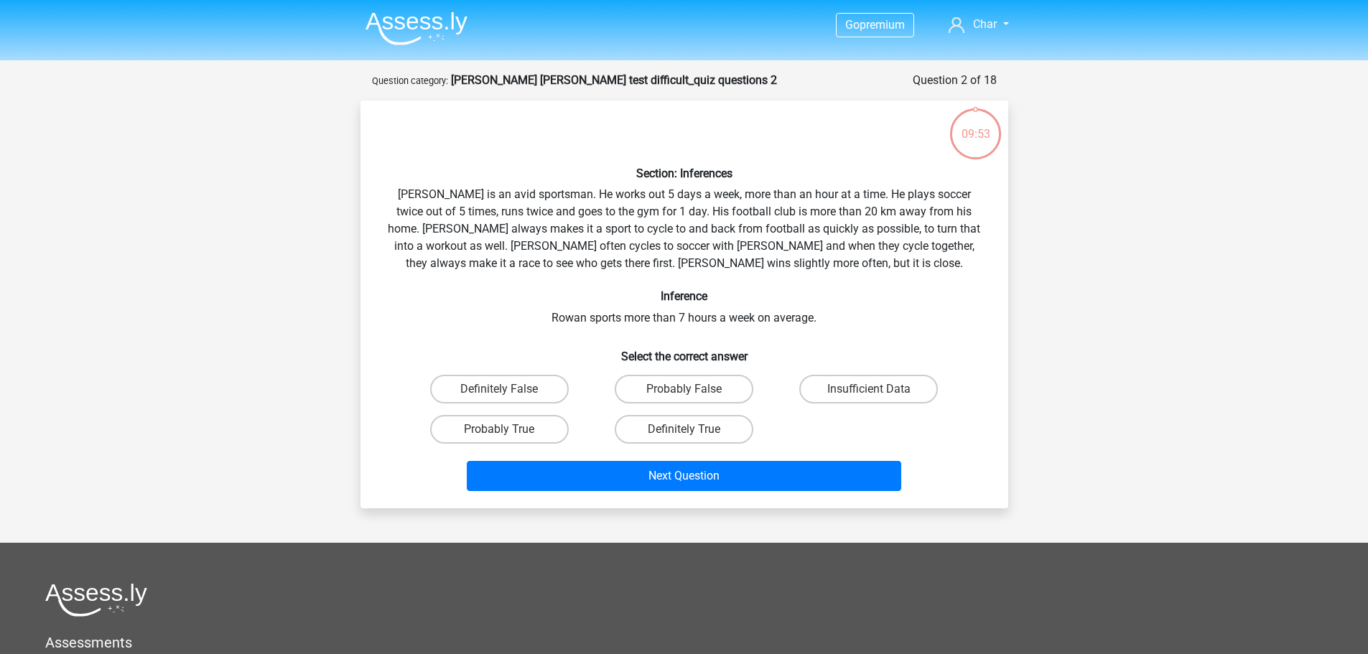
scroll to position [72, 0]
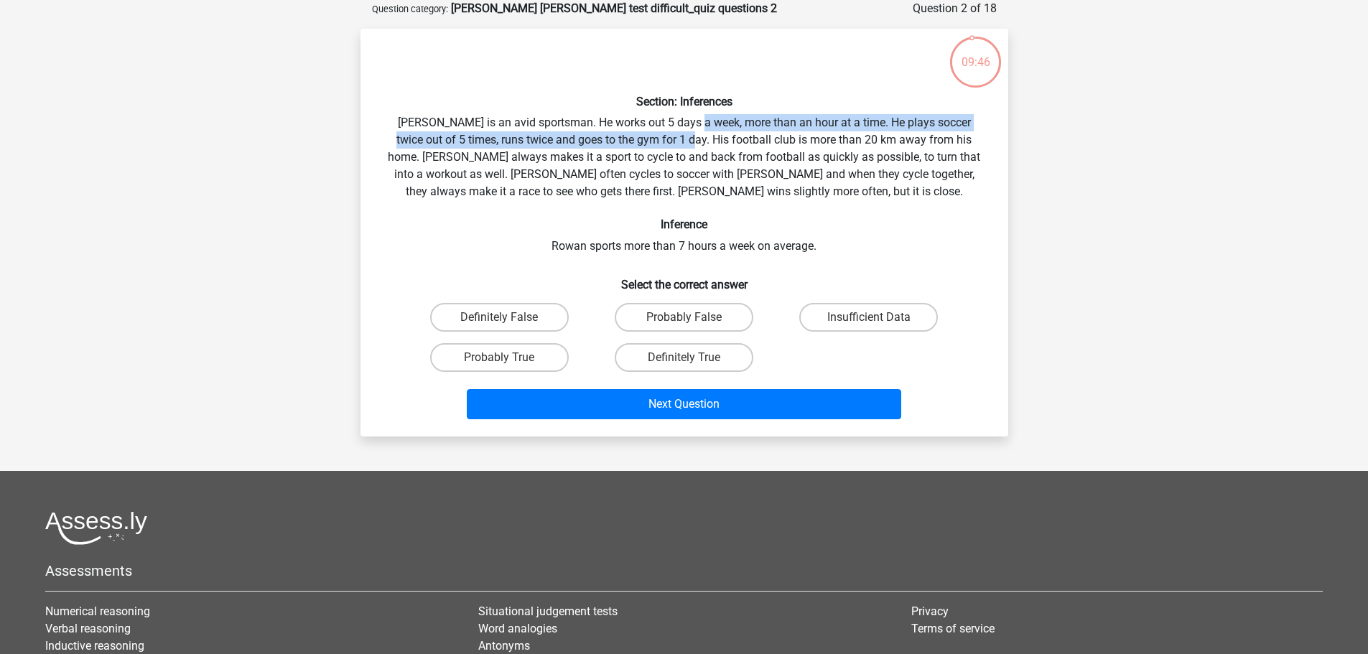
drag, startPoint x: 682, startPoint y: 123, endPoint x: 663, endPoint y: 143, distance: 27.9
click at [663, 143] on div "Section: Inferences [PERSON_NAME] is an avid sportsman. He works out 5 days a w…" at bounding box center [684, 232] width 636 height 385
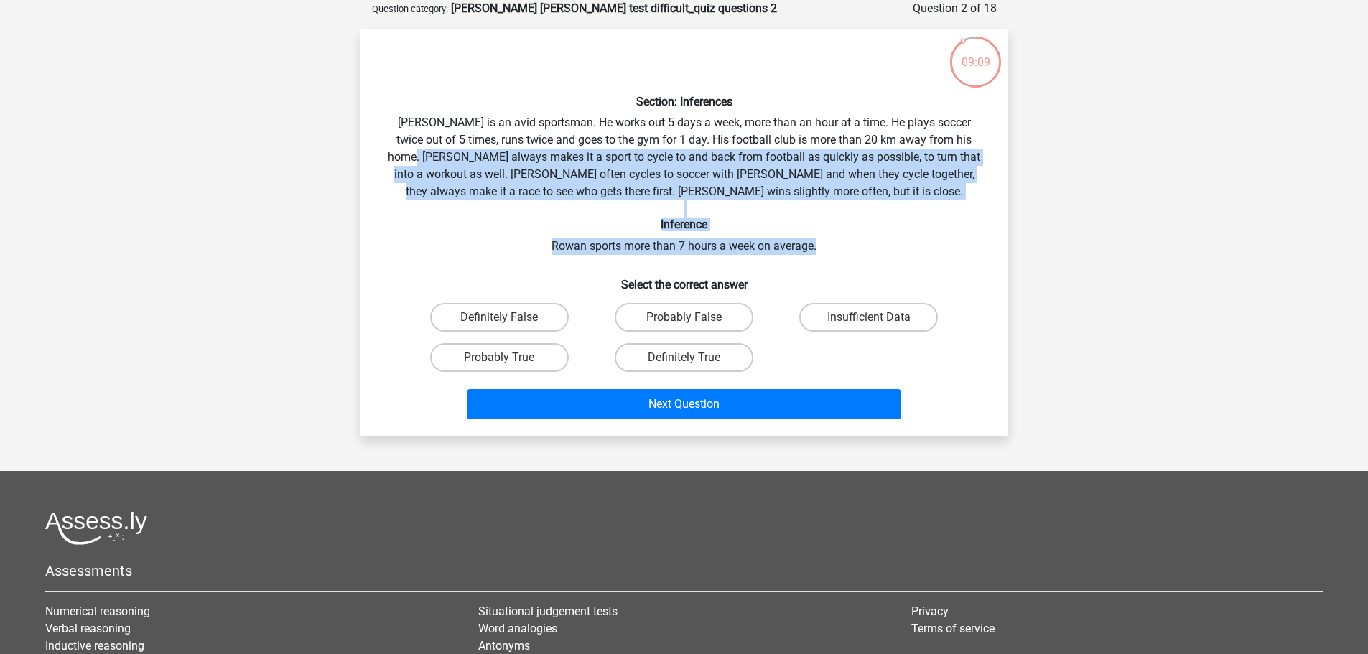
drag, startPoint x: 391, startPoint y: 157, endPoint x: 938, endPoint y: 251, distance: 554.9
click at [938, 251] on div "Section: Inferences [PERSON_NAME] is an avid sportsman. He works out 5 days a w…" at bounding box center [684, 232] width 636 height 385
click at [546, 362] on label "Probably True" at bounding box center [499, 357] width 139 height 29
click at [508, 362] on input "Probably True" at bounding box center [503, 362] width 9 height 9
radio input "true"
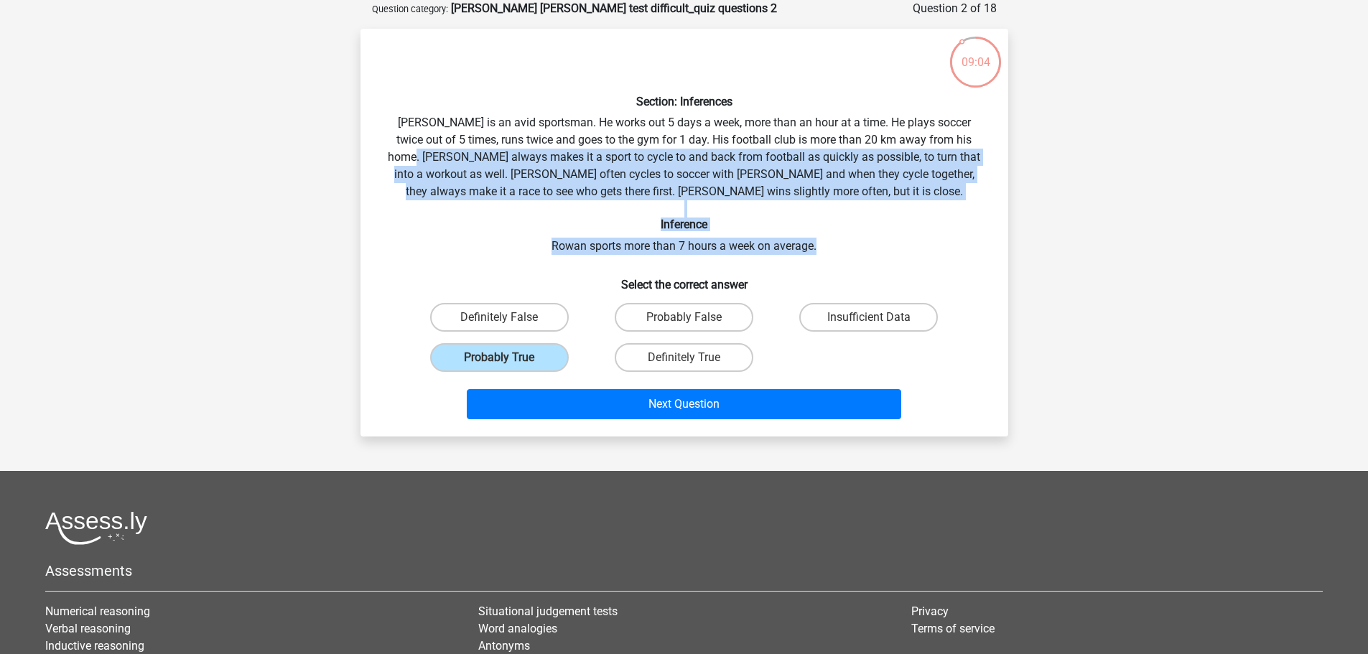
click at [676, 235] on div "Section: Inferences [PERSON_NAME] is an avid sportsman. He works out 5 days a w…" at bounding box center [684, 232] width 636 height 385
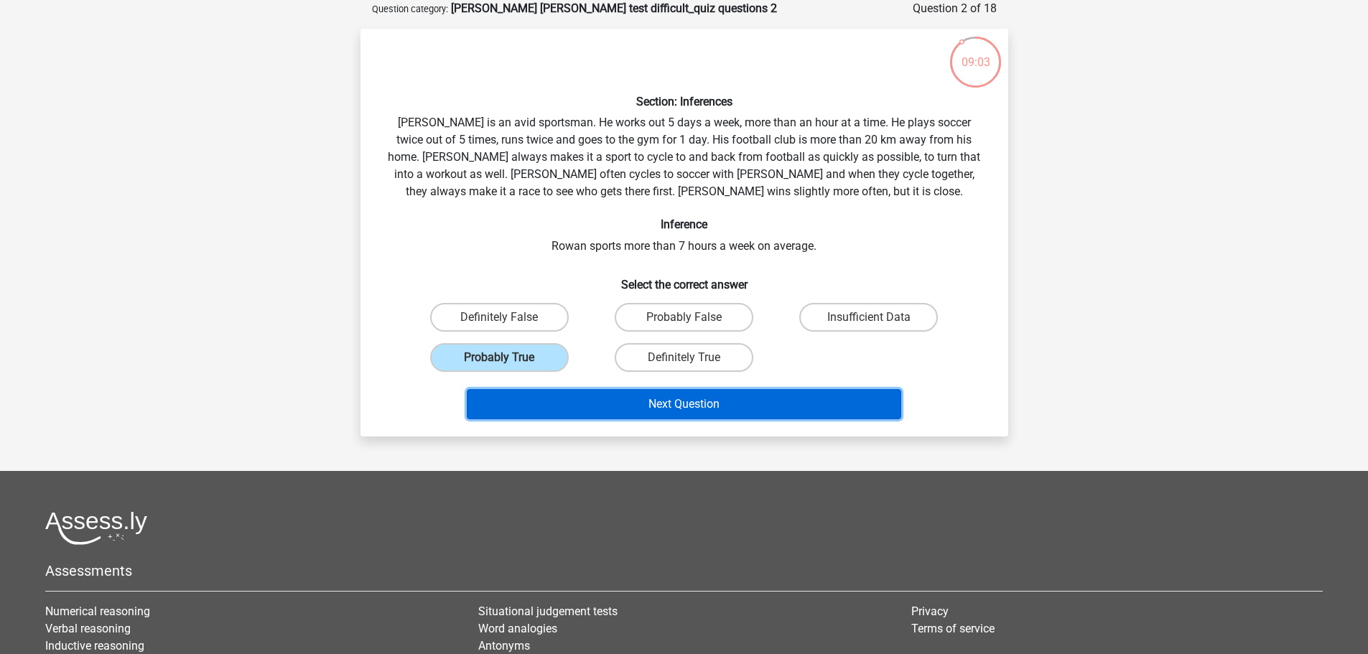
click at [718, 396] on button "Next Question" at bounding box center [684, 404] width 434 height 30
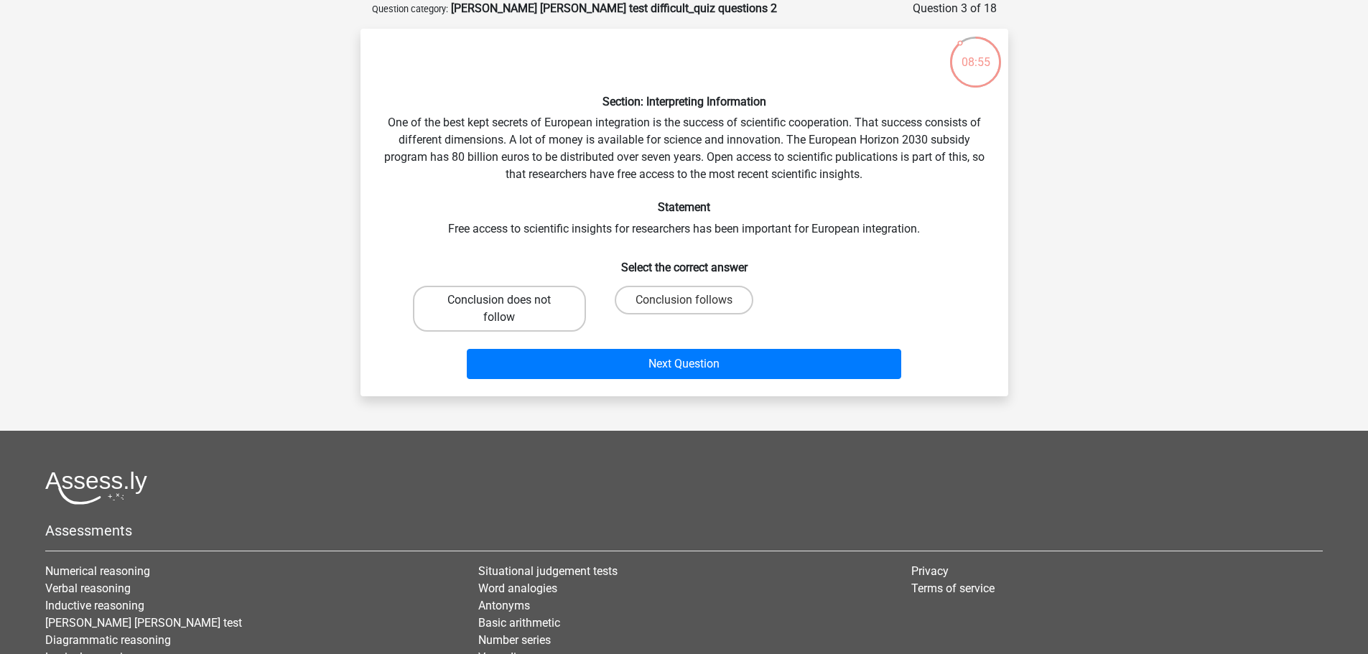
click at [534, 317] on label "Conclusion does not follow" at bounding box center [499, 309] width 173 height 46
click at [508, 309] on input "Conclusion does not follow" at bounding box center [503, 304] width 9 height 9
radio input "true"
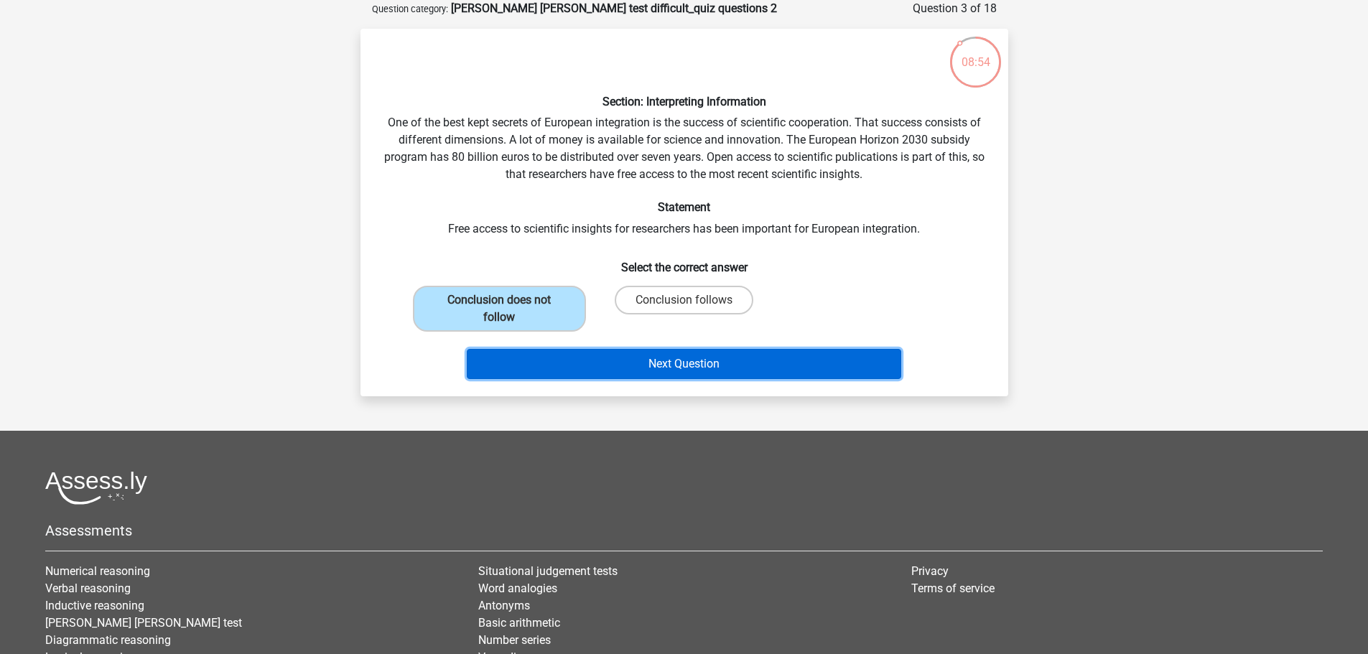
click at [585, 360] on button "Next Question" at bounding box center [684, 364] width 434 height 30
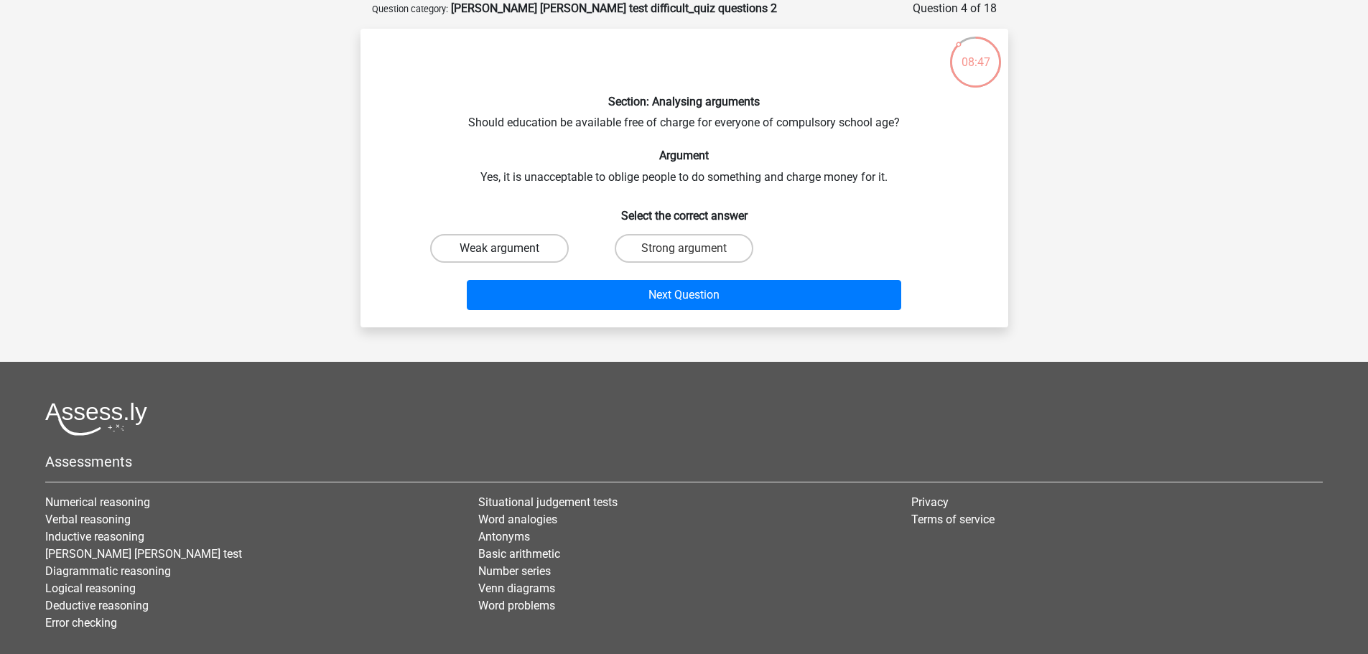
click at [536, 253] on label "Weak argument" at bounding box center [499, 248] width 139 height 29
click at [508, 253] on input "Weak argument" at bounding box center [503, 252] width 9 height 9
radio input "true"
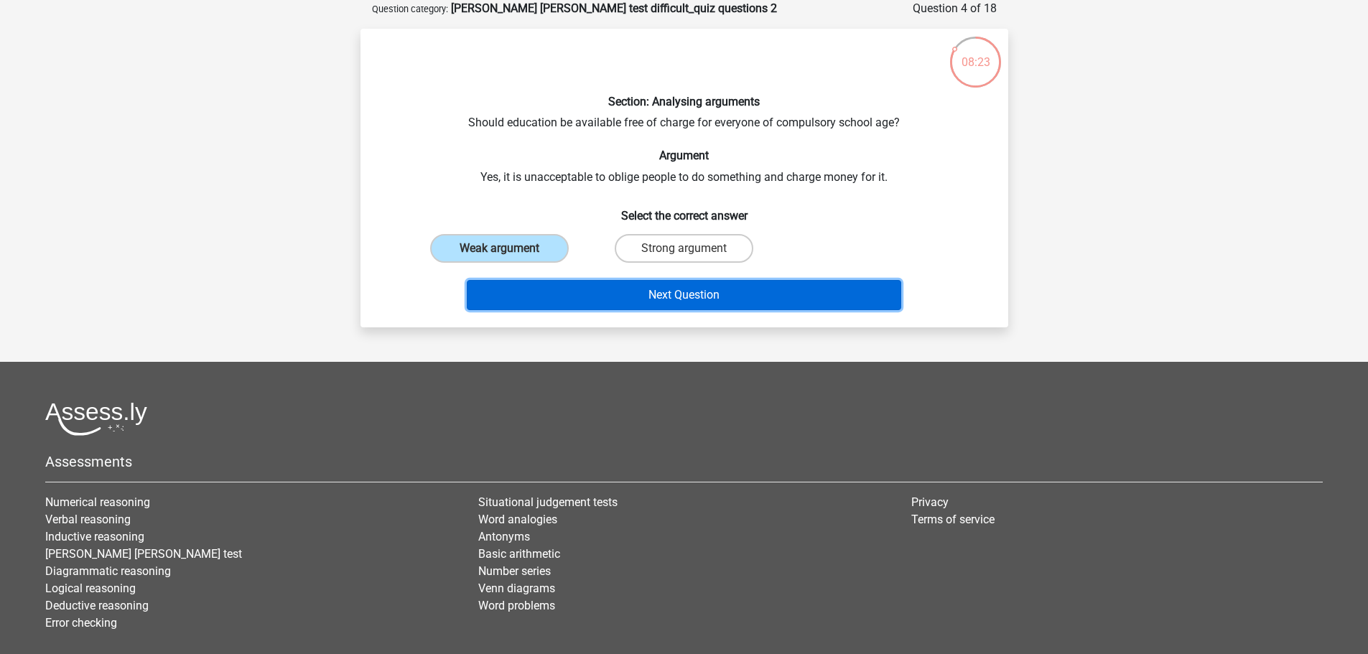
click at [612, 294] on button "Next Question" at bounding box center [684, 295] width 434 height 30
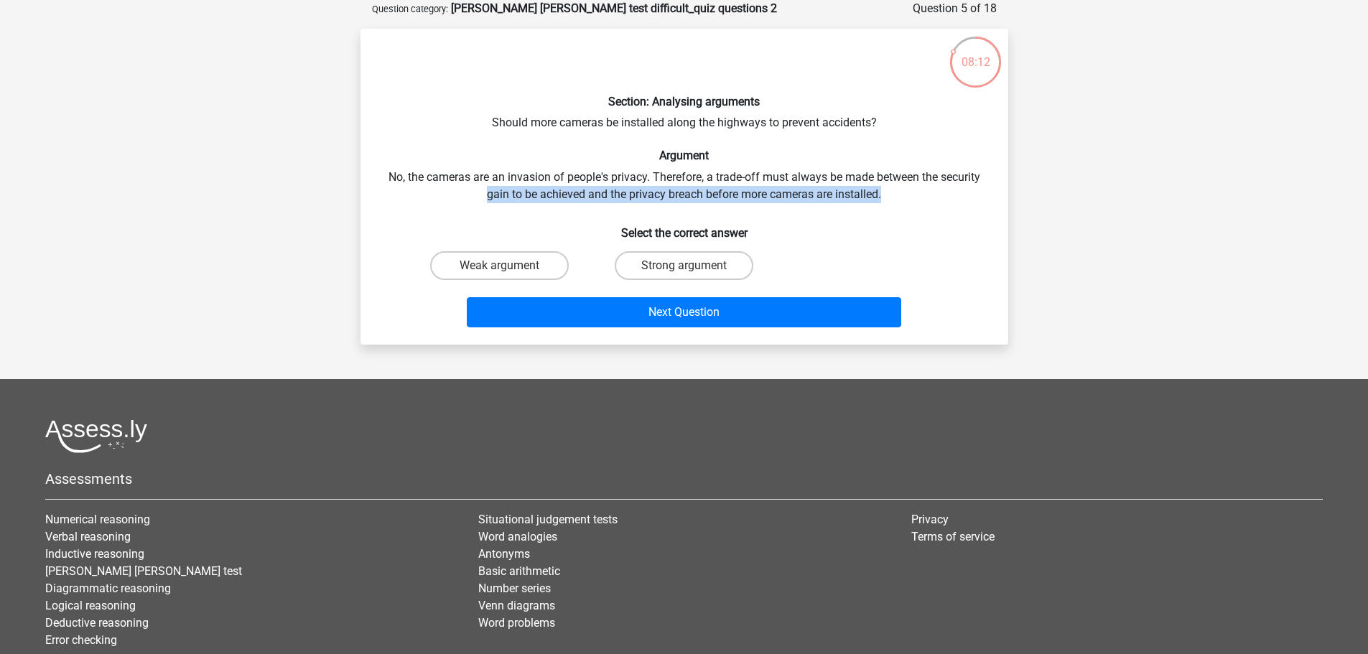
drag, startPoint x: 482, startPoint y: 192, endPoint x: 892, endPoint y: 192, distance: 409.9
click at [892, 192] on div "Section: Analysing arguments Should more cameras be installed along the highway…" at bounding box center [684, 186] width 636 height 293
click at [695, 271] on label "Strong argument" at bounding box center [683, 265] width 139 height 29
click at [693, 271] on input "Strong argument" at bounding box center [687, 270] width 9 height 9
radio input "true"
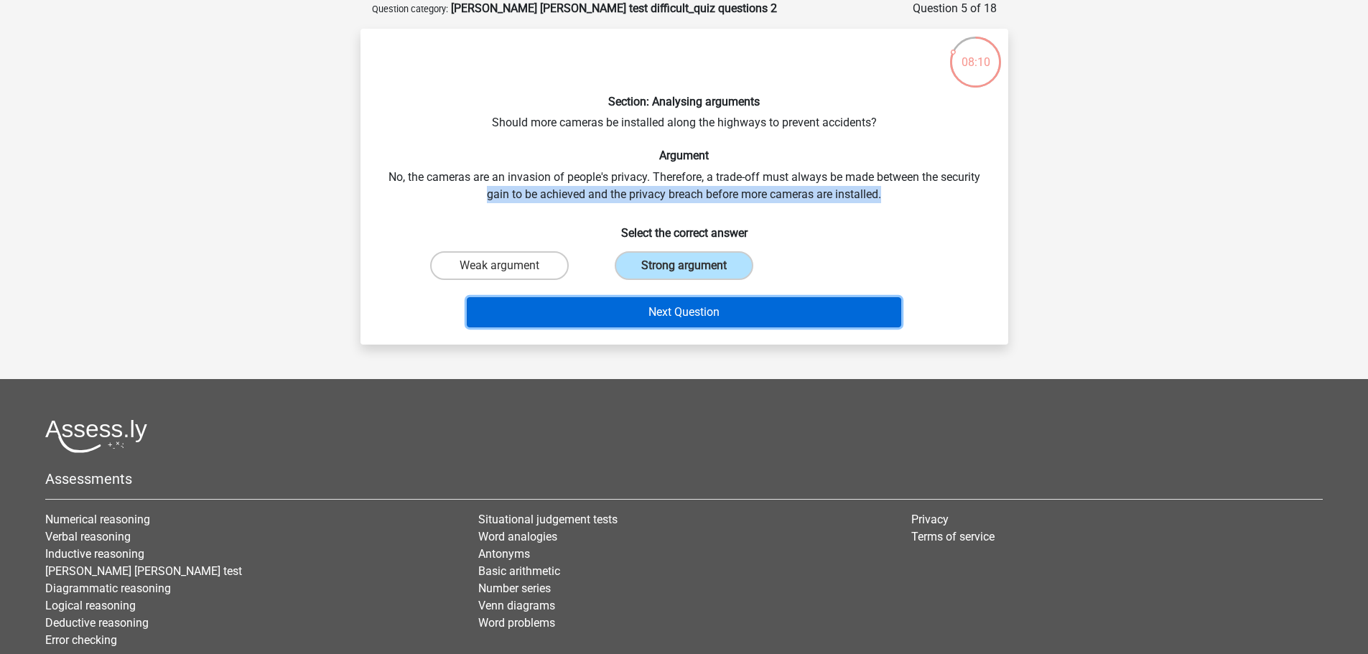
click at [693, 312] on button "Next Question" at bounding box center [684, 312] width 434 height 30
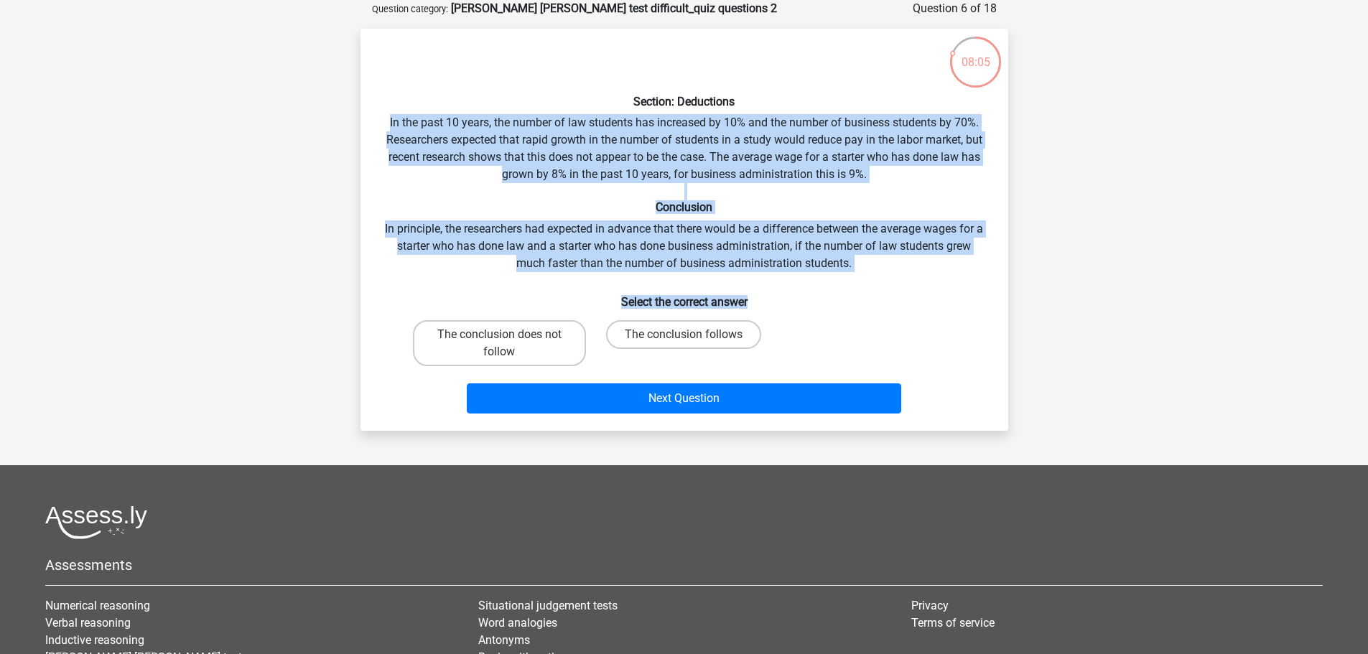
drag, startPoint x: 386, startPoint y: 127, endPoint x: 934, endPoint y: 278, distance: 568.1
click at [934, 278] on div "Section: Deductions In the past 10 years, the number of law students has increa…" at bounding box center [684, 229] width 636 height 379
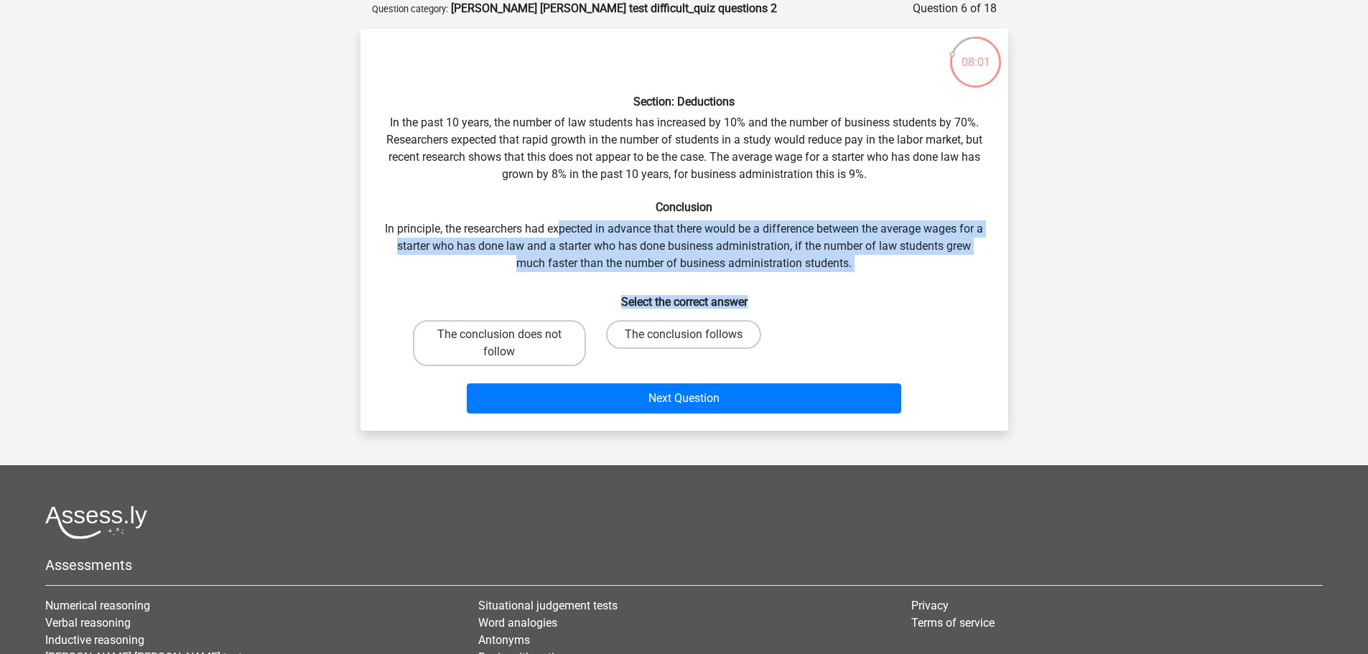
drag, startPoint x: 934, startPoint y: 278, endPoint x: 564, endPoint y: 230, distance: 372.8
click at [564, 230] on div "Section: Deductions In the past 10 years, the number of law students has increa…" at bounding box center [684, 229] width 636 height 379
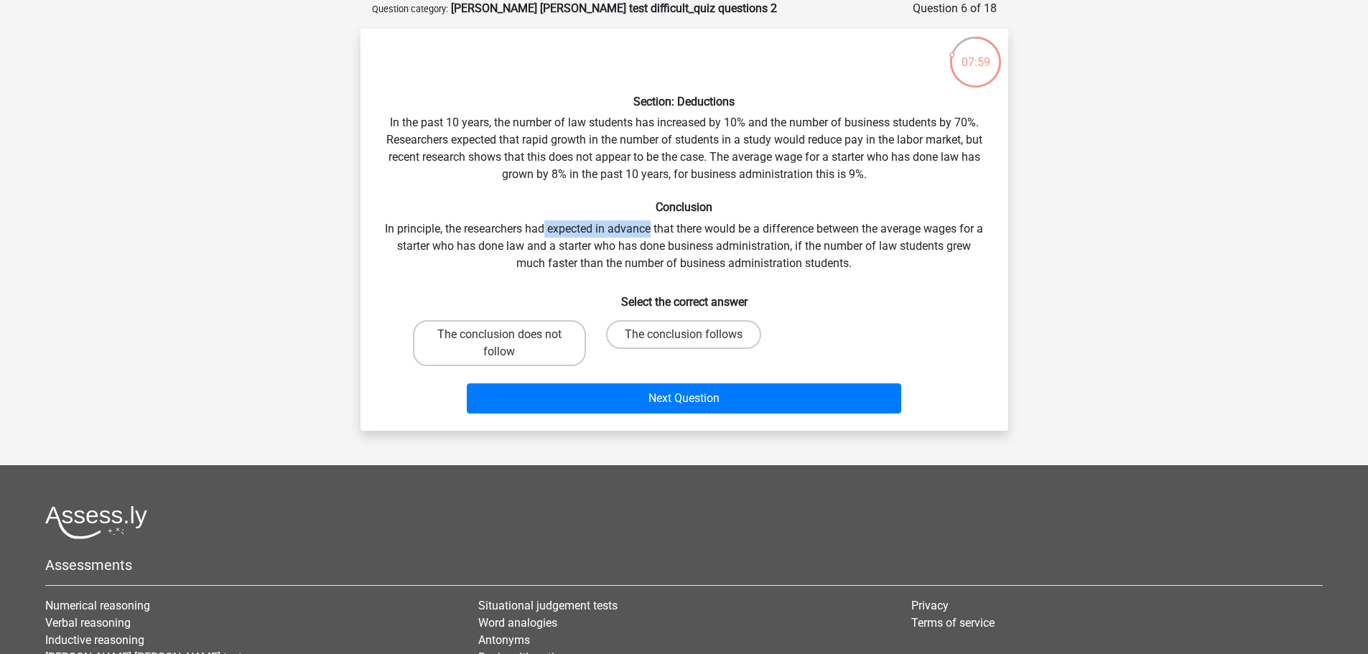
drag, startPoint x: 547, startPoint y: 231, endPoint x: 653, endPoint y: 231, distance: 105.5
click at [653, 231] on div "Section: Deductions In the past 10 years, the number of law students has increa…" at bounding box center [684, 229] width 636 height 379
click at [653, 230] on div "Section: Deductions In the past 10 years, the number of law students has increa…" at bounding box center [684, 229] width 636 height 379
click at [556, 342] on label "The conclusion does not follow" at bounding box center [499, 343] width 173 height 46
click at [508, 342] on input "The conclusion does not follow" at bounding box center [503, 339] width 9 height 9
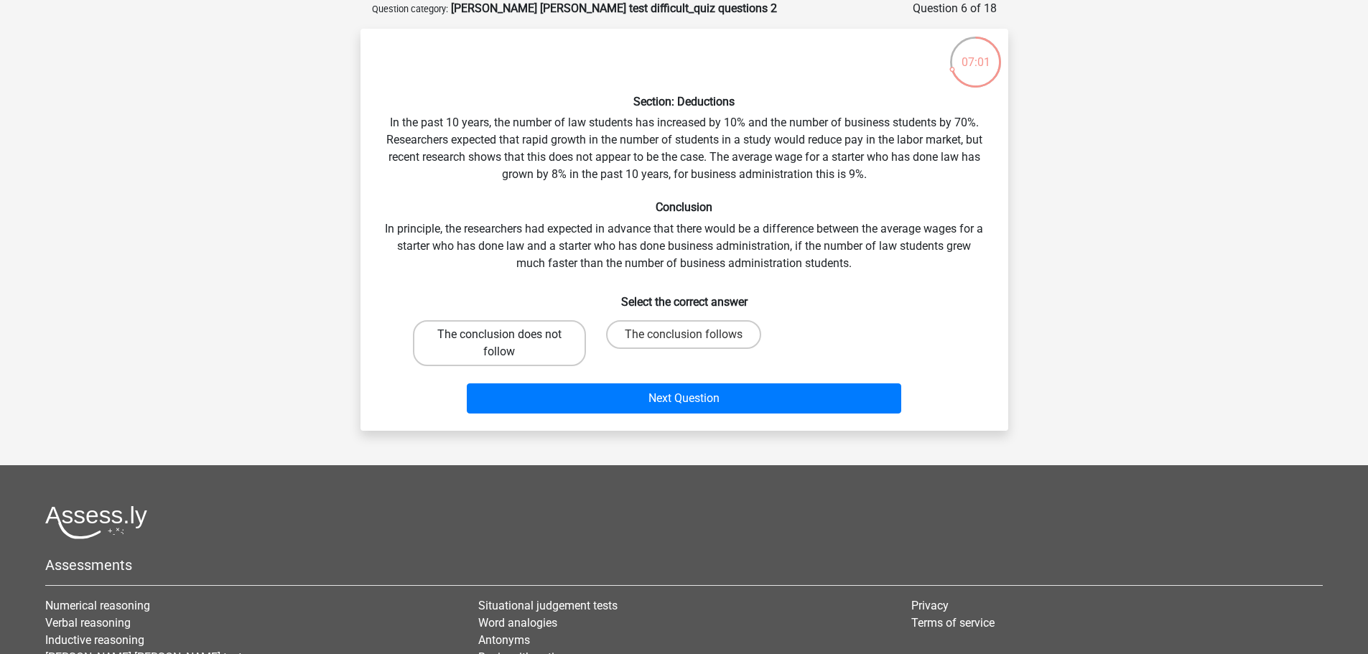
radio input "true"
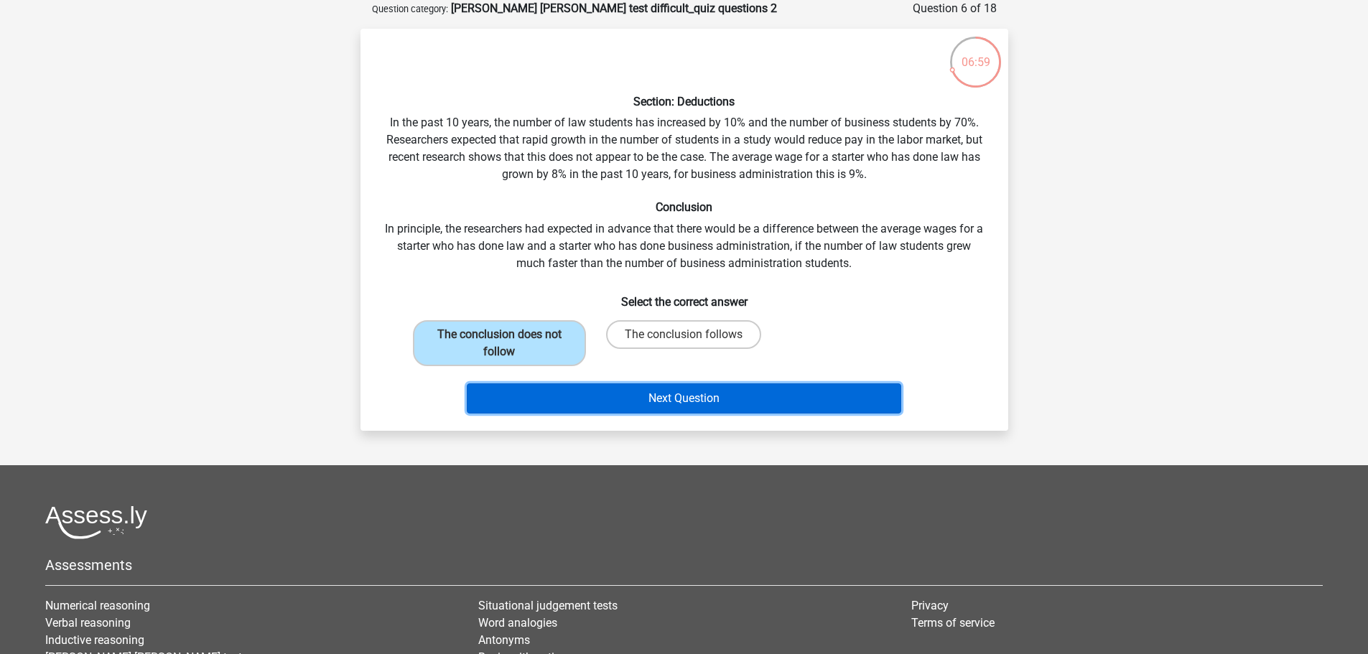
click at [637, 394] on button "Next Question" at bounding box center [684, 398] width 434 height 30
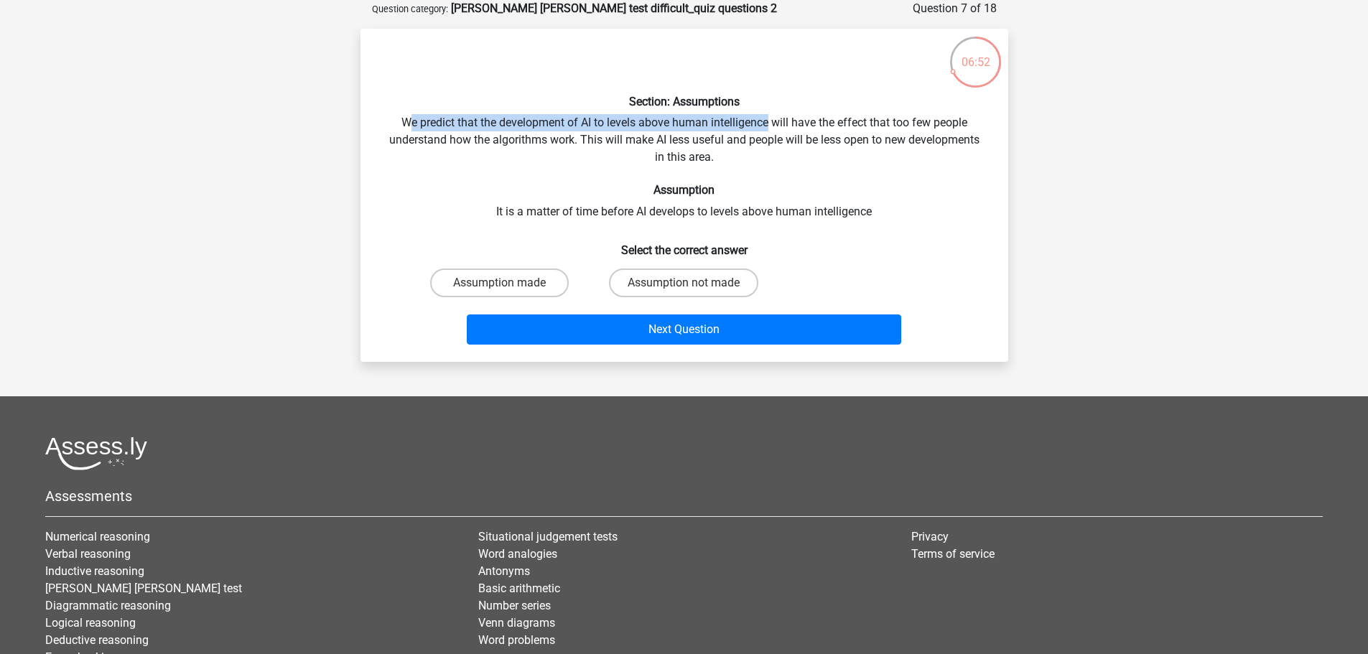
drag, startPoint x: 404, startPoint y: 124, endPoint x: 769, endPoint y: 123, distance: 364.7
click at [769, 123] on div "Section: Assumptions We predict that the development of AI to levels above huma…" at bounding box center [684, 195] width 636 height 310
click at [741, 276] on label "Assumption not made" at bounding box center [683, 282] width 149 height 29
click at [693, 283] on input "Assumption not made" at bounding box center [687, 287] width 9 height 9
radio input "true"
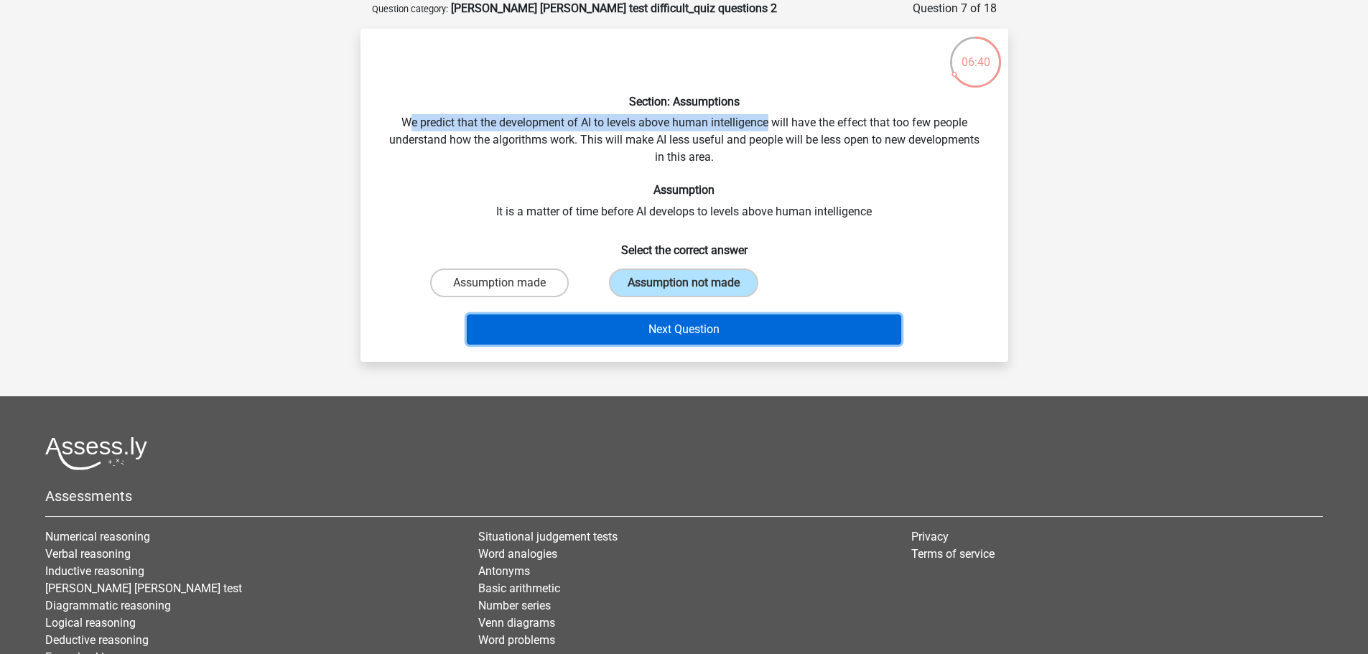
click at [741, 314] on button "Next Question" at bounding box center [684, 329] width 434 height 30
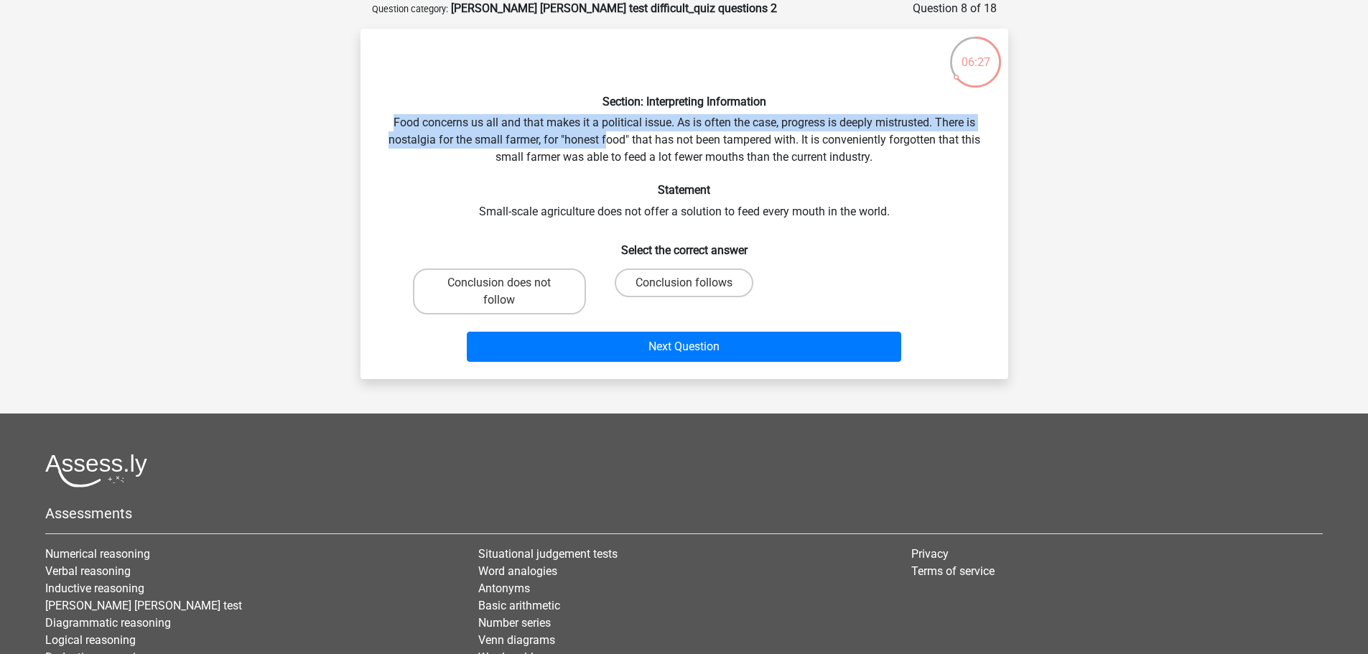
drag, startPoint x: 385, startPoint y: 126, endPoint x: 607, endPoint y: 140, distance: 222.2
click at [607, 140] on div "Section: Interpreting Information Food concerns us all and that makes it a poli…" at bounding box center [684, 203] width 636 height 327
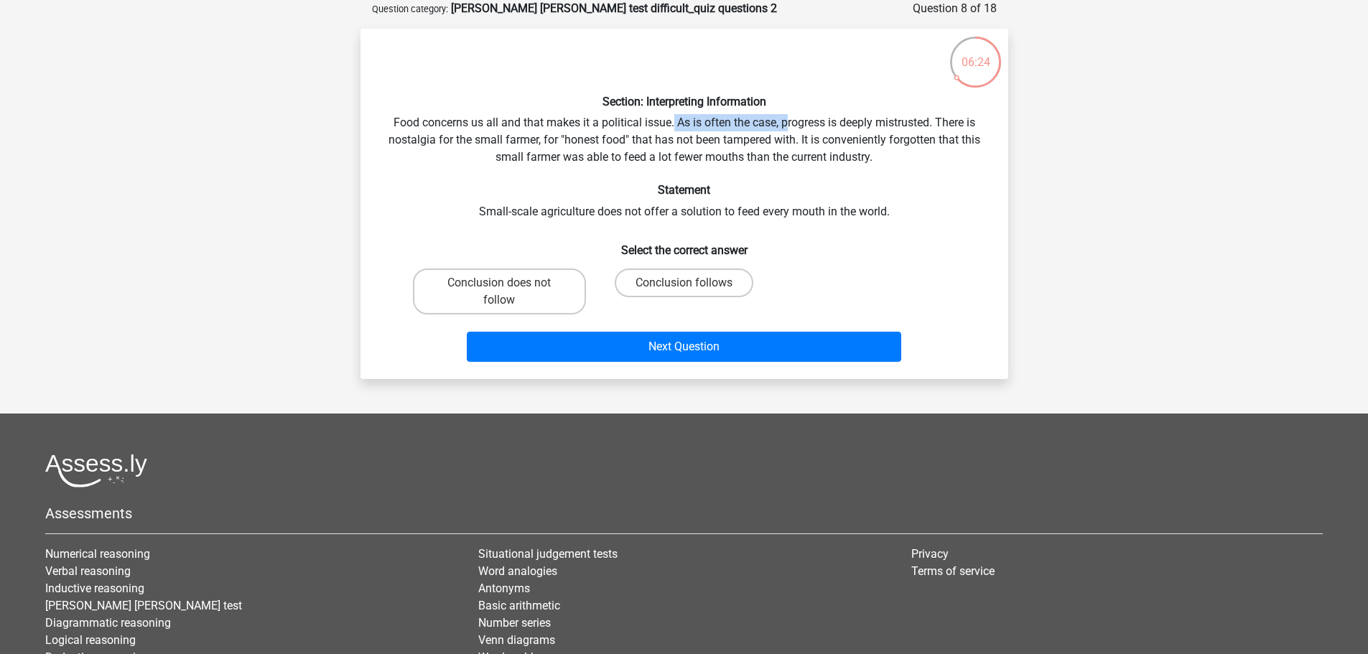
drag, startPoint x: 673, startPoint y: 123, endPoint x: 787, endPoint y: 125, distance: 114.2
click at [787, 125] on div "Section: Interpreting Information Food concerns us all and that makes it a poli…" at bounding box center [684, 203] width 636 height 327
drag, startPoint x: 781, startPoint y: 124, endPoint x: 934, endPoint y: 124, distance: 152.9
click at [934, 124] on div "Section: Interpreting Information Food concerns us all and that makes it a poli…" at bounding box center [684, 203] width 636 height 327
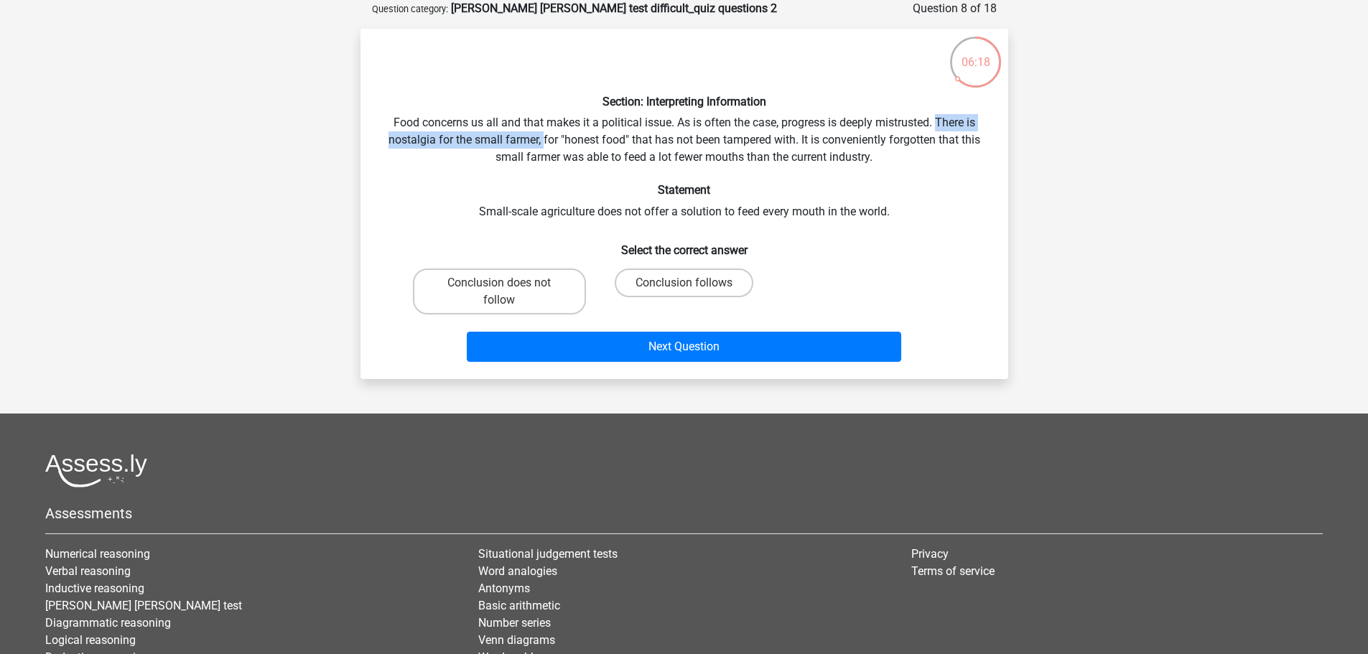
drag, startPoint x: 940, startPoint y: 123, endPoint x: 542, endPoint y: 136, distance: 397.9
click at [542, 136] on div "Section: Interpreting Information Food concerns us all and that makes it a poli…" at bounding box center [684, 203] width 636 height 327
drag, startPoint x: 542, startPoint y: 136, endPoint x: 802, endPoint y: 135, distance: 259.9
click at [802, 135] on div "Section: Interpreting Information Food concerns us all and that makes it a poli…" at bounding box center [684, 203] width 636 height 327
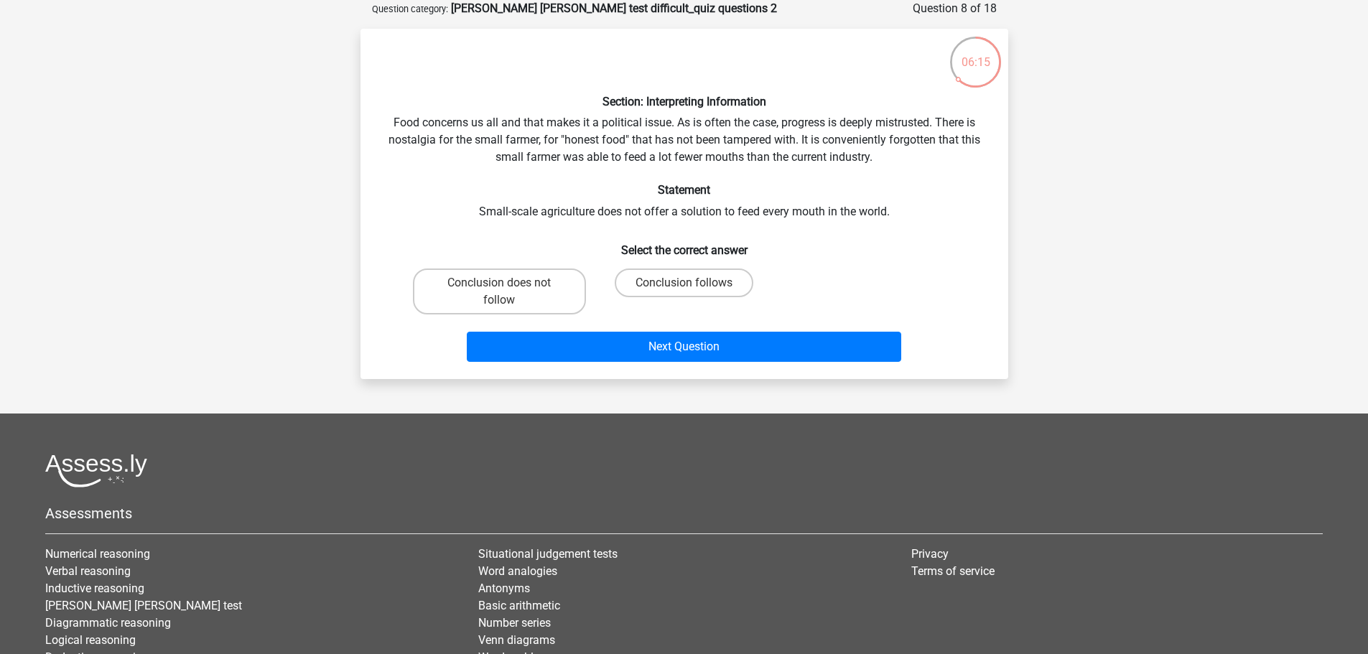
click at [807, 135] on div "Section: Interpreting Information Food concerns us all and that makes it a poli…" at bounding box center [684, 203] width 636 height 327
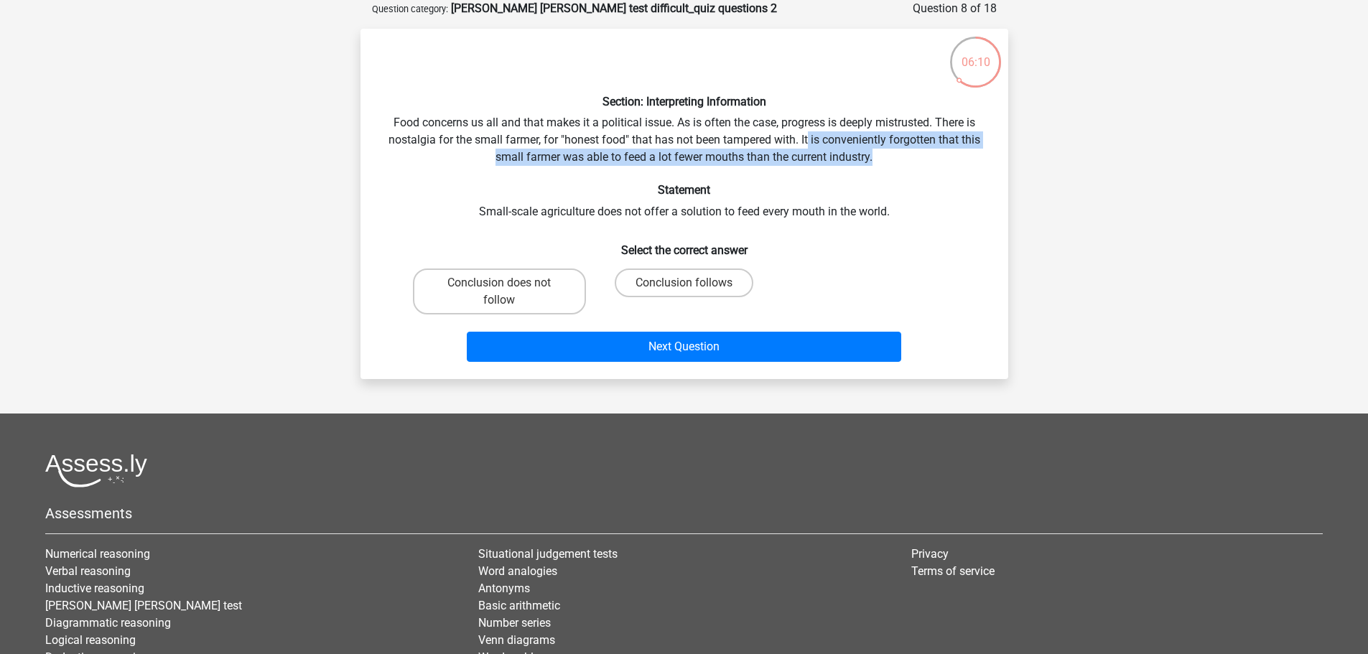
drag, startPoint x: 807, startPoint y: 139, endPoint x: 884, endPoint y: 158, distance: 79.0
click at [884, 158] on div "Section: Interpreting Information Food concerns us all and that makes it a poli…" at bounding box center [684, 203] width 636 height 327
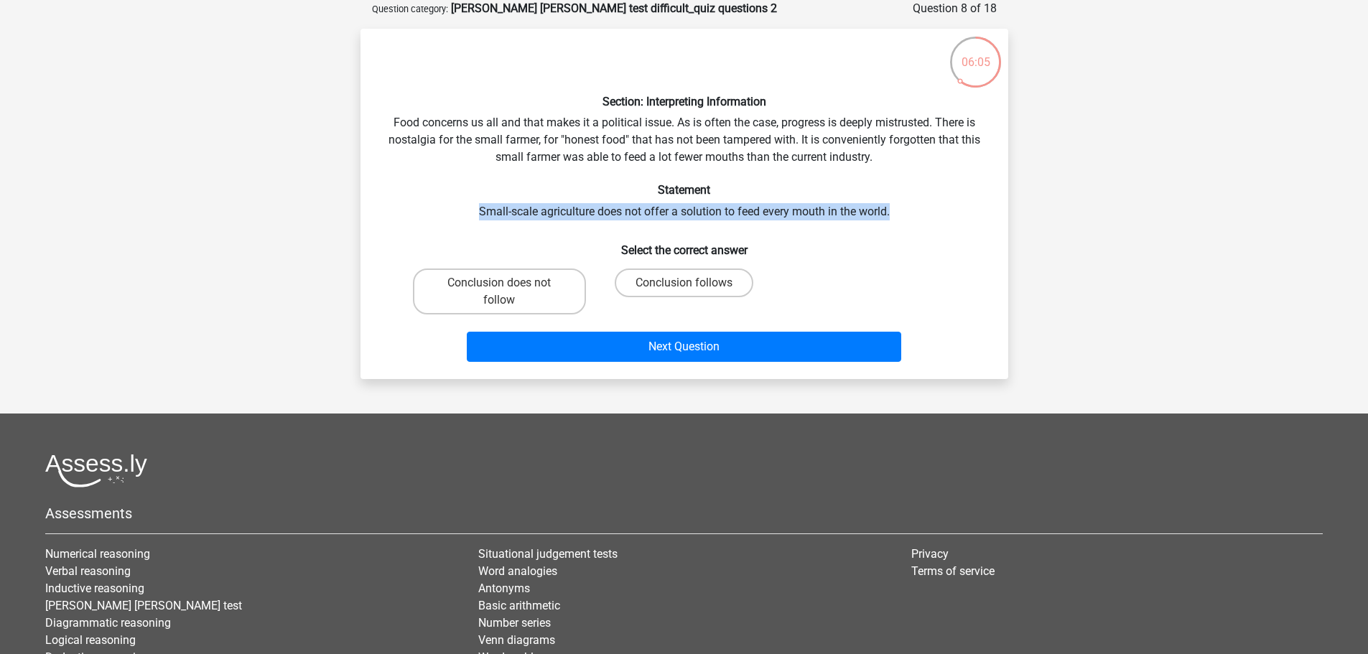
drag, startPoint x: 480, startPoint y: 210, endPoint x: 904, endPoint y: 211, distance: 424.3
click at [904, 211] on div "Section: Interpreting Information Food concerns us all and that makes it a poli…" at bounding box center [684, 203] width 636 height 327
click at [479, 279] on label "Conclusion does not follow" at bounding box center [499, 291] width 173 height 46
click at [499, 283] on input "Conclusion does not follow" at bounding box center [503, 287] width 9 height 9
radio input "true"
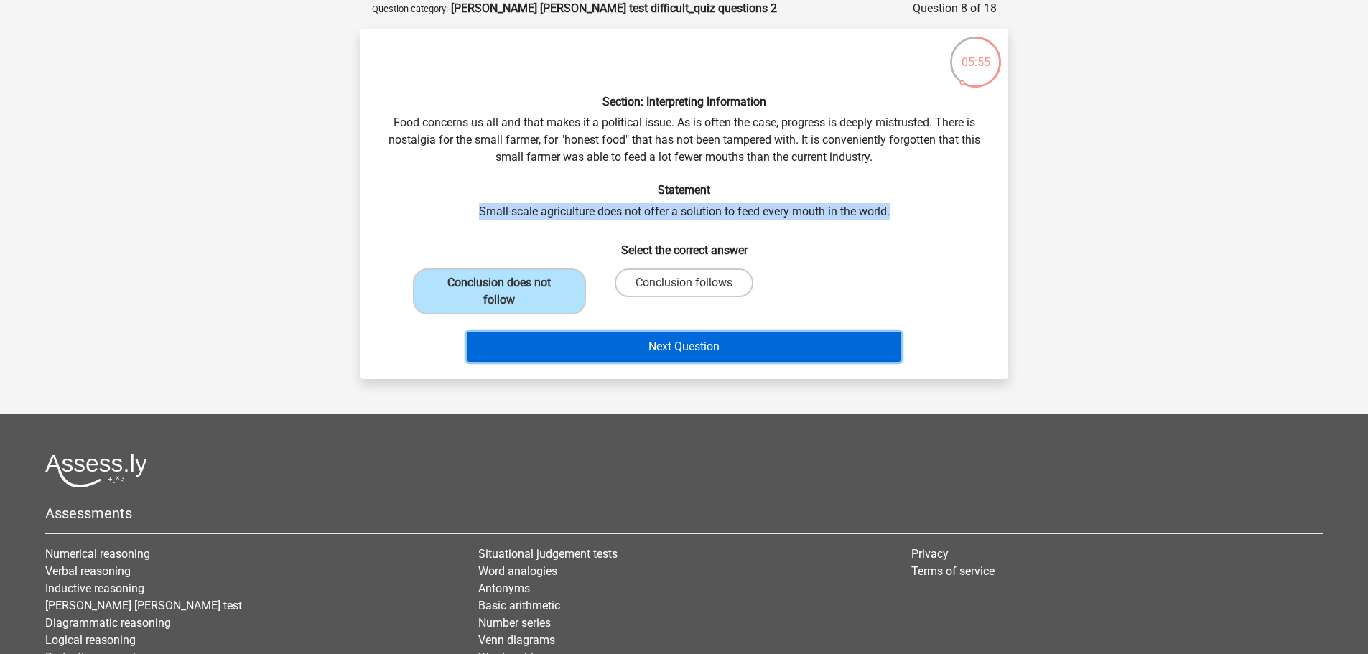
click at [569, 352] on button "Next Question" at bounding box center [684, 347] width 434 height 30
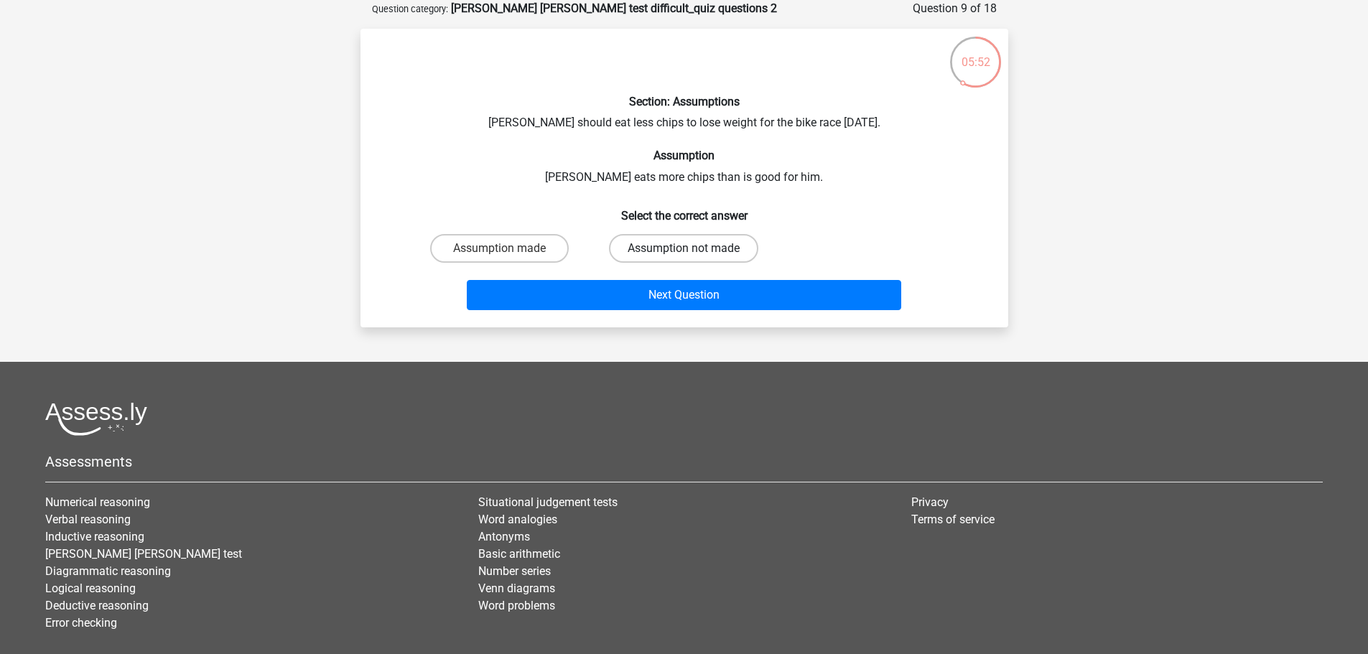
click at [669, 250] on label "Assumption not made" at bounding box center [683, 248] width 149 height 29
click at [683, 250] on input "Assumption not made" at bounding box center [687, 252] width 9 height 9
radio input "true"
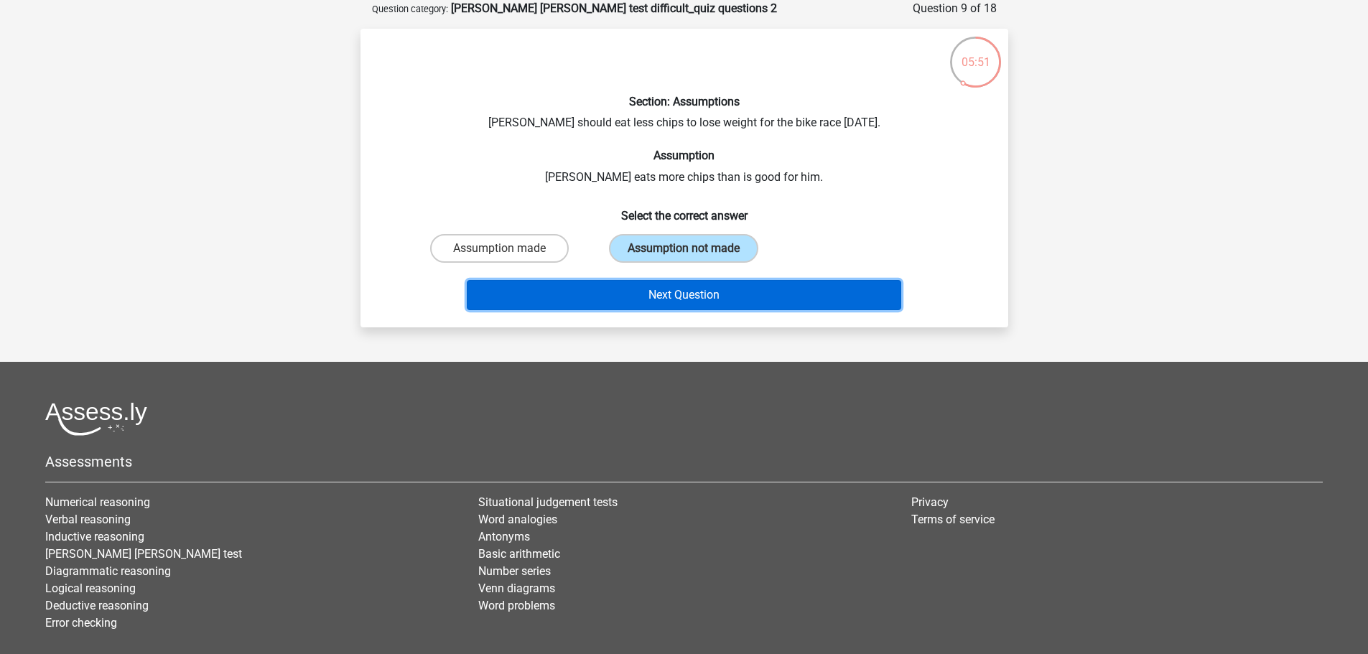
click at [677, 288] on button "Next Question" at bounding box center [684, 295] width 434 height 30
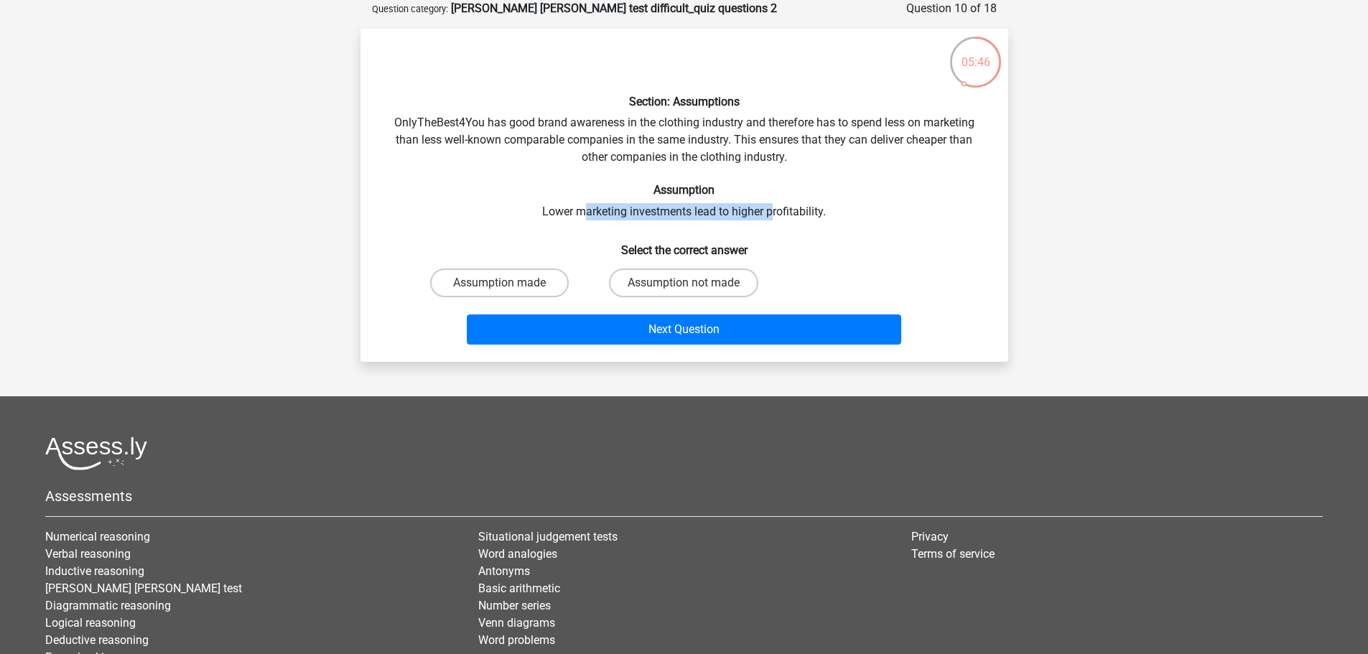
drag, startPoint x: 581, startPoint y: 214, endPoint x: 775, endPoint y: 219, distance: 193.2
click at [775, 219] on div "Section: Assumptions OnlyTheBest4You has good brand awareness in the clothing i…" at bounding box center [684, 195] width 636 height 310
click at [740, 279] on label "Assumption not made" at bounding box center [683, 282] width 149 height 29
click at [693, 283] on input "Assumption not made" at bounding box center [687, 287] width 9 height 9
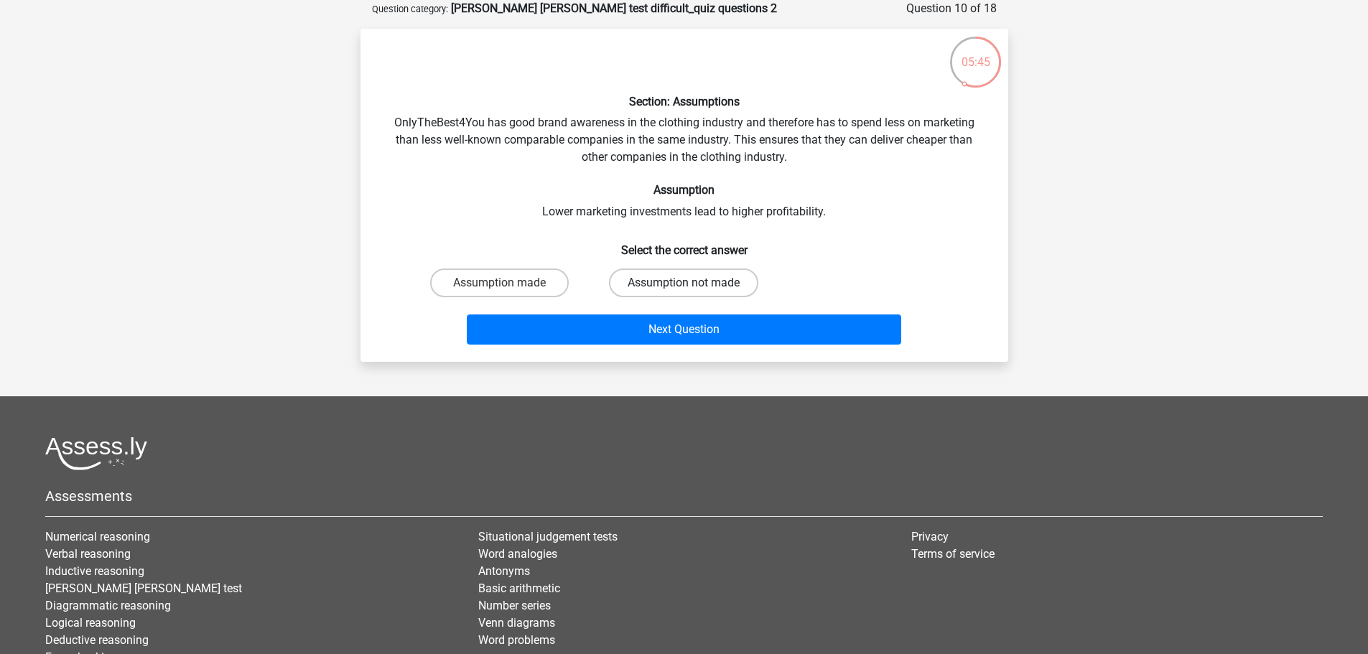
radio input "true"
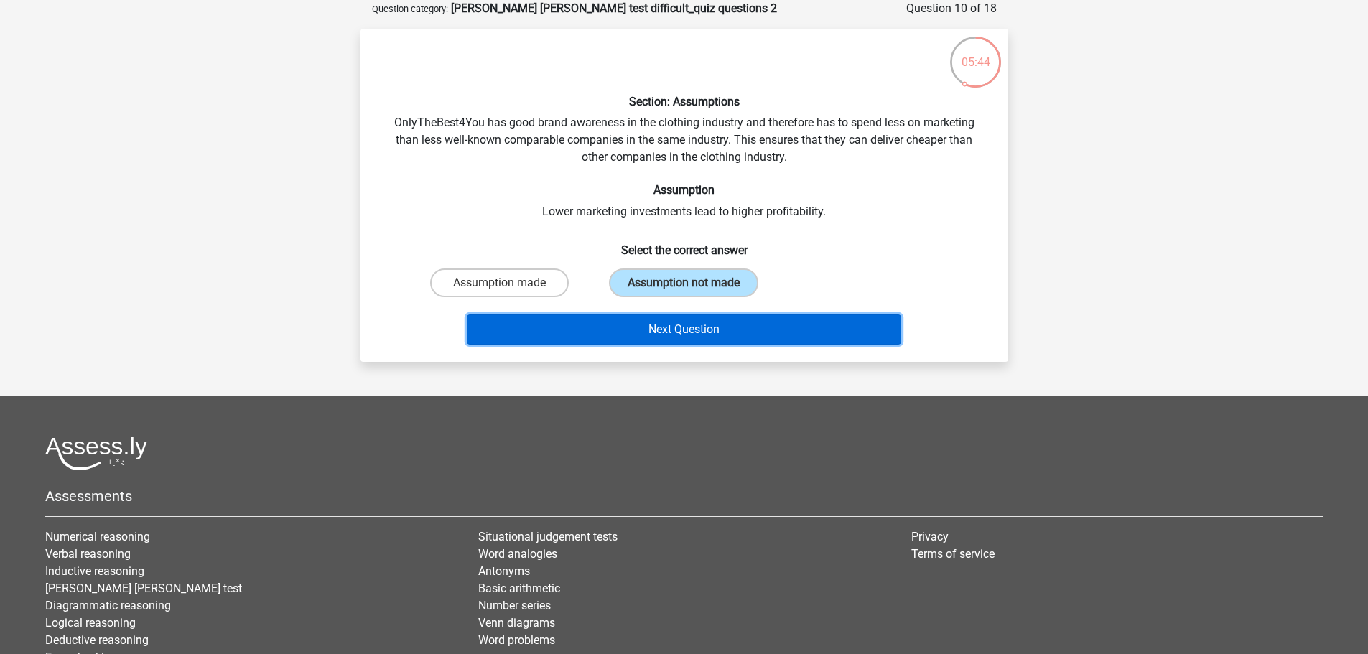
click at [752, 318] on button "Next Question" at bounding box center [684, 329] width 434 height 30
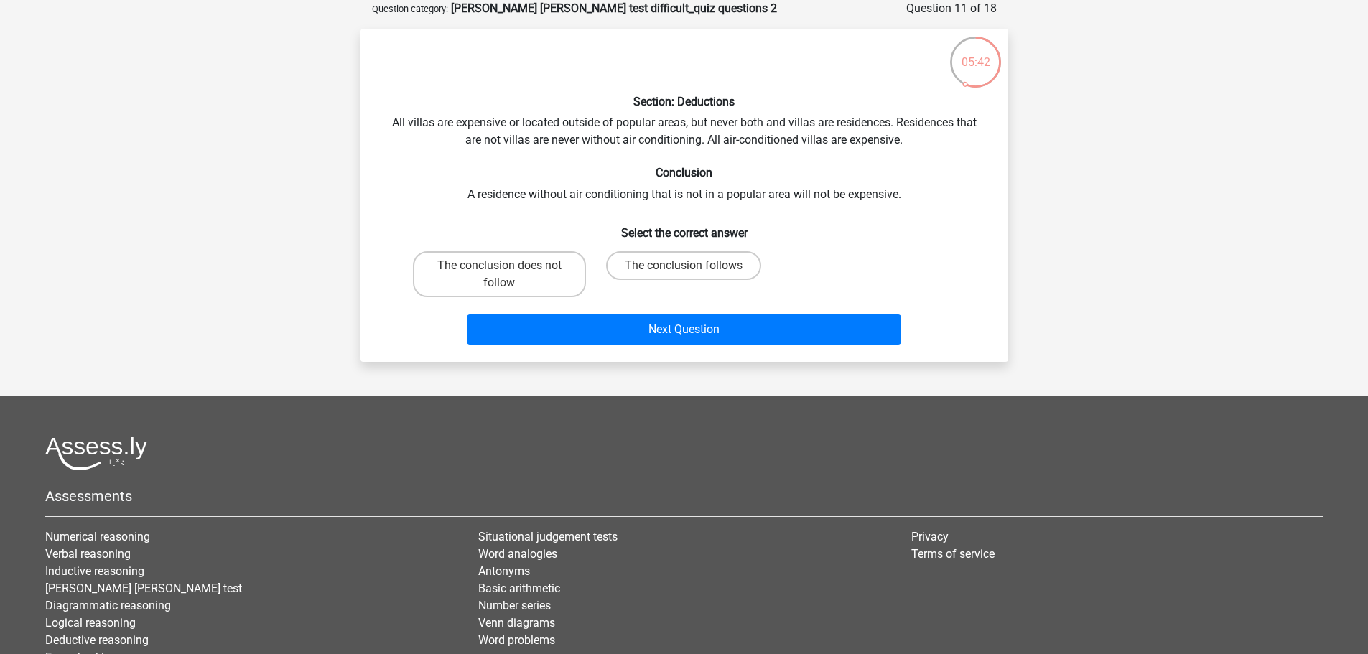
click at [393, 123] on div "Section: Deductions All villas are expensive or located outside of popular area…" at bounding box center [684, 195] width 636 height 310
click at [648, 268] on label "The conclusion follows" at bounding box center [683, 265] width 155 height 29
click at [683, 268] on input "The conclusion follows" at bounding box center [687, 270] width 9 height 9
radio input "true"
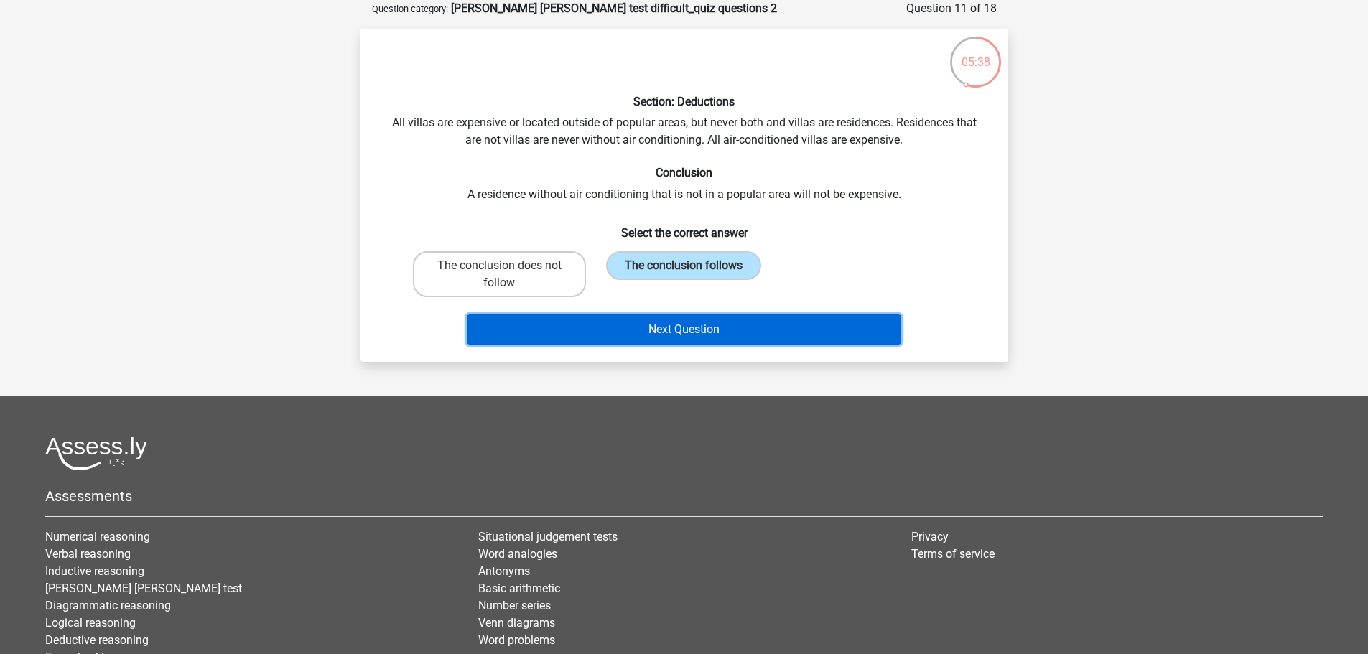
click at [683, 322] on button "Next Question" at bounding box center [684, 329] width 434 height 30
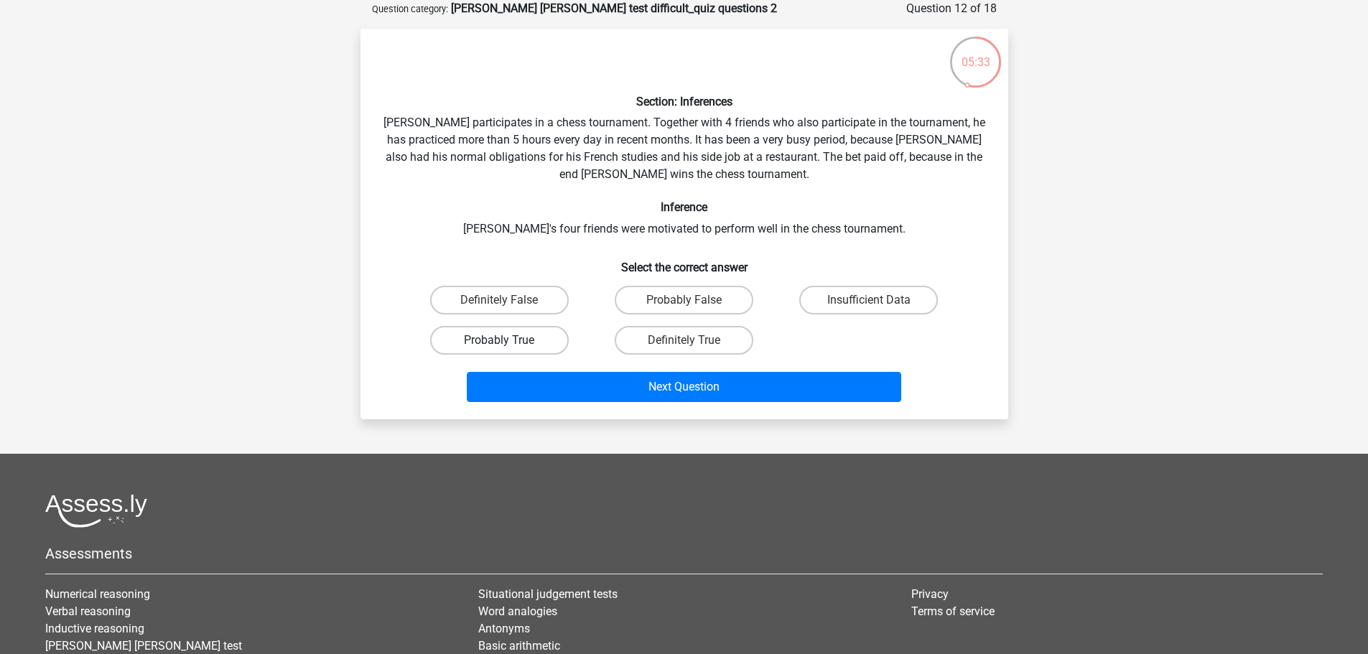
click at [533, 342] on label "Probably True" at bounding box center [499, 340] width 139 height 29
click at [508, 342] on input "Probably True" at bounding box center [503, 344] width 9 height 9
radio input "true"
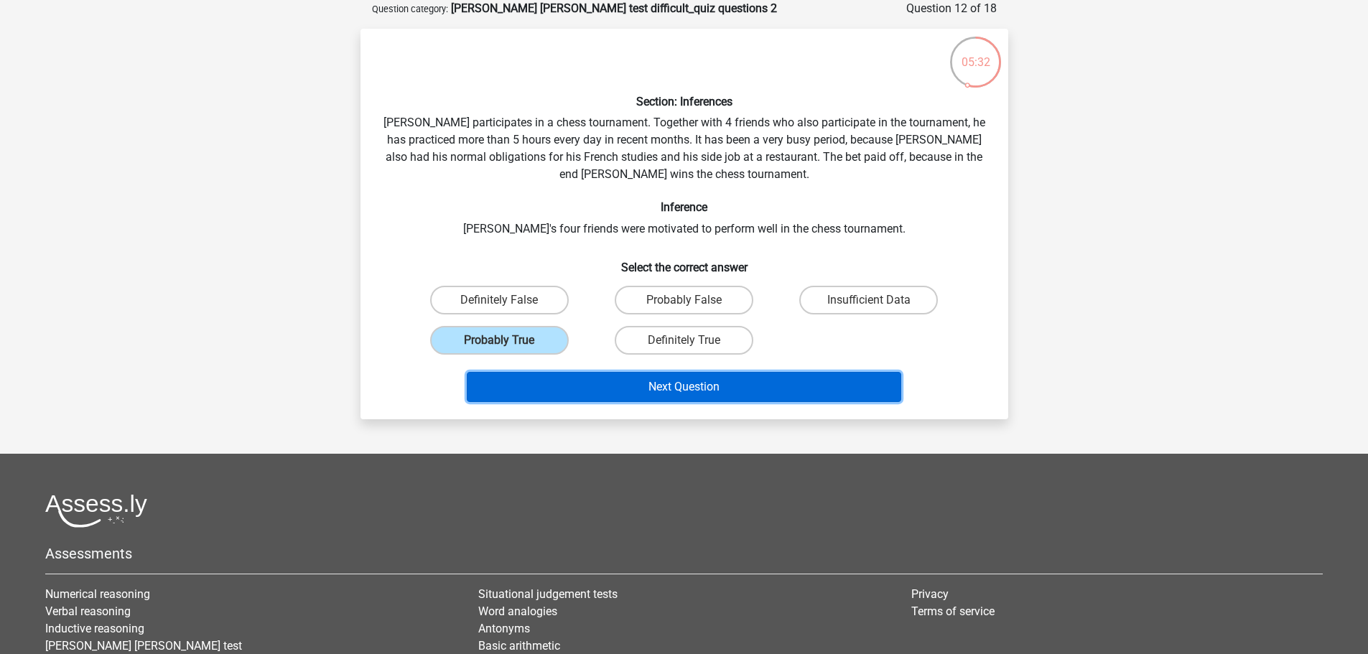
click at [671, 386] on button "Next Question" at bounding box center [684, 387] width 434 height 30
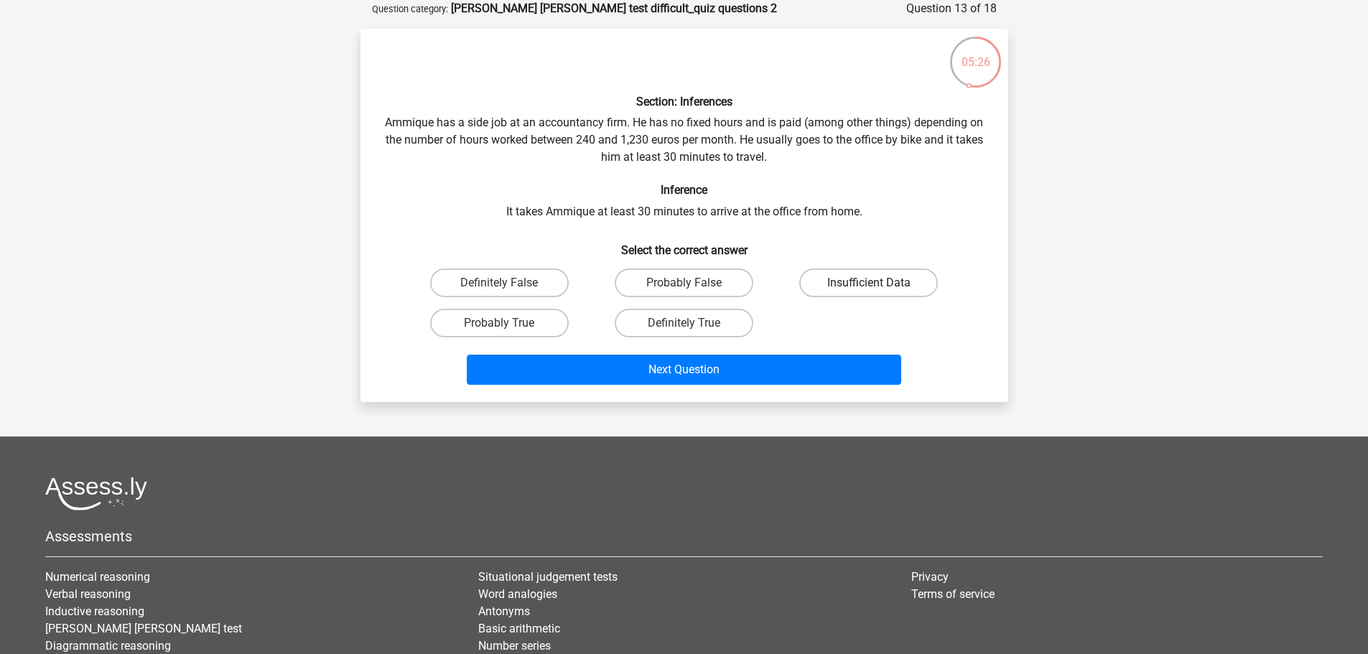
click at [855, 289] on label "Insufficient Data" at bounding box center [868, 282] width 139 height 29
click at [869, 289] on input "Insufficient Data" at bounding box center [873, 287] width 9 height 9
radio input "true"
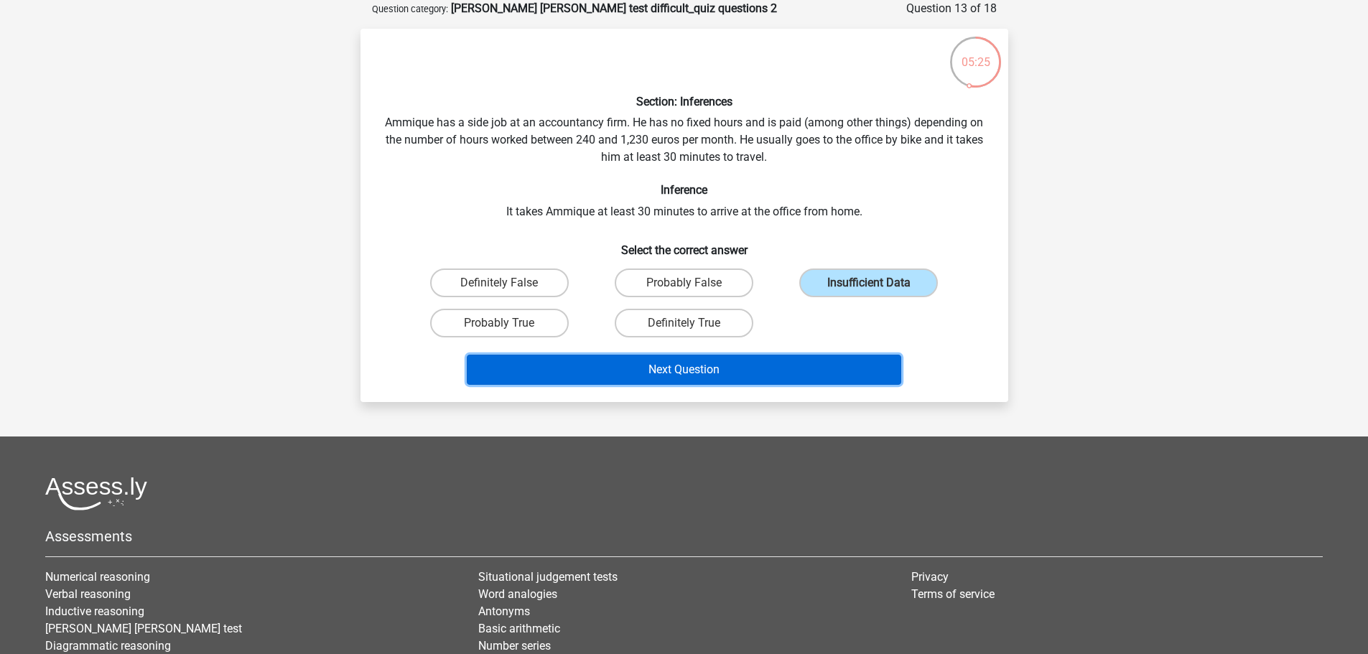
click at [795, 366] on button "Next Question" at bounding box center [684, 370] width 434 height 30
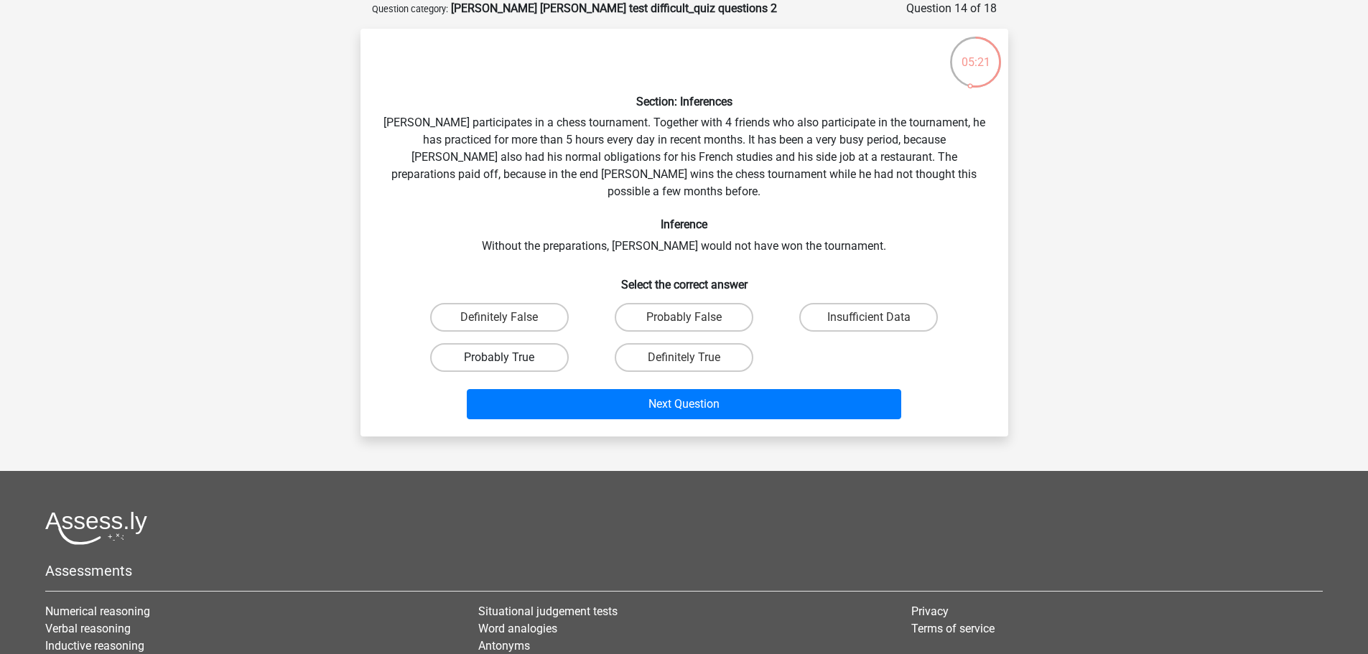
click at [531, 343] on label "Probably True" at bounding box center [499, 357] width 139 height 29
click at [508, 358] on input "Probably True" at bounding box center [503, 362] width 9 height 9
radio input "true"
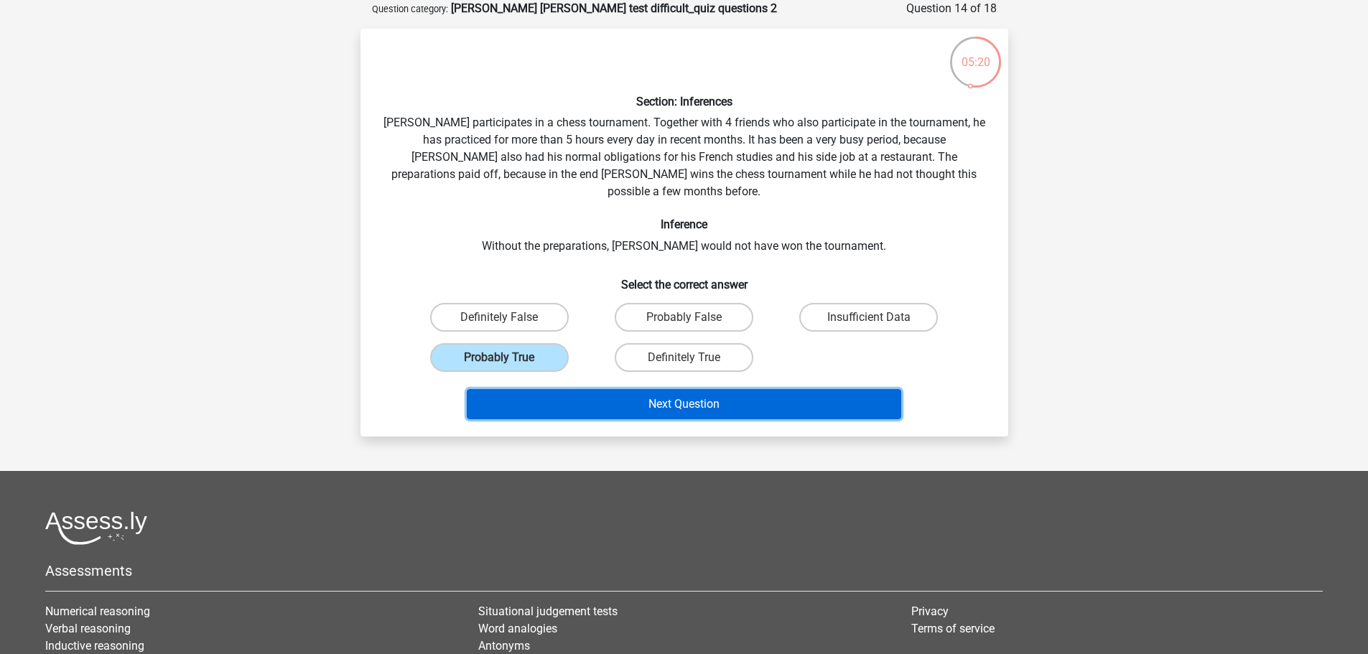
click at [673, 389] on button "Next Question" at bounding box center [684, 404] width 434 height 30
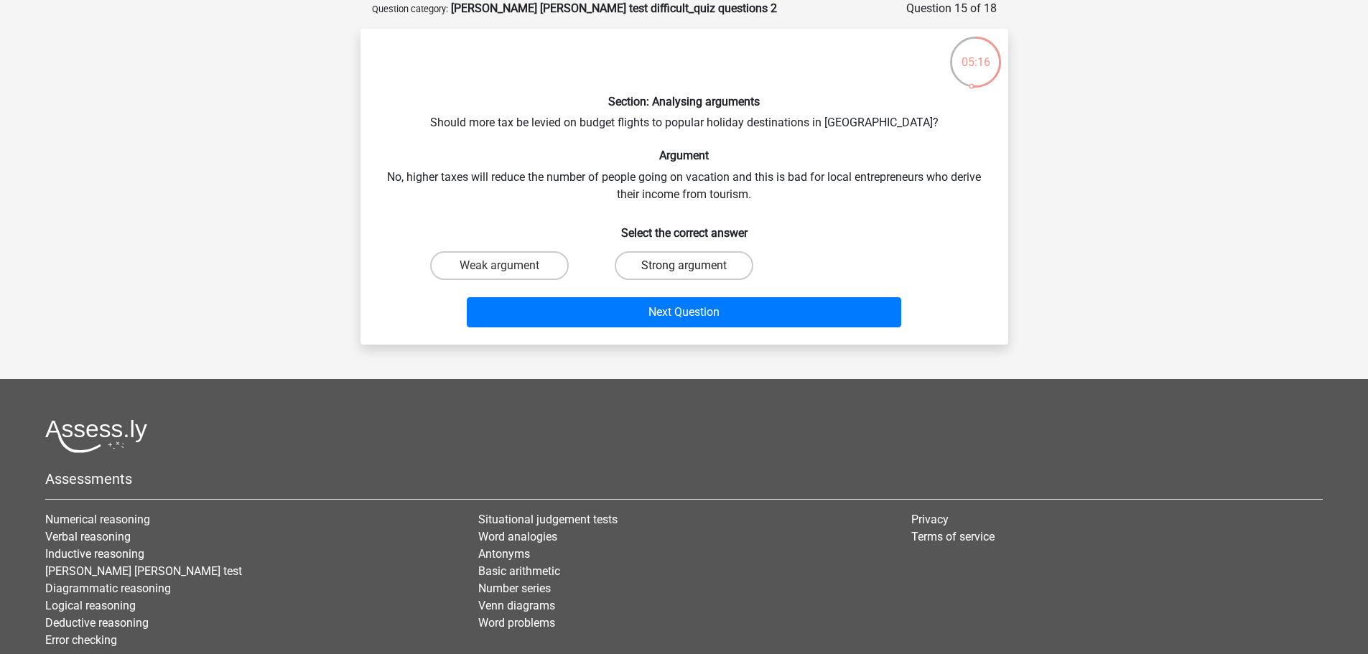
click at [714, 271] on label "Strong argument" at bounding box center [683, 265] width 139 height 29
click at [693, 271] on input "Strong argument" at bounding box center [687, 270] width 9 height 9
radio input "true"
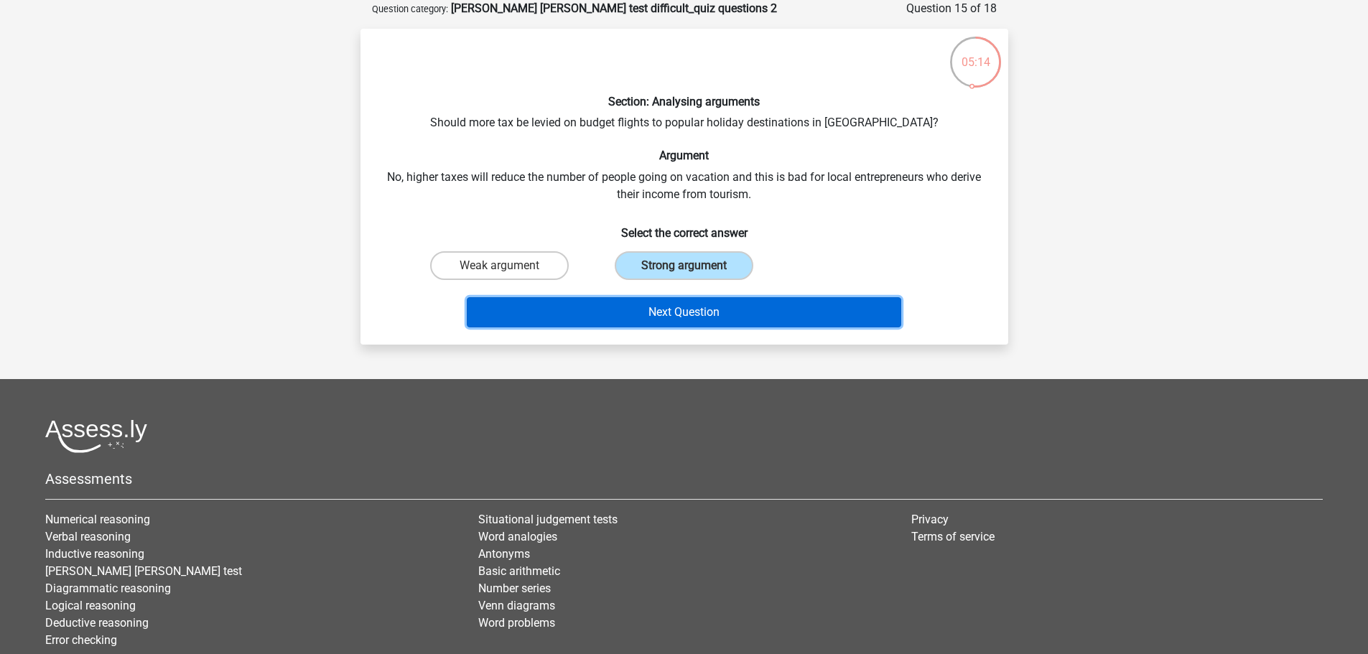
click at [739, 311] on button "Next Question" at bounding box center [684, 312] width 434 height 30
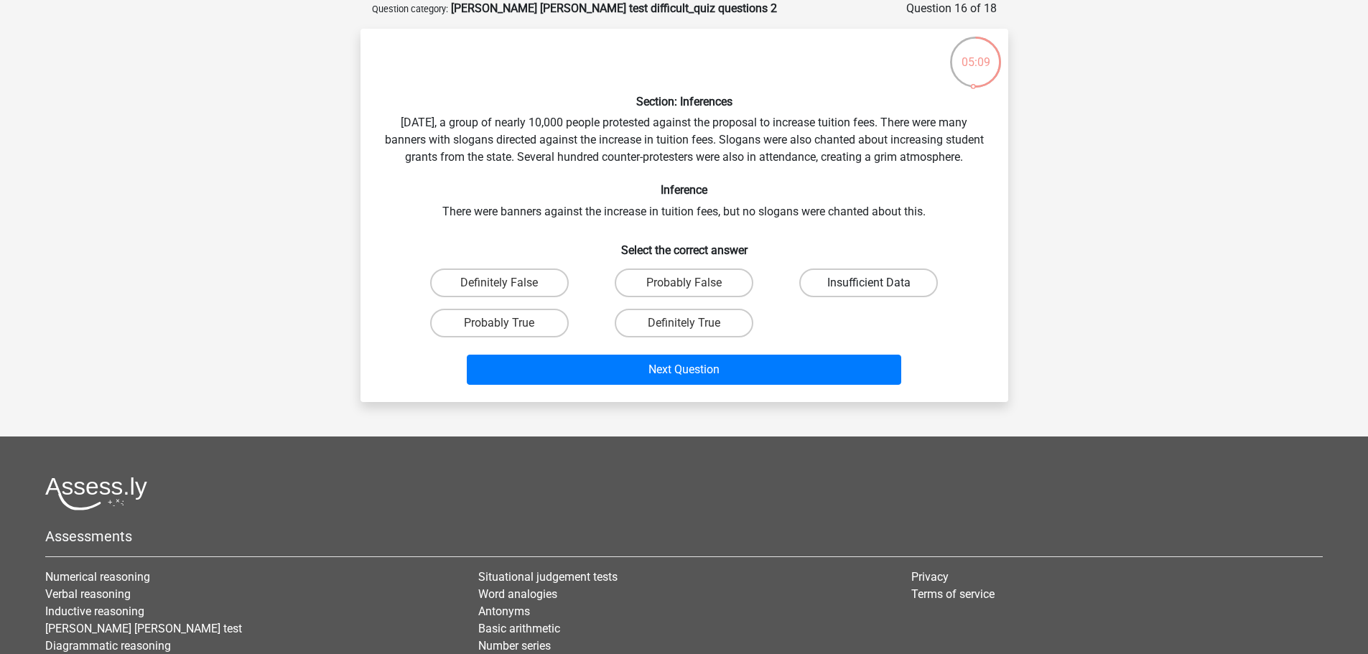
click at [820, 297] on label "Insufficient Data" at bounding box center [868, 282] width 139 height 29
click at [869, 292] on input "Insufficient Data" at bounding box center [873, 287] width 9 height 9
radio input "true"
click at [717, 297] on label "Probably False" at bounding box center [683, 282] width 139 height 29
click at [693, 292] on input "Probably False" at bounding box center [687, 287] width 9 height 9
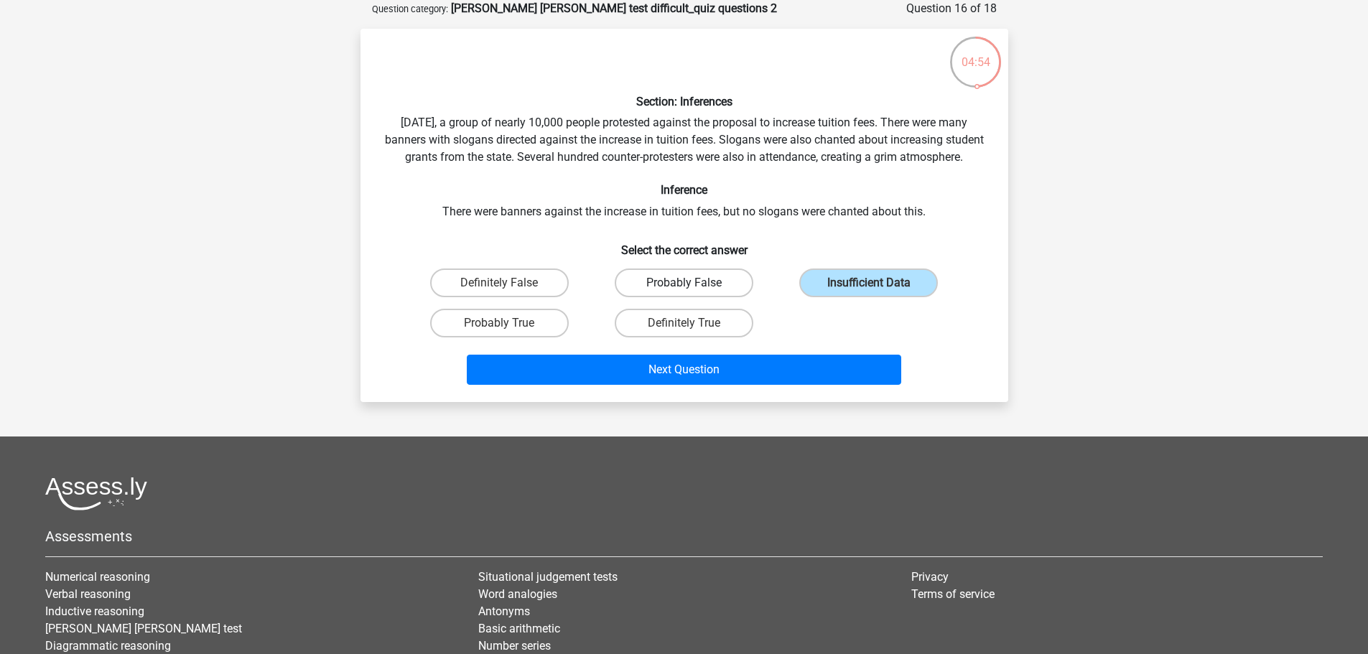
radio input "true"
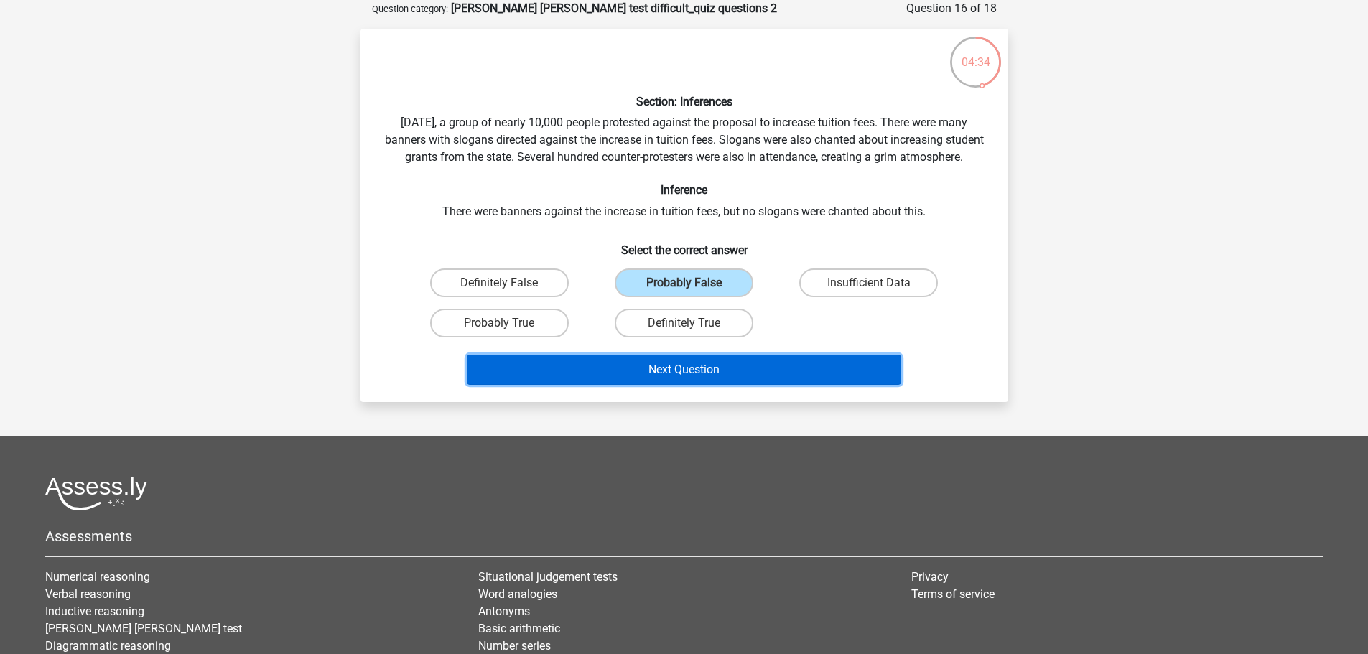
click at [836, 385] on button "Next Question" at bounding box center [684, 370] width 434 height 30
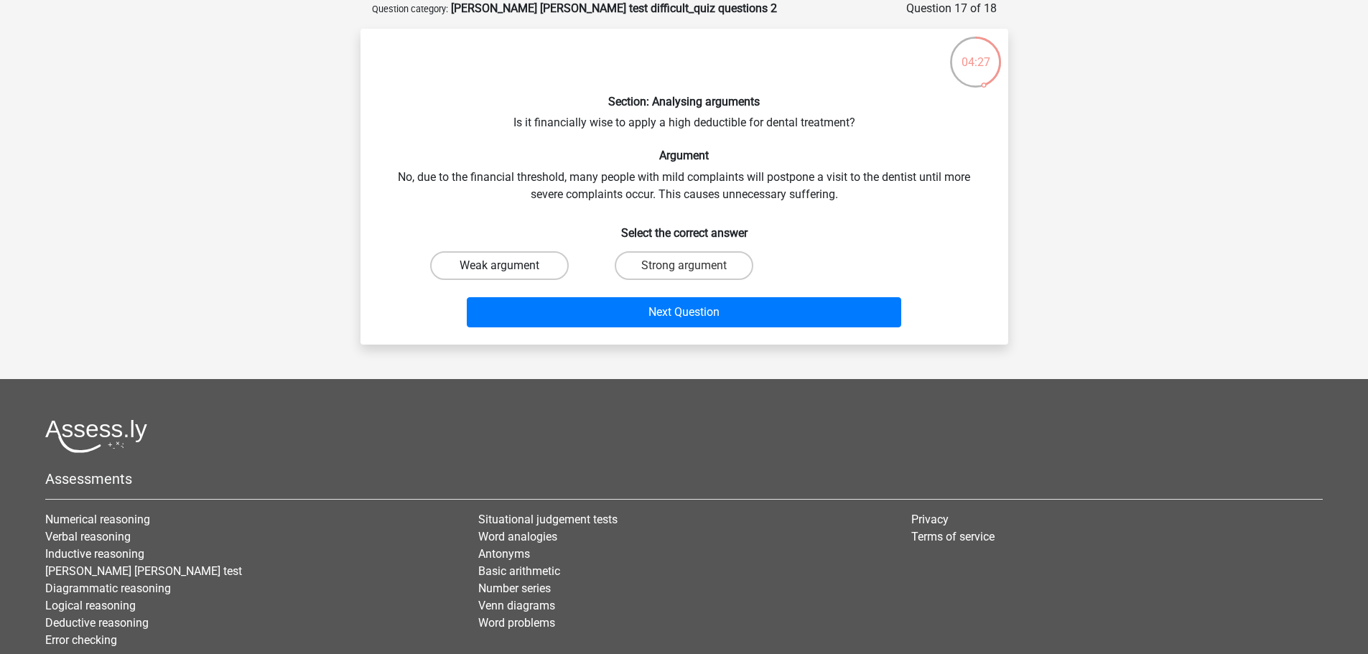
click at [528, 272] on label "Weak argument" at bounding box center [499, 265] width 139 height 29
click at [508, 272] on input "Weak argument" at bounding box center [503, 270] width 9 height 9
radio input "true"
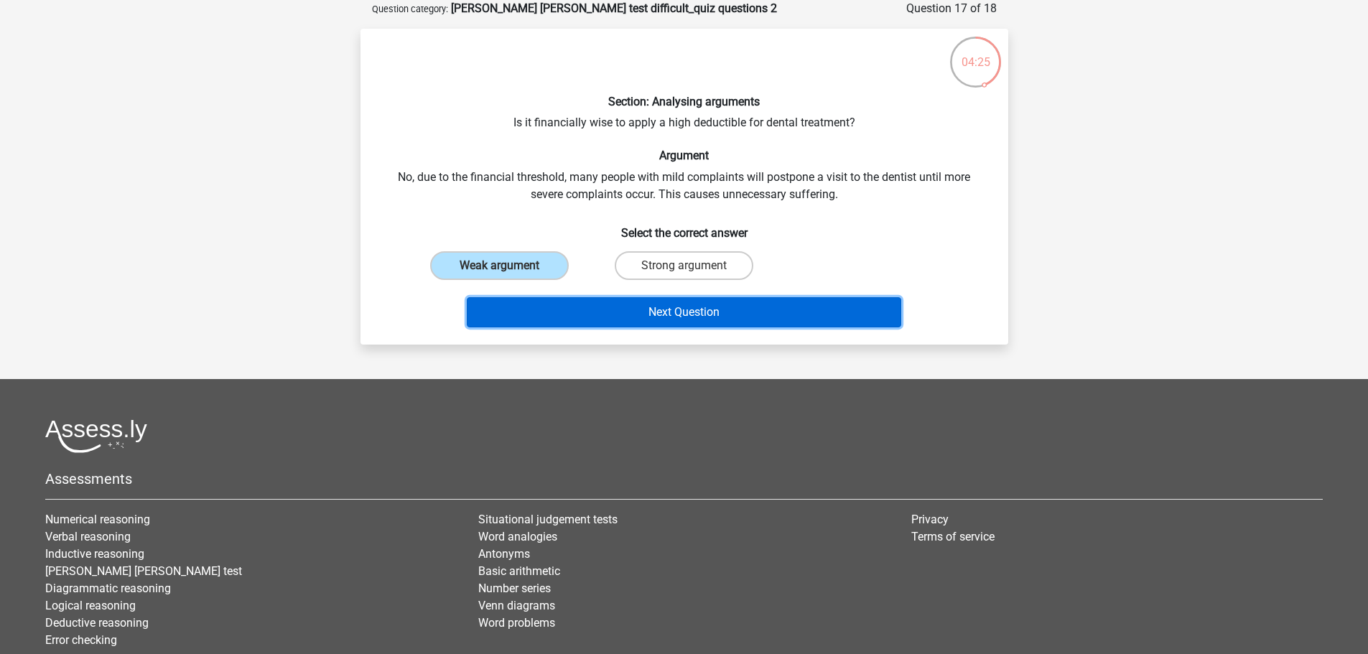
click at [586, 319] on button "Next Question" at bounding box center [684, 312] width 434 height 30
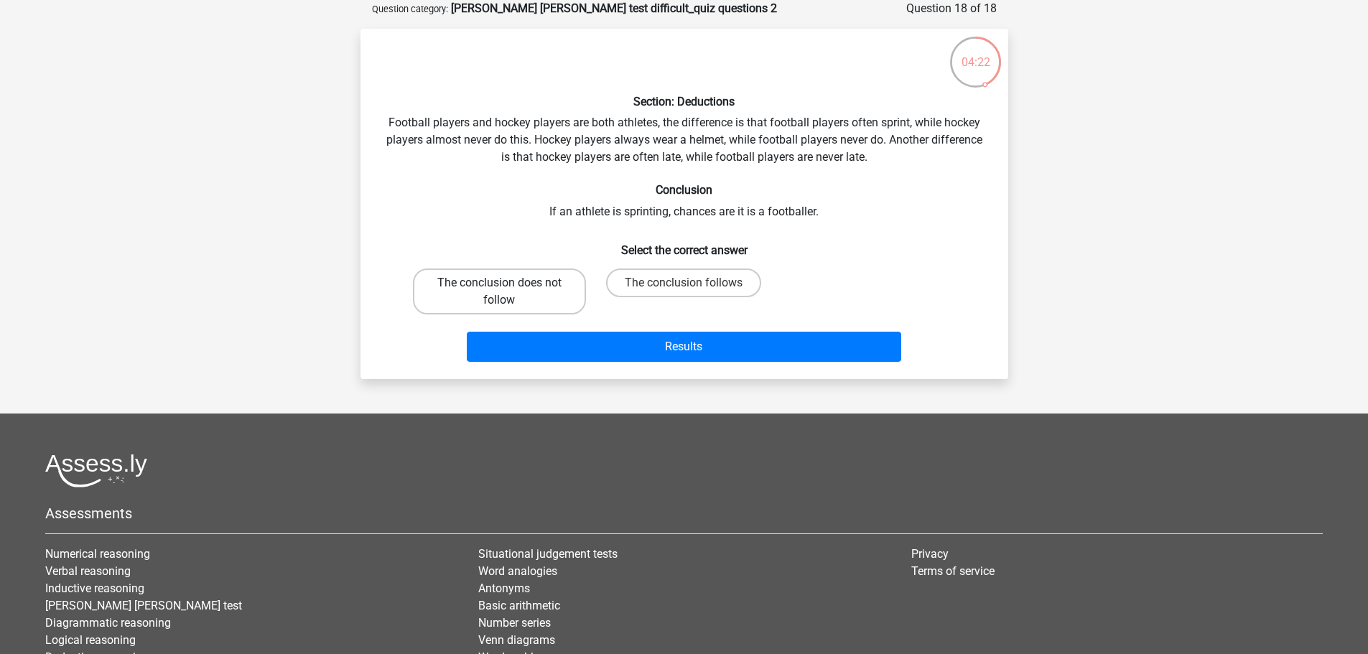
click at [571, 290] on label "The conclusion does not follow" at bounding box center [499, 291] width 173 height 46
click at [508, 290] on input "The conclusion does not follow" at bounding box center [503, 287] width 9 height 9
radio input "true"
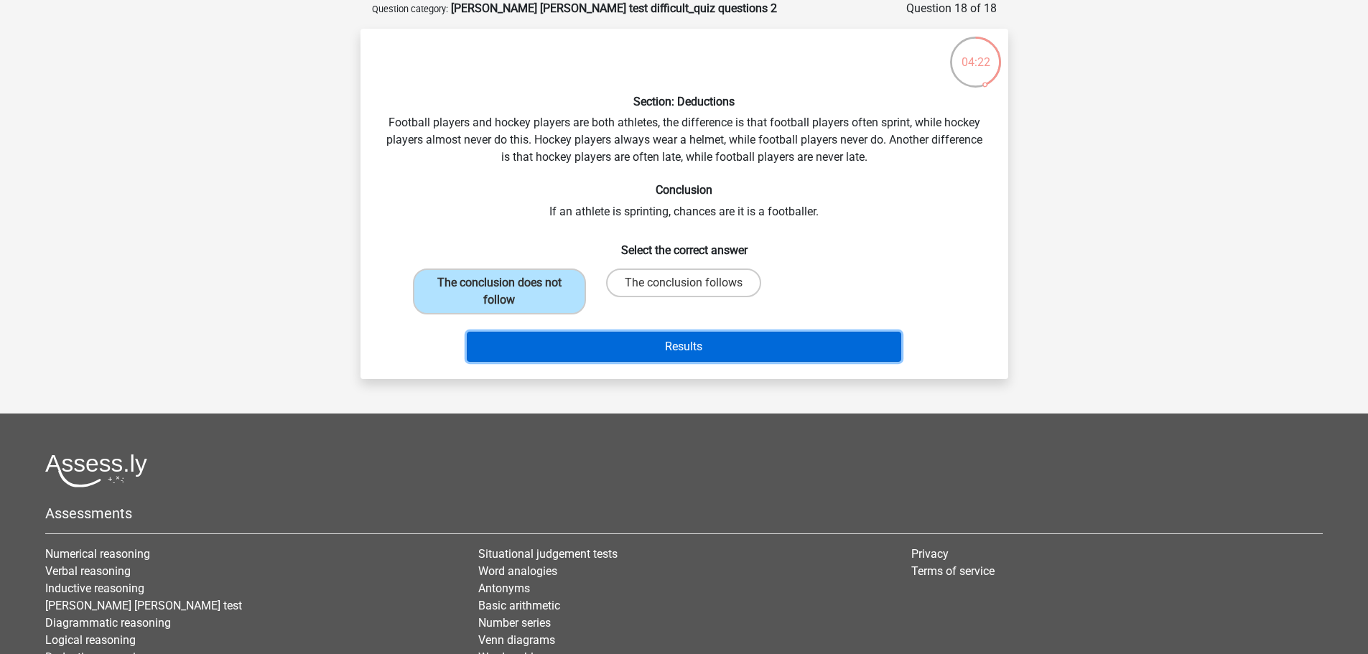
click at [637, 340] on button "Results" at bounding box center [684, 347] width 434 height 30
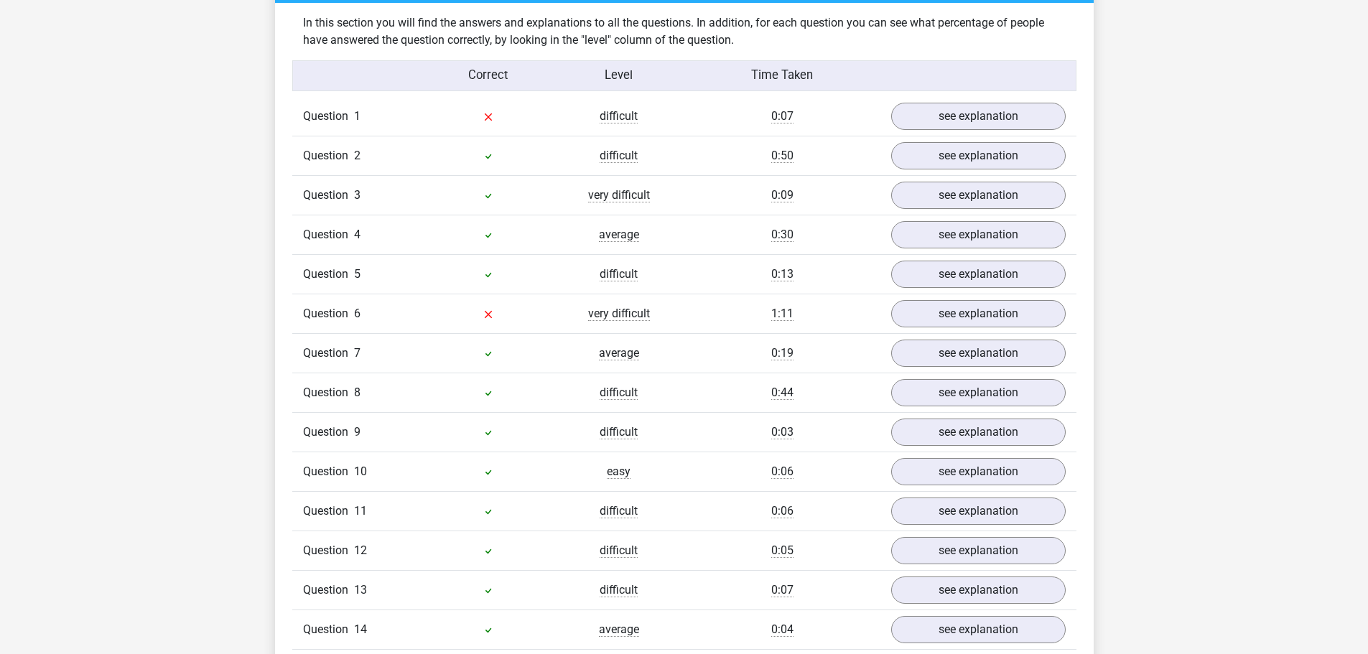
scroll to position [1508, 0]
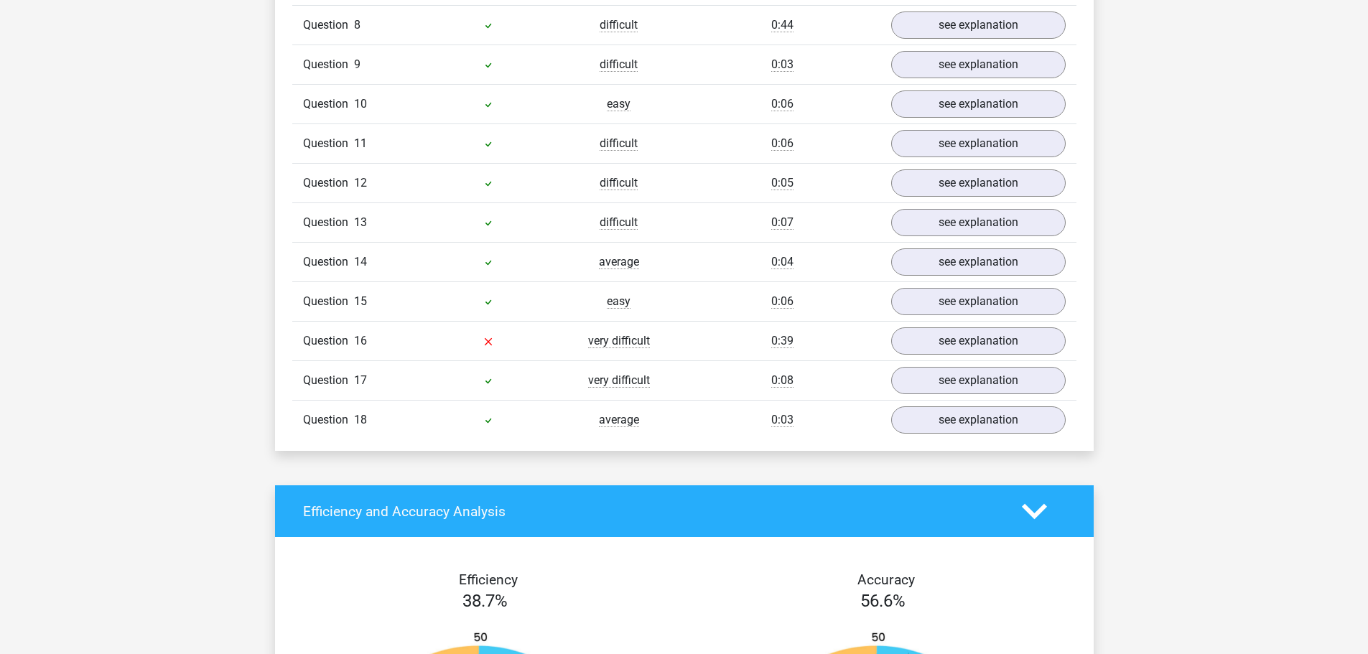
click at [924, 332] on div "Question 16 very difficult 0:39 see explanation" at bounding box center [684, 340] width 784 height 39
click at [939, 326] on link "see explanation" at bounding box center [977, 342] width 200 height 32
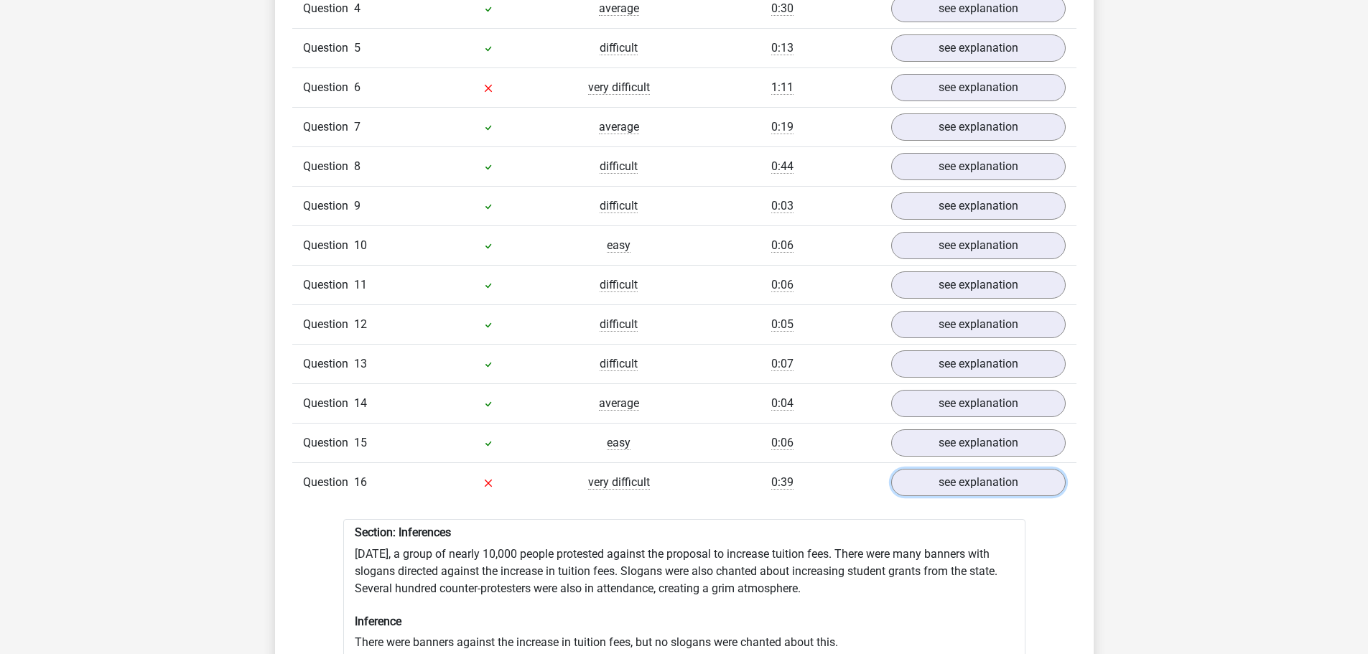
scroll to position [1220, 0]
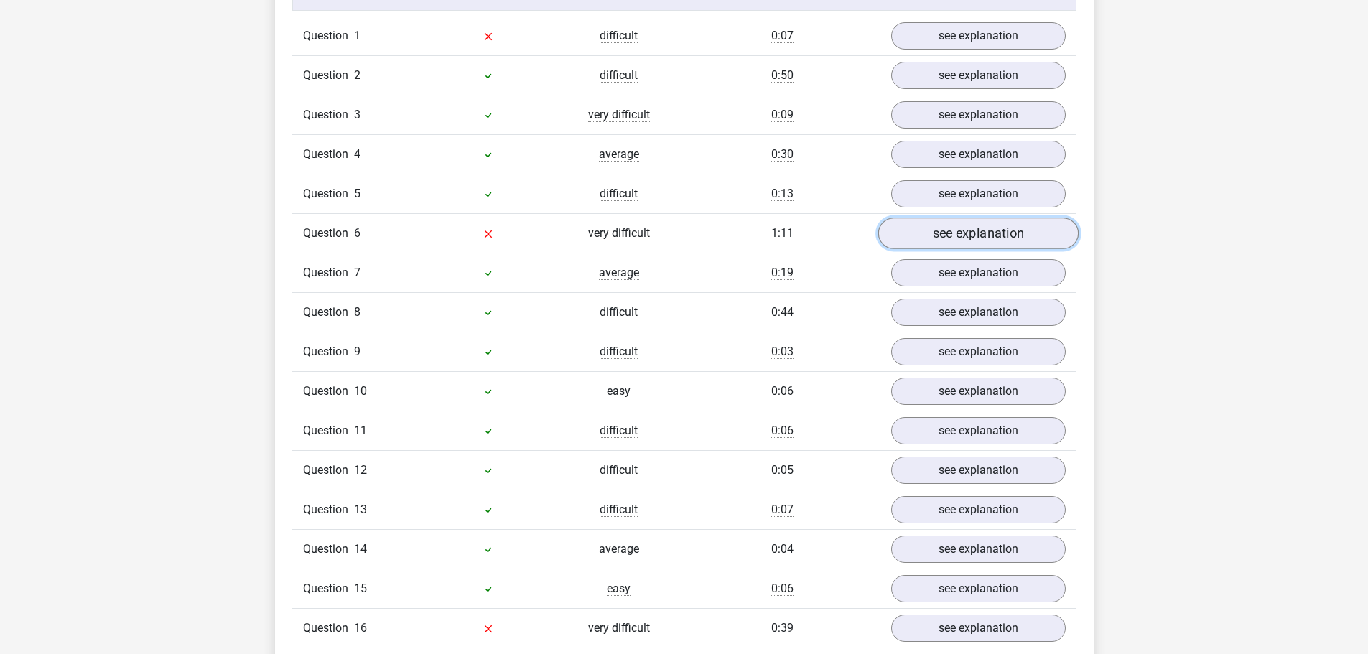
click at [952, 218] on link "see explanation" at bounding box center [977, 234] width 200 height 32
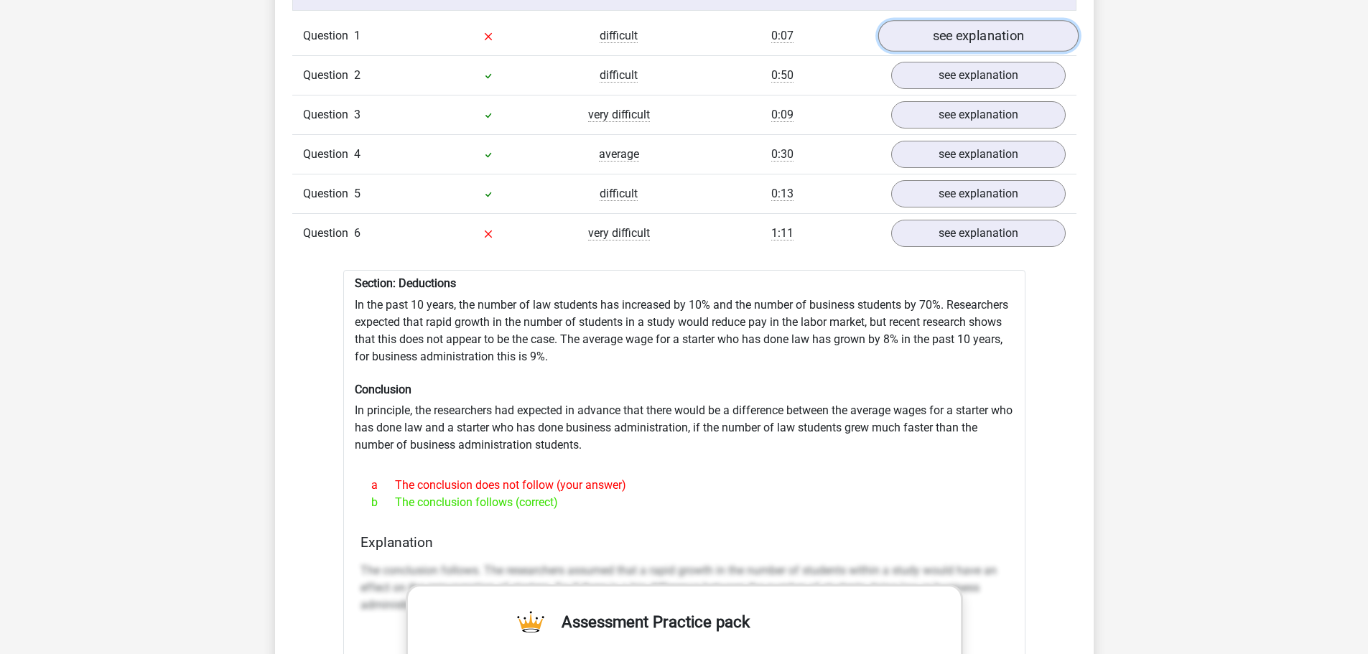
click at [940, 21] on link "see explanation" at bounding box center [977, 37] width 200 height 32
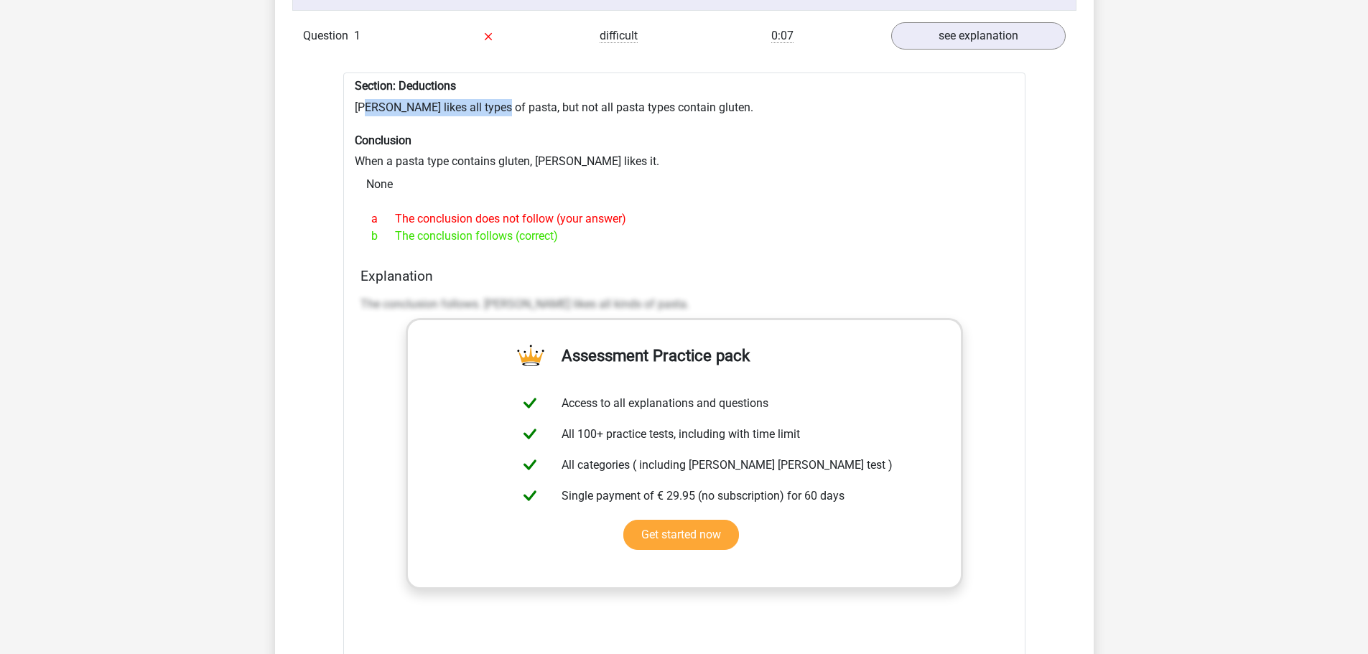
drag, startPoint x: 369, startPoint y: 83, endPoint x: 493, endPoint y: 80, distance: 124.2
click at [492, 80] on div "Section: Deductions [PERSON_NAME] likes all types of pasta, but not all pasta t…" at bounding box center [684, 430] width 682 height 714
click at [493, 80] on div "Section: Deductions [PERSON_NAME] likes all types of pasta, but not all pasta t…" at bounding box center [684, 430] width 682 height 714
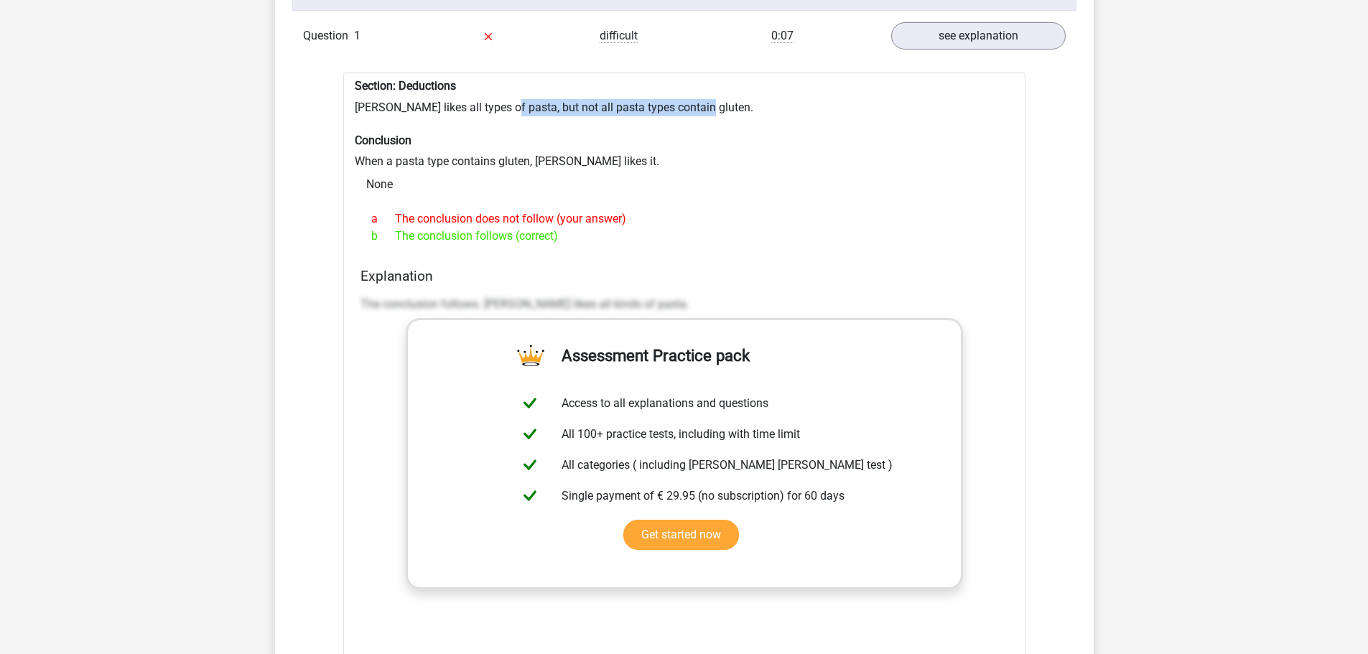
drag, startPoint x: 498, startPoint y: 85, endPoint x: 711, endPoint y: 85, distance: 212.5
click at [711, 85] on div "Section: Deductions [PERSON_NAME] likes all types of pasta, but not all pasta t…" at bounding box center [684, 430] width 682 height 714
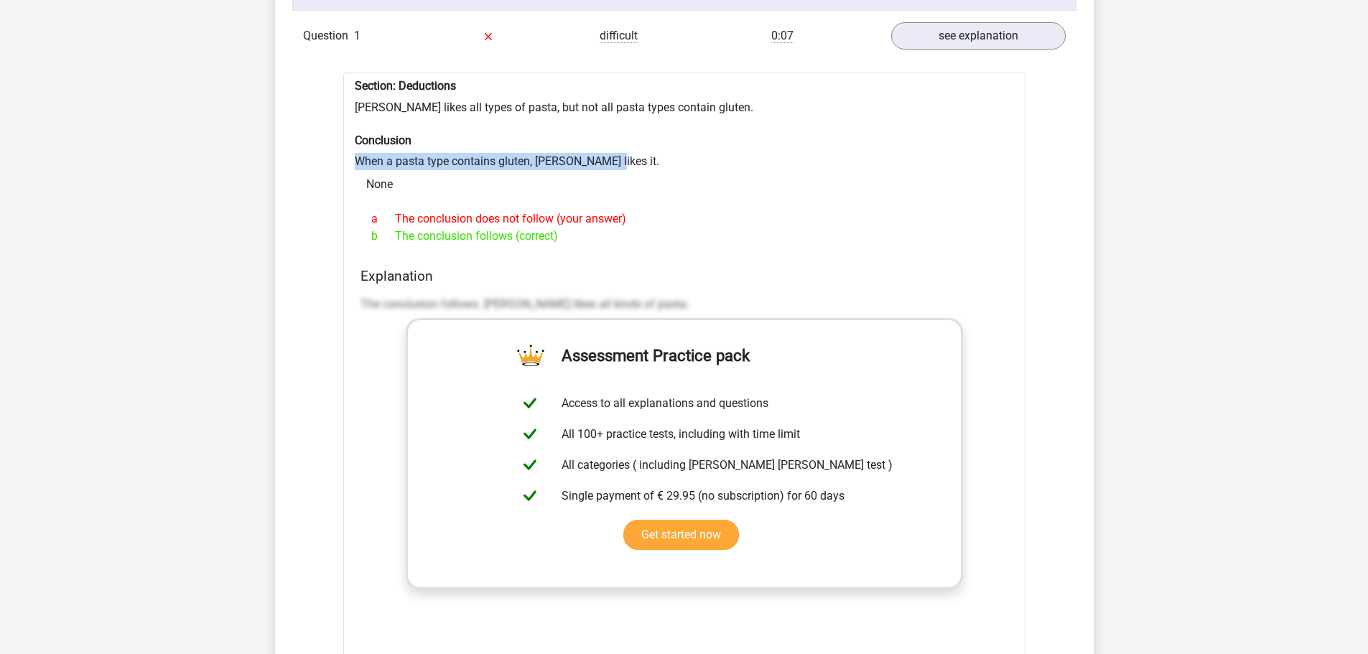
drag, startPoint x: 353, startPoint y: 139, endPoint x: 620, endPoint y: 139, distance: 267.0
click at [620, 139] on div "Section: Deductions [PERSON_NAME] likes all types of pasta, but not all pasta t…" at bounding box center [684, 430] width 682 height 714
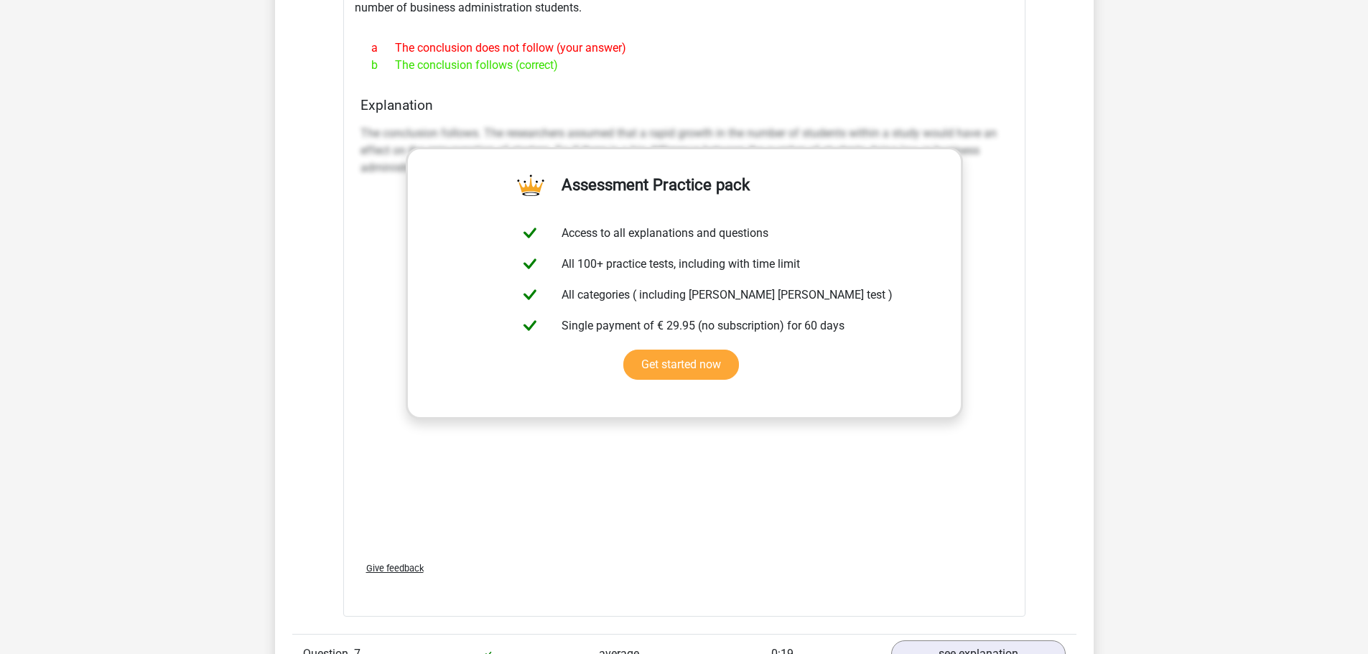
scroll to position [2297, 0]
